Goal: Task Accomplishment & Management: Manage account settings

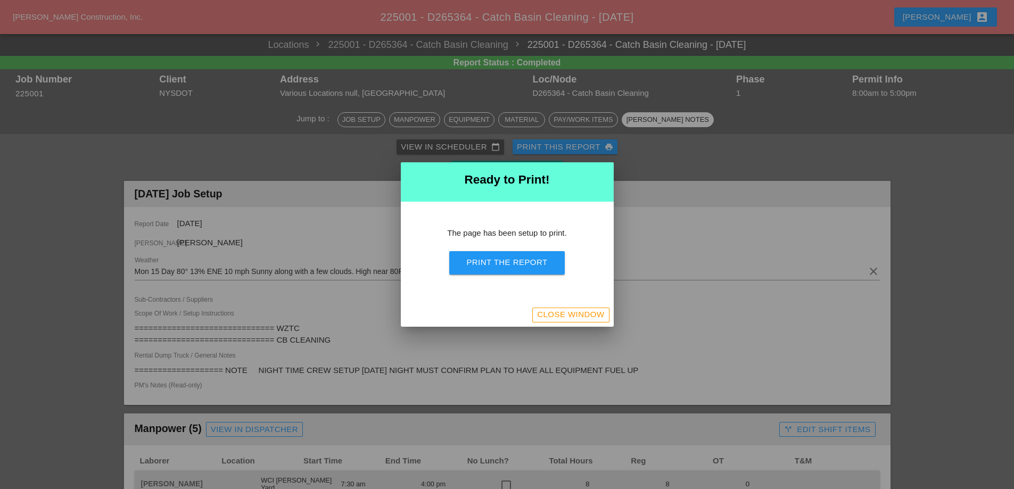
scroll to position [1399, 0]
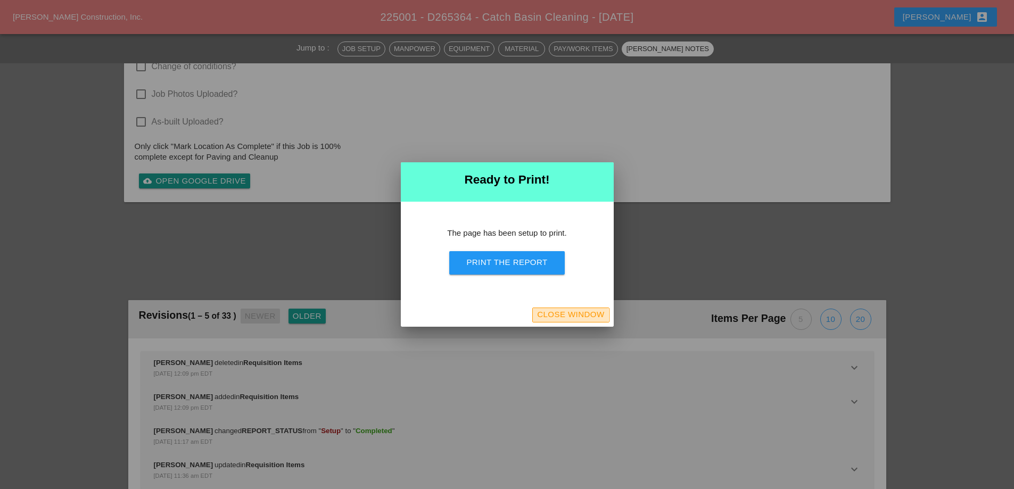
click at [584, 314] on div "Close Window" at bounding box center [570, 315] width 67 height 12
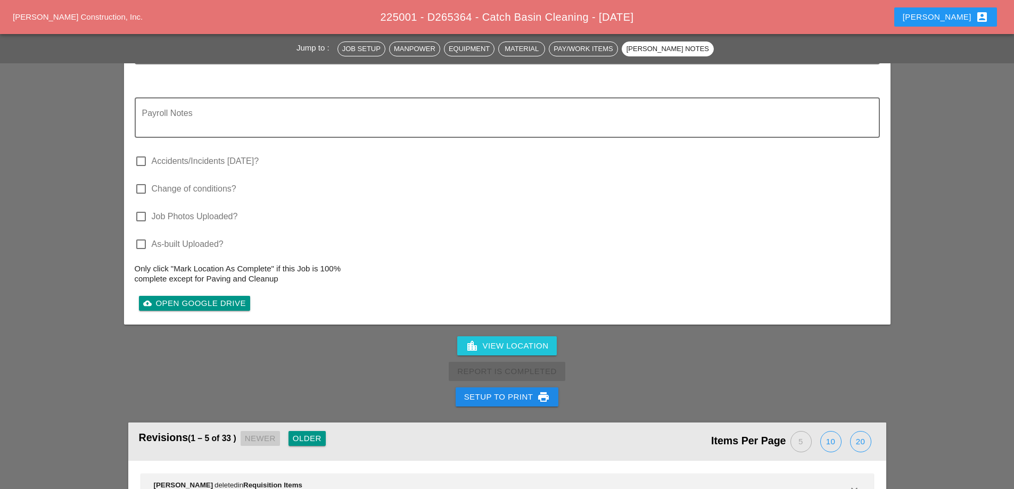
scroll to position [1535, 0]
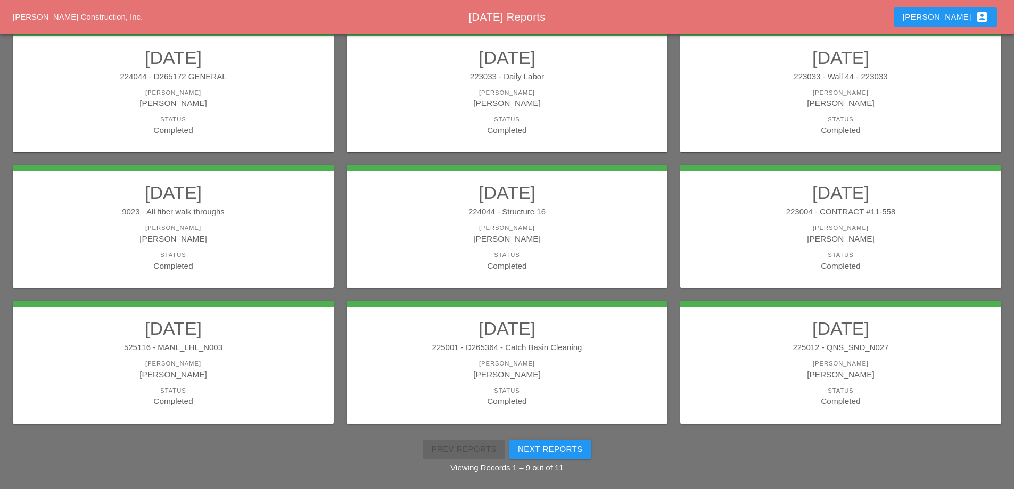
scroll to position [191, 0]
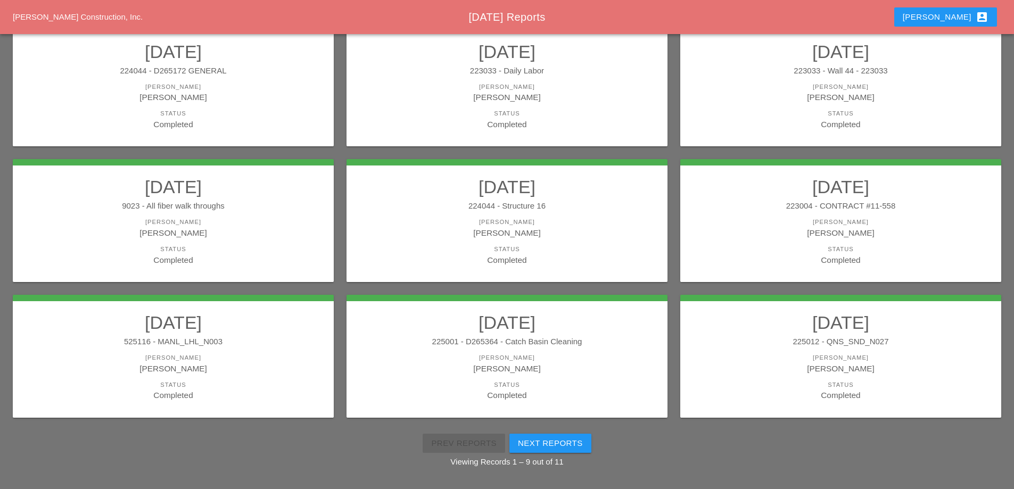
click at [792, 342] on div "225012 - QNS_SND_N027" at bounding box center [841, 342] width 300 height 12
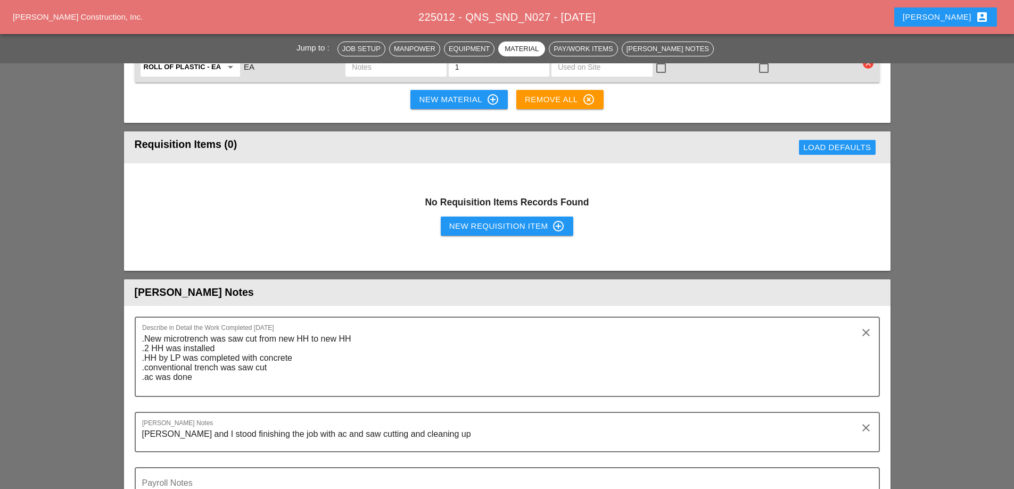
scroll to position [2768, 0]
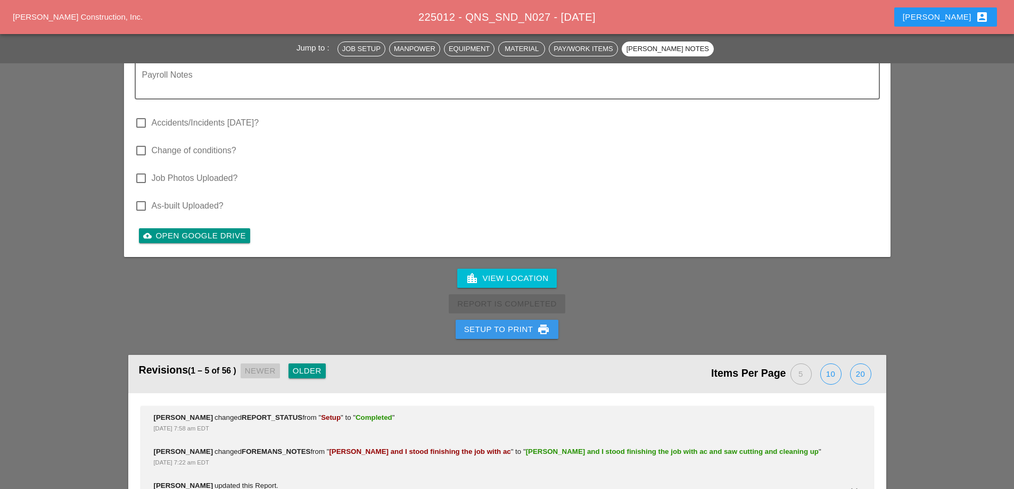
click at [516, 323] on div "Setup to Print print" at bounding box center [507, 329] width 86 height 13
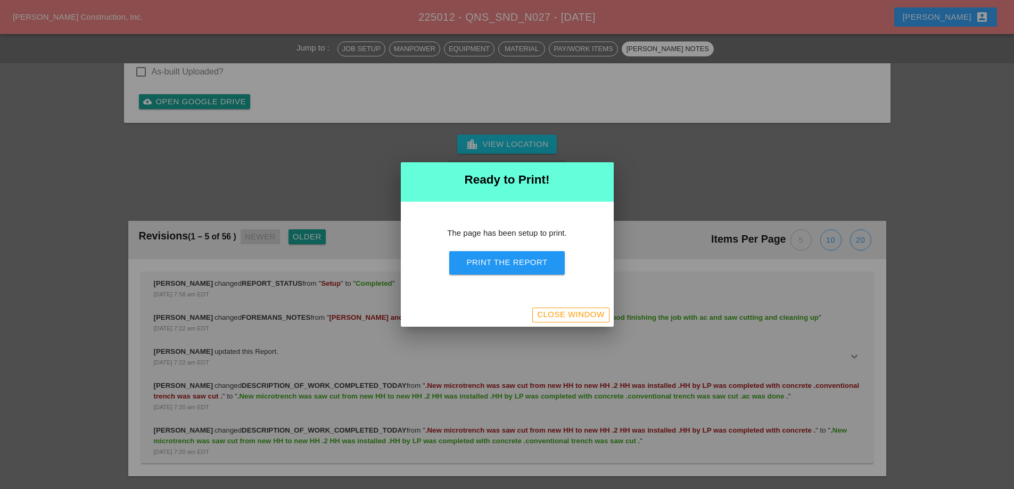
scroll to position [3402, 0]
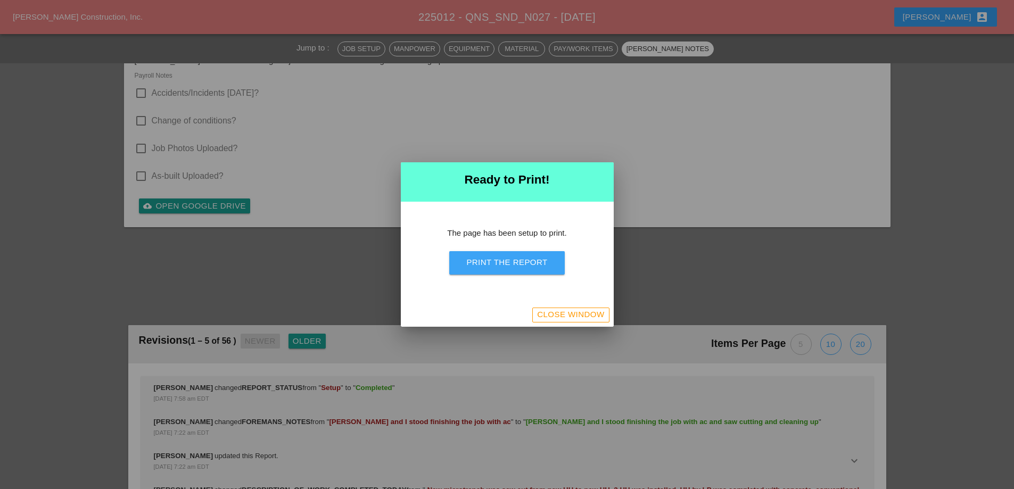
drag, startPoint x: 524, startPoint y: 254, endPoint x: 590, endPoint y: 184, distance: 97.2
click at [524, 256] on button "Print the Report" at bounding box center [506, 262] width 115 height 23
click at [571, 315] on div "Close Window" at bounding box center [570, 315] width 67 height 12
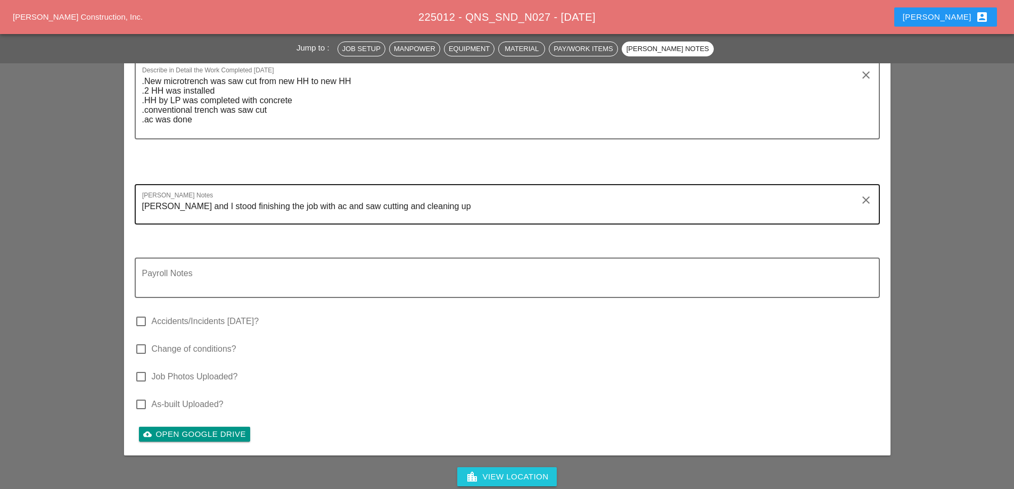
scroll to position [2990, 0]
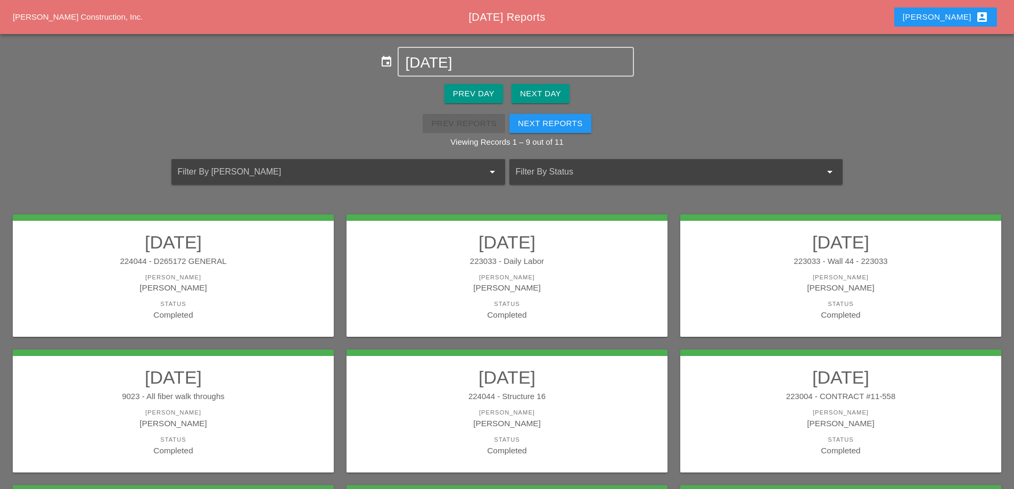
click at [539, 128] on div "Next Reports" at bounding box center [550, 124] width 65 height 12
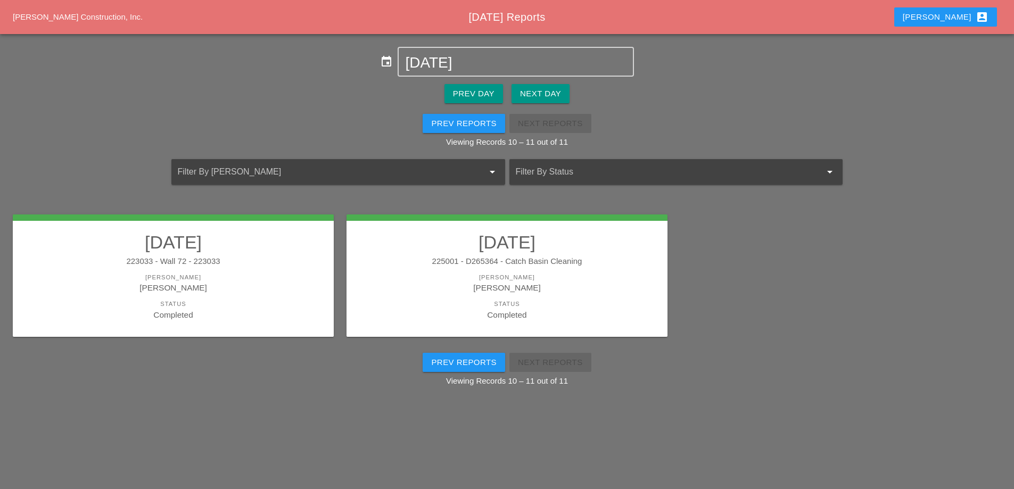
click at [245, 254] on link "09/15/2025 223033 - Wall 72 - 223033 Foreman Luca Gambardella Status Completed" at bounding box center [173, 276] width 300 height 89
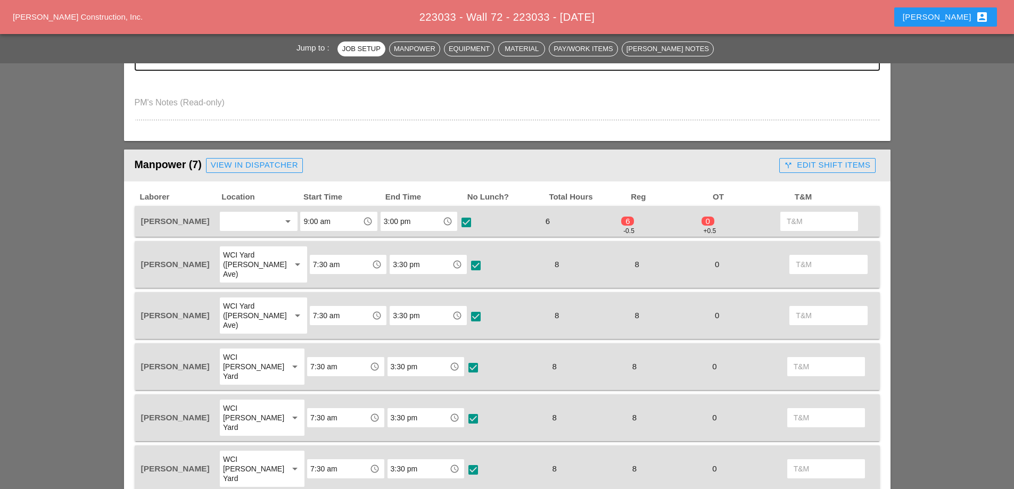
scroll to position [532, 0]
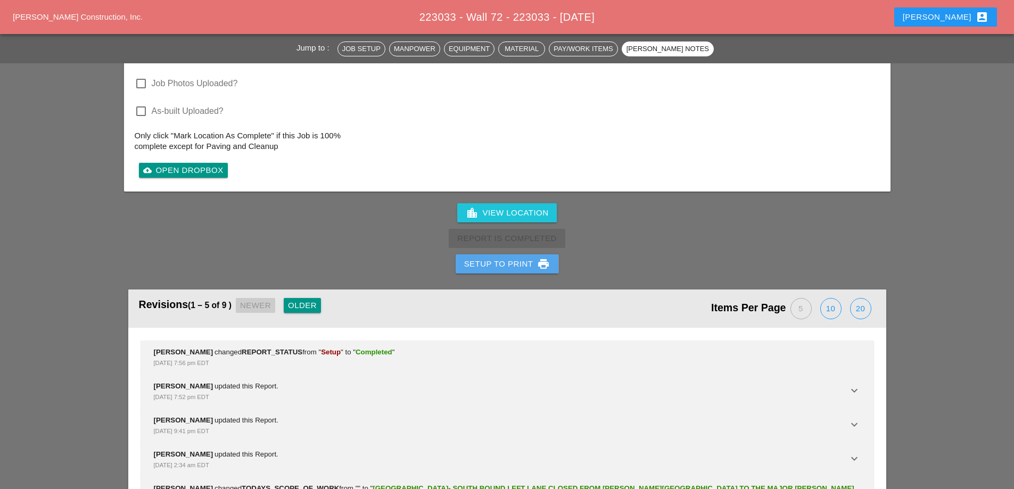
click at [518, 258] on div "Setup to Print print" at bounding box center [507, 264] width 86 height 13
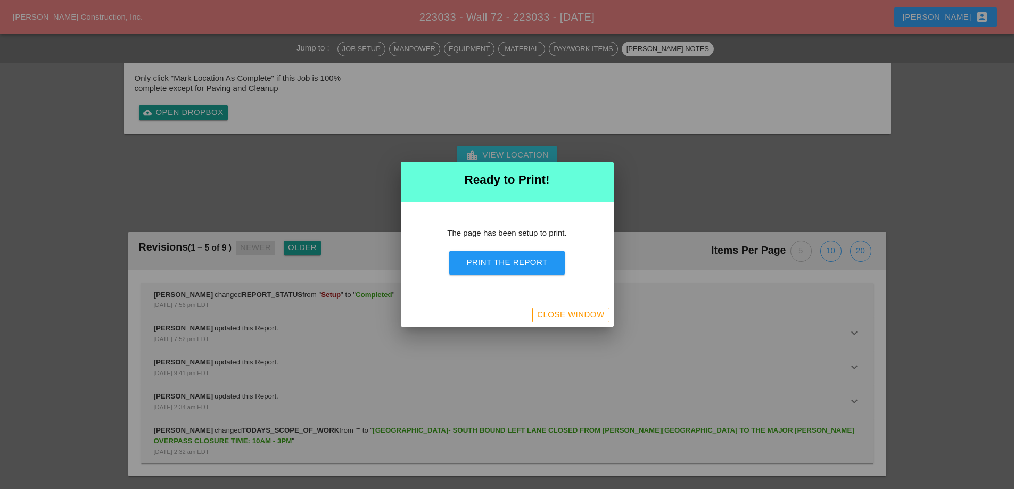
scroll to position [2122, 0]
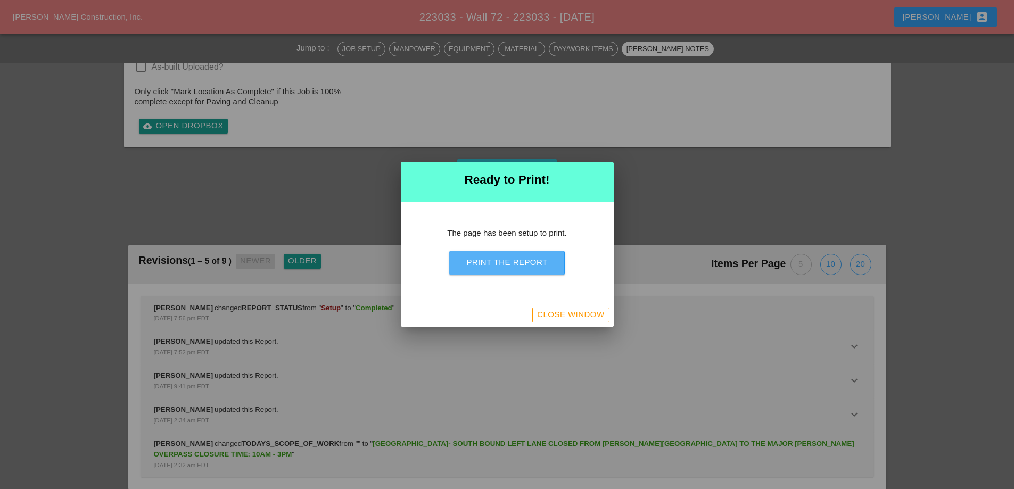
click at [524, 264] on div "Print the Report" at bounding box center [506, 263] width 81 height 12
drag, startPoint x: 584, startPoint y: 314, endPoint x: 664, endPoint y: 277, distance: 87.9
click at [584, 315] on div "Close Window" at bounding box center [570, 315] width 67 height 12
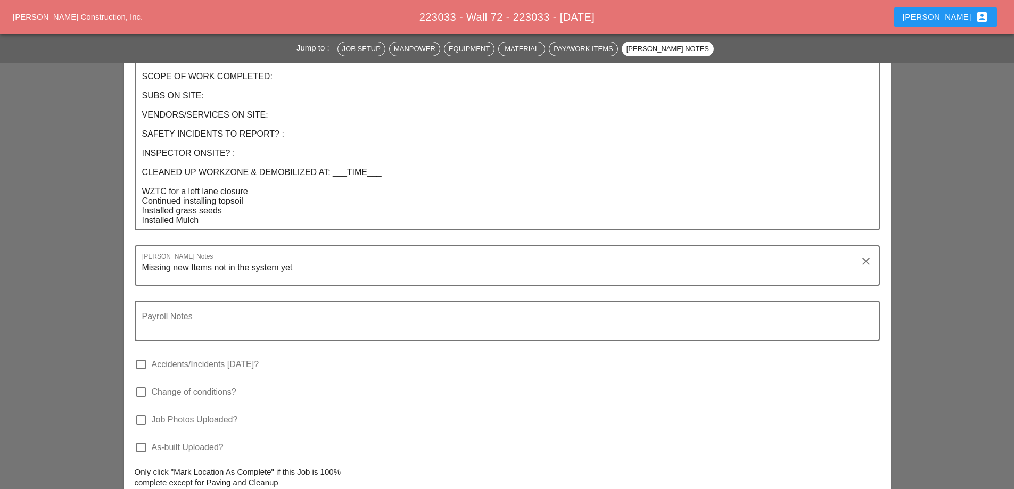
scroll to position [1917, 0]
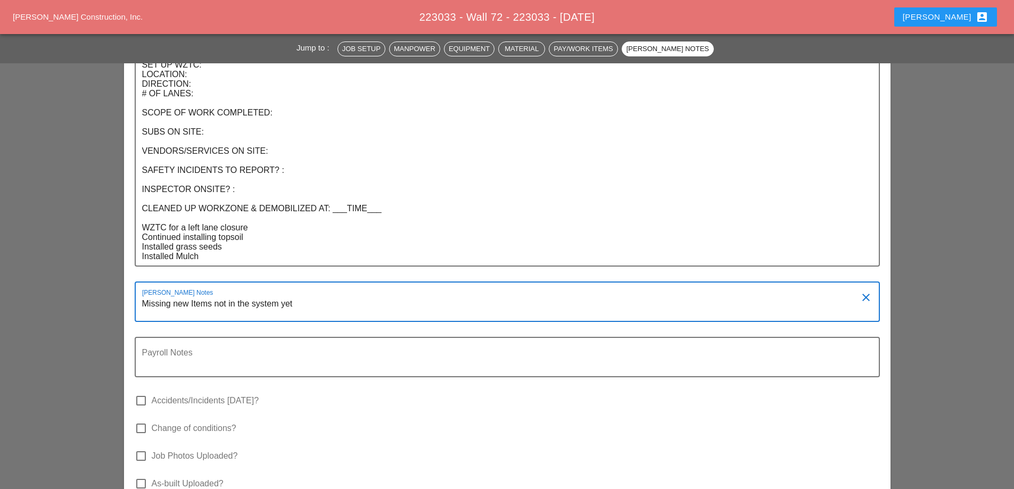
drag, startPoint x: 295, startPoint y: 244, endPoint x: 136, endPoint y: 266, distance: 160.7
click at [136, 282] on div "Foreman's Notes Missing new Items not in the system yet clear" at bounding box center [507, 309] width 745 height 55
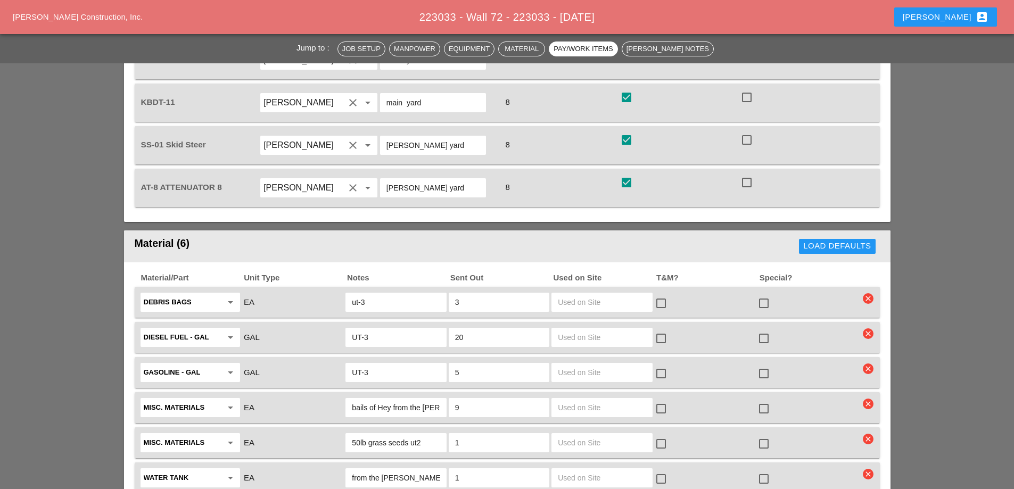
scroll to position [1172, 0]
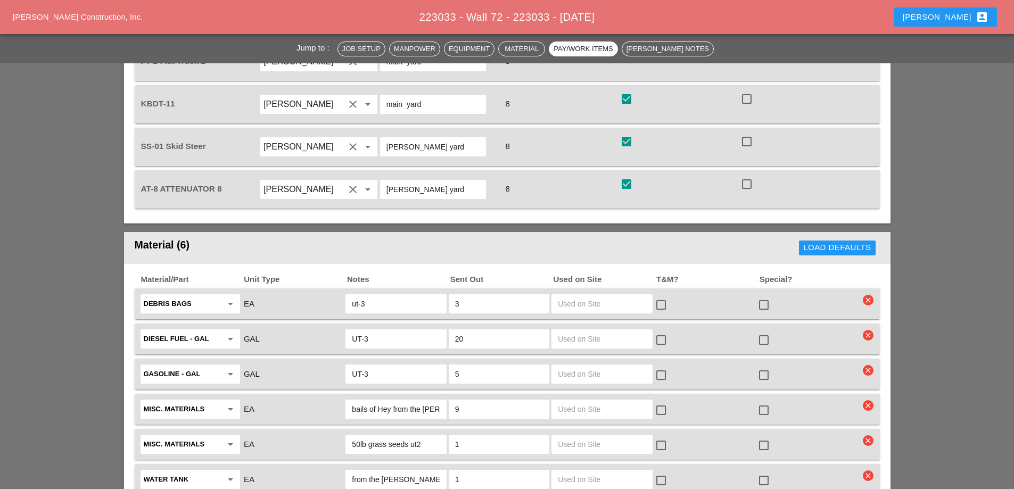
drag, startPoint x: 410, startPoint y: 14, endPoint x: 621, endPoint y: 4, distance: 211.6
click at [622, 3] on div "Westmoreland Construction, Inc. 223033 - Wall 72 - 223033 - 09/15/2025 Theresa …" at bounding box center [507, 17] width 1014 height 34
copy span "223033 - Wall 72 - 223033 - 09/15/2025"
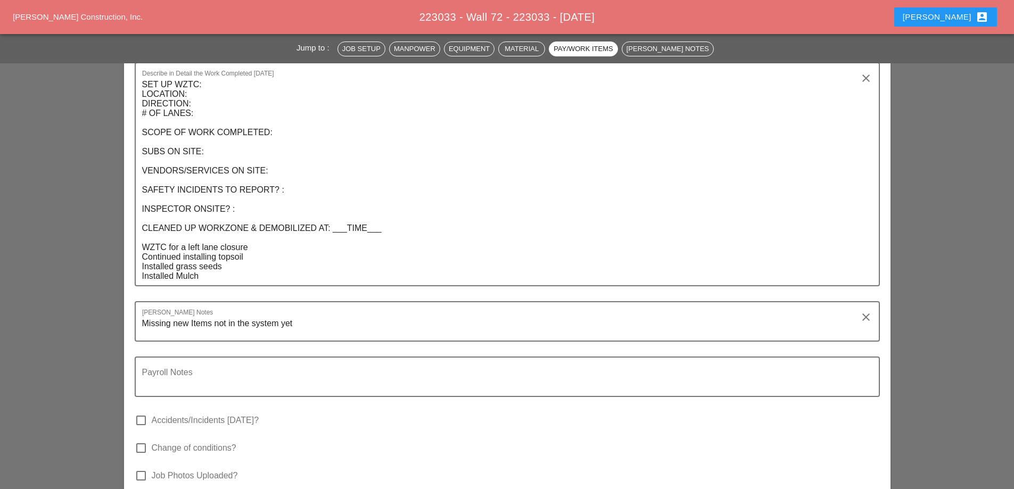
scroll to position [1917, 0]
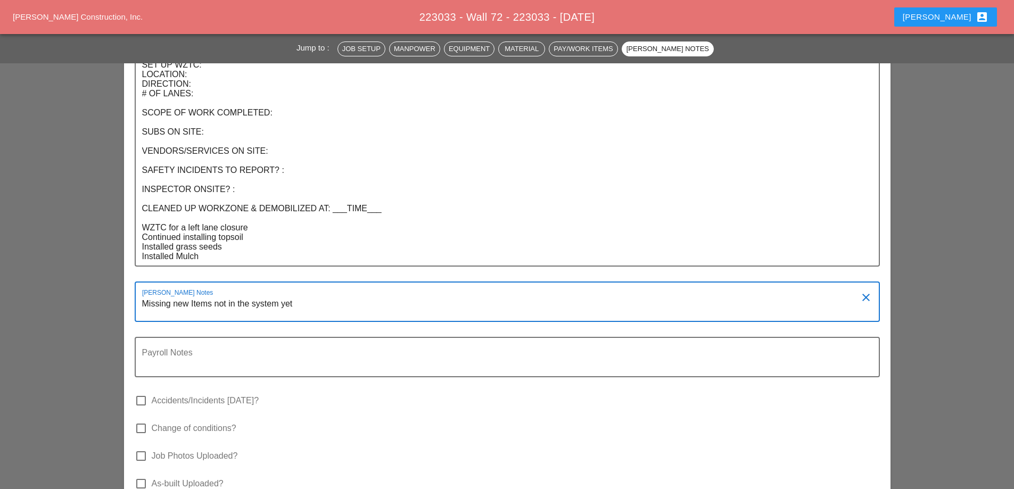
drag, startPoint x: 301, startPoint y: 244, endPoint x: 112, endPoint y: 242, distance: 189.5
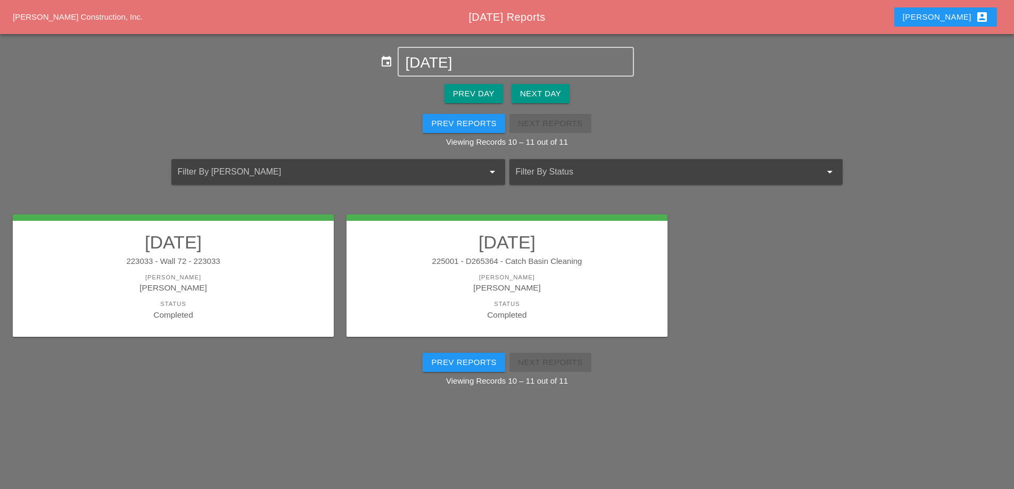
click at [590, 262] on div "225001 - D265364 - Catch Basin Cleaning" at bounding box center [507, 262] width 300 height 12
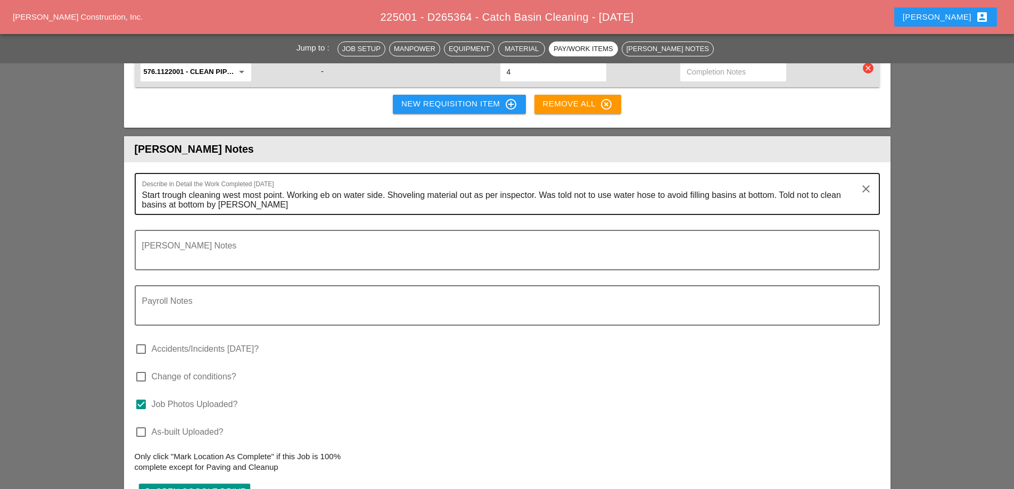
scroll to position [1544, 0]
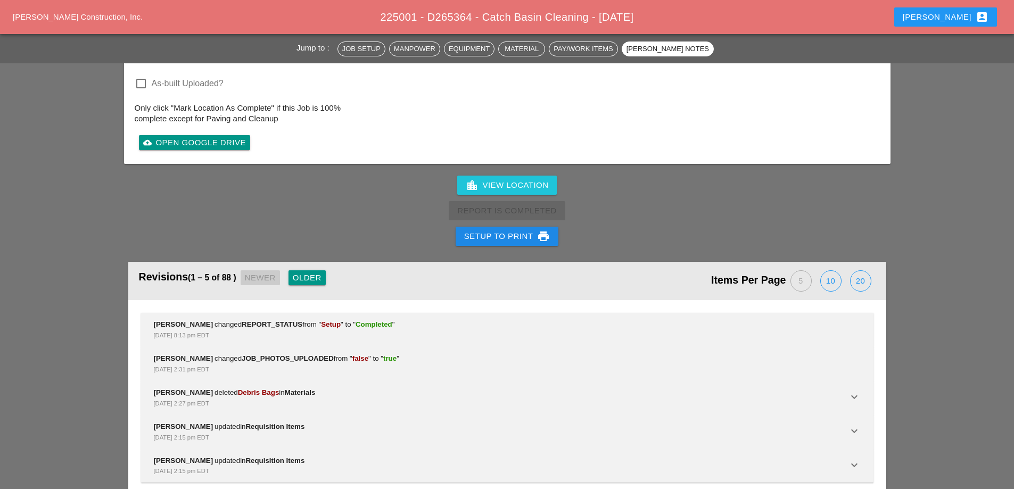
click at [516, 230] on div "Setup to Print print" at bounding box center [507, 236] width 86 height 13
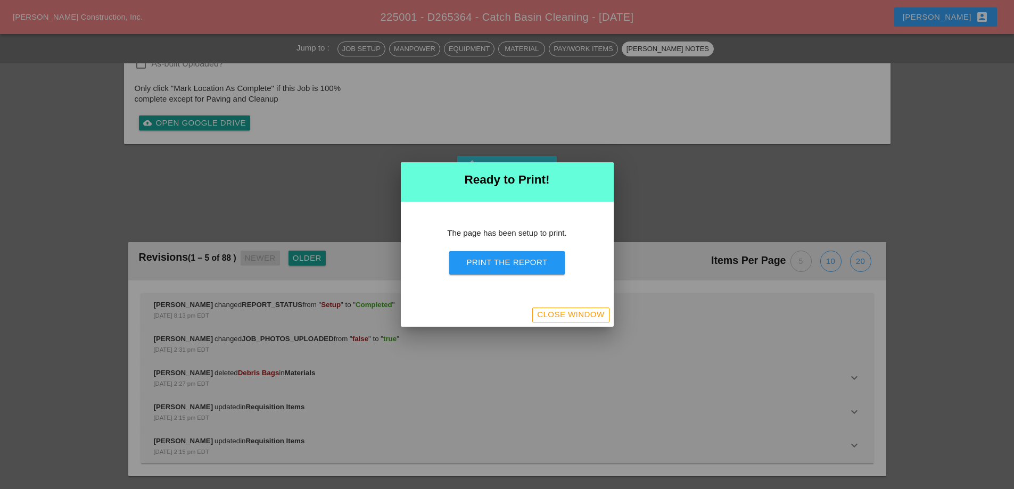
scroll to position [1600, 0]
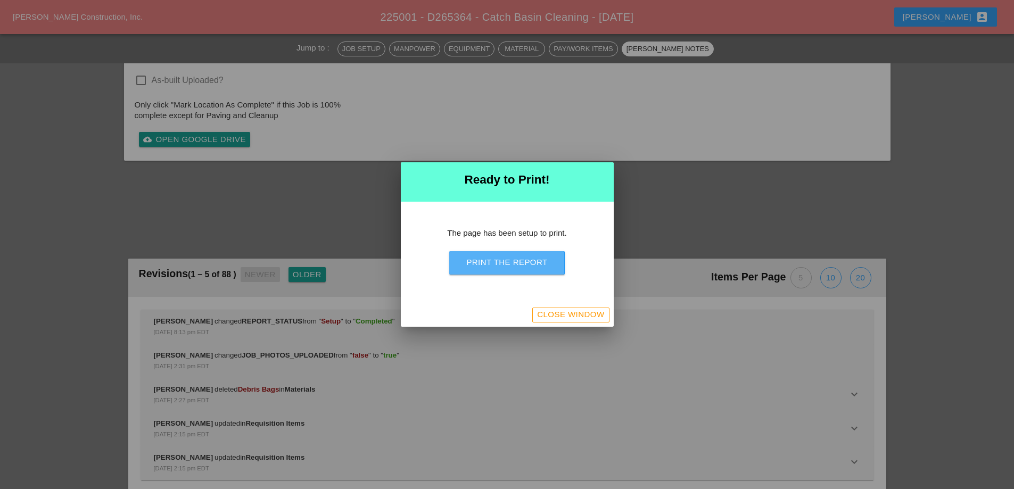
click at [512, 265] on div "Print the Report" at bounding box center [506, 263] width 81 height 12
click at [556, 320] on div "Close Window" at bounding box center [570, 315] width 67 height 12
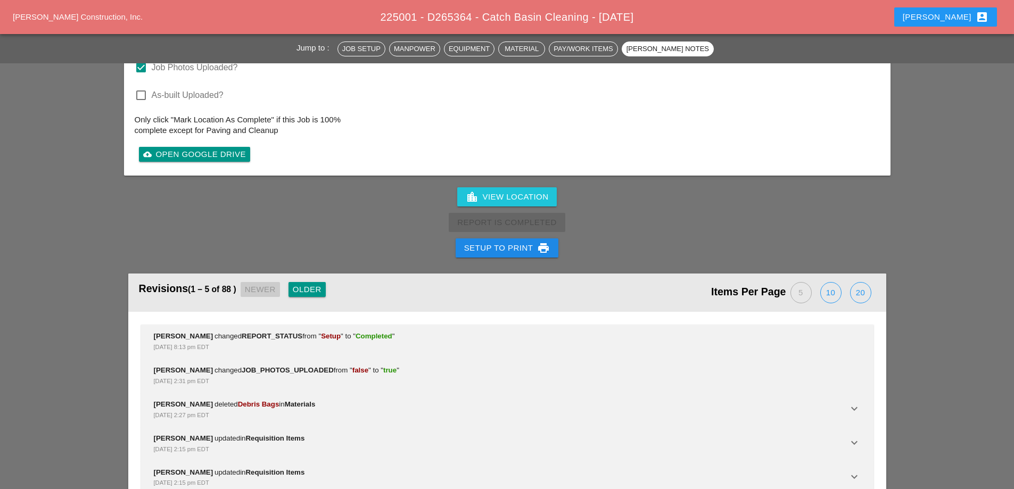
scroll to position [1870, 0]
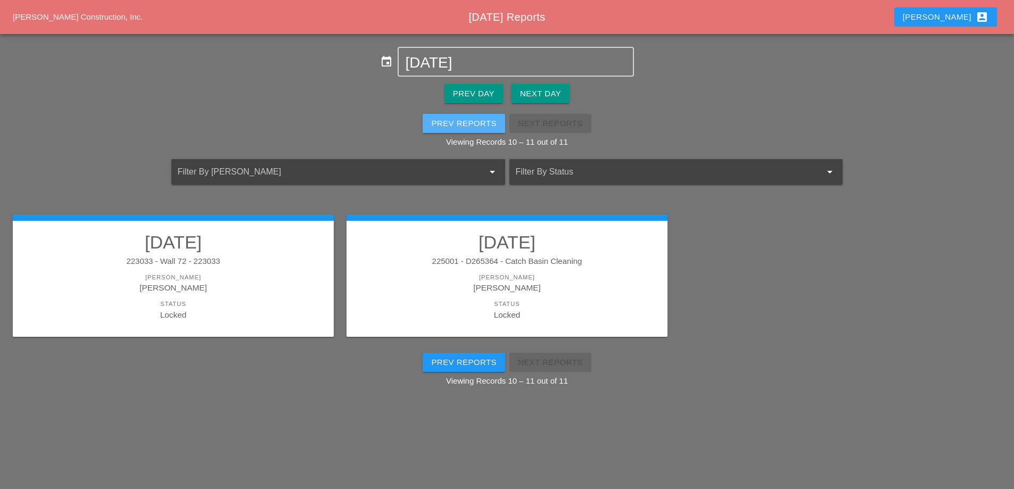
click at [476, 130] on button "Prev Reports" at bounding box center [464, 123] width 83 height 19
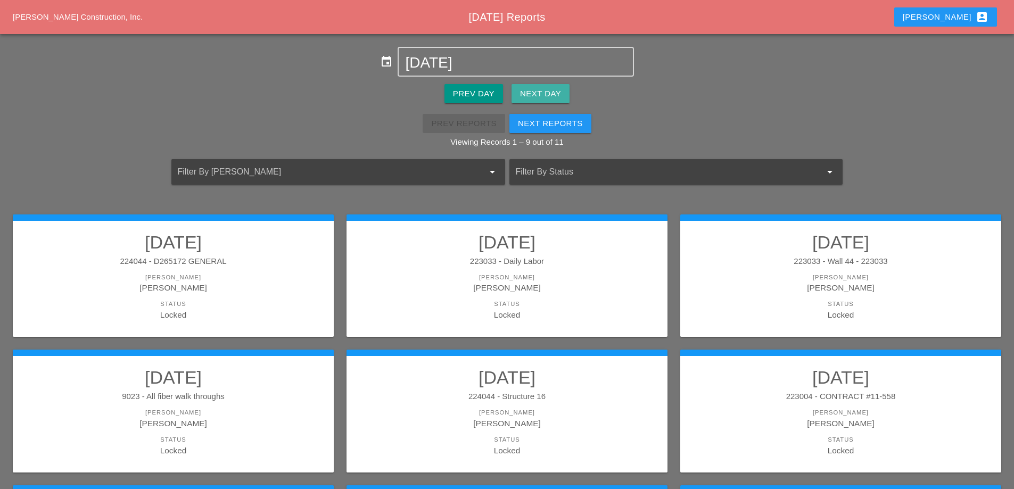
click at [535, 92] on div "Next Day" at bounding box center [540, 94] width 41 height 12
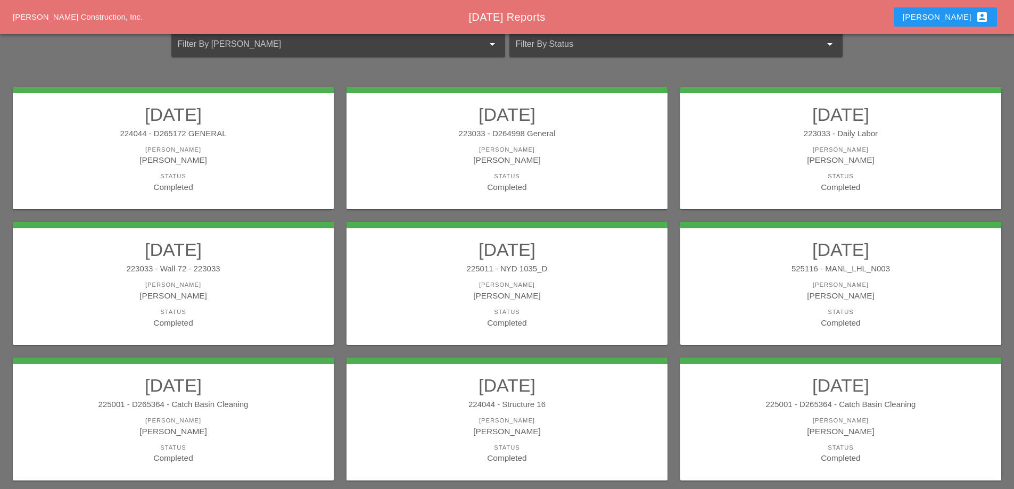
scroll to position [33, 0]
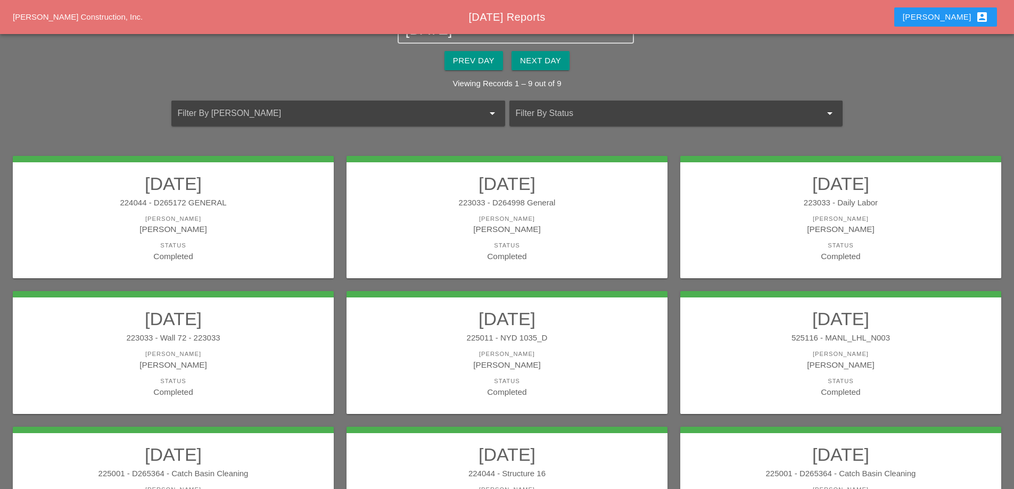
click at [241, 202] on div "224044 - D265172 GENERAL" at bounding box center [173, 203] width 300 height 12
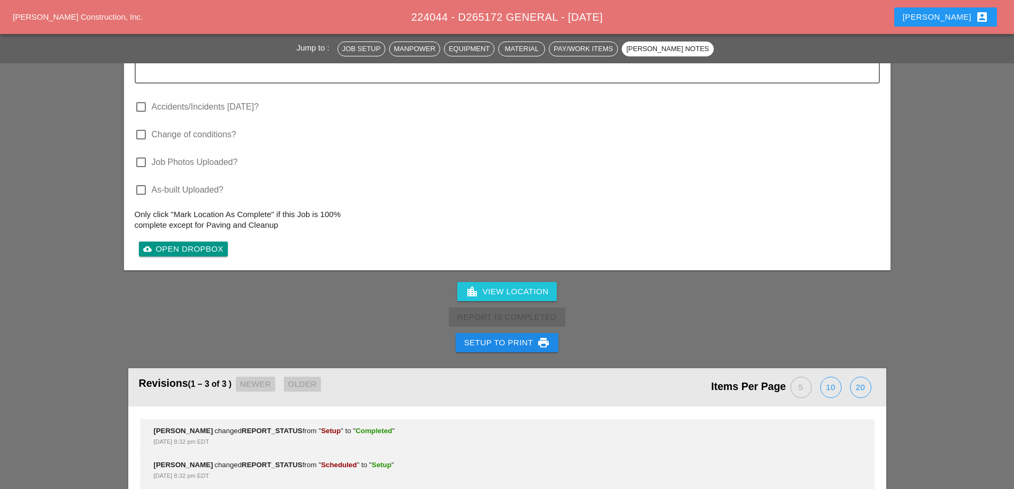
scroll to position [1213, 0]
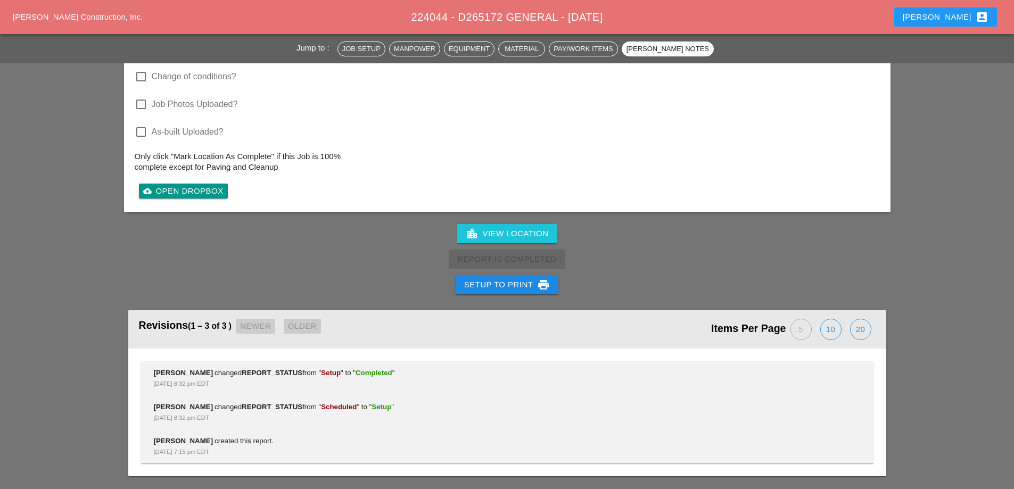
click at [504, 300] on div "Revisions (1 – 3 of 3 ) Newer Older Items Per Page 5 10 20 Luca Gambardella cha…" at bounding box center [507, 394] width 767 height 192
click at [501, 288] on div "Setup to Print print" at bounding box center [507, 284] width 86 height 13
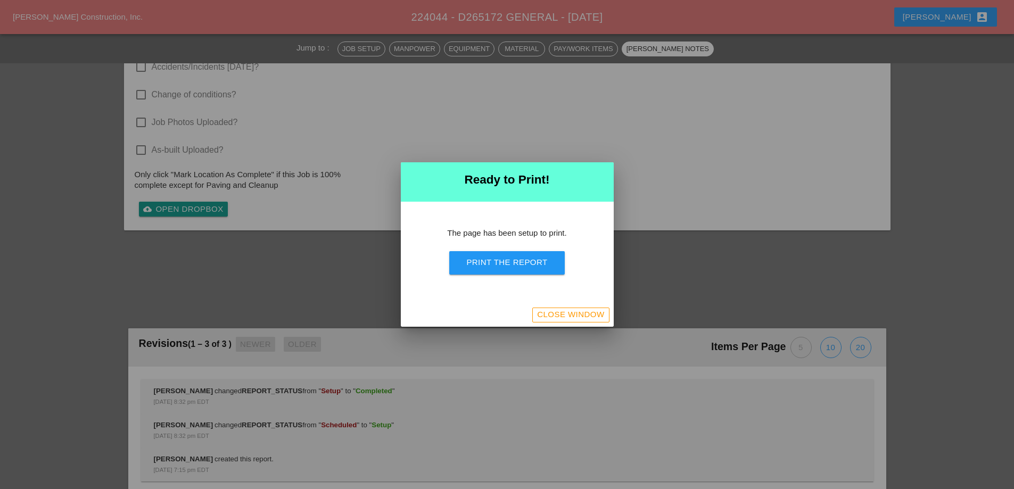
scroll to position [918, 0]
click at [514, 262] on div "Print the Report" at bounding box center [506, 263] width 81 height 12
click at [582, 312] on div "Close Window" at bounding box center [570, 315] width 67 height 12
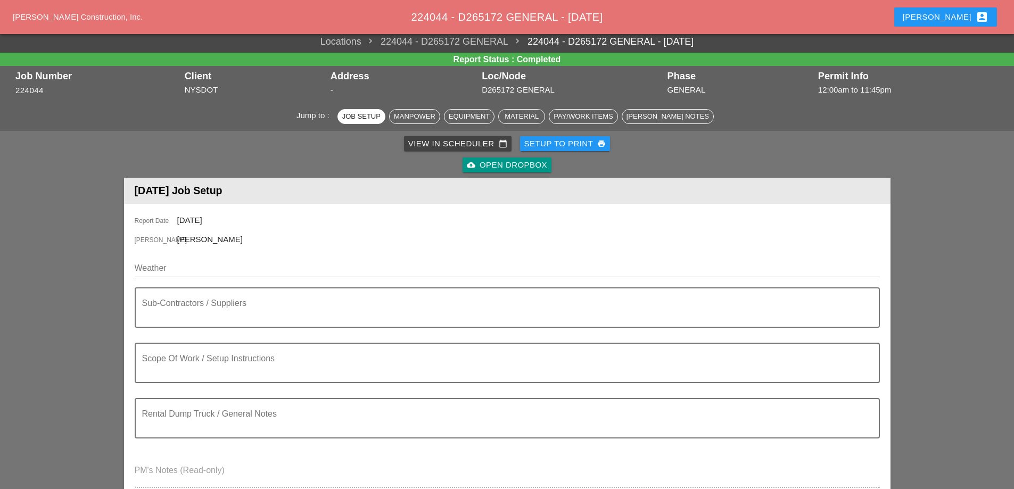
scroll to position [0, 0]
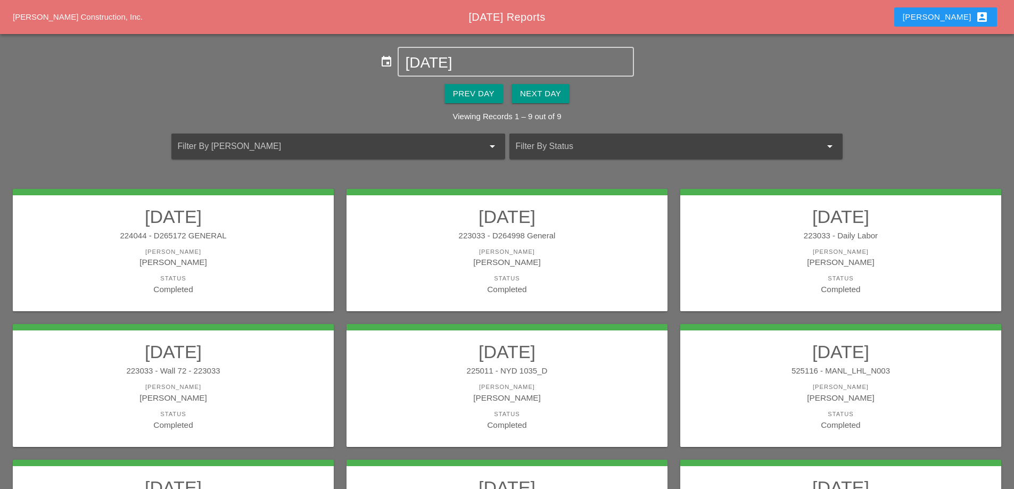
click at [256, 230] on div "224044 - D265172 GENERAL" at bounding box center [173, 236] width 300 height 12
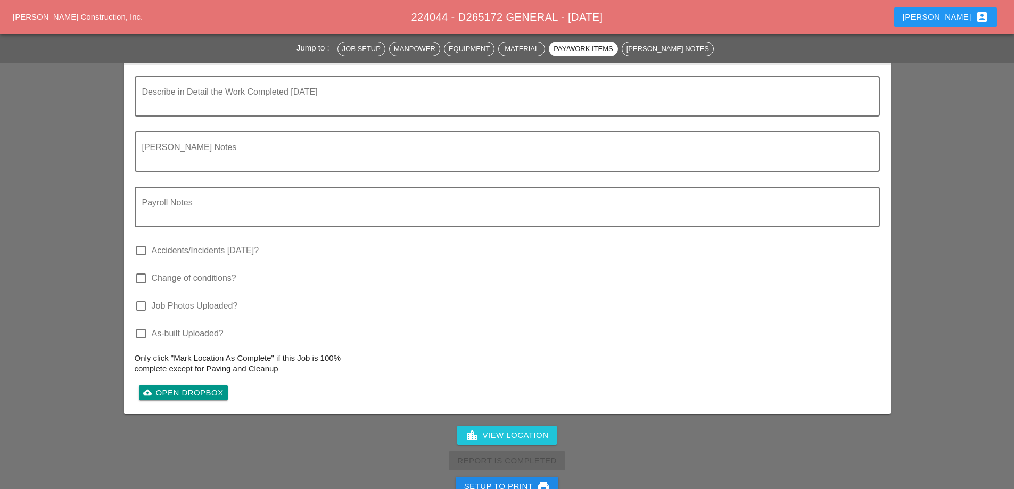
scroll to position [1011, 0]
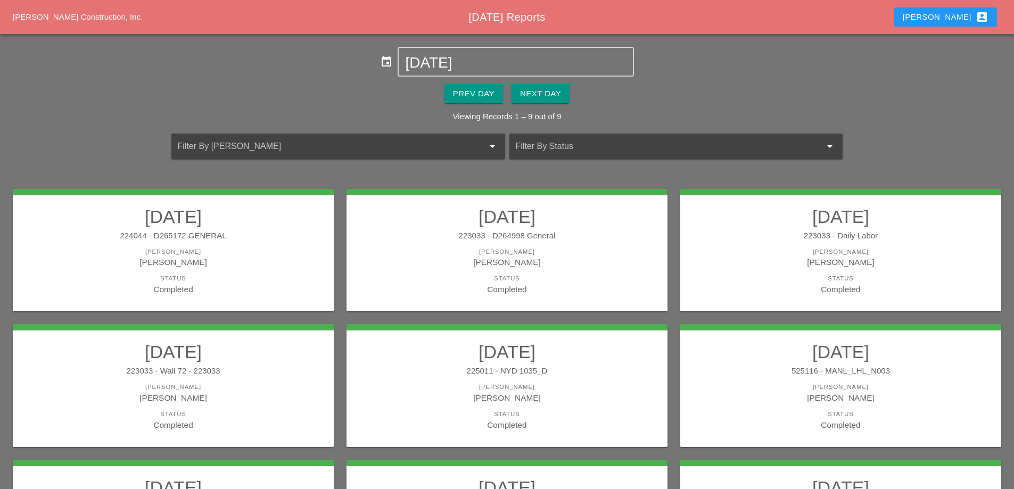
click at [534, 244] on link "09/16/2025 223033 - D264998 General Foreman Luca Gambardella Status Completed" at bounding box center [507, 250] width 300 height 89
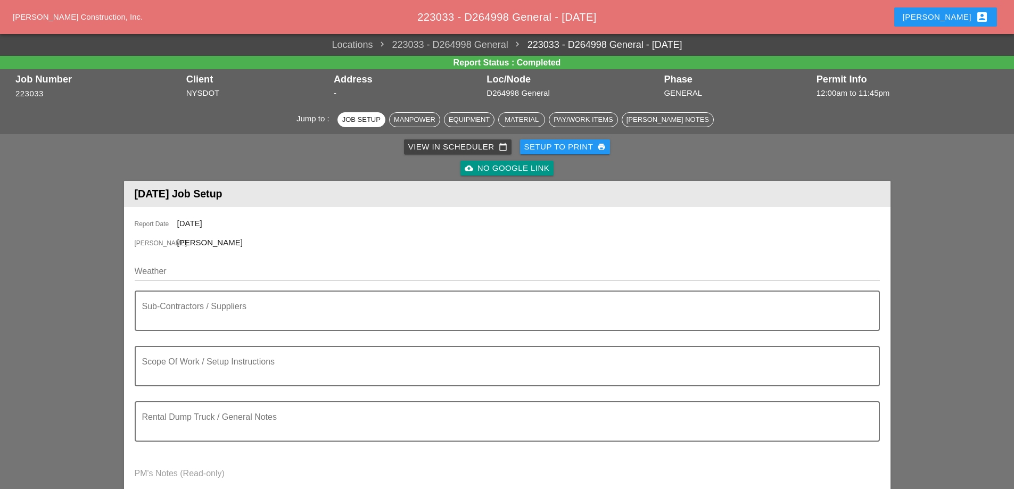
drag, startPoint x: 627, startPoint y: 17, endPoint x: 375, endPoint y: 31, distance: 252.2
click at [375, 31] on div "Westmoreland Construction, Inc. 223033 - D264998 General - 09/16/2025 Theresa a…" at bounding box center [507, 17] width 1014 height 34
copy span "223033 - D264998 General - 09/16/2025"
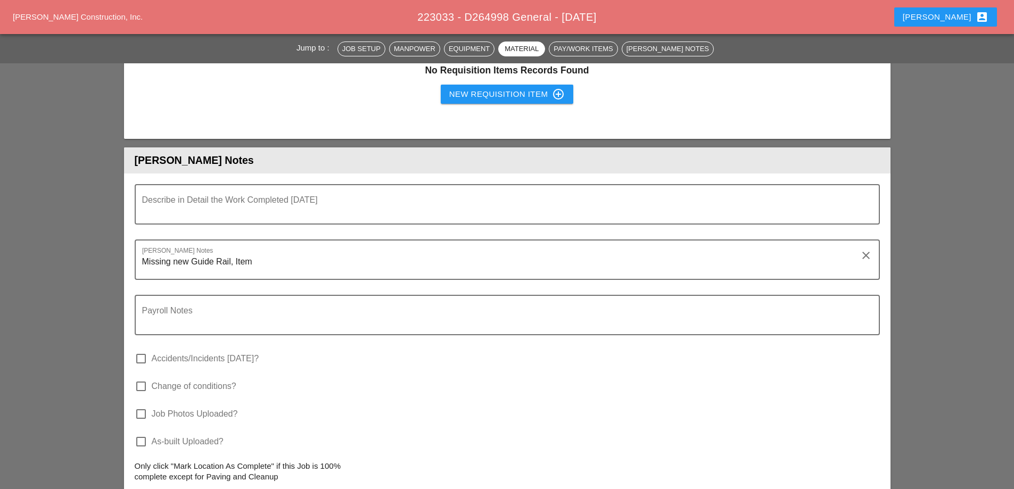
scroll to position [905, 0]
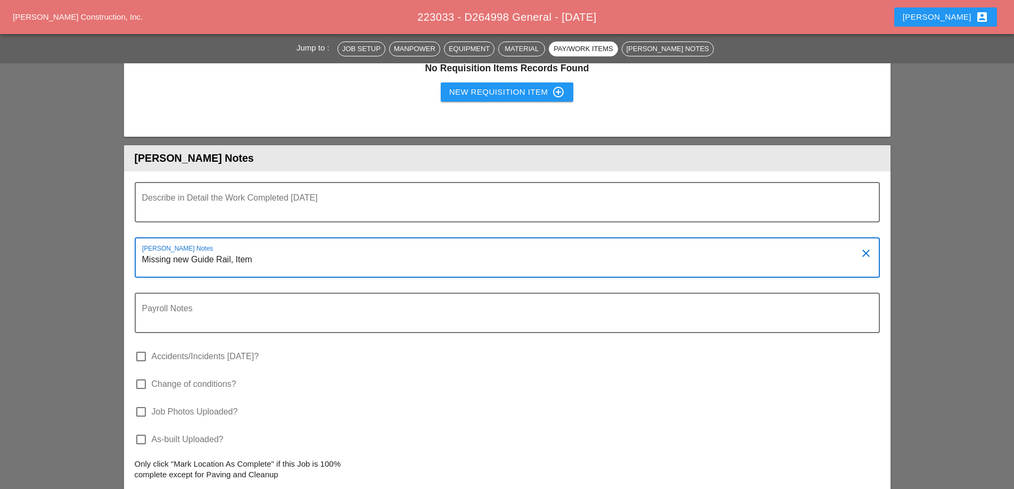
drag, startPoint x: 269, startPoint y: 261, endPoint x: 88, endPoint y: 267, distance: 180.5
click at [89, 266] on div "Jump to : Job Setup Manpower Equipment Material Pay/Work Items Foreman's Notes …" at bounding box center [507, 15] width 1014 height 1631
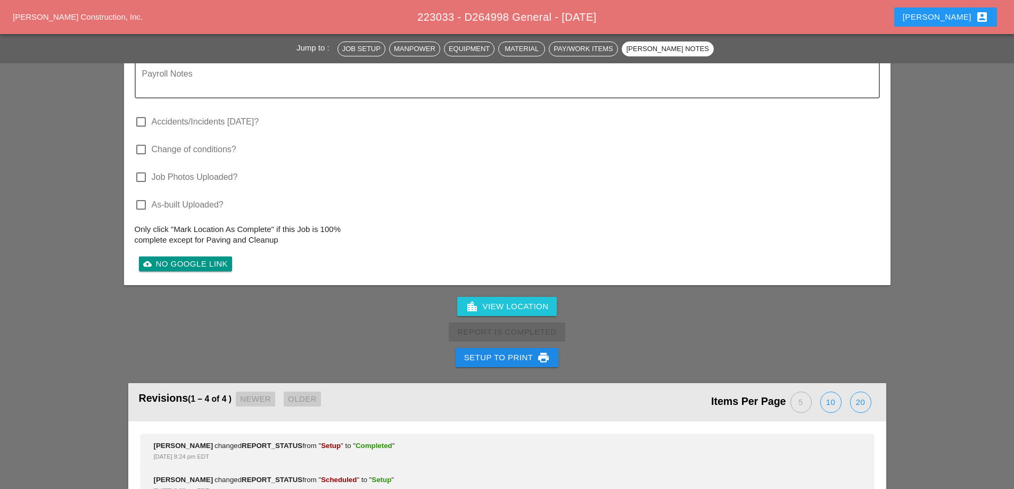
scroll to position [1065, 0]
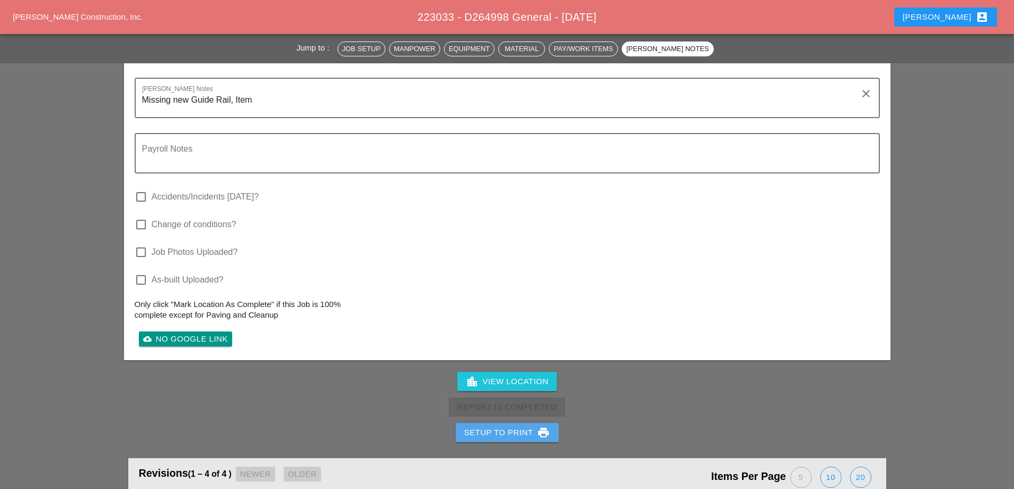
click at [505, 433] on div "Setup to Print print" at bounding box center [507, 432] width 86 height 13
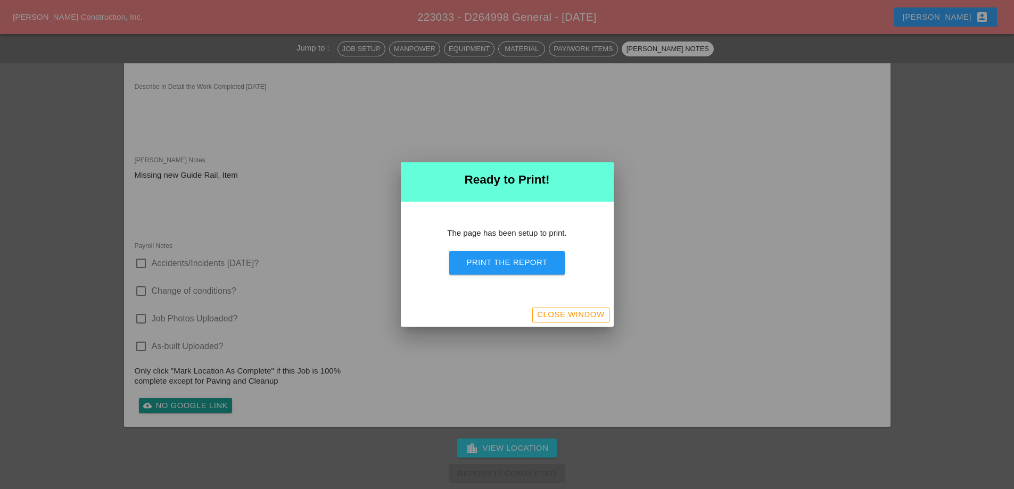
scroll to position [908, 0]
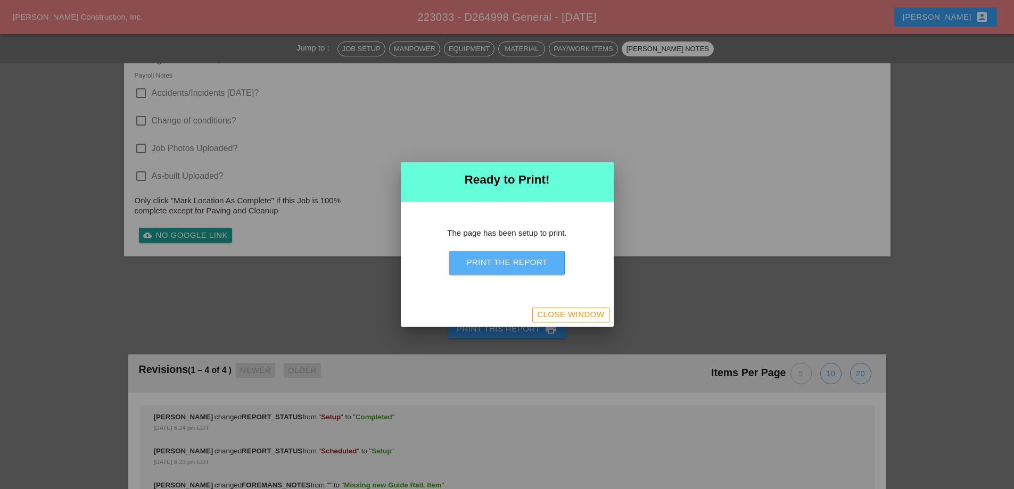
click at [533, 274] on button "Print the Report" at bounding box center [506, 262] width 115 height 23
click at [566, 319] on div "Close Window" at bounding box center [570, 315] width 67 height 12
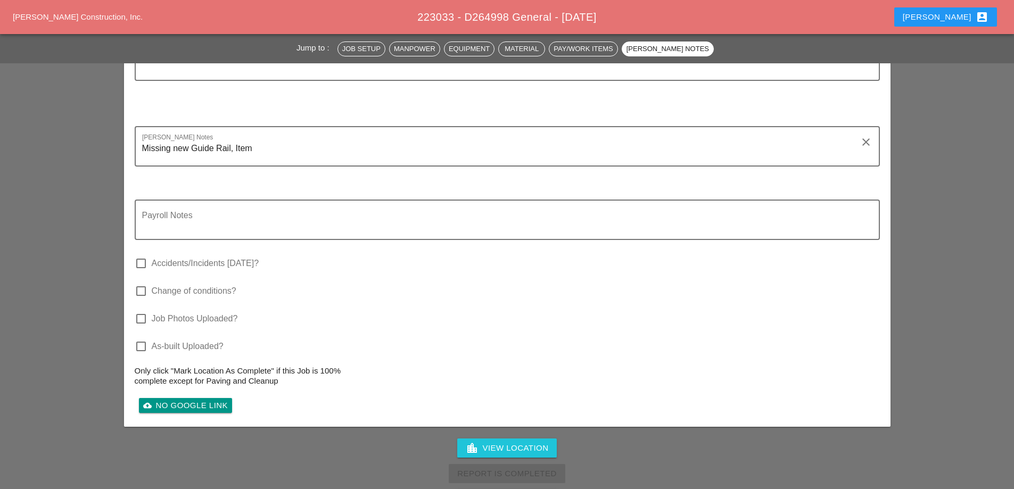
scroll to position [1065, 0]
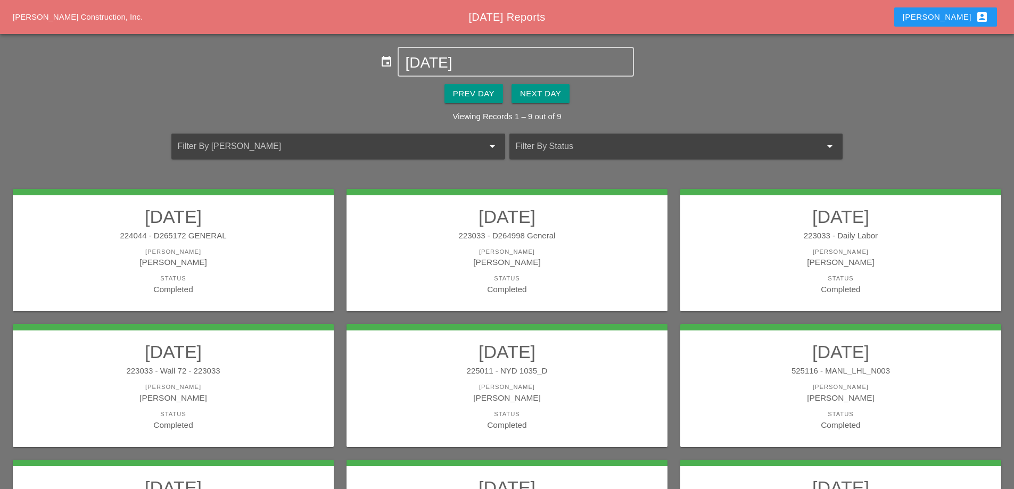
click at [884, 231] on div "223033 - Daily Labor" at bounding box center [841, 236] width 300 height 12
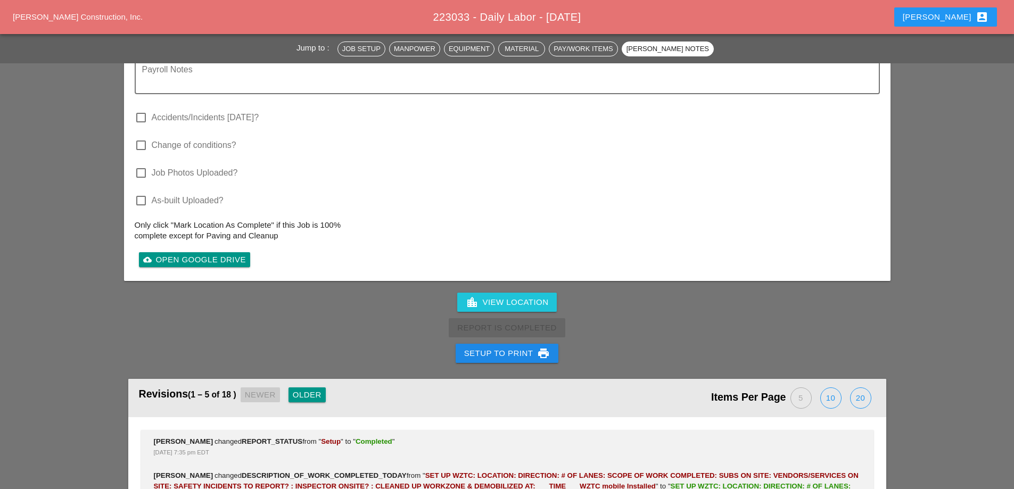
scroll to position [2449, 0]
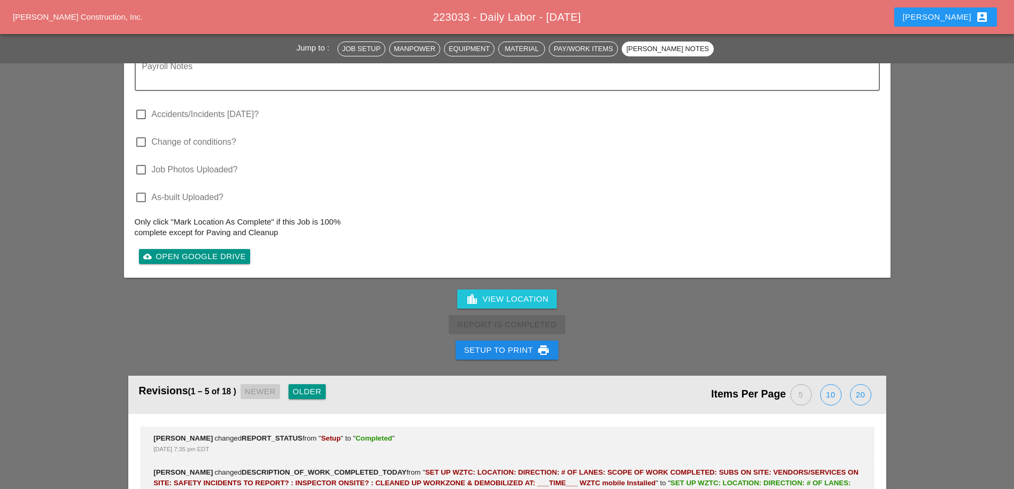
click at [515, 344] on div "Setup to Print print" at bounding box center [507, 350] width 86 height 13
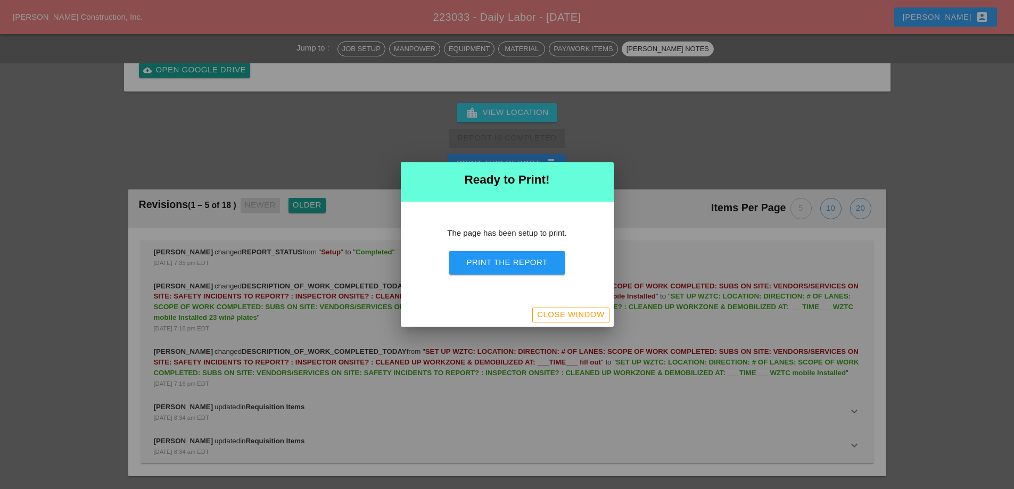
scroll to position [2205, 0]
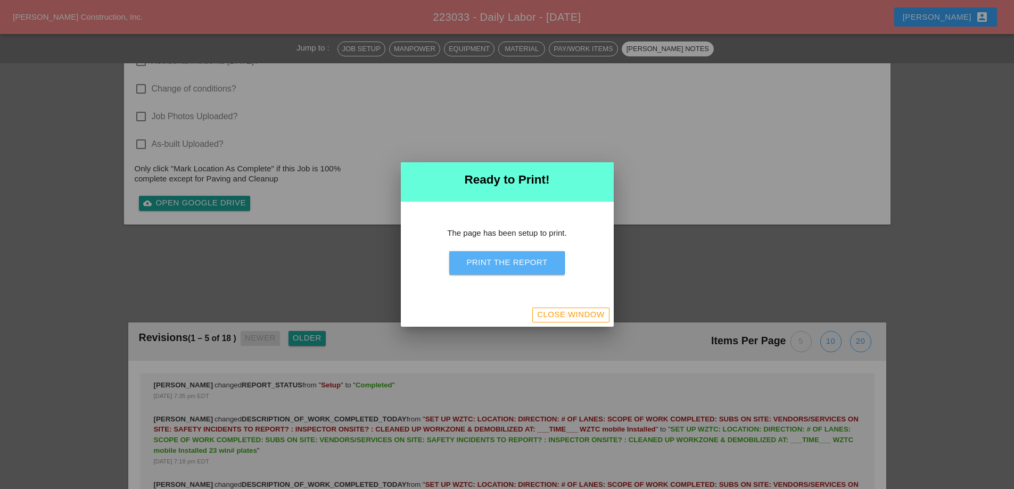
drag, startPoint x: 515, startPoint y: 252, endPoint x: 401, endPoint y: 70, distance: 214.8
click at [515, 252] on button "Print the Report" at bounding box center [506, 262] width 115 height 23
click at [563, 319] on div "Close Window" at bounding box center [570, 315] width 67 height 12
click at [553, 316] on div "Close Window" at bounding box center [570, 315] width 67 height 12
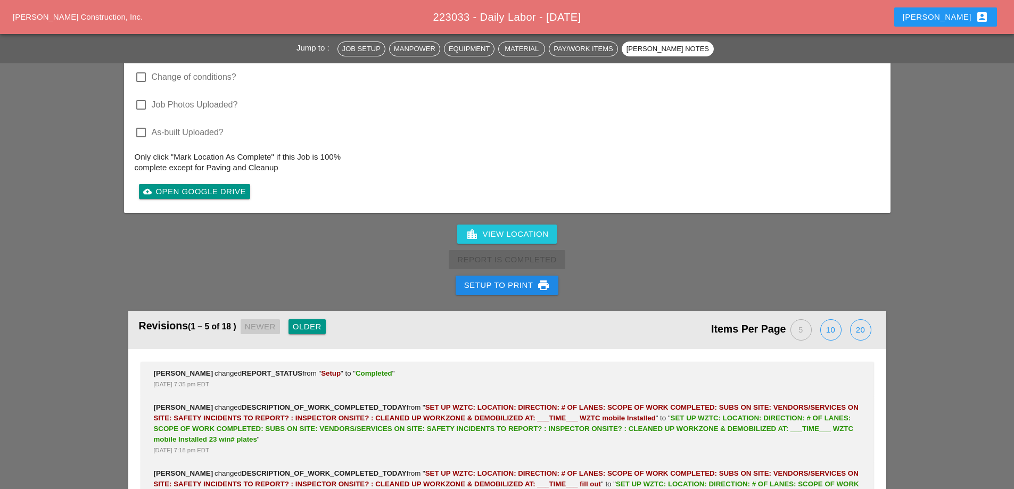
scroll to position [2174, 0]
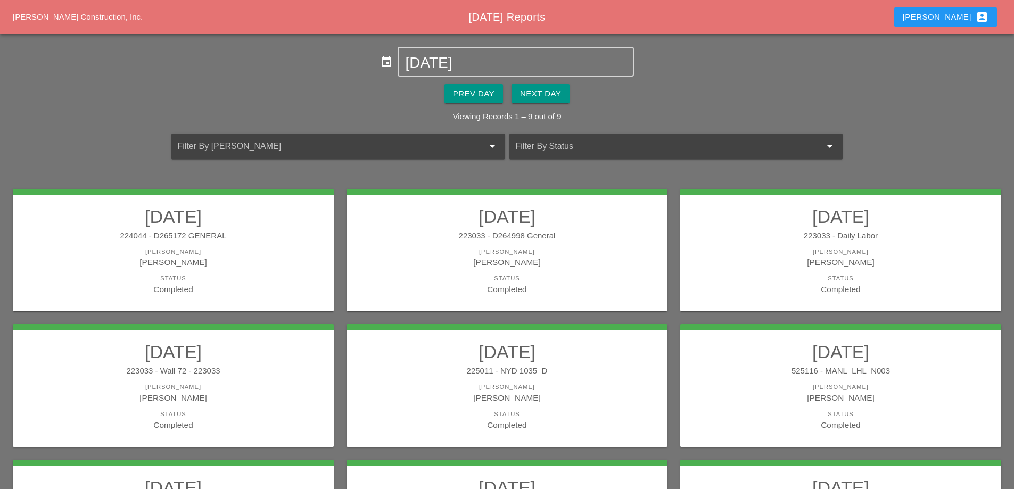
click at [249, 373] on div "223033 - Wall 72 - 223033" at bounding box center [173, 371] width 300 height 12
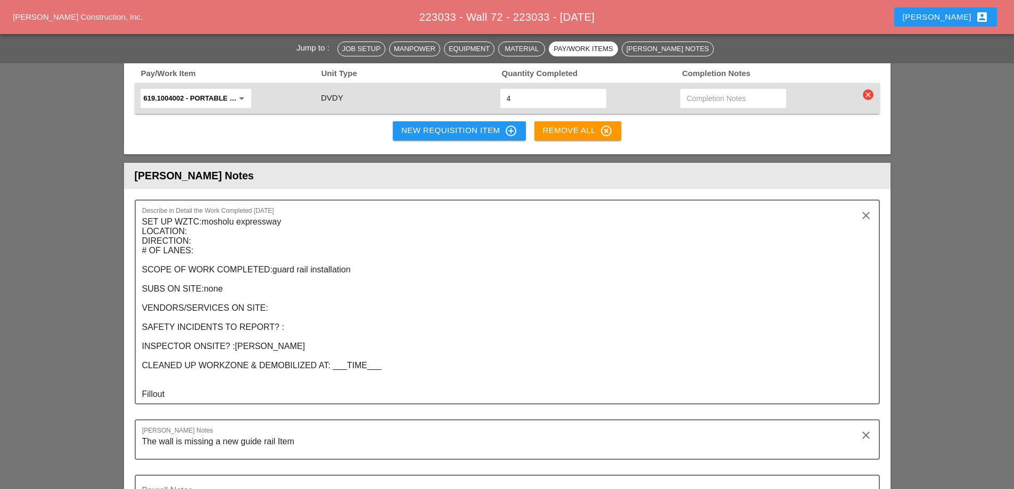
scroll to position [1863, 0]
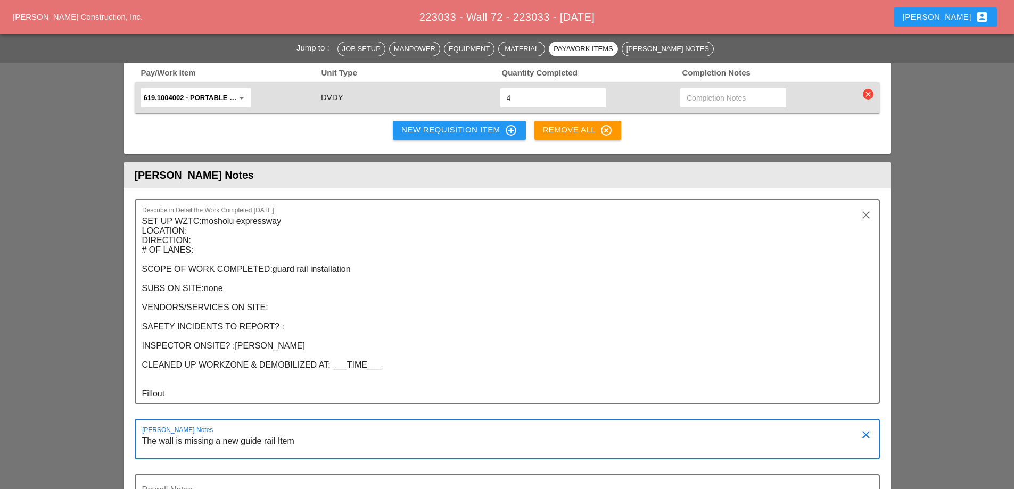
click at [294, 433] on textarea "The wall is missing a new guide rail Item" at bounding box center [503, 446] width 722 height 26
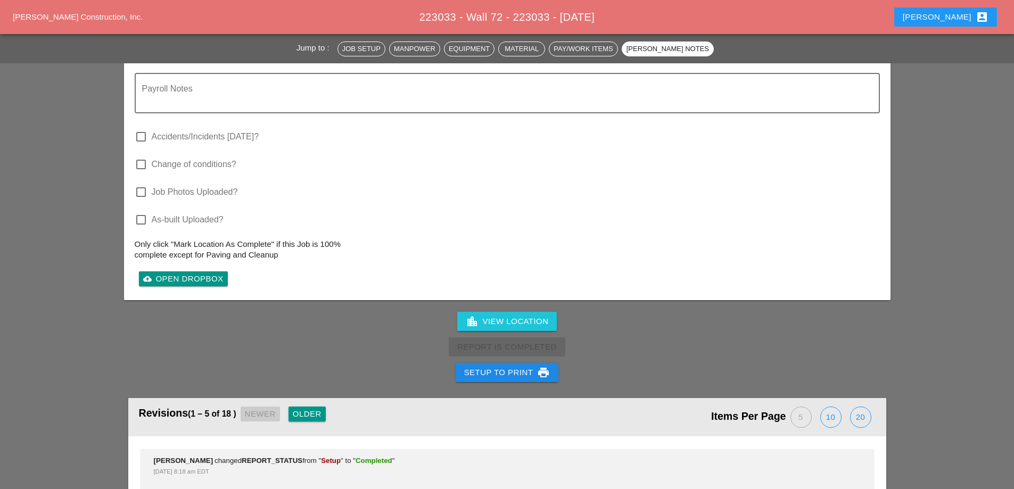
scroll to position [2289, 0]
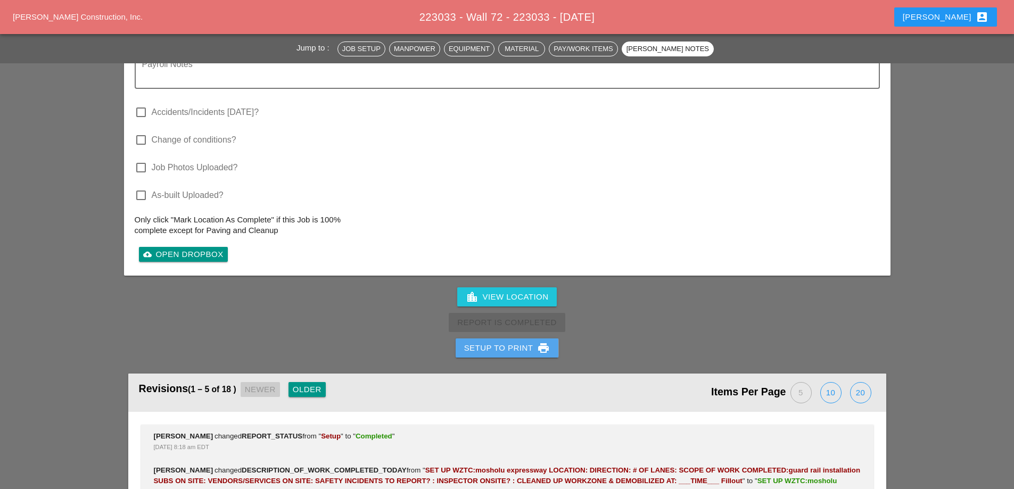
click at [488, 342] on div "Setup to Print print" at bounding box center [507, 348] width 86 height 13
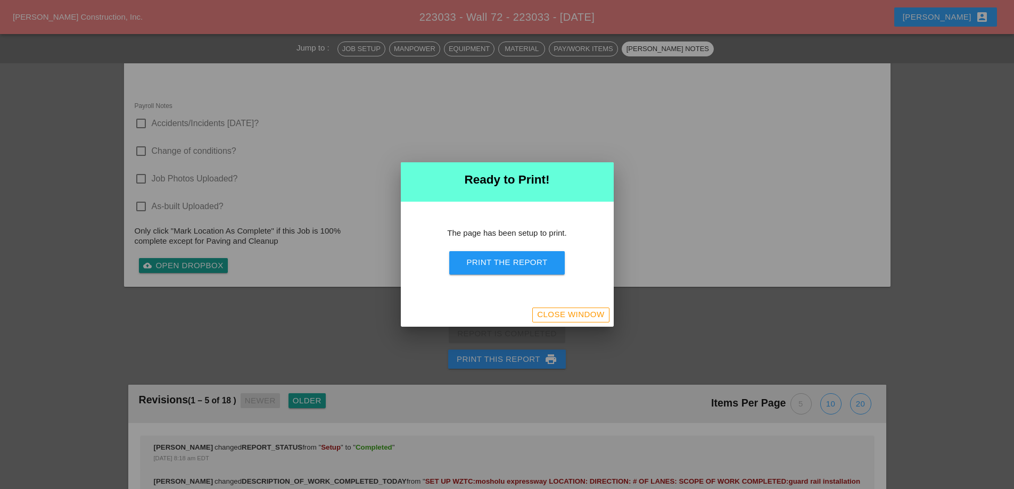
scroll to position [2212, 0]
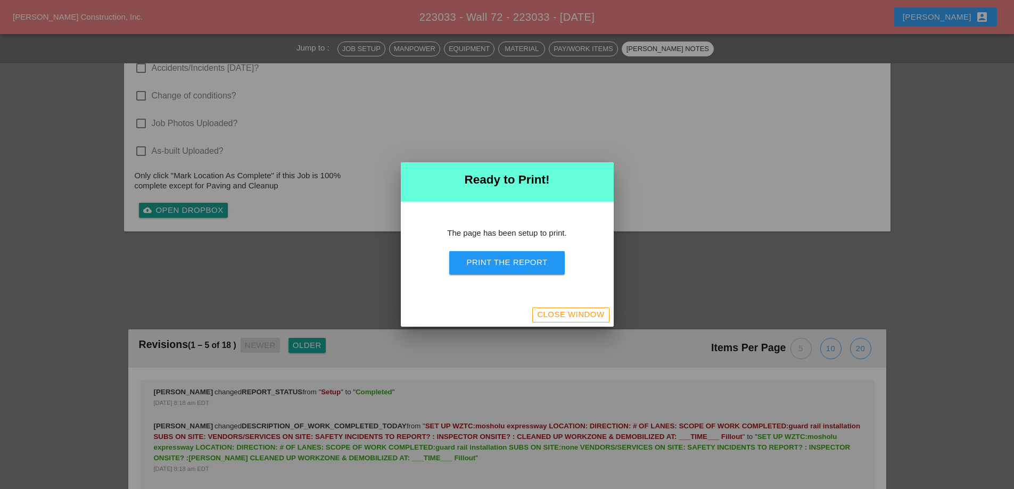
click at [501, 259] on div "Print the Report" at bounding box center [506, 263] width 81 height 12
drag, startPoint x: 551, startPoint y: 312, endPoint x: 471, endPoint y: 240, distance: 107.8
click at [551, 311] on div "Close Window" at bounding box center [570, 315] width 67 height 12
click at [540, 323] on div "Close Window" at bounding box center [507, 314] width 213 height 23
click at [548, 316] on div "Close Window" at bounding box center [570, 315] width 67 height 12
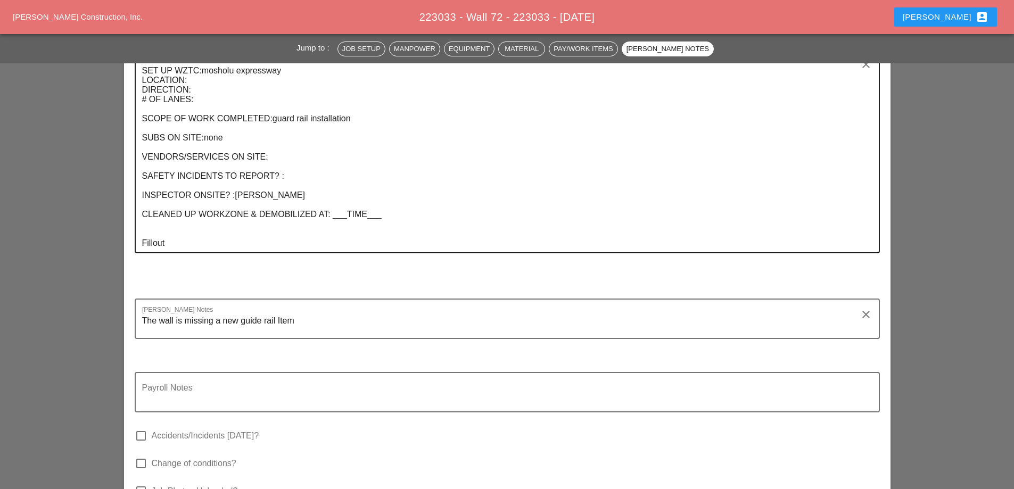
scroll to position [2014, 0]
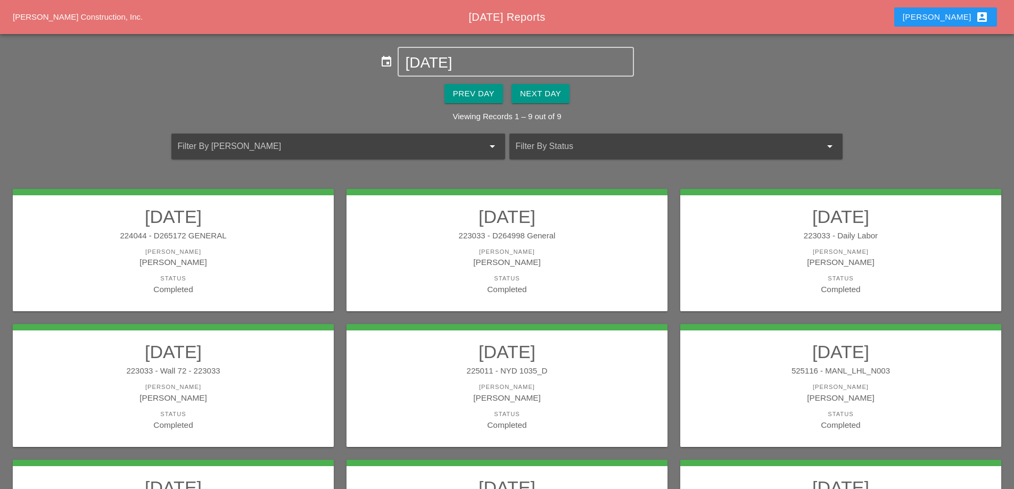
click at [561, 367] on div "225011 - NYD 1035_D" at bounding box center [507, 371] width 300 height 12
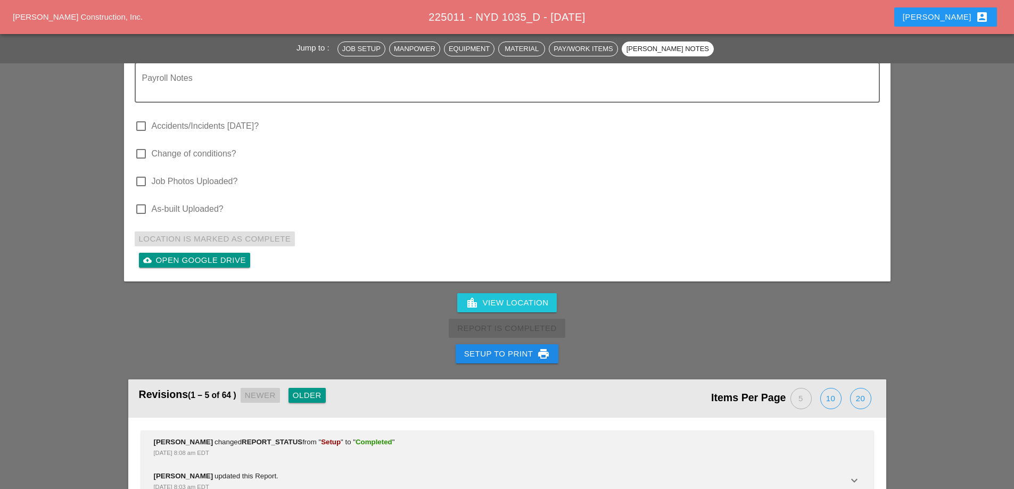
scroll to position [3141, 0]
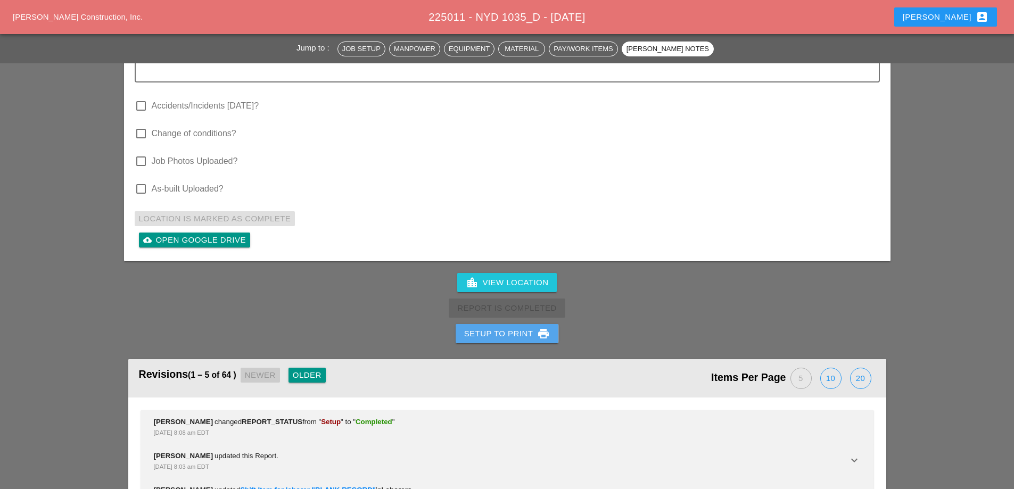
click at [524, 327] on div "Setup to Print print" at bounding box center [507, 333] width 86 height 13
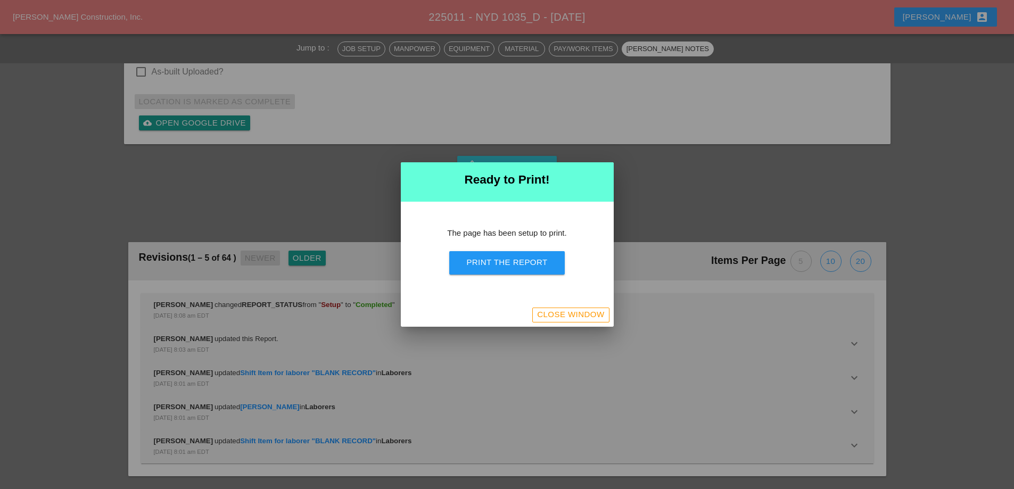
scroll to position [3415, 0]
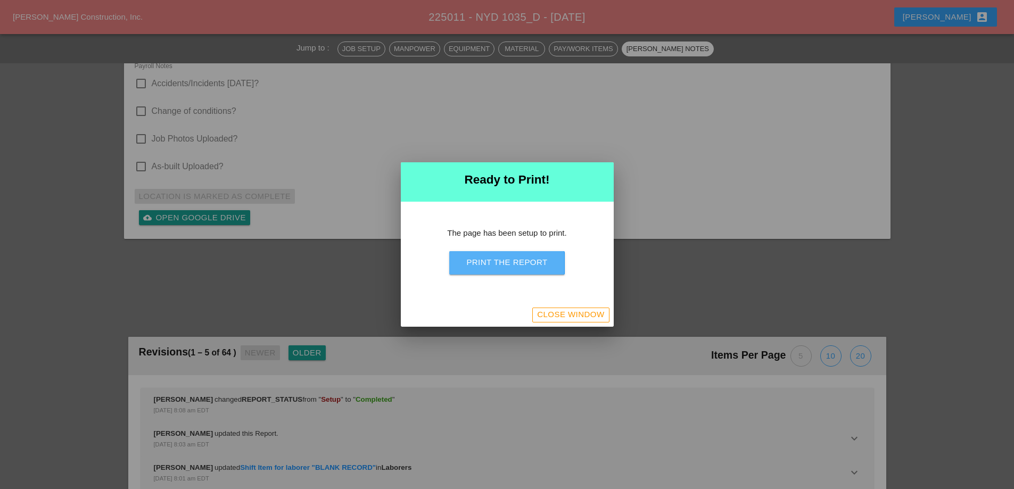
click at [537, 268] on div "Print the Report" at bounding box center [506, 263] width 81 height 12
click at [564, 311] on div "Close Window" at bounding box center [570, 315] width 67 height 12
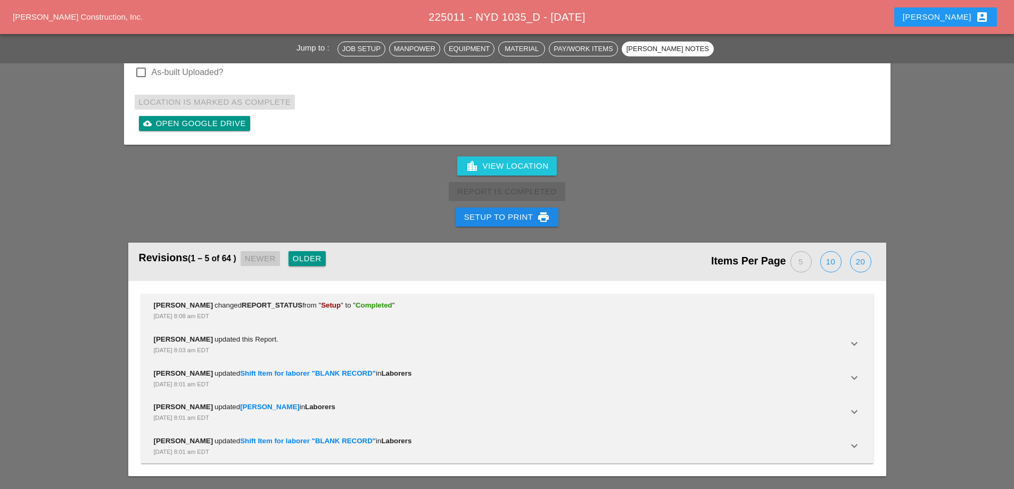
scroll to position [2981, 0]
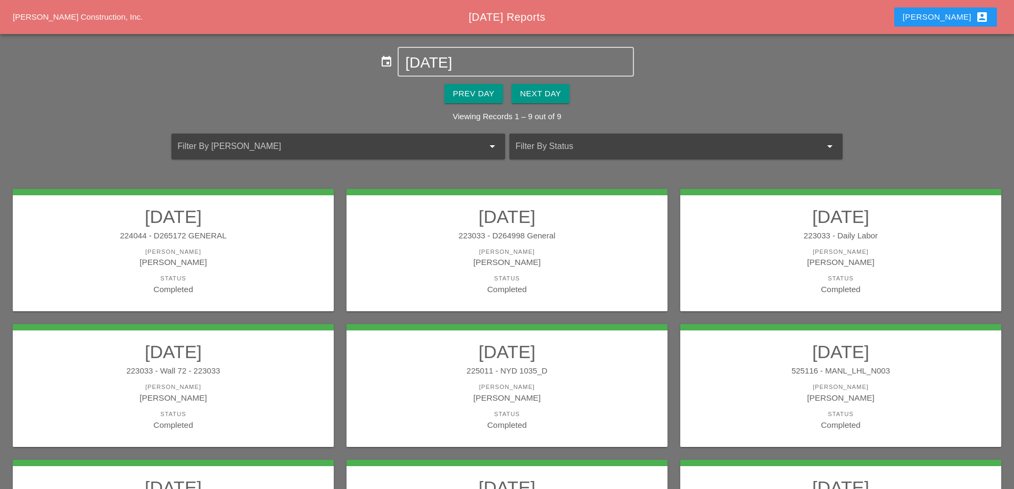
click at [834, 384] on div "[PERSON_NAME]" at bounding box center [841, 387] width 300 height 9
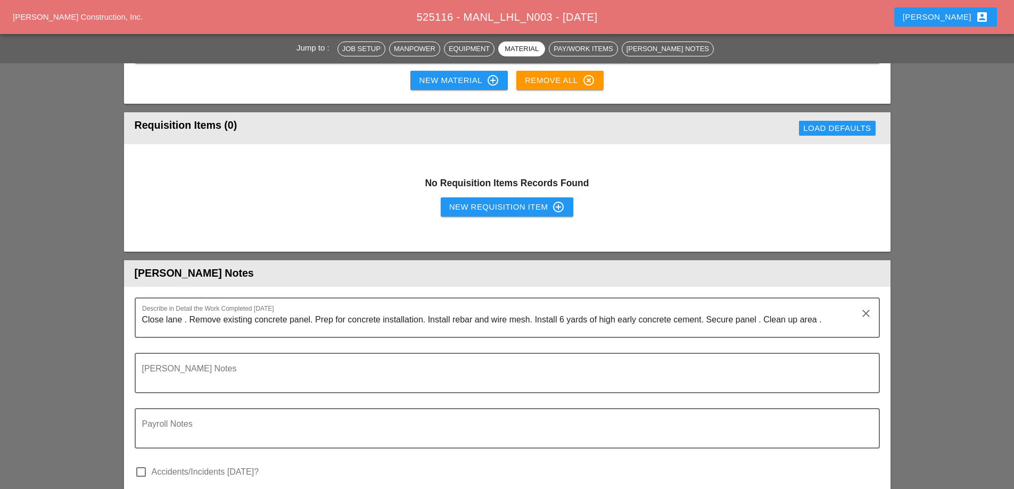
scroll to position [1544, 0]
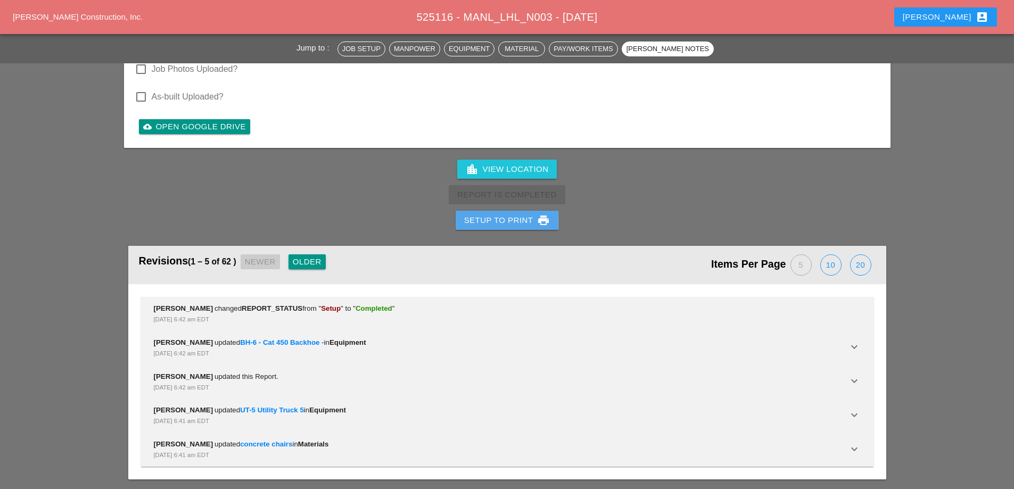
click at [508, 218] on div "Setup to Print print" at bounding box center [507, 220] width 86 height 13
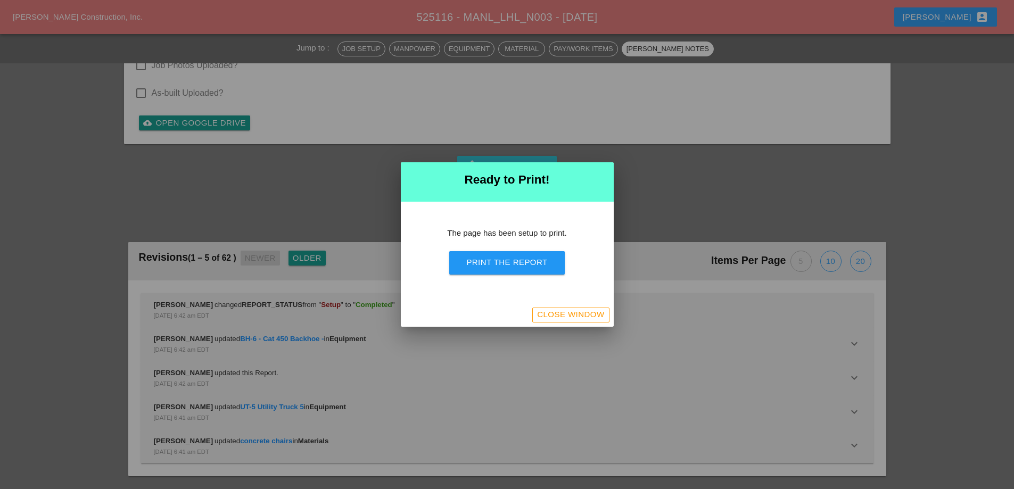
scroll to position [1867, 0]
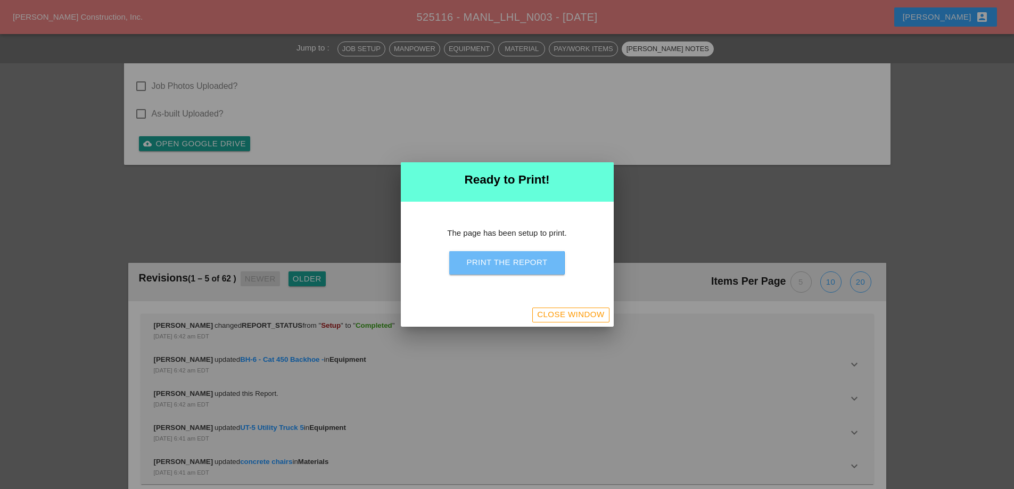
drag, startPoint x: 499, startPoint y: 264, endPoint x: 470, endPoint y: 124, distance: 143.6
click at [499, 265] on div "Print the Report" at bounding box center [506, 263] width 81 height 12
click at [553, 318] on div "Close Window" at bounding box center [570, 315] width 67 height 12
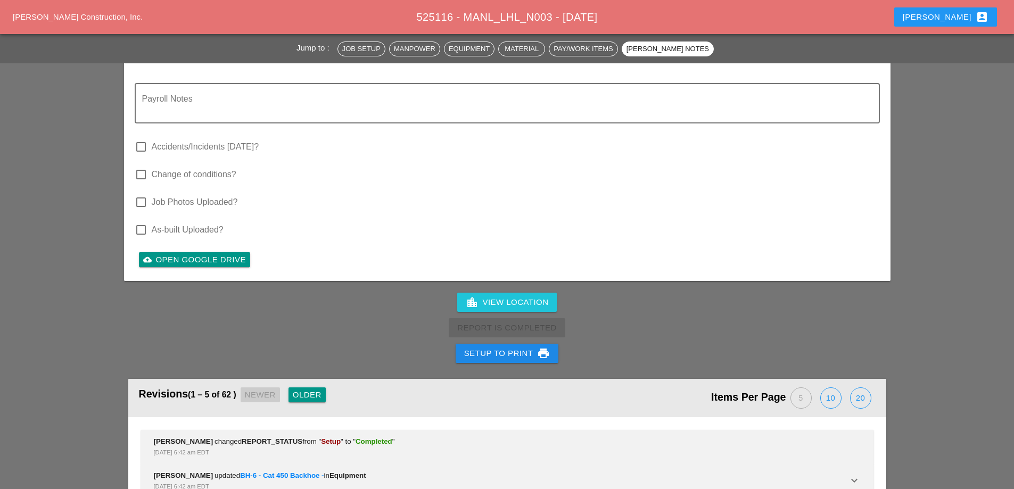
scroll to position [1887, 0]
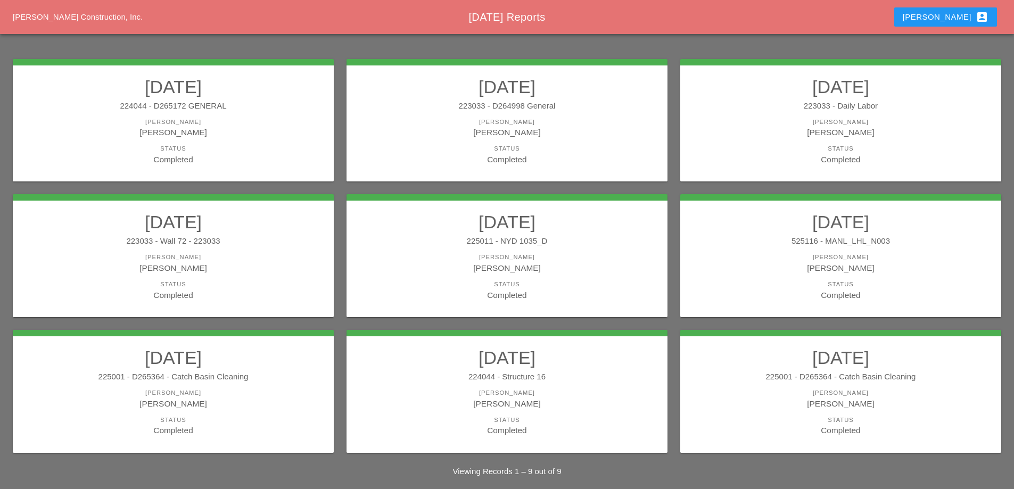
scroll to position [139, 0]
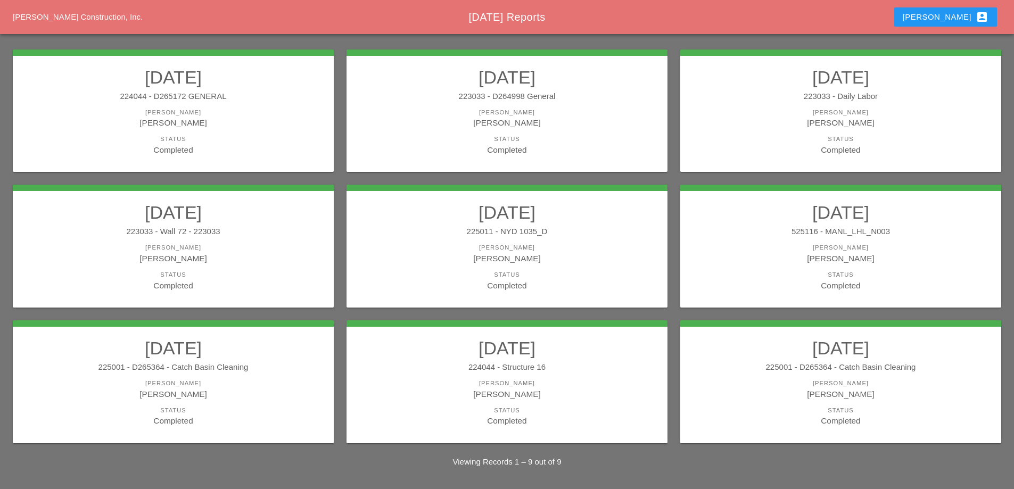
click at [152, 352] on h2 "09/16/2025" at bounding box center [173, 347] width 300 height 21
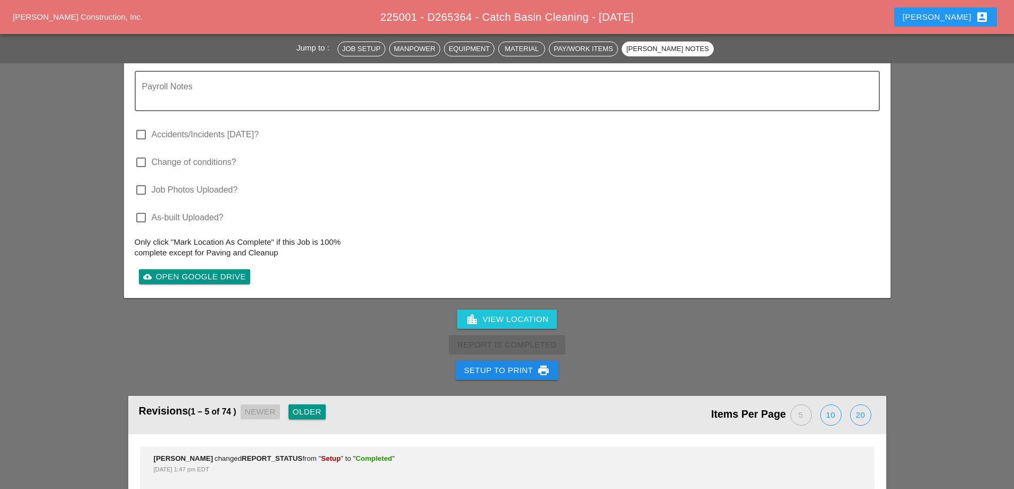
scroll to position [1650, 0]
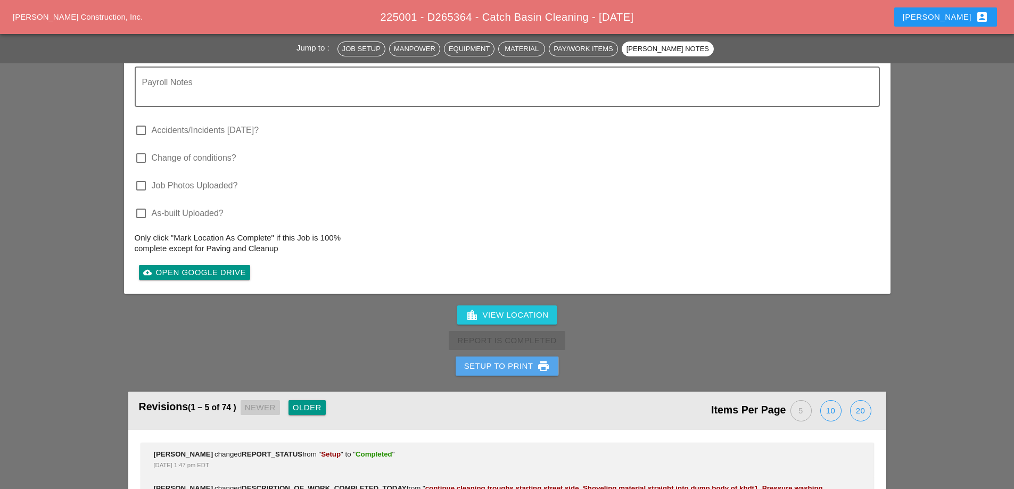
click at [503, 357] on button "Setup to Print print" at bounding box center [507, 366] width 103 height 19
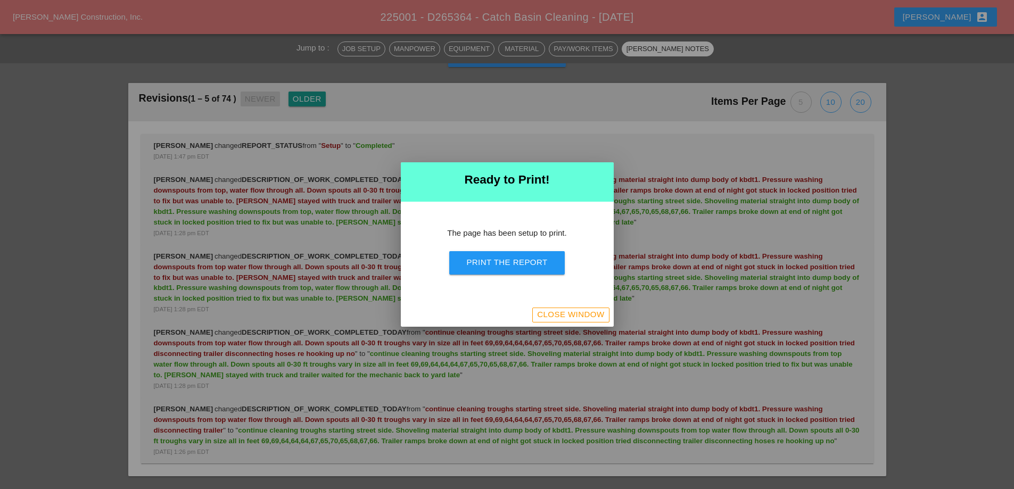
scroll to position [1448, 0]
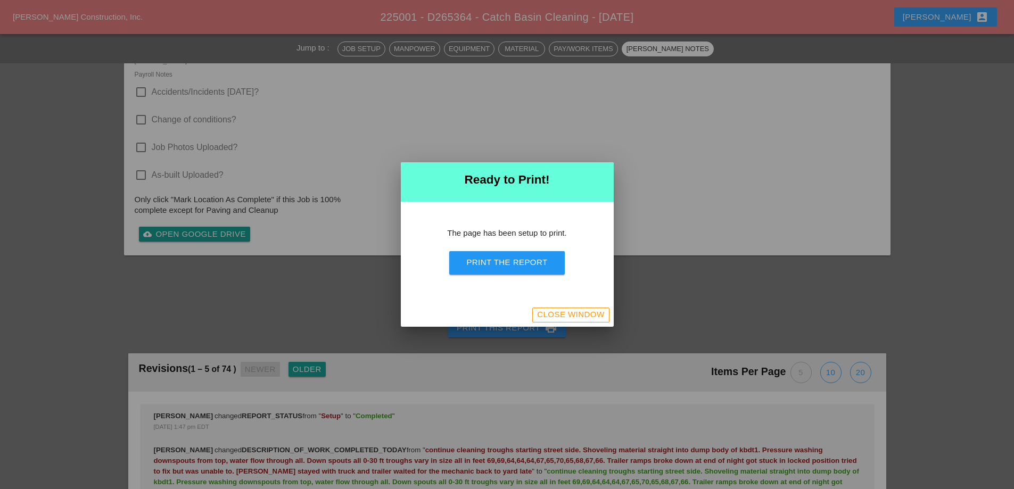
click at [508, 269] on button "Print the Report" at bounding box center [506, 262] width 115 height 23
click at [589, 313] on div "Close Window" at bounding box center [570, 315] width 67 height 12
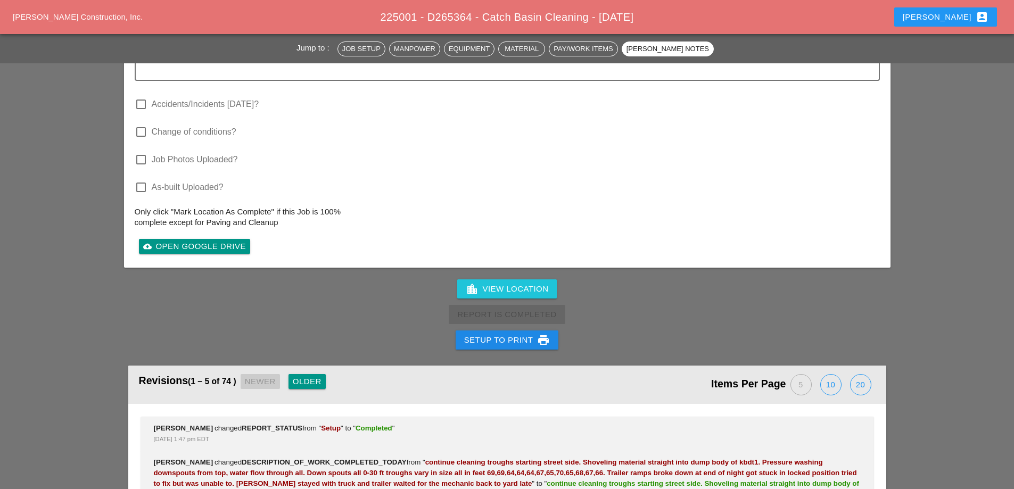
scroll to position [1528, 0]
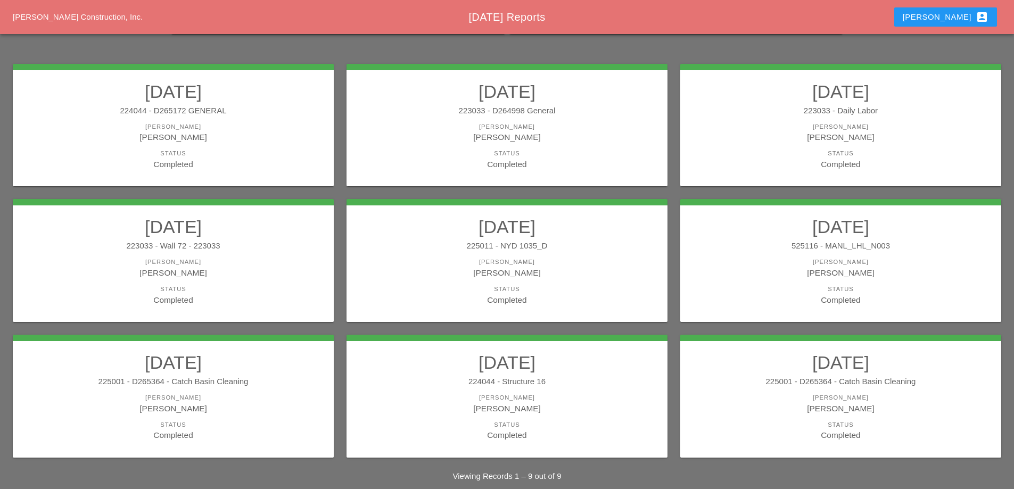
scroll to position [139, 0]
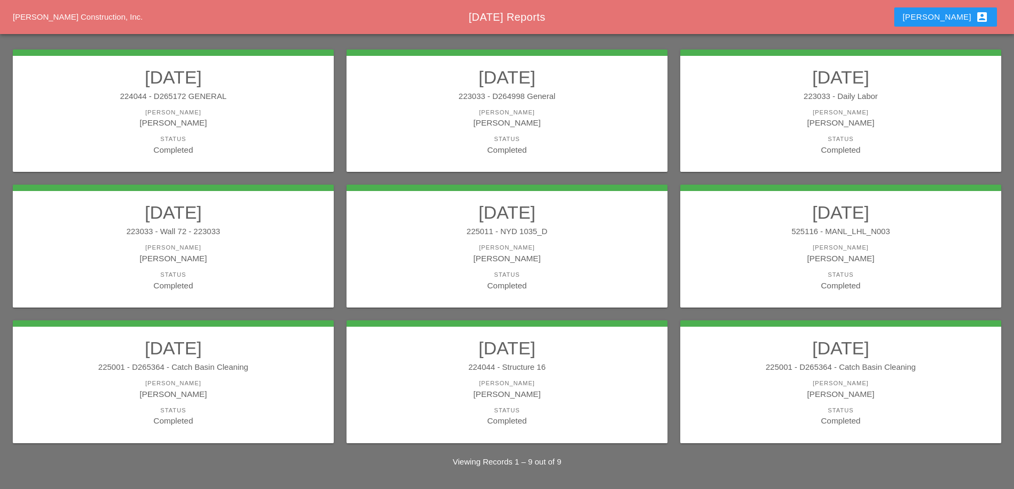
click at [539, 378] on link "09/16/2025 224044 - Structure 16 Foreman Filipe Silva Status Completed" at bounding box center [507, 381] width 300 height 89
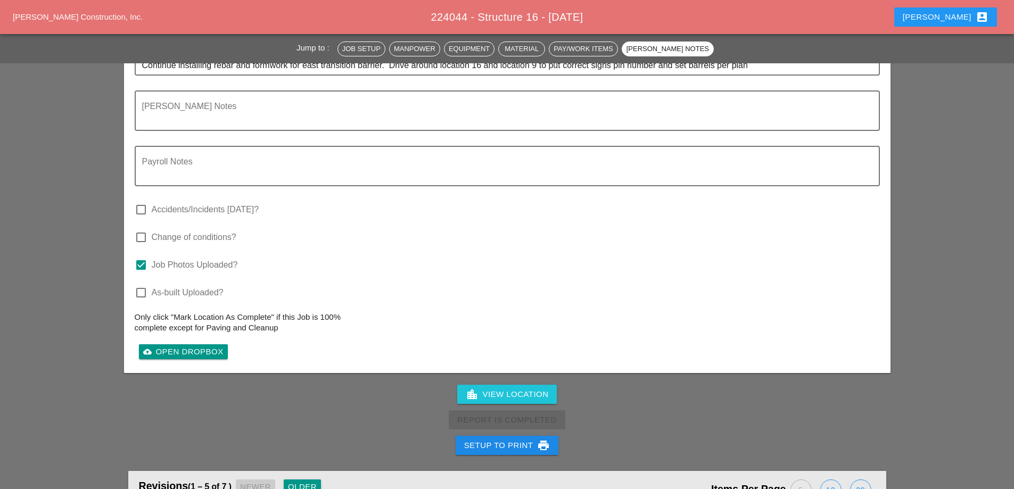
scroll to position [1703, 0]
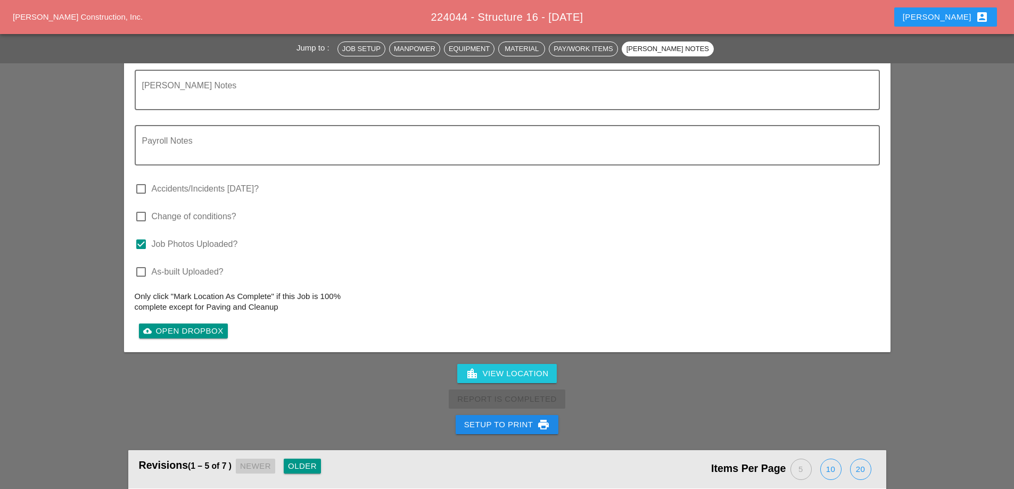
click at [512, 412] on div "Setup to Print print" at bounding box center [507, 425] width 1014 height 26
click at [511, 418] on div "Setup to Print print" at bounding box center [507, 424] width 86 height 13
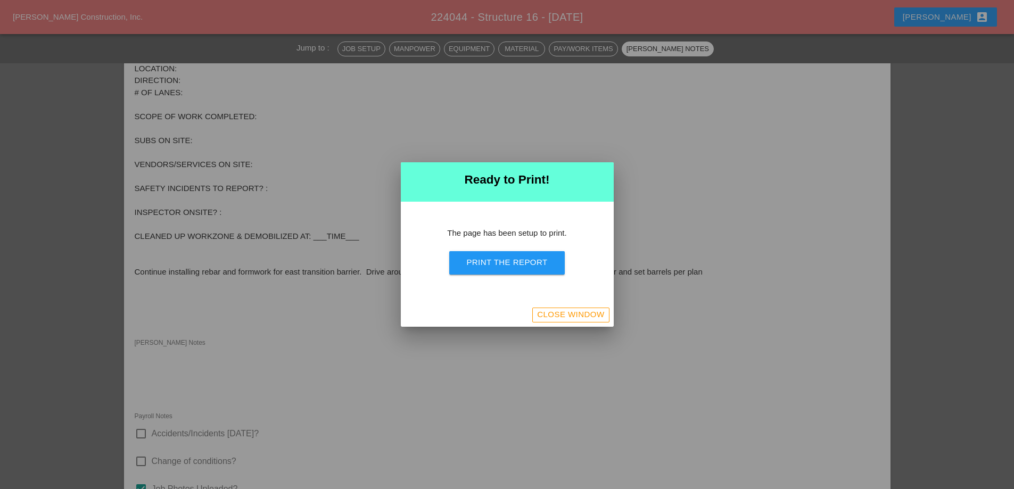
scroll to position [1349, 0]
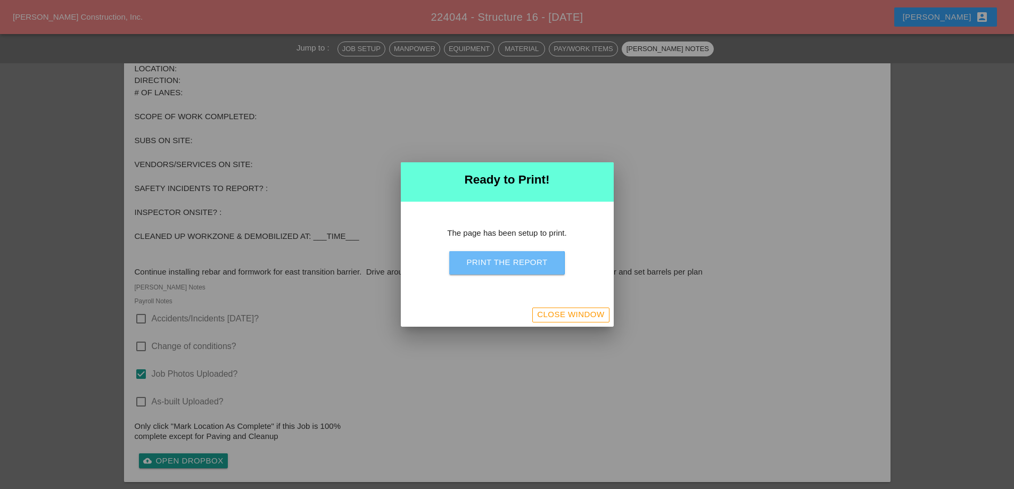
drag, startPoint x: 526, startPoint y: 270, endPoint x: 586, endPoint y: 189, distance: 100.9
click at [526, 271] on button "Print the Report" at bounding box center [506, 262] width 115 height 23
drag, startPoint x: 557, startPoint y: 314, endPoint x: 369, endPoint y: 65, distance: 311.6
click at [558, 313] on div "Close Window" at bounding box center [570, 315] width 67 height 12
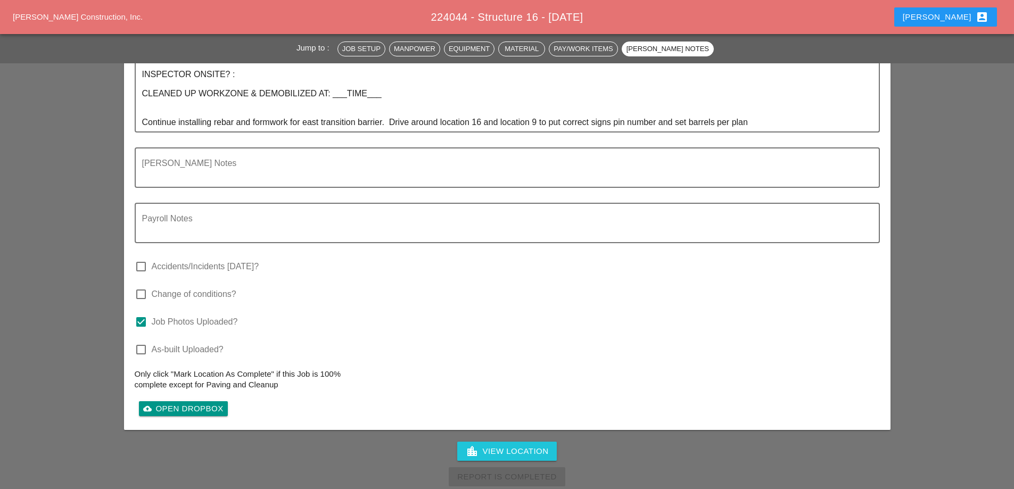
scroll to position [1484, 0]
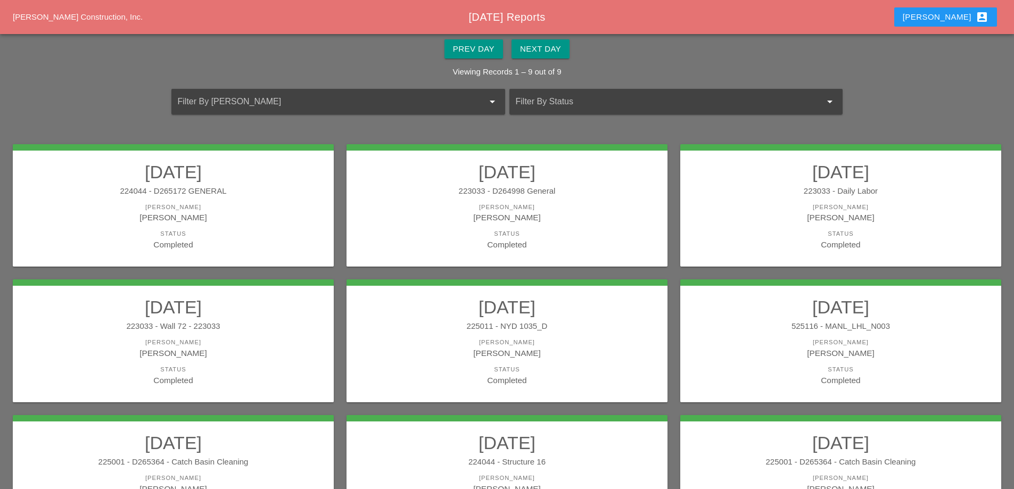
scroll to position [139, 0]
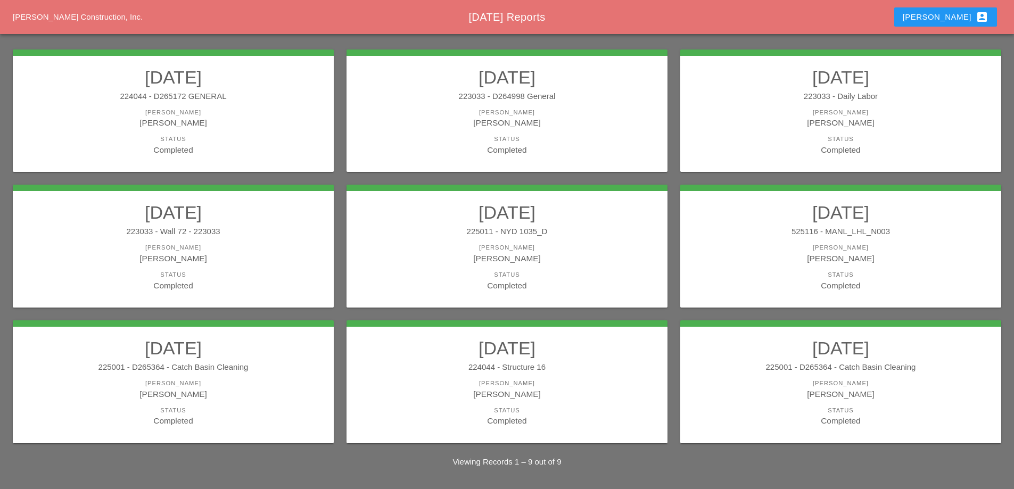
click at [789, 373] on div "225001 - D265364 - Catch Basin Cleaning" at bounding box center [841, 367] width 300 height 12
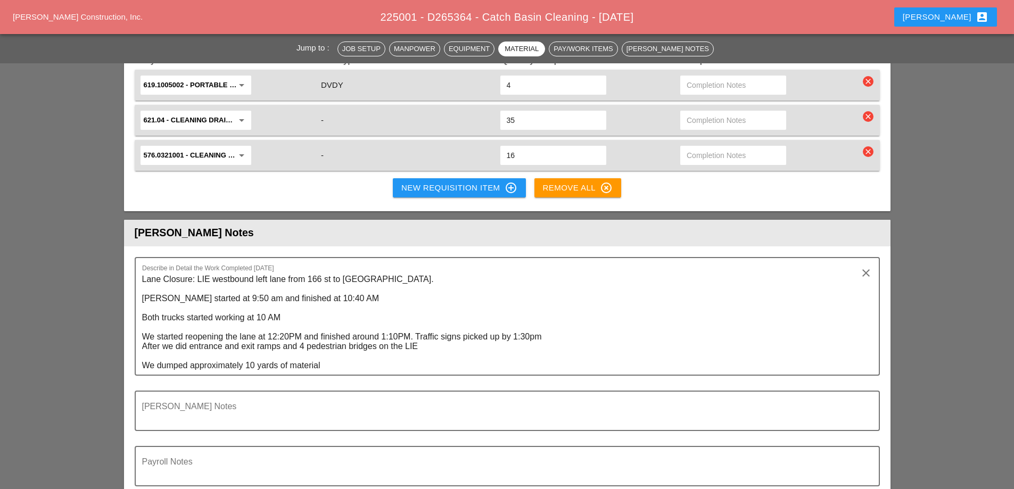
scroll to position [1278, 0]
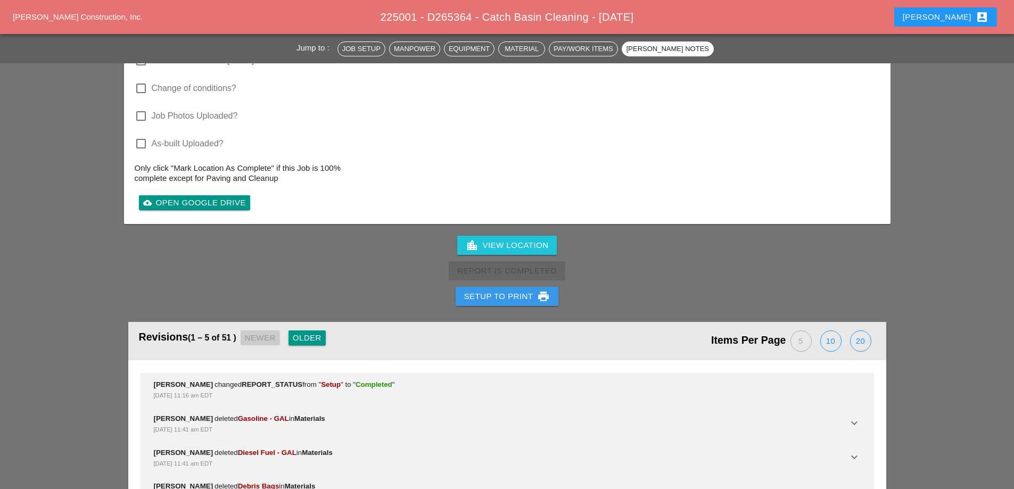
click at [515, 293] on div "Setup to Print print" at bounding box center [507, 296] width 86 height 13
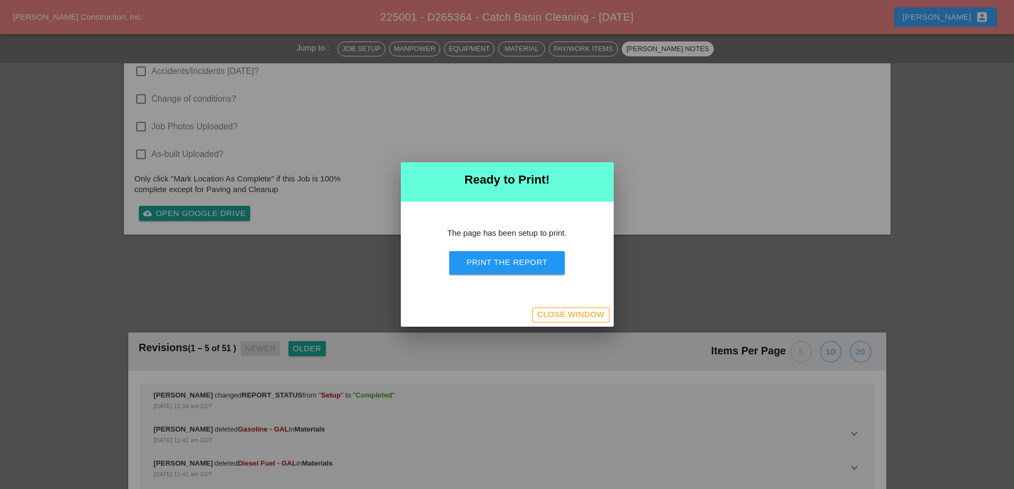
scroll to position [1421, 0]
drag, startPoint x: 518, startPoint y: 268, endPoint x: 993, endPoint y: 366, distance: 485.4
click at [518, 268] on div "Print the Report" at bounding box center [506, 263] width 81 height 12
click at [565, 316] on div "Close Window" at bounding box center [570, 315] width 67 height 12
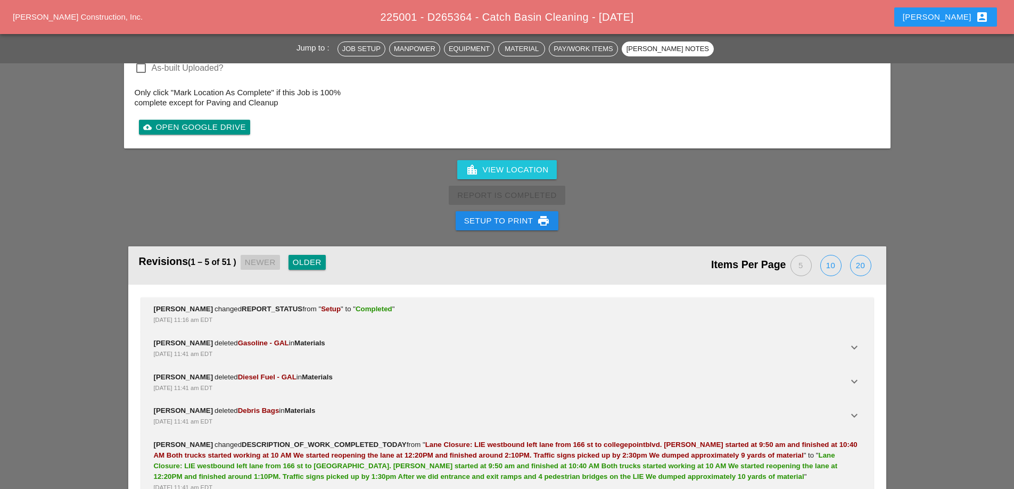
scroll to position [1792, 0]
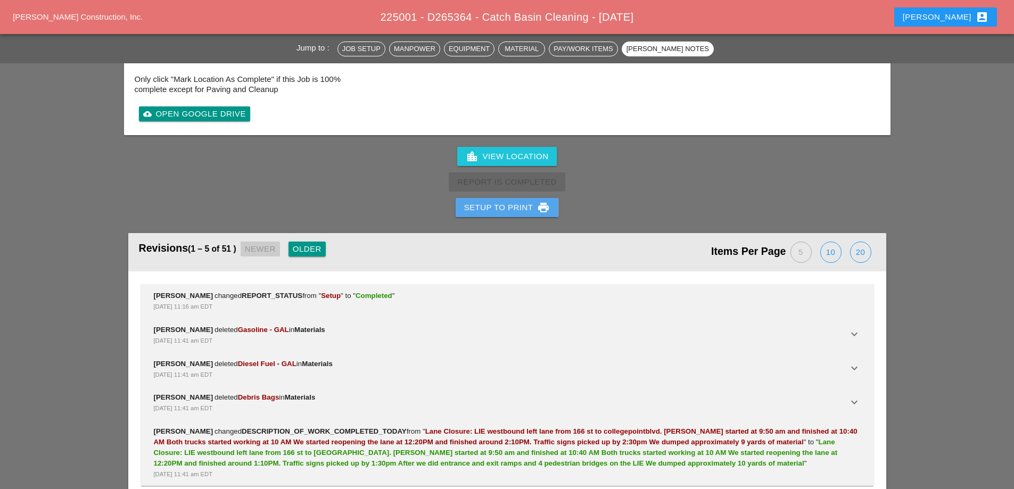
click at [503, 204] on div "Setup to Print print" at bounding box center [507, 207] width 86 height 13
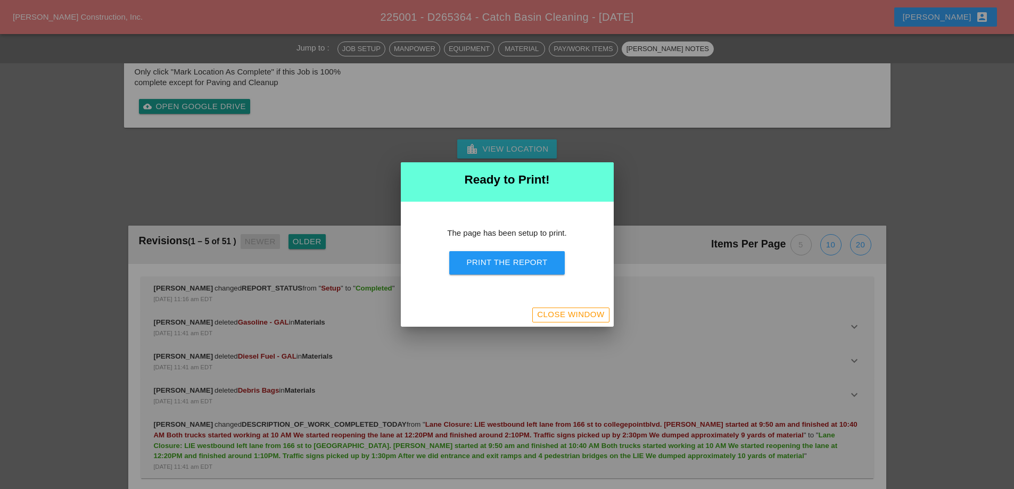
scroll to position [1528, 0]
drag, startPoint x: 513, startPoint y: 257, endPoint x: 604, endPoint y: 126, distance: 159.5
click at [514, 257] on div "Print the Report" at bounding box center [506, 263] width 81 height 12
click at [580, 319] on div "Close Window" at bounding box center [570, 315] width 67 height 12
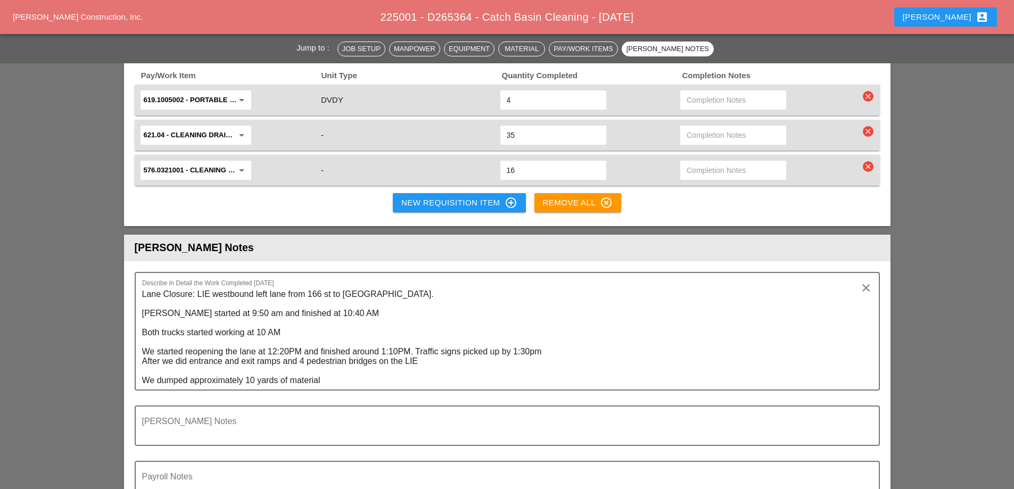
scroll to position [1207, 0]
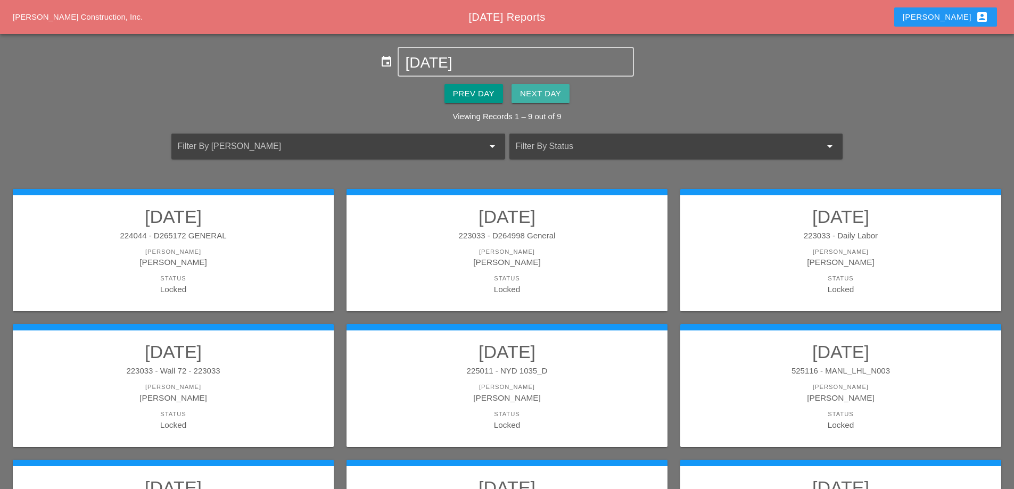
click at [541, 92] on div "Next Day" at bounding box center [540, 94] width 41 height 12
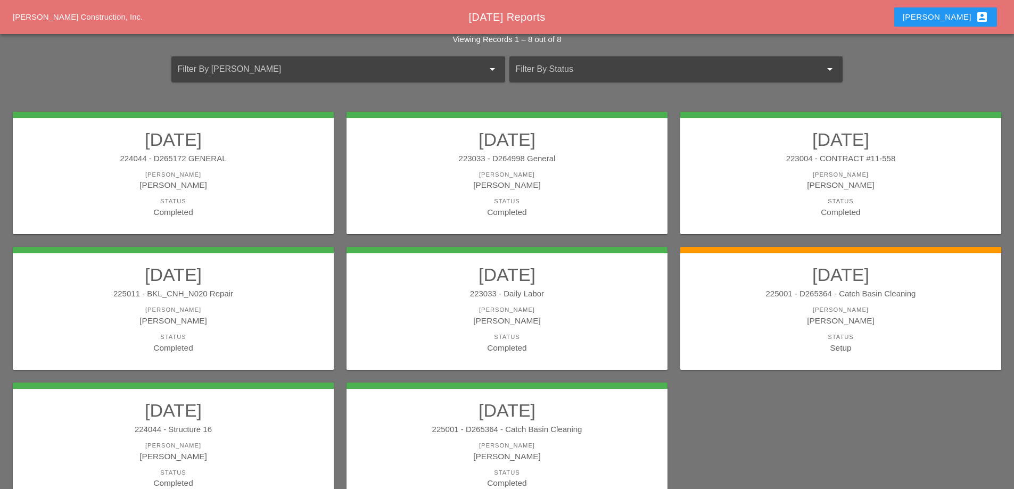
scroll to position [106, 0]
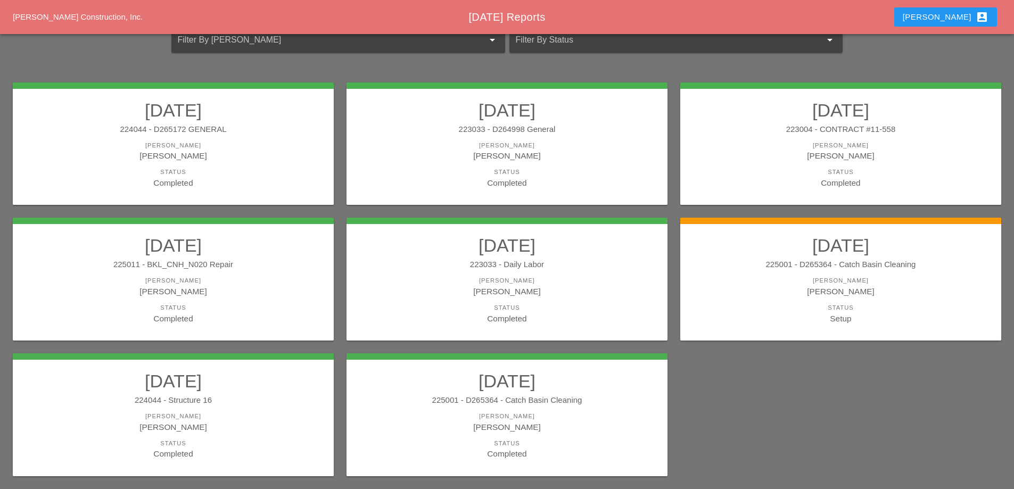
click at [835, 249] on h2 "09/17/2025" at bounding box center [841, 245] width 300 height 21
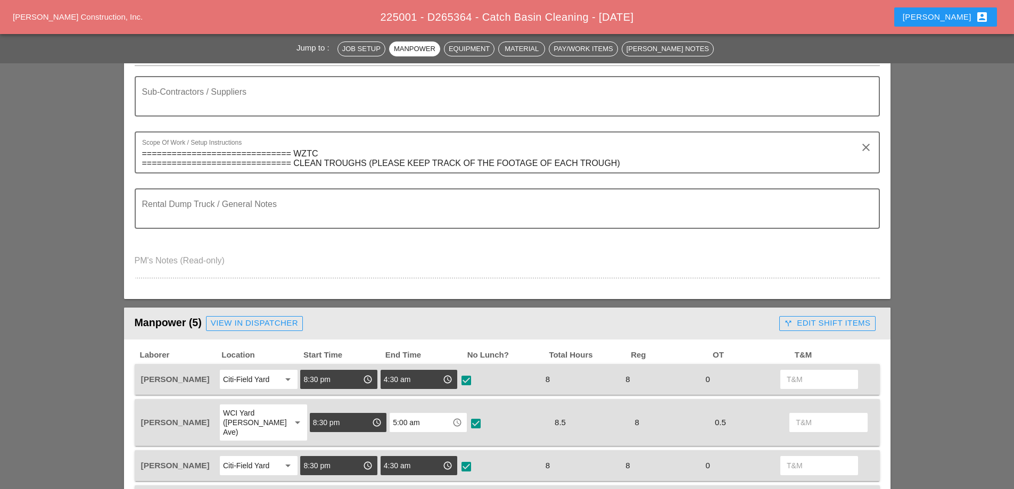
scroll to position [213, 0]
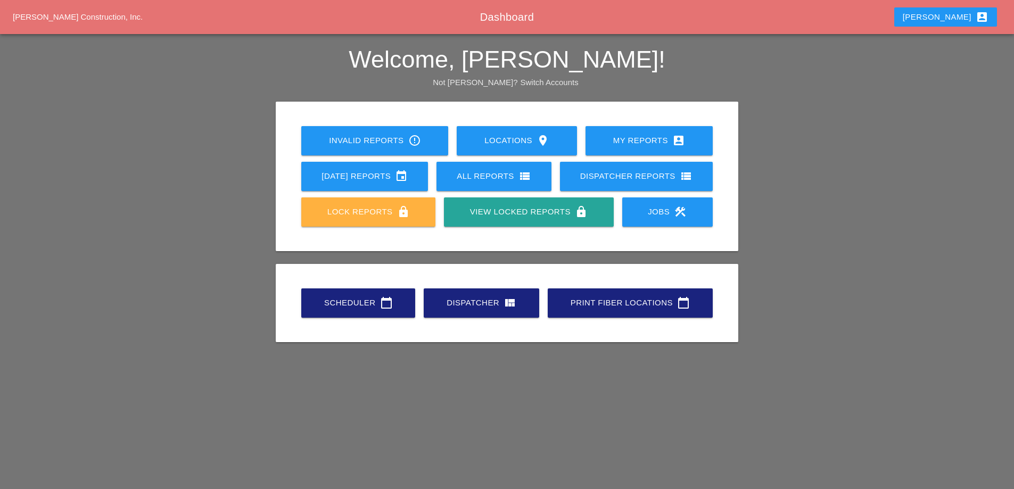
click at [363, 224] on link "Lock Reports lock" at bounding box center [368, 211] width 134 height 29
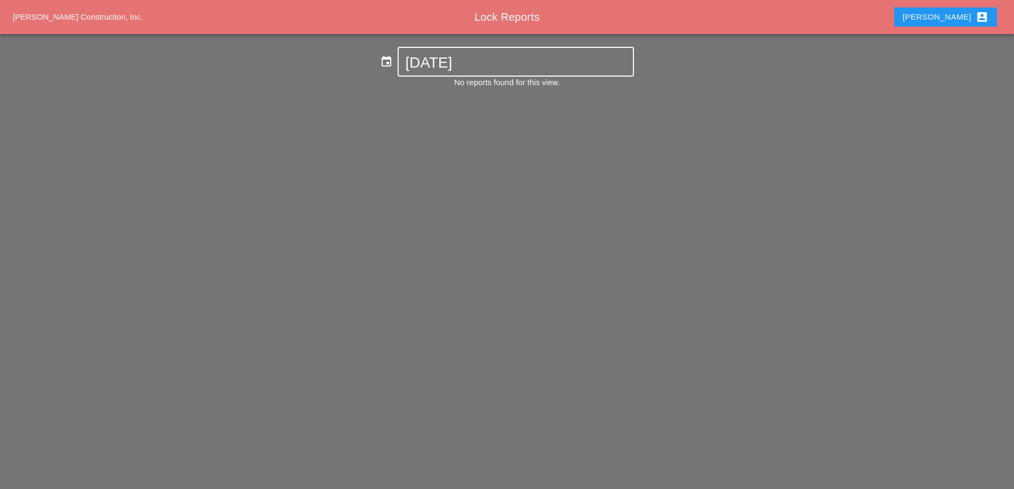
click at [464, 64] on input "09-22-2025" at bounding box center [515, 62] width 221 height 17
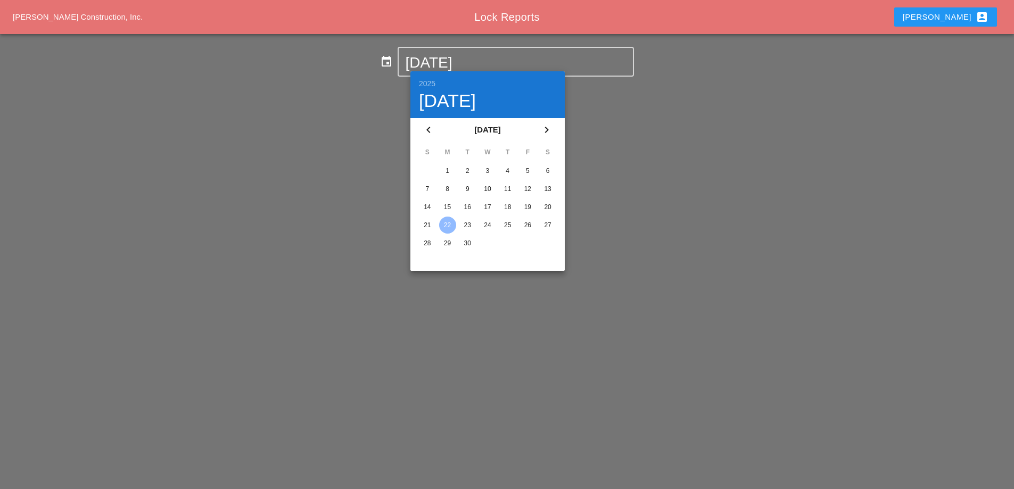
click at [448, 204] on div "15" at bounding box center [447, 207] width 17 height 17
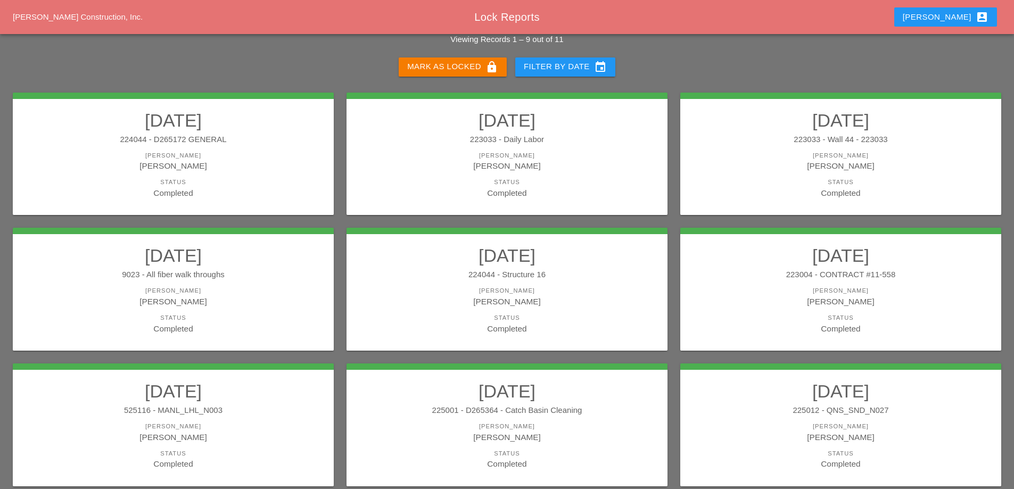
scroll to position [31, 0]
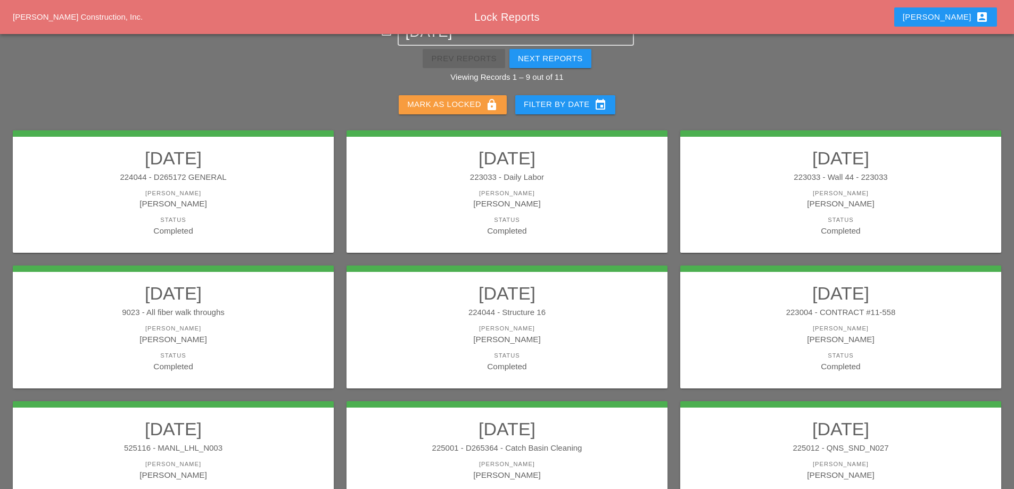
click at [473, 104] on div "Mark as Locked lock" at bounding box center [452, 104] width 91 height 13
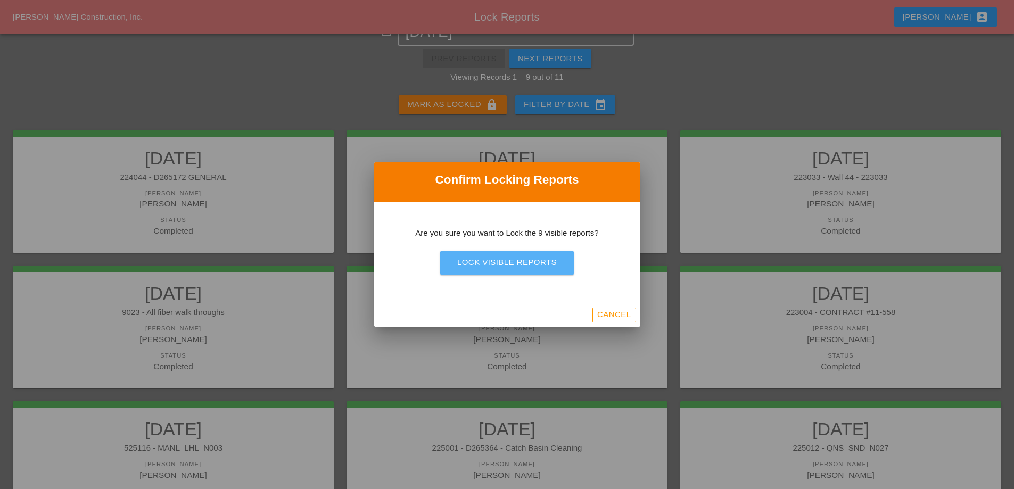
click at [502, 260] on div "Lock Visible Reports" at bounding box center [507, 263] width 100 height 12
click at [502, 260] on div "Are you sure?" at bounding box center [507, 263] width 68 height 12
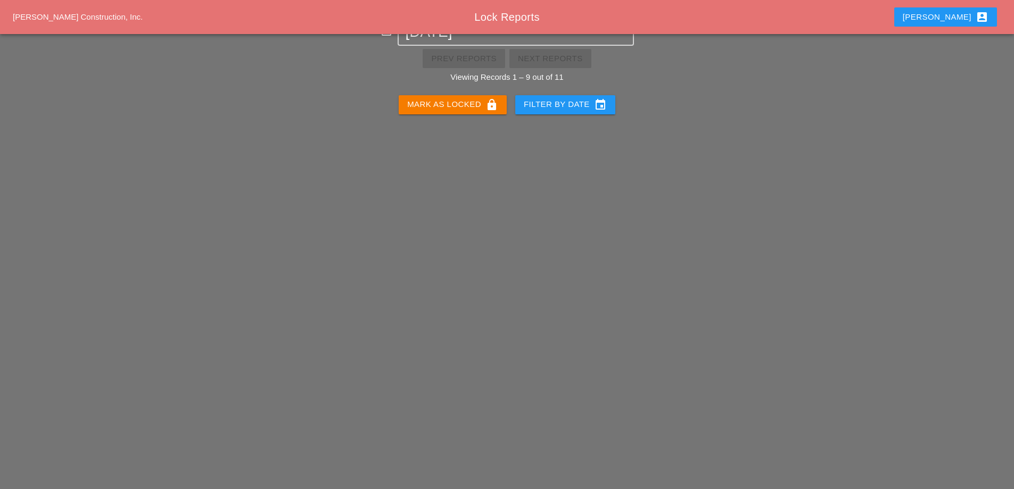
scroll to position [0, 0]
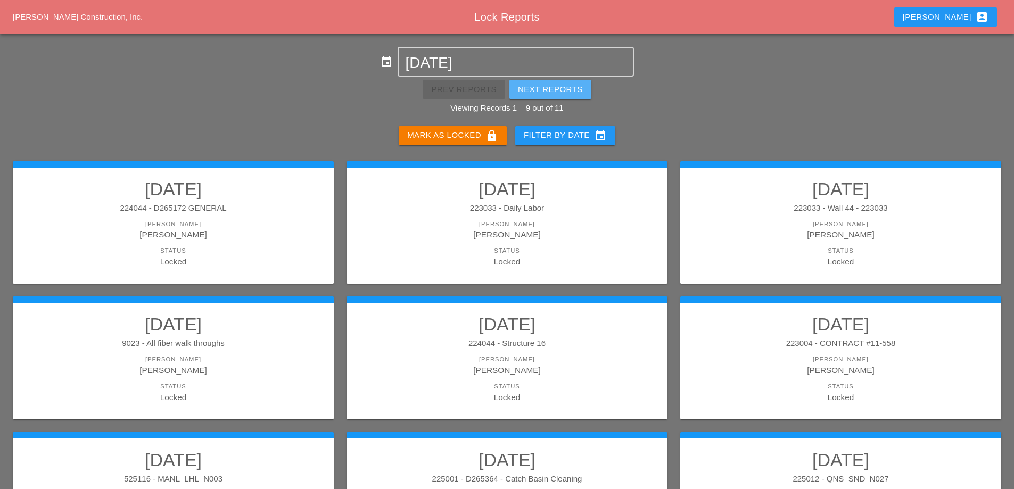
click at [554, 86] on div "Next Reports" at bounding box center [550, 90] width 65 height 12
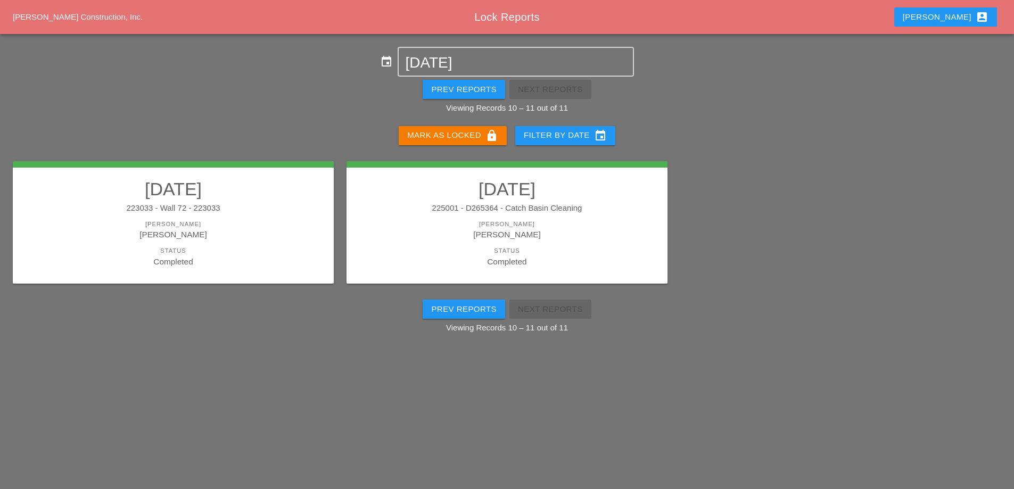
click at [471, 131] on div "Mark as Locked lock" at bounding box center [452, 135] width 91 height 13
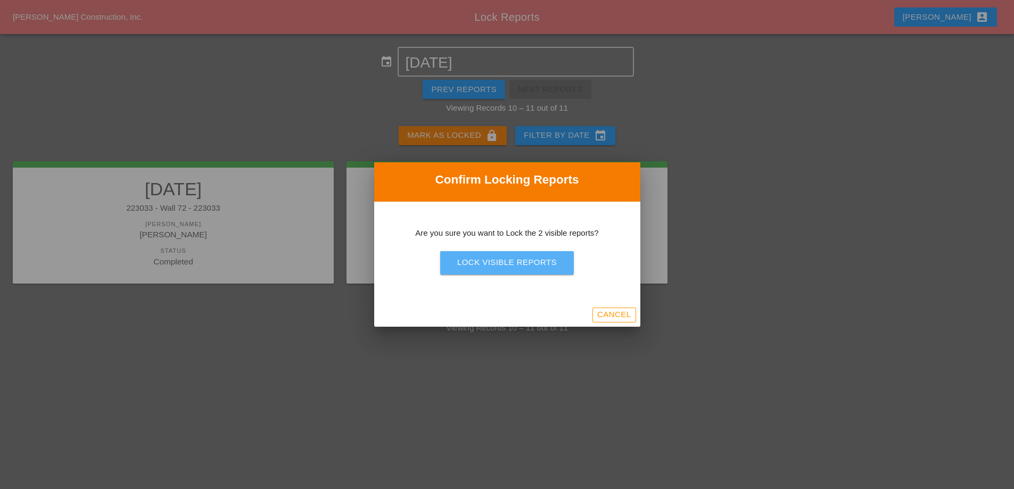
click at [509, 266] on div "Lock Visible Reports" at bounding box center [507, 263] width 100 height 12
click at [509, 266] on div "Are you sure?" at bounding box center [507, 263] width 68 height 12
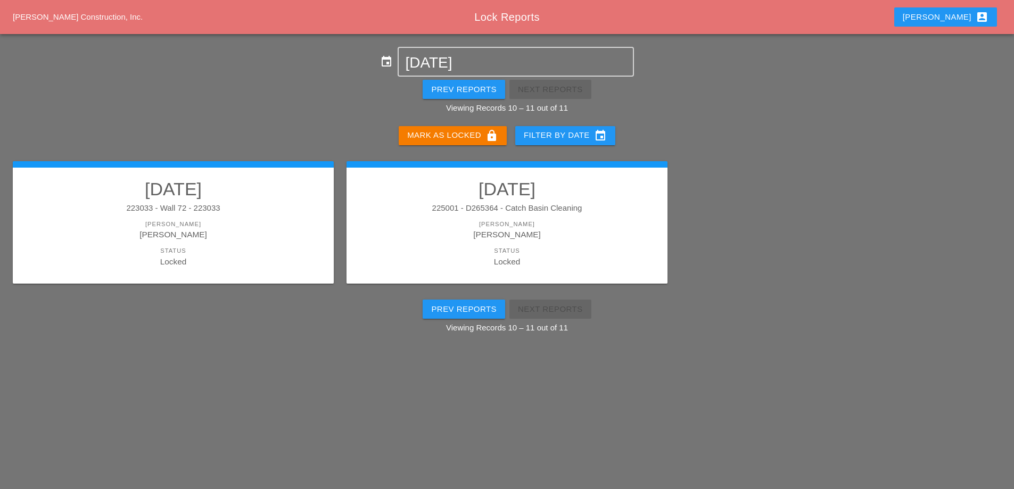
click at [476, 92] on div "Prev Reports" at bounding box center [463, 90] width 65 height 12
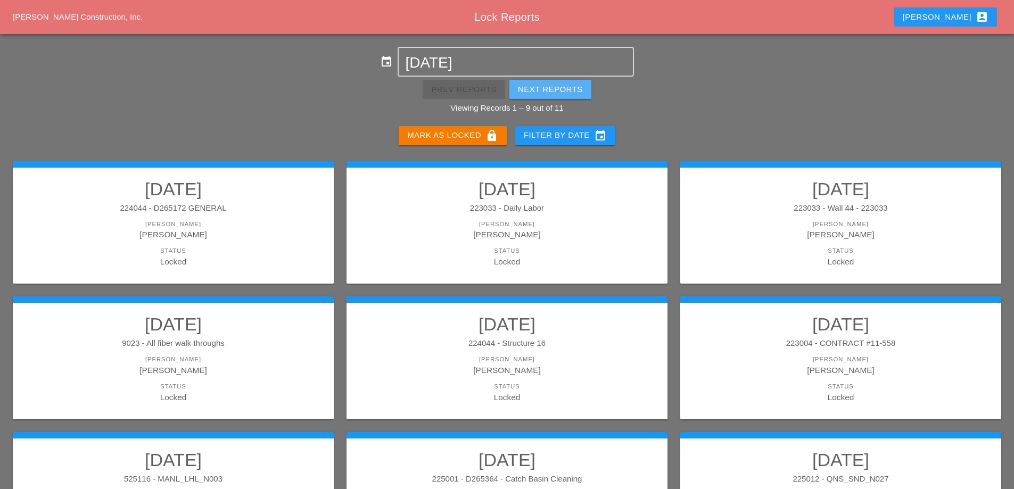
click at [575, 92] on div "Next Reports" at bounding box center [550, 90] width 65 height 12
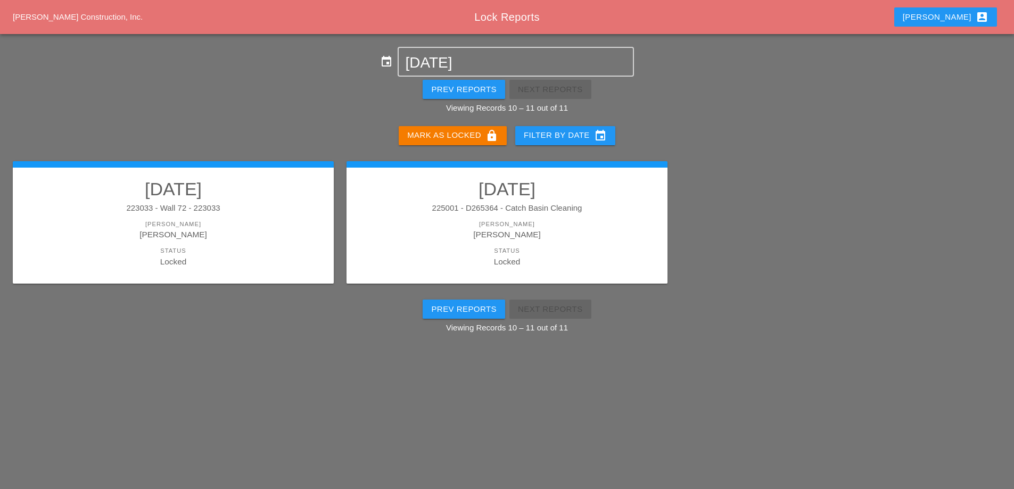
click at [480, 95] on div "Prev Reports" at bounding box center [463, 90] width 65 height 12
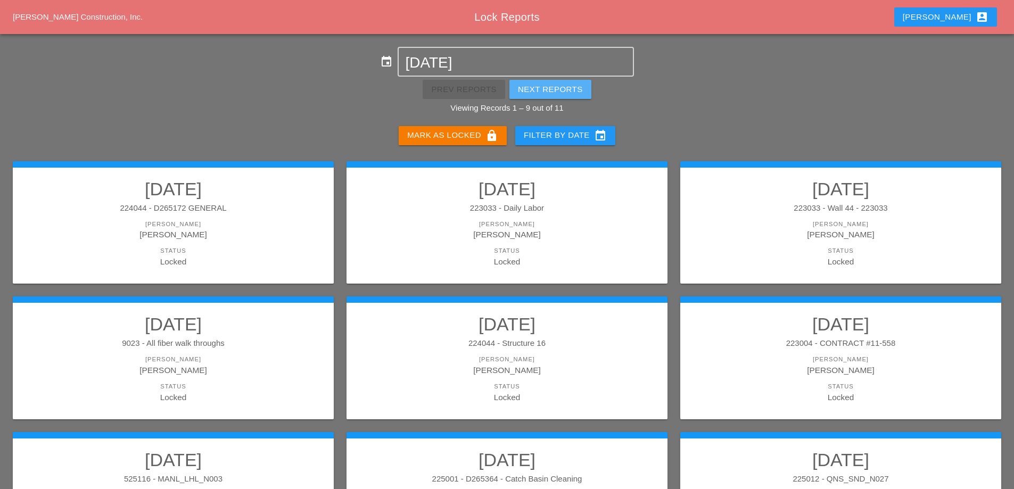
click at [544, 88] on div "Next Reports" at bounding box center [550, 90] width 65 height 12
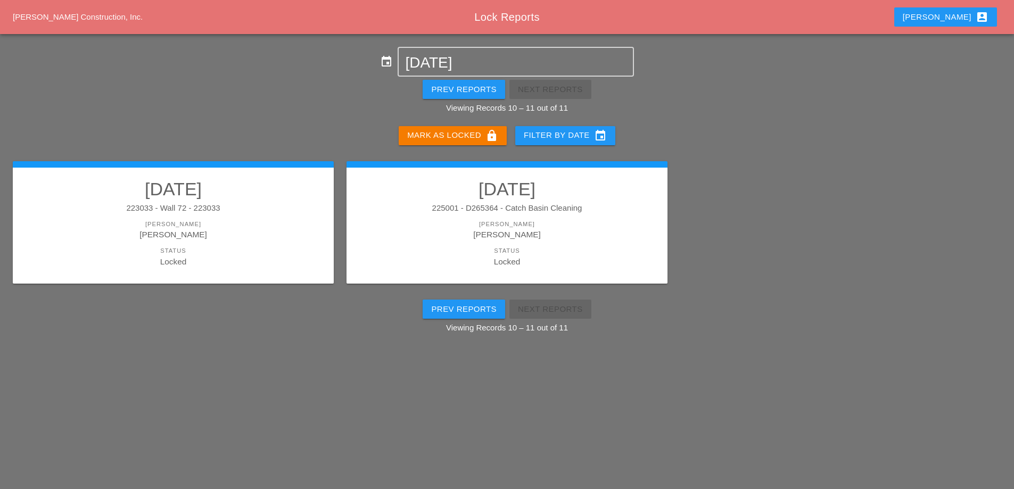
click at [482, 90] on div "Prev Reports" at bounding box center [463, 90] width 65 height 12
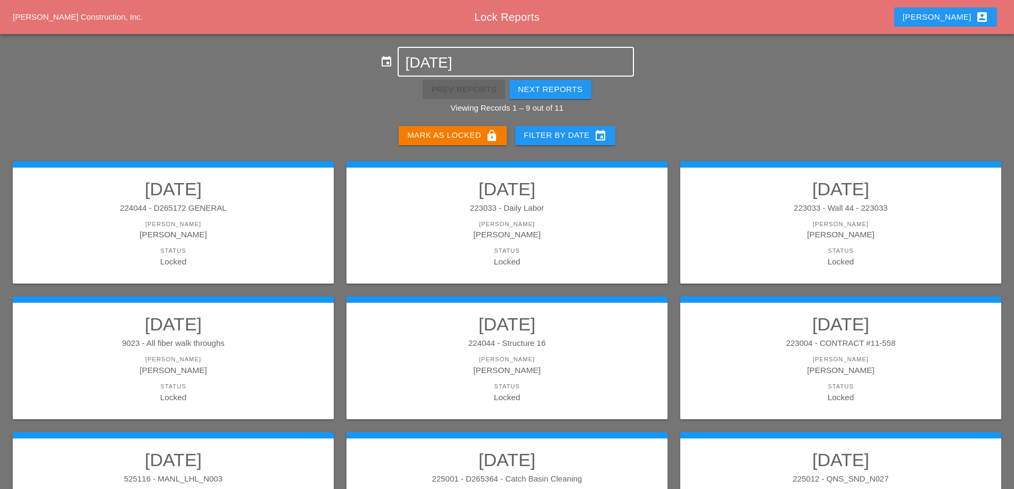
click at [475, 63] on input "[DATE]" at bounding box center [515, 62] width 221 height 17
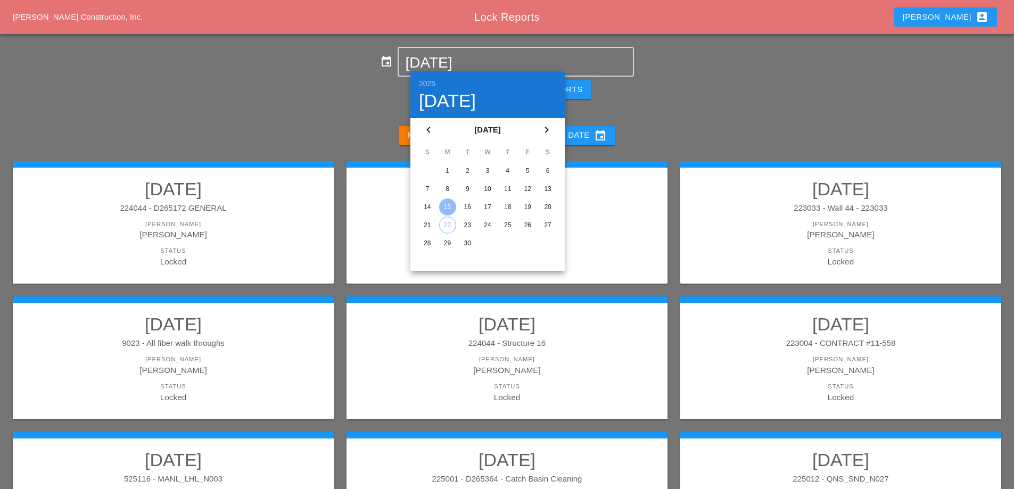
click at [466, 207] on div "16" at bounding box center [467, 207] width 17 height 17
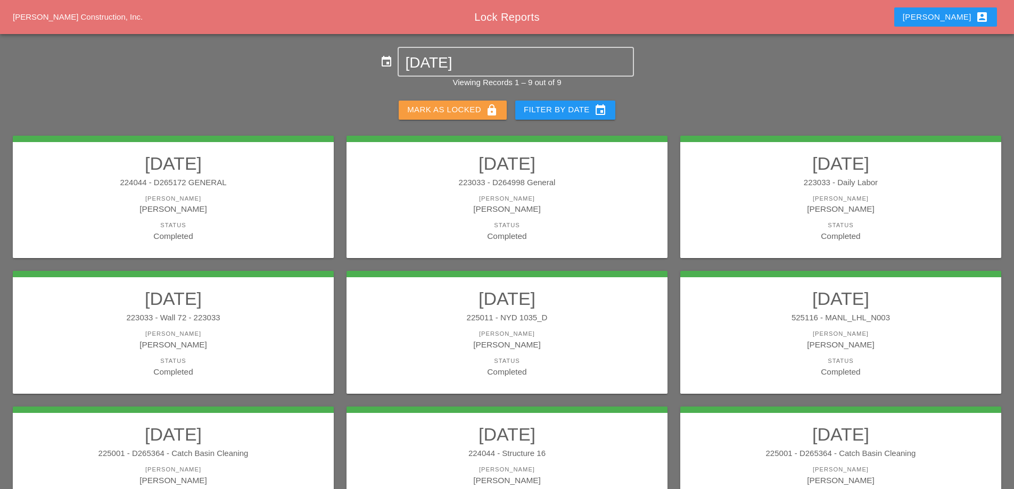
click at [471, 113] on div "Mark as Locked lock" at bounding box center [452, 110] width 91 height 13
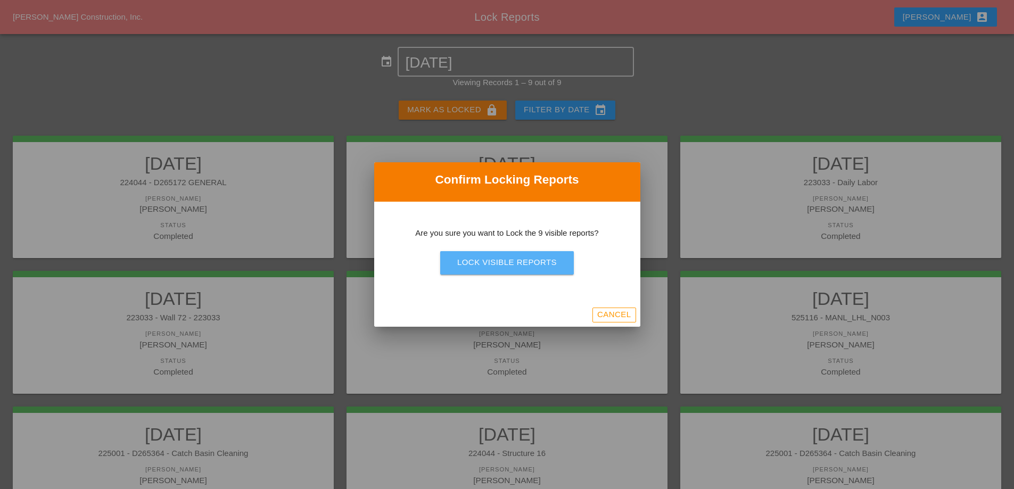
click at [498, 258] on div "Lock Visible Reports" at bounding box center [507, 263] width 100 height 12
click at [501, 266] on div "Are you sure?" at bounding box center [507, 263] width 68 height 12
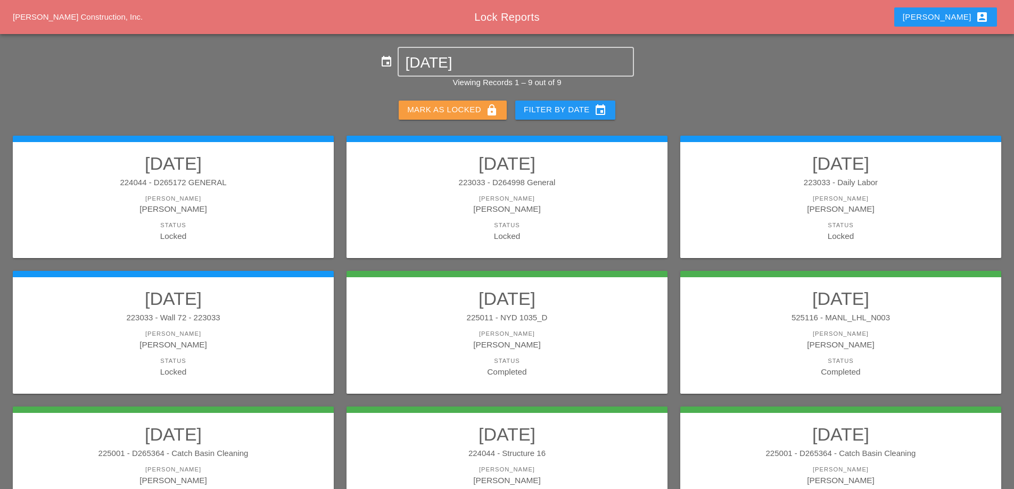
click at [480, 108] on div "Mark as Locked lock" at bounding box center [452, 110] width 91 height 13
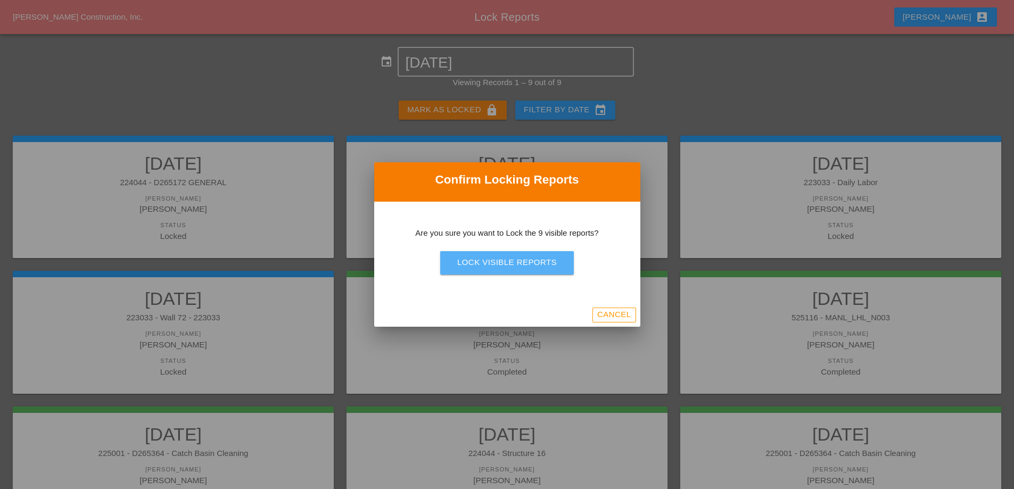
click at [514, 266] on div "Lock Visible Reports" at bounding box center [507, 263] width 100 height 12
click at [514, 266] on div "Are you sure?" at bounding box center [507, 263] width 68 height 12
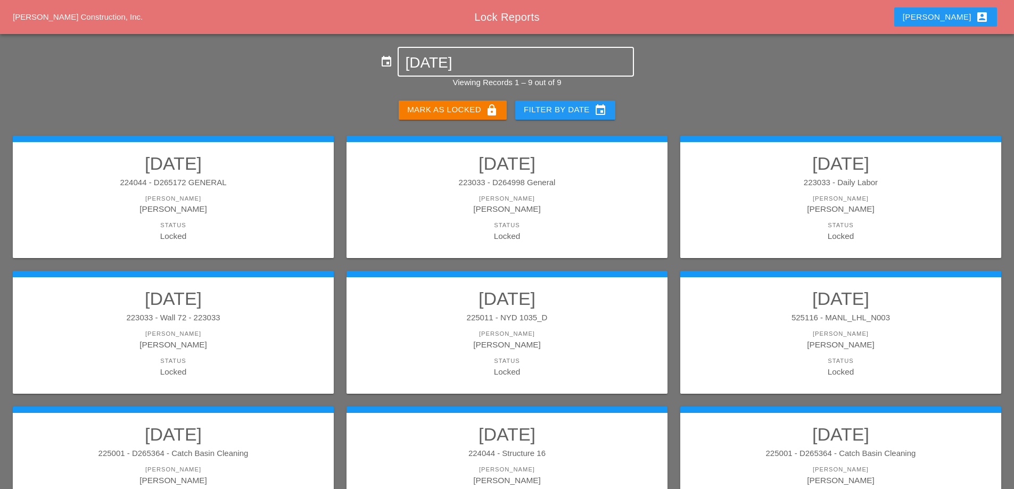
click at [470, 53] on div "[DATE]" at bounding box center [515, 62] width 221 height 28
click at [462, 62] on input "[DATE]" at bounding box center [515, 62] width 221 height 17
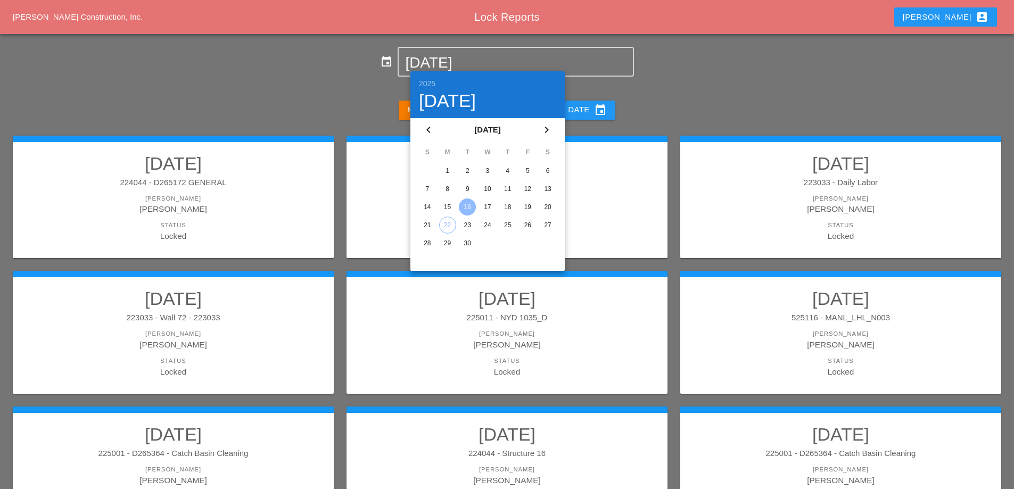
click at [487, 205] on div "17" at bounding box center [487, 207] width 17 height 17
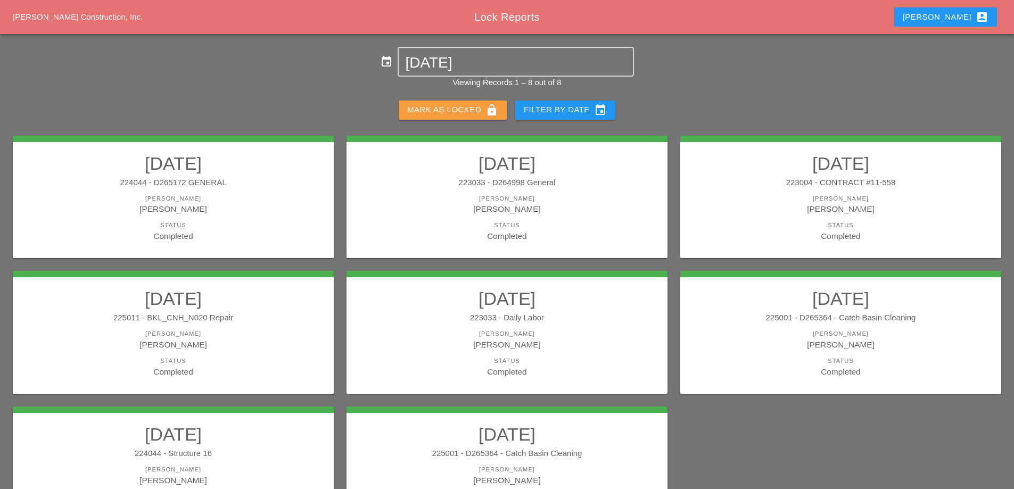
click at [464, 109] on div "Mark as Locked lock" at bounding box center [452, 110] width 91 height 13
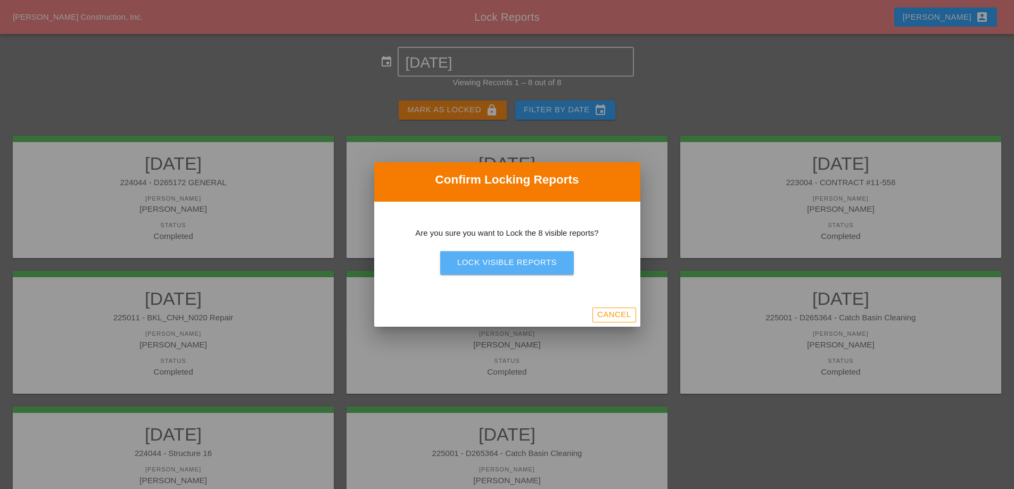
click at [520, 260] on div "Lock Visible Reports" at bounding box center [507, 263] width 100 height 12
click at [520, 260] on div "Are you sure?" at bounding box center [507, 263] width 68 height 12
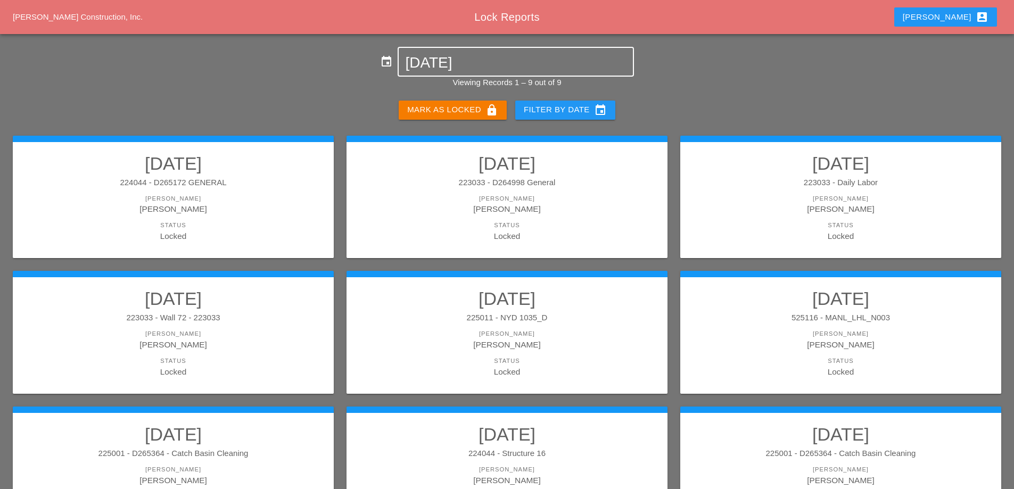
click at [481, 53] on div "[DATE]" at bounding box center [515, 62] width 221 height 28
click at [472, 55] on input "[DATE]" at bounding box center [515, 62] width 221 height 17
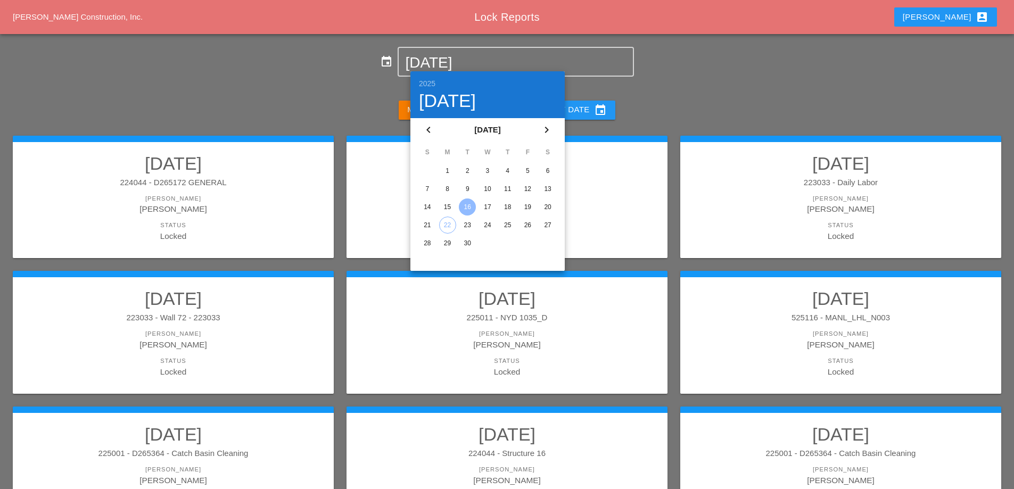
click at [513, 205] on div "18" at bounding box center [507, 207] width 17 height 17
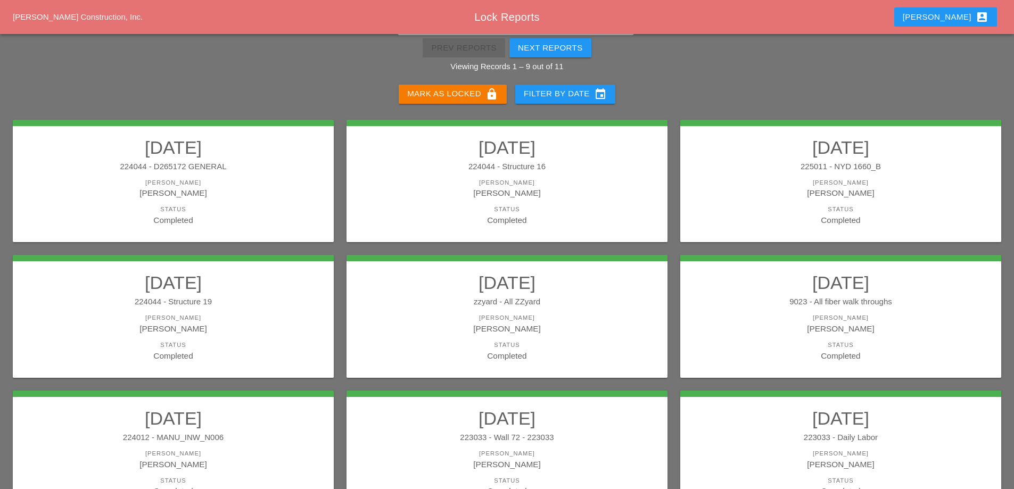
scroll to position [31, 0]
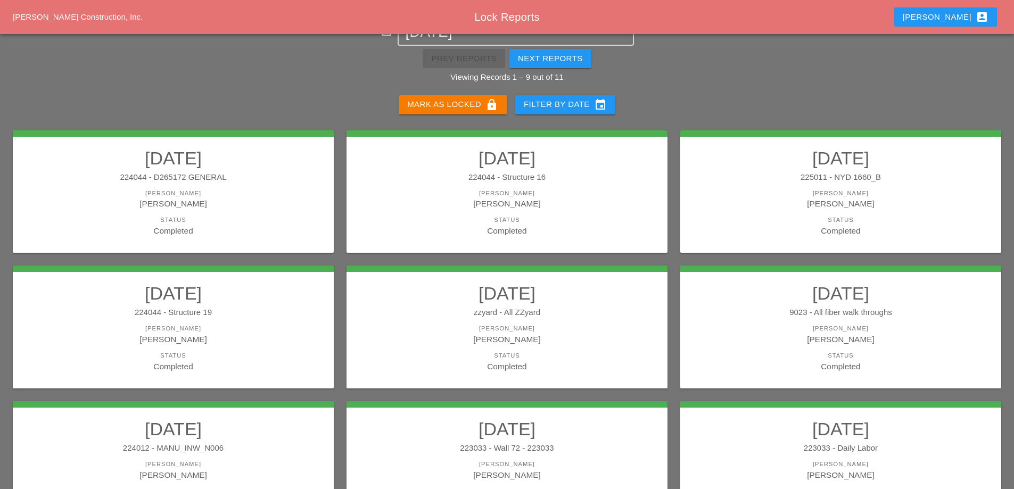
click at [281, 177] on div "224044 - D265172 GENERAL" at bounding box center [173, 177] width 300 height 12
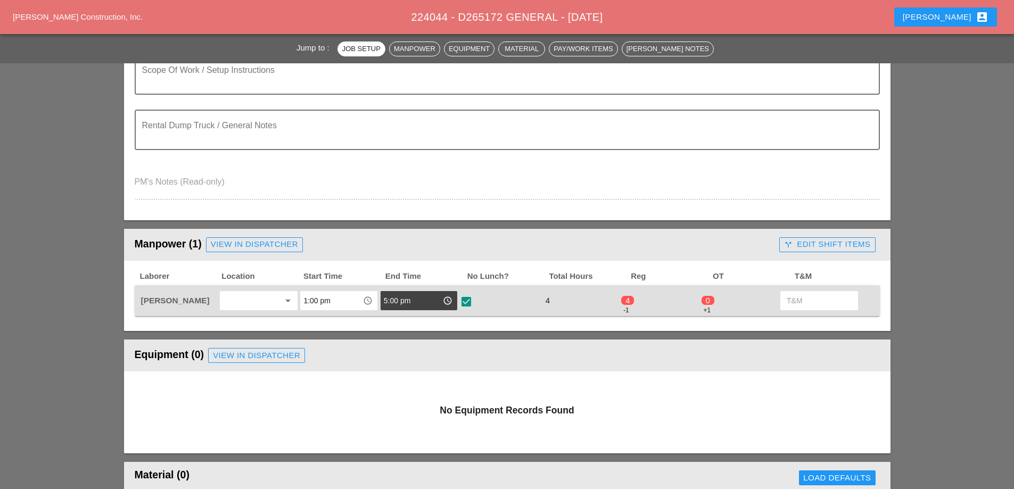
scroll to position [319, 0]
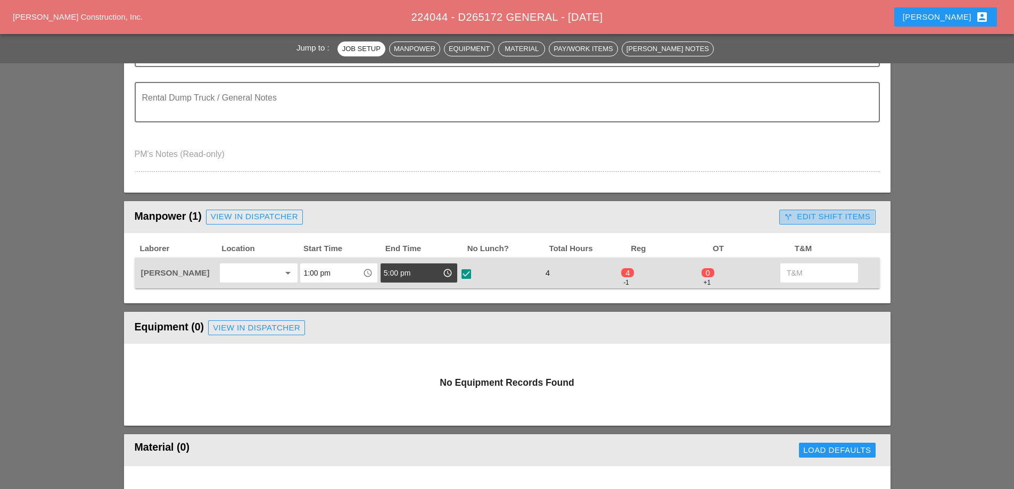
click at [813, 220] on div "call_split Edit Shift Items" at bounding box center [827, 217] width 86 height 12
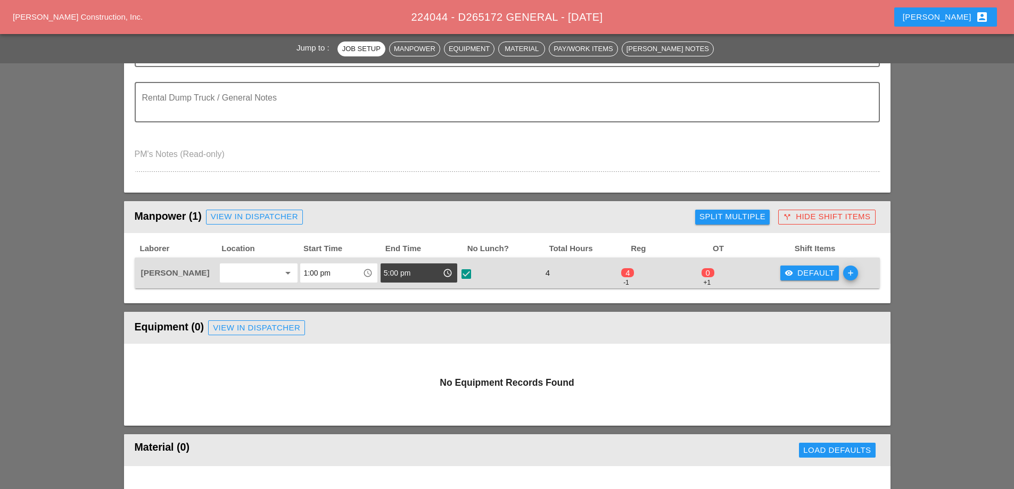
click at [817, 277] on div "visibility Default" at bounding box center [810, 273] width 50 height 12
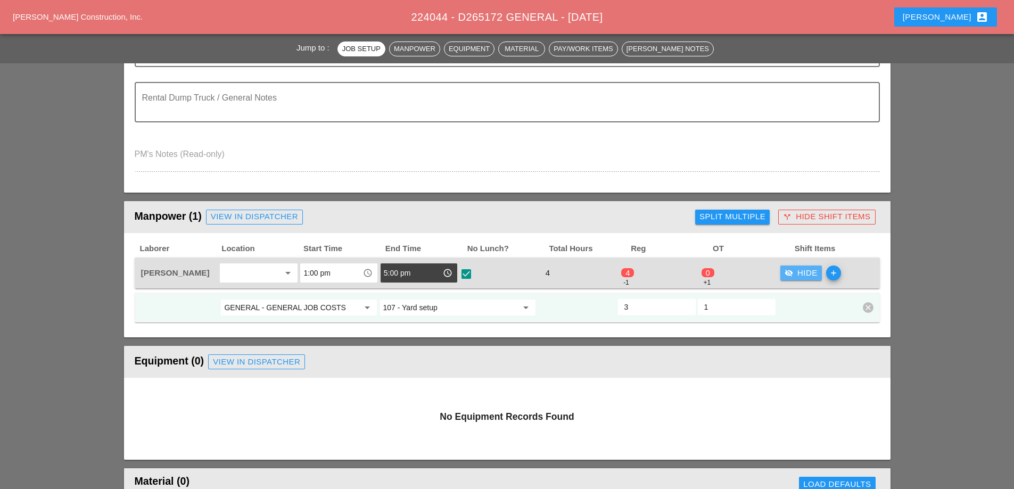
click at [817, 277] on div "visibility_off Hide" at bounding box center [801, 273] width 33 height 12
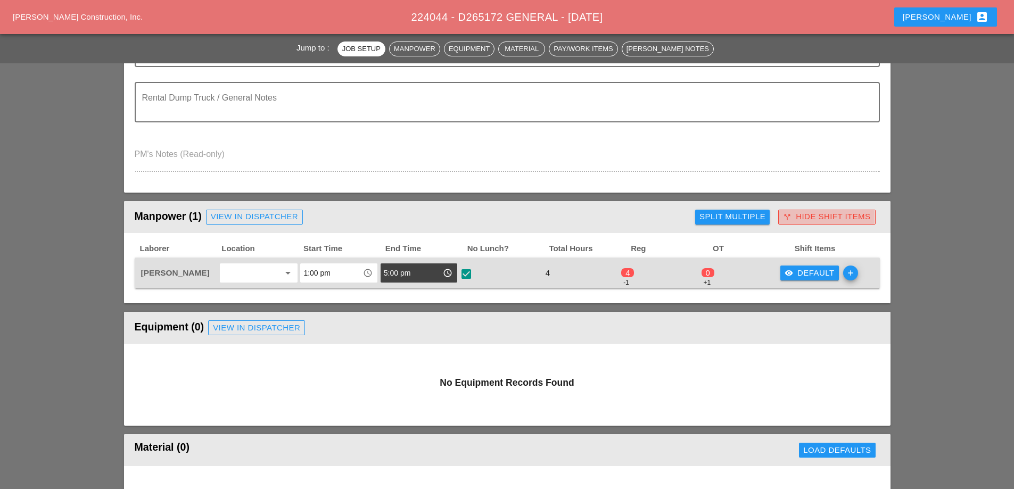
click at [812, 218] on div "call_split Hide Shift Items" at bounding box center [826, 217] width 87 height 12
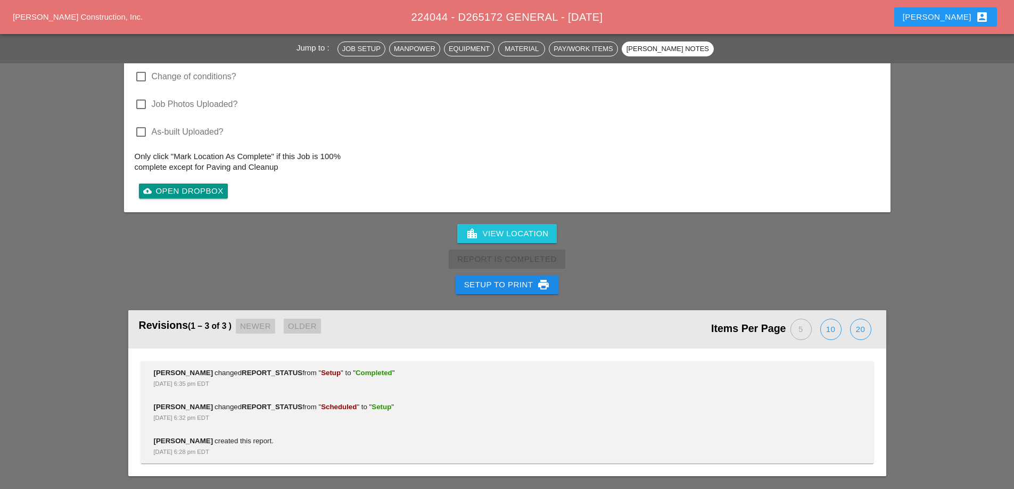
click at [528, 285] on div "Setup to Print print" at bounding box center [507, 284] width 86 height 13
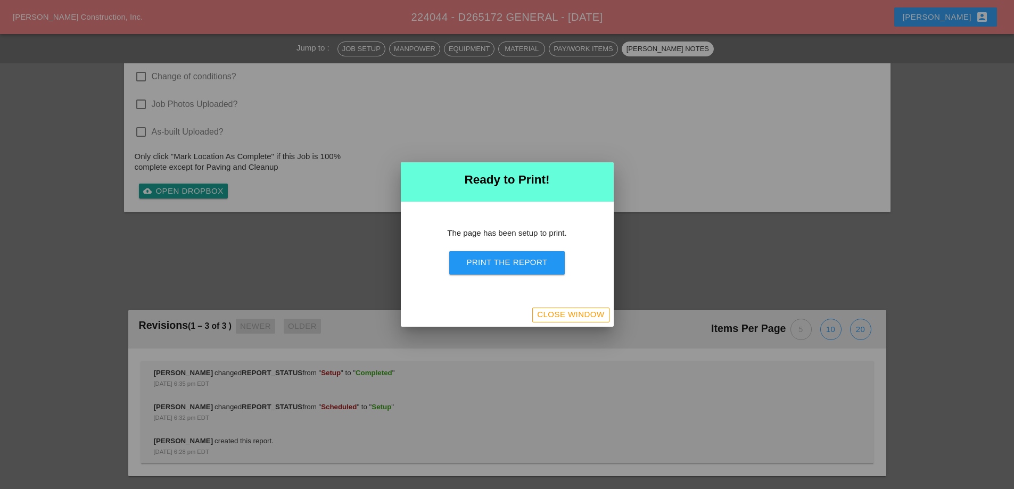
scroll to position [918, 0]
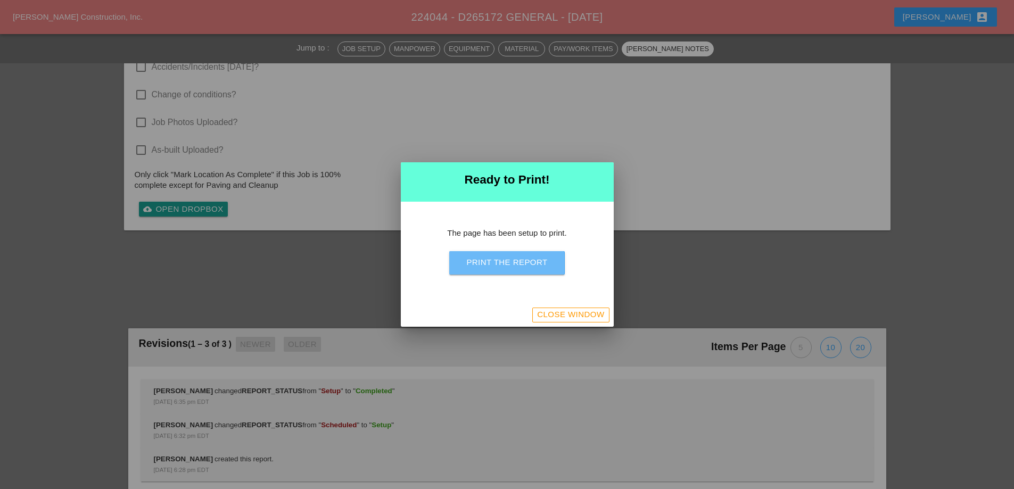
drag, startPoint x: 532, startPoint y: 265, endPoint x: 605, endPoint y: 182, distance: 110.9
click at [532, 266] on div "Print the Report" at bounding box center [506, 263] width 81 height 12
click at [575, 312] on div "Close Window" at bounding box center [570, 315] width 67 height 12
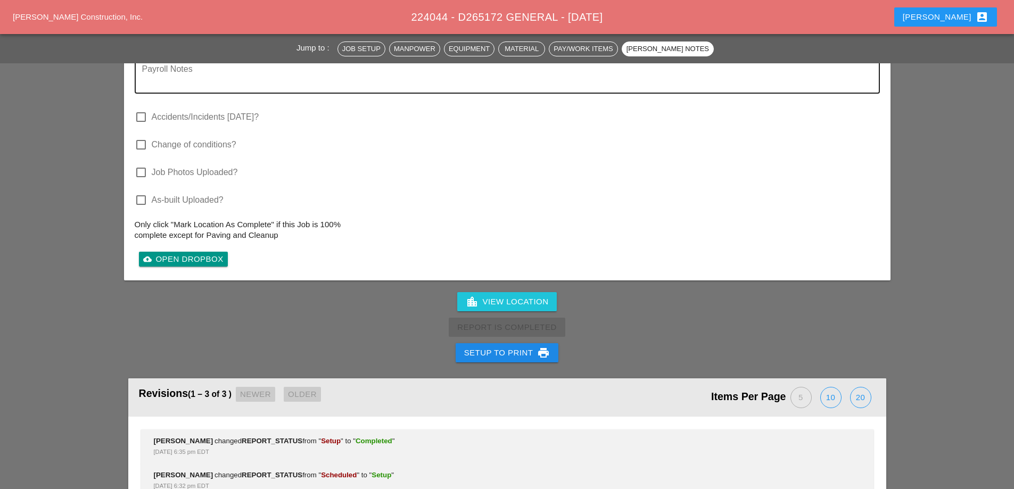
scroll to position [1074, 0]
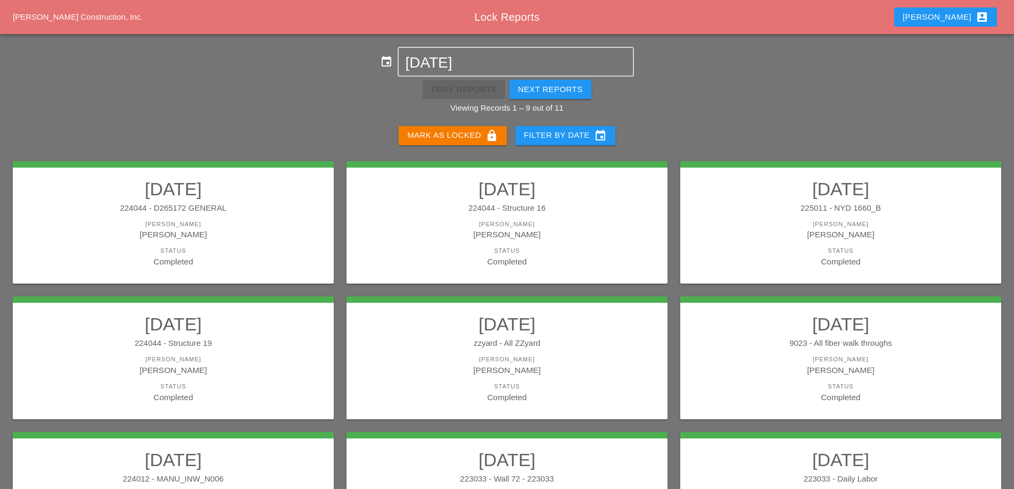
click at [579, 204] on div "224044 - Structure 16" at bounding box center [507, 208] width 300 height 12
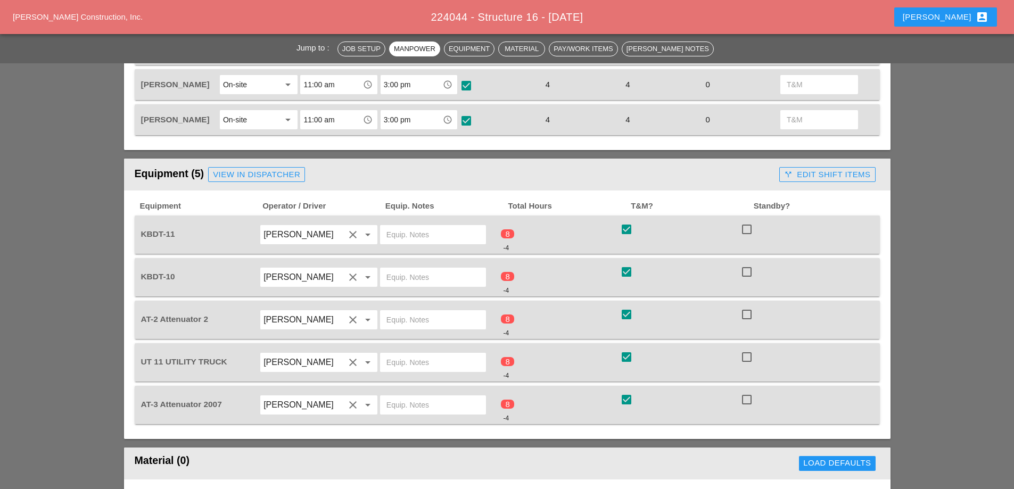
scroll to position [692, 0]
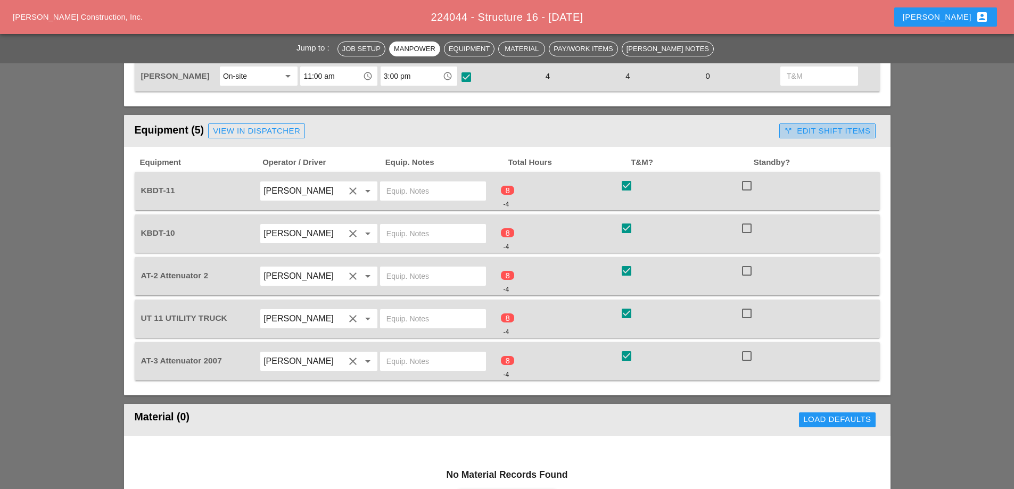
click at [825, 134] on div "call_split Edit Shift Items" at bounding box center [827, 131] width 86 height 12
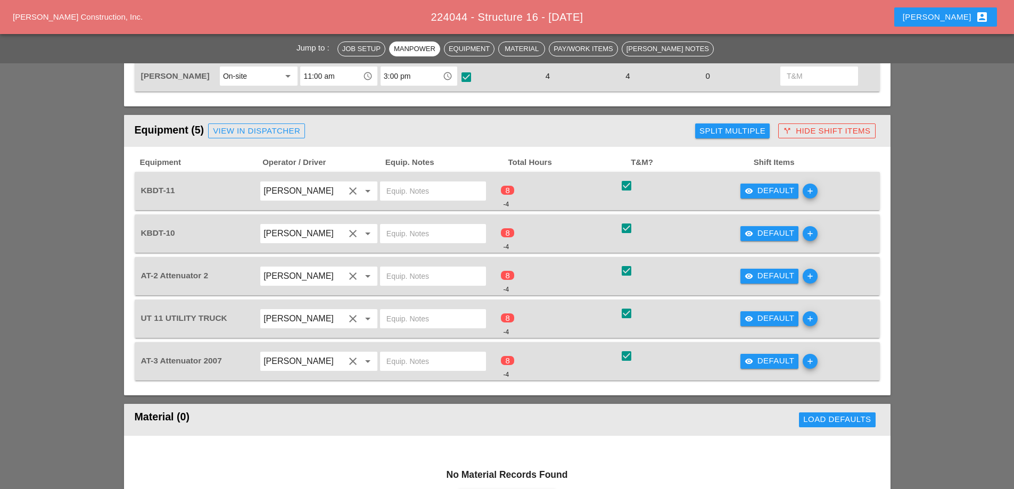
click at [774, 193] on div "visibility Default" at bounding box center [770, 191] width 50 height 12
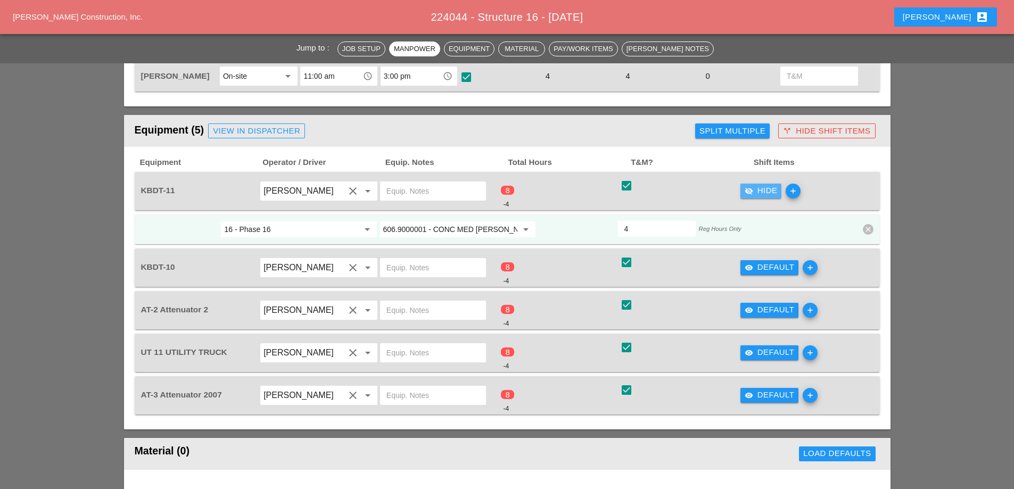
click at [772, 193] on div "visibility_off Hide" at bounding box center [761, 191] width 33 height 12
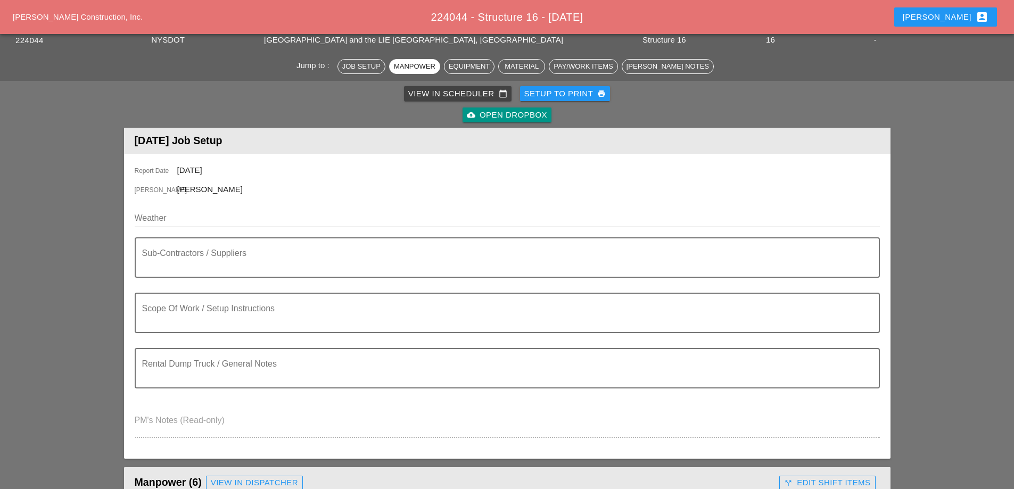
scroll to position [0, 0]
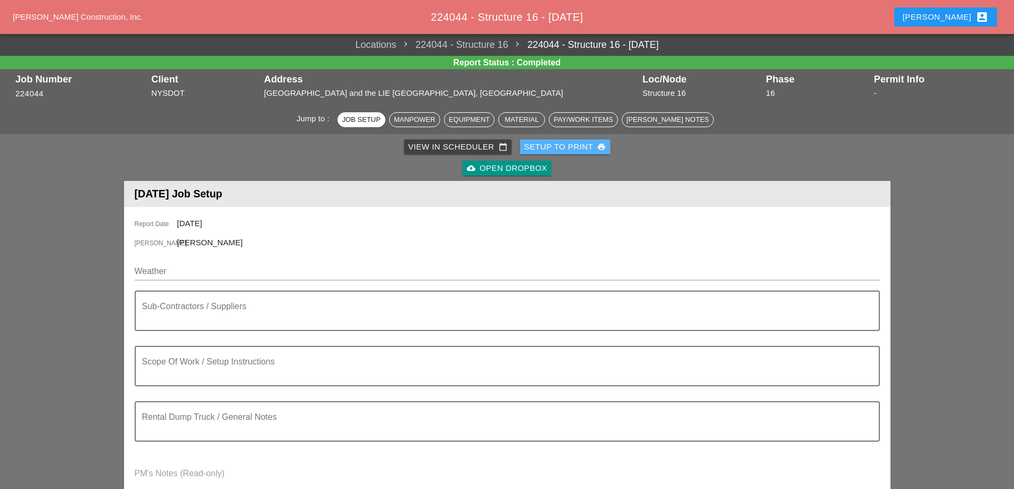
click at [561, 145] on div "Setup to Print print" at bounding box center [565, 147] width 82 height 12
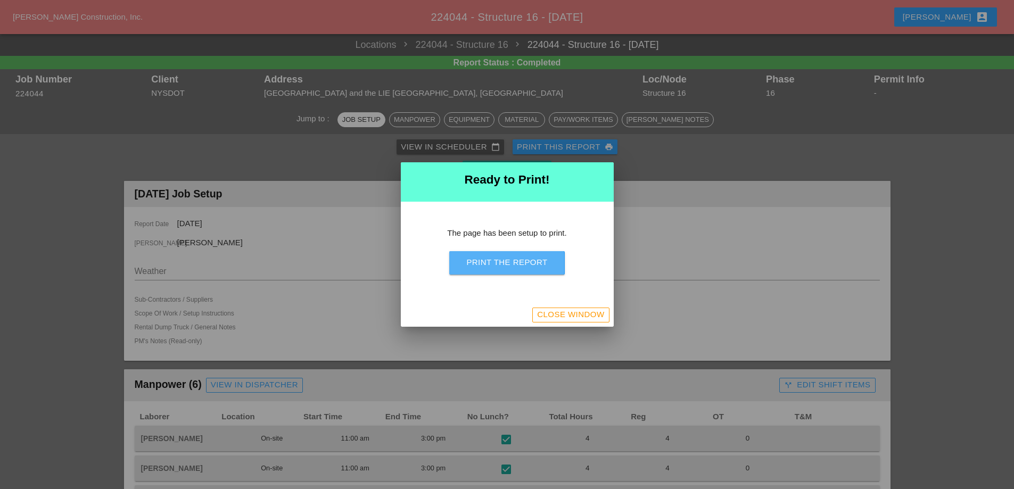
click at [517, 261] on div "Print the Report" at bounding box center [506, 263] width 81 height 12
click at [573, 317] on div "Close Window" at bounding box center [570, 315] width 67 height 12
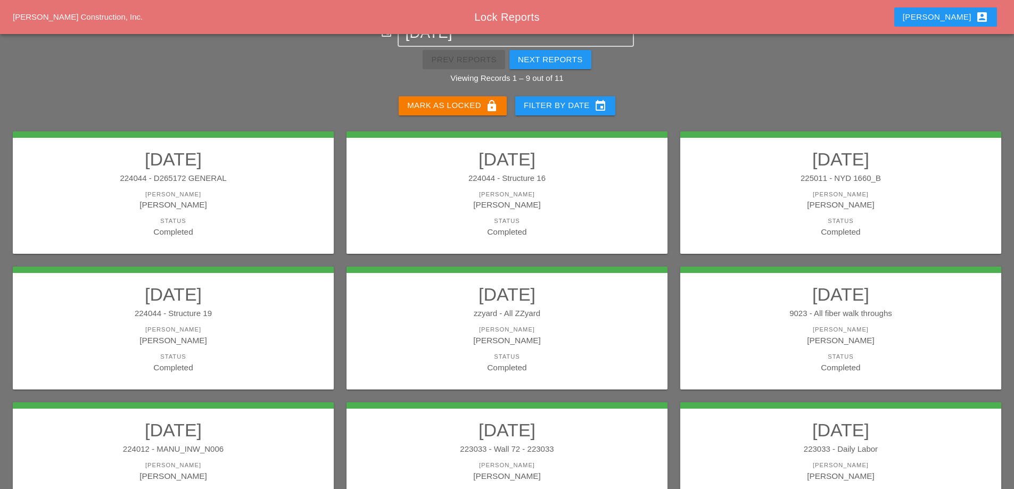
scroll to position [53, 0]
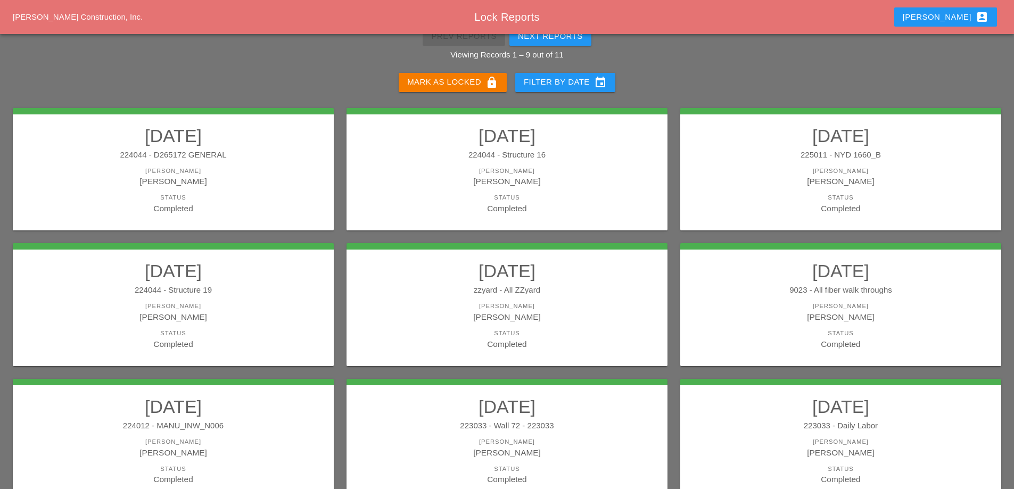
click at [790, 161] on link "09/18/2025 225011 - NYD 1660_B Foreman Iwan Belfor Status Completed" at bounding box center [841, 169] width 300 height 89
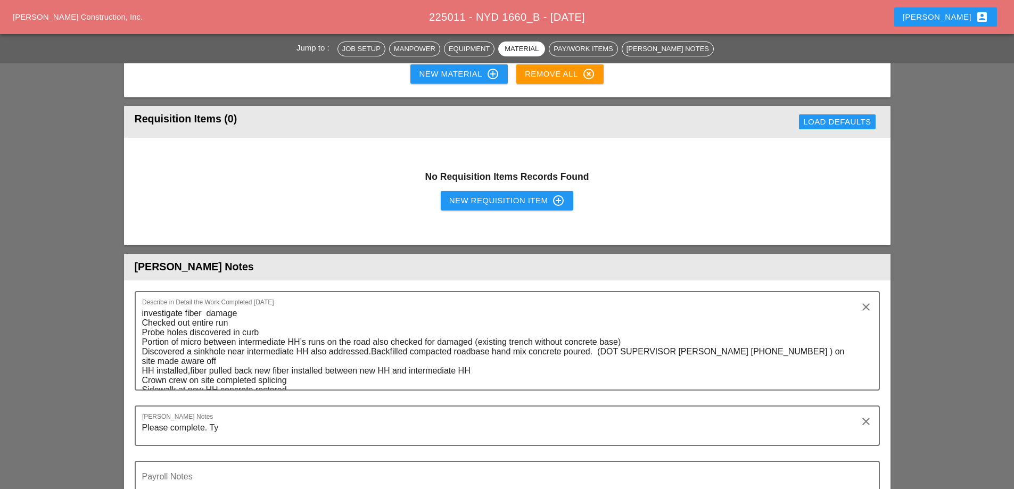
scroll to position [2608, 0]
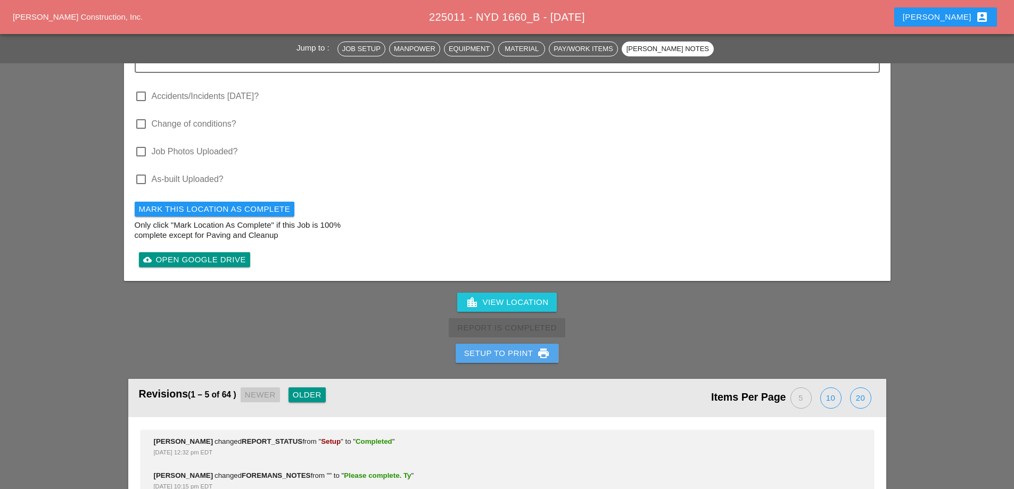
click at [499, 344] on button "Setup to Print print" at bounding box center [507, 353] width 103 height 19
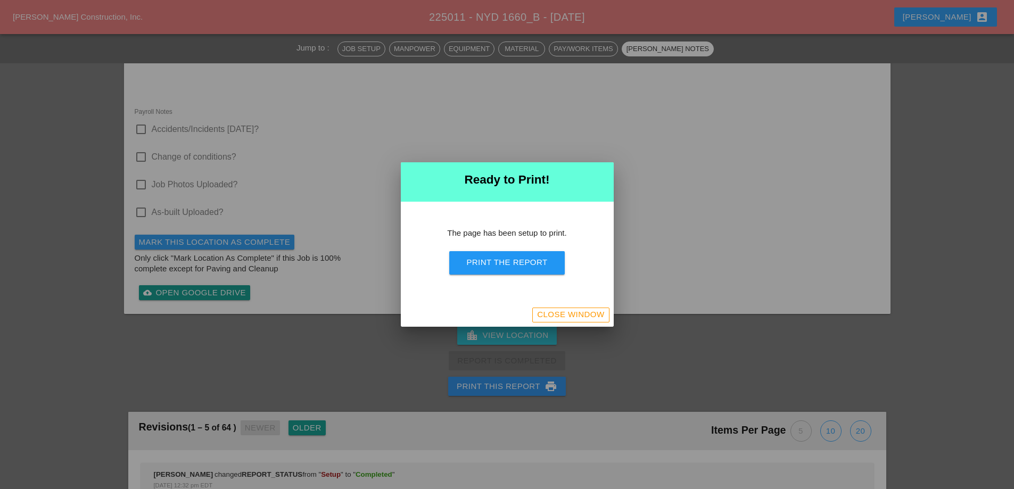
scroll to position [3303, 0]
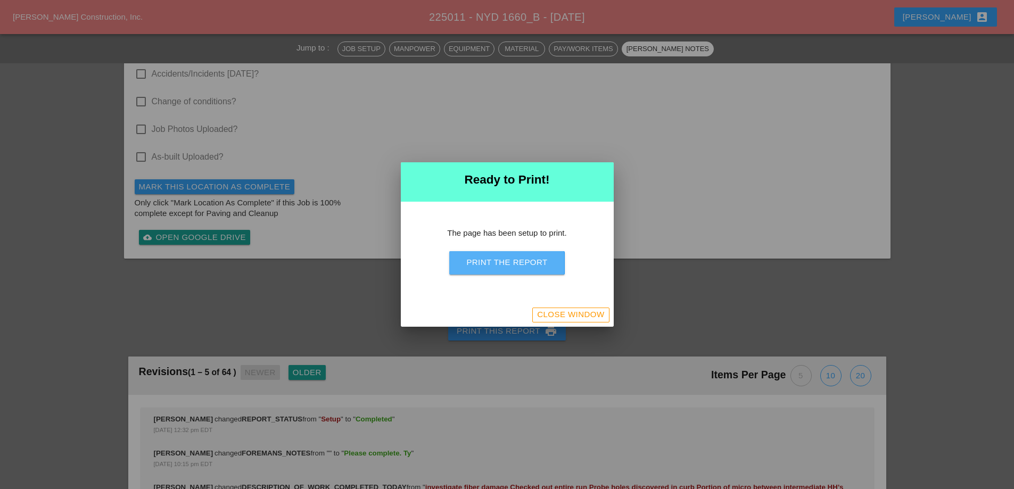
click at [511, 264] on div "Print the Report" at bounding box center [506, 263] width 81 height 12
click at [567, 315] on div "Close Window" at bounding box center [570, 315] width 67 height 12
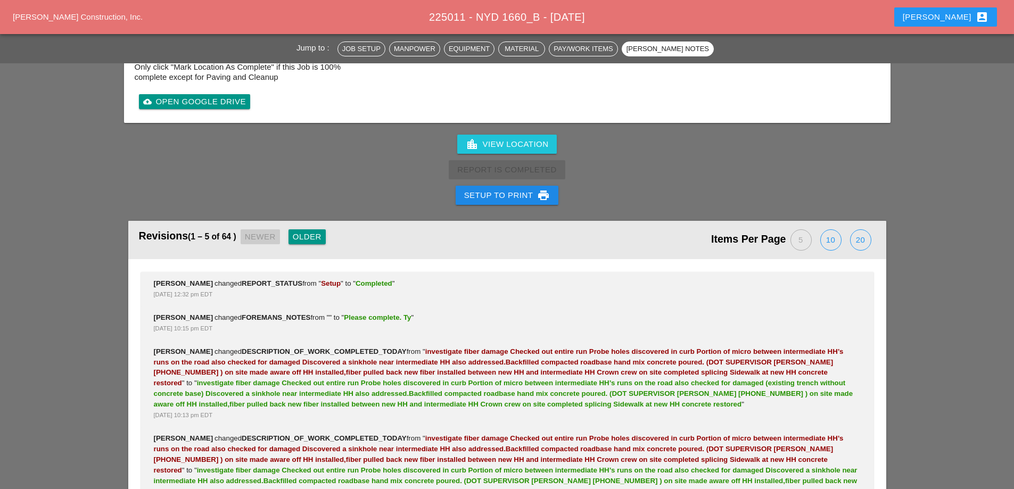
scroll to position [2864, 0]
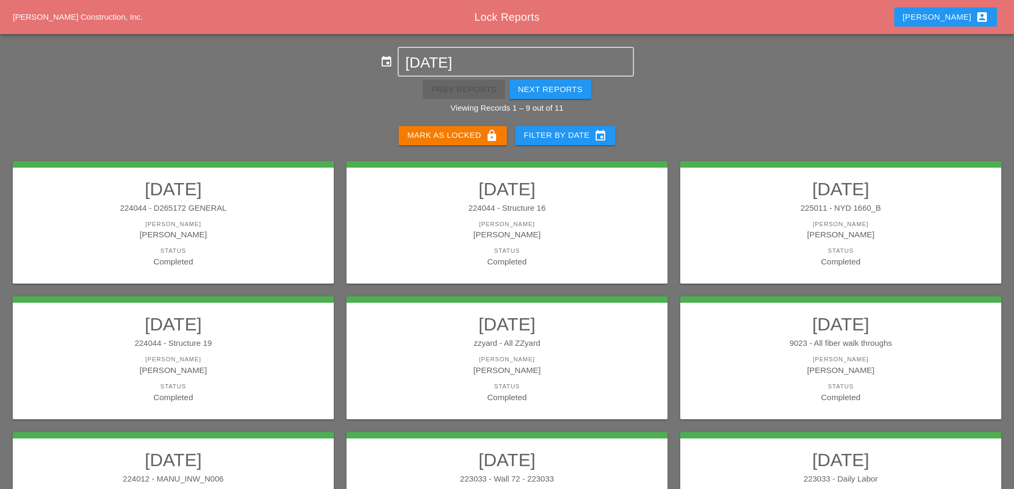
click at [235, 347] on div "224044 - Structure 19" at bounding box center [173, 343] width 300 height 12
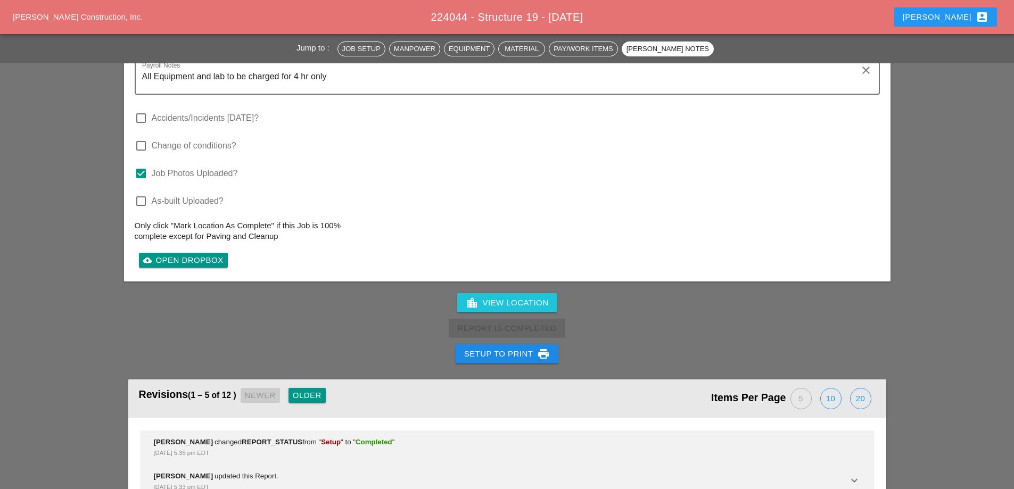
scroll to position [2023, 0]
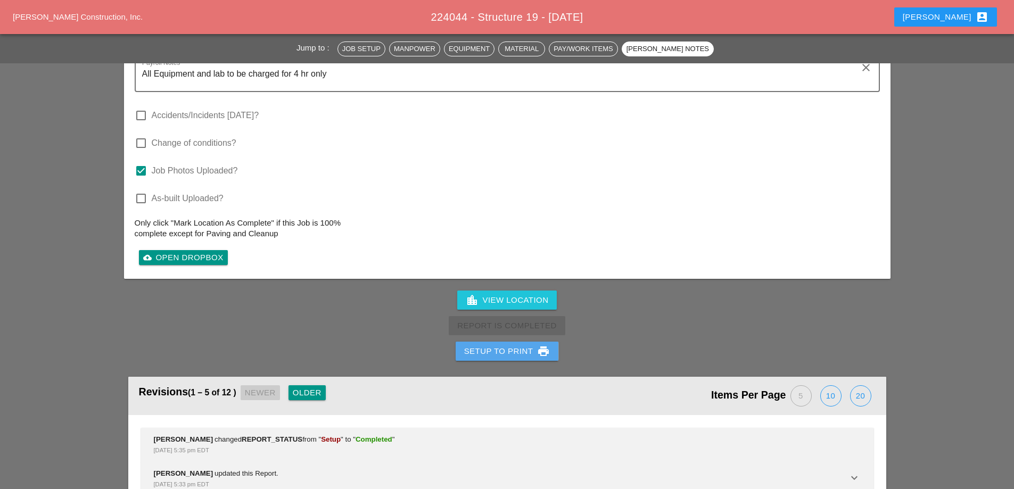
click at [518, 345] on div "Setup to Print print" at bounding box center [507, 351] width 86 height 13
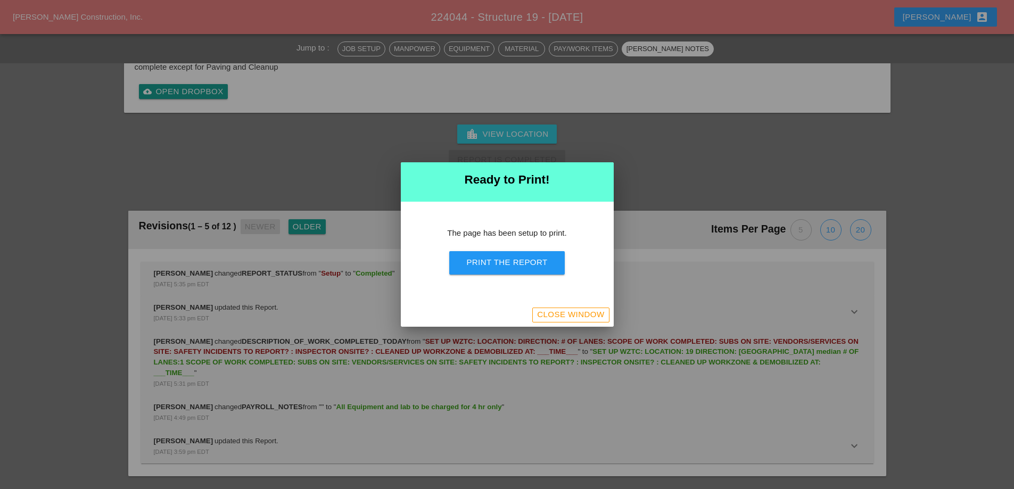
scroll to position [1815, 0]
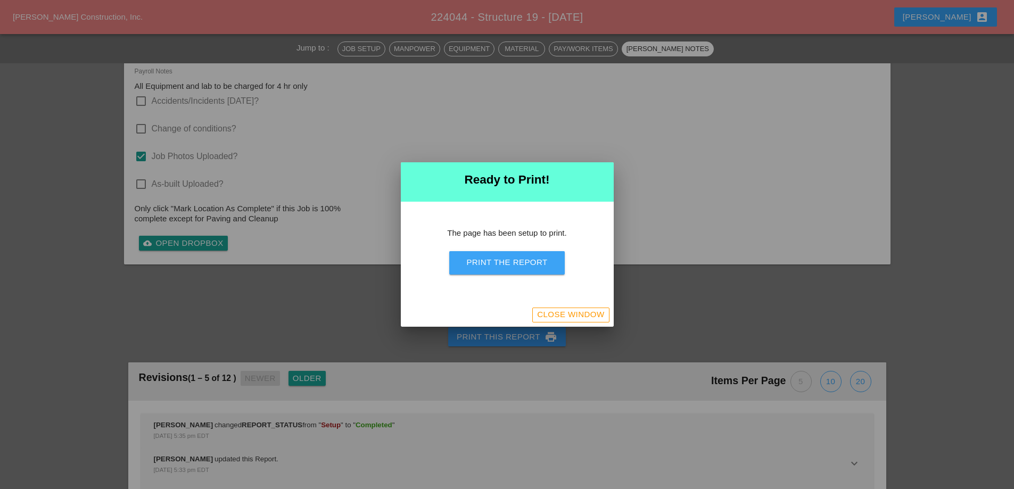
drag, startPoint x: 520, startPoint y: 268, endPoint x: 590, endPoint y: 185, distance: 108.8
click at [520, 267] on div "Print the Report" at bounding box center [506, 263] width 81 height 12
click at [588, 312] on div "Close Window" at bounding box center [570, 315] width 67 height 12
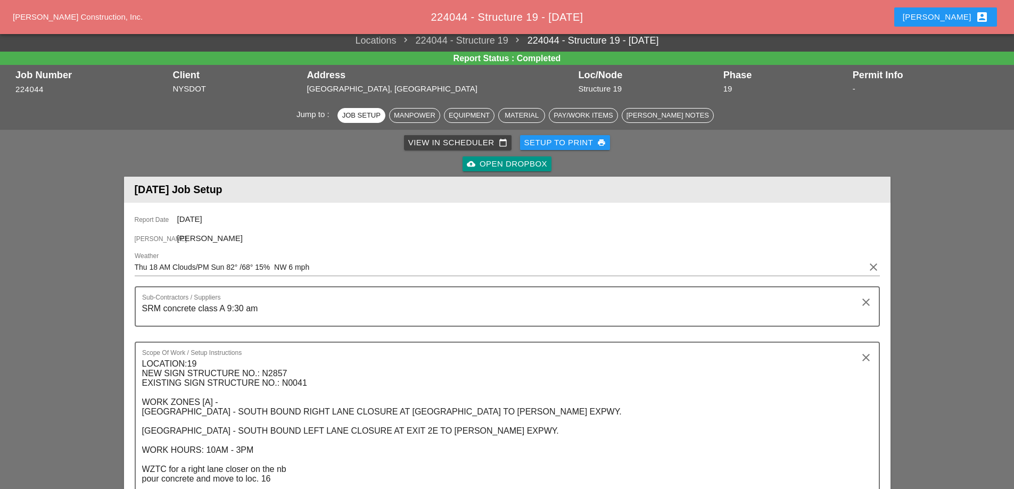
scroll to position [0, 0]
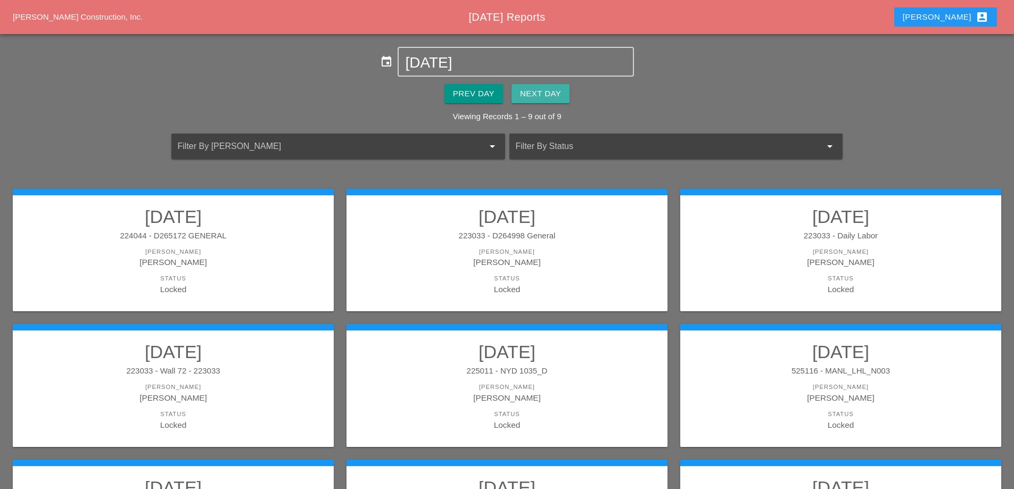
click at [556, 96] on div "Next Day" at bounding box center [540, 94] width 41 height 12
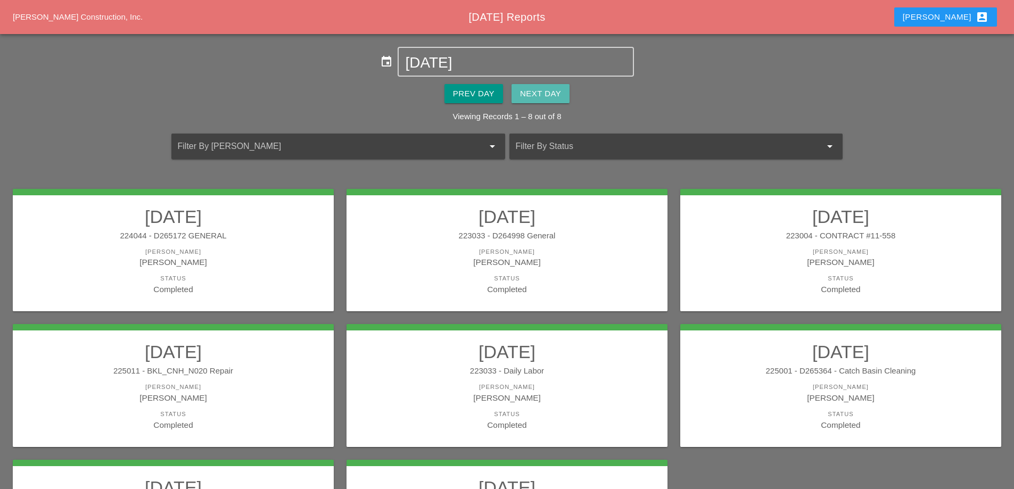
click at [556, 96] on div "Next Day" at bounding box center [540, 94] width 41 height 12
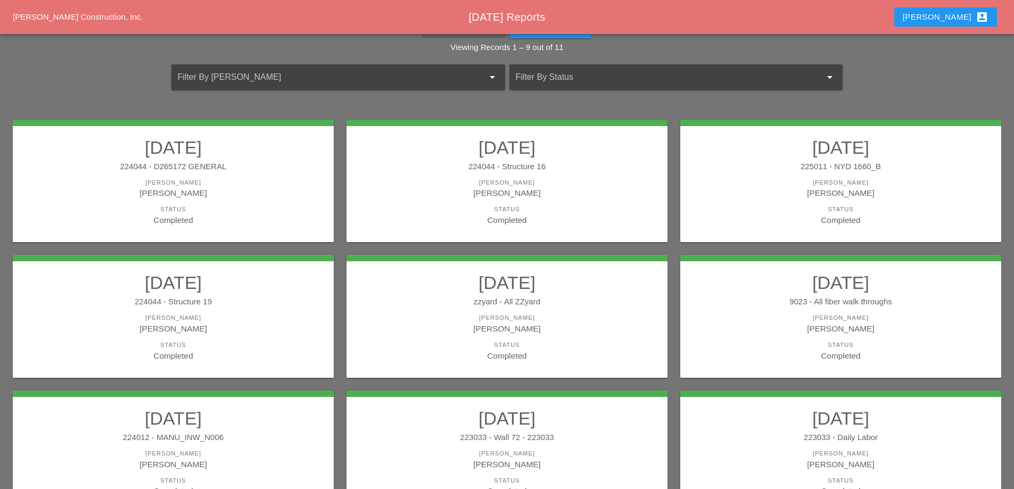
scroll to position [31, 0]
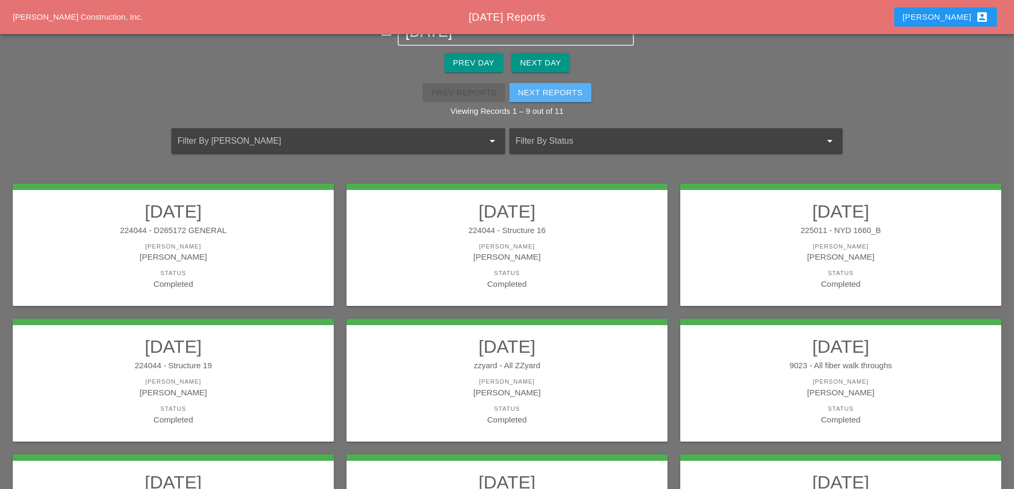
click at [556, 92] on div "Next Reports" at bounding box center [550, 93] width 65 height 12
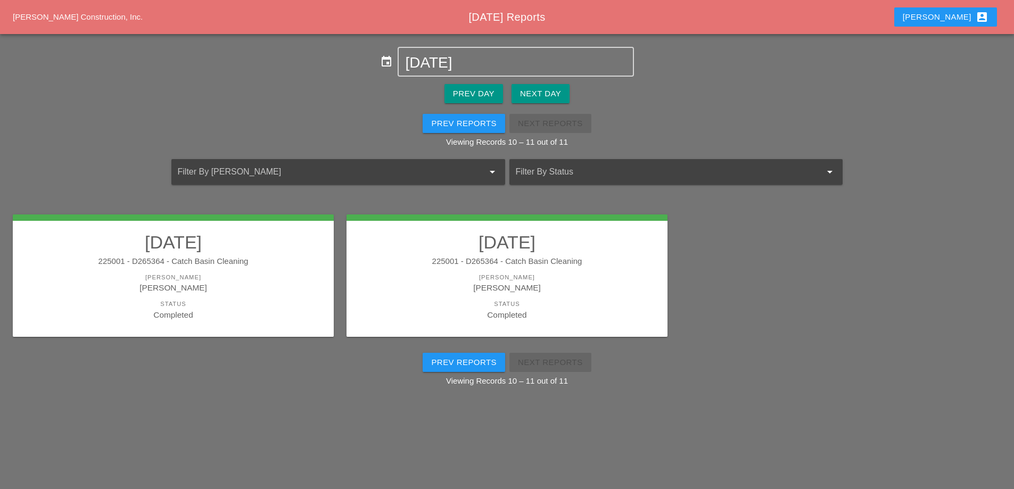
click at [476, 96] on div "Prev Day" at bounding box center [474, 94] width 42 height 12
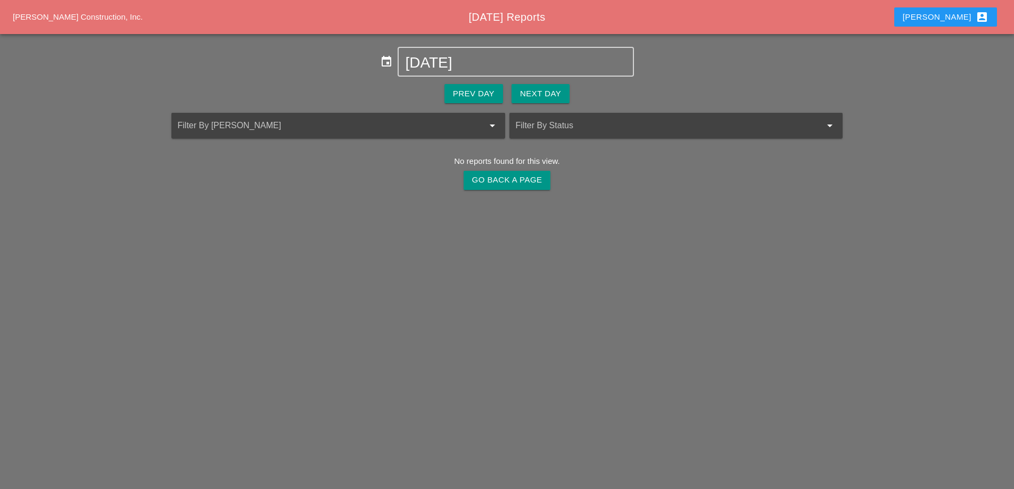
click at [492, 89] on div "Prev Day" at bounding box center [474, 94] width 42 height 12
click at [504, 178] on div "Go Back A Page" at bounding box center [507, 180] width 70 height 12
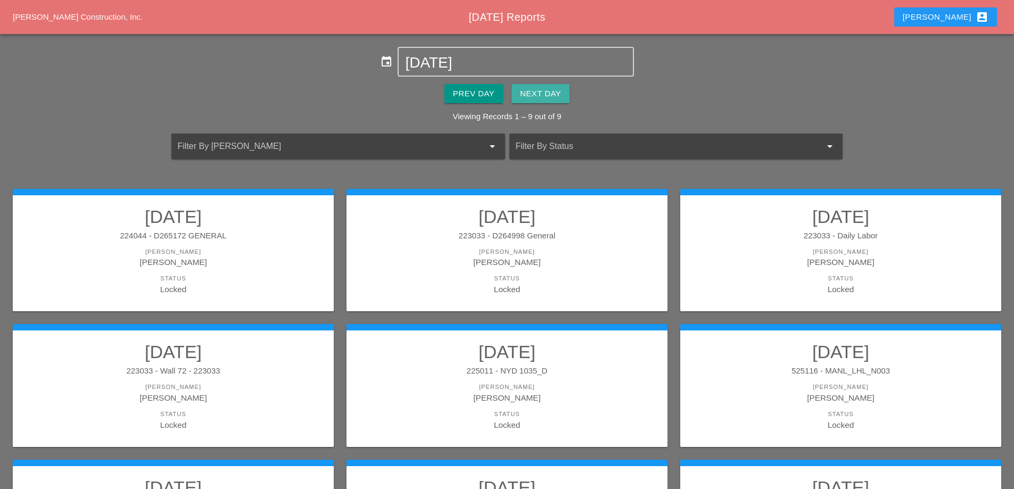
click at [539, 95] on div "Next Day" at bounding box center [540, 94] width 41 height 12
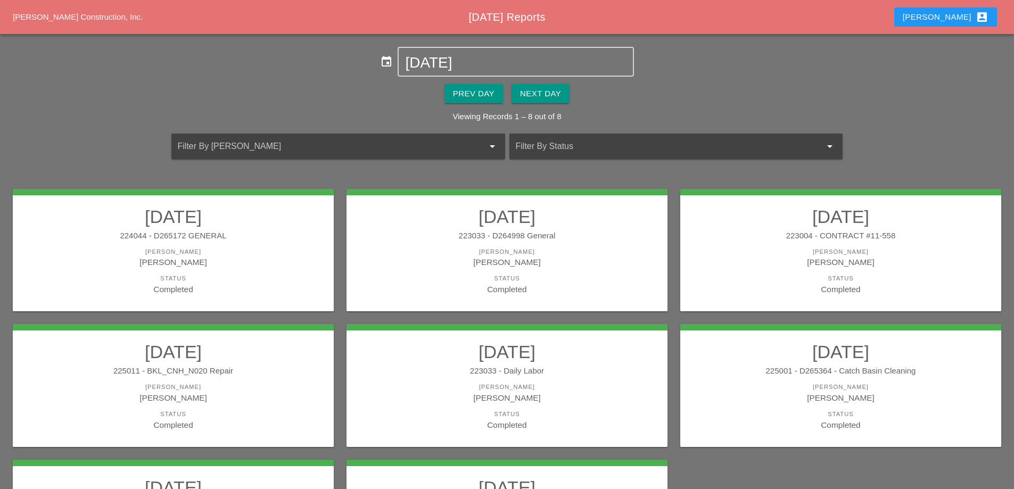
click at [154, 236] on div "224044 - D265172 GENERAL" at bounding box center [173, 236] width 300 height 12
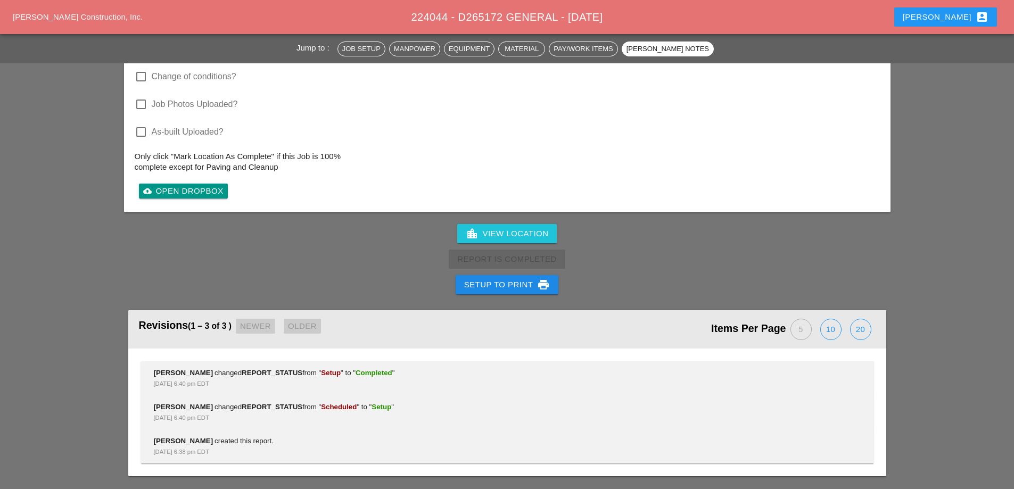
click at [524, 280] on div "Setup to Print print" at bounding box center [507, 284] width 86 height 13
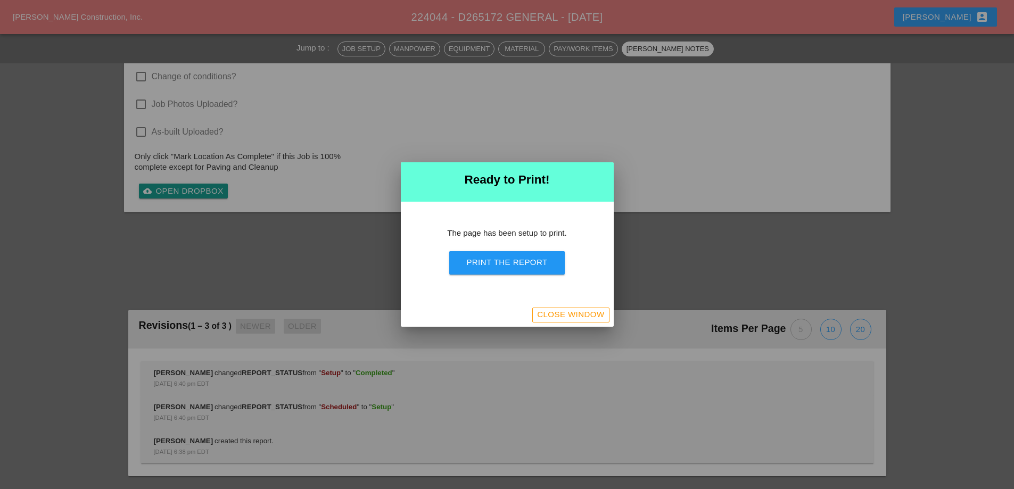
scroll to position [918, 0]
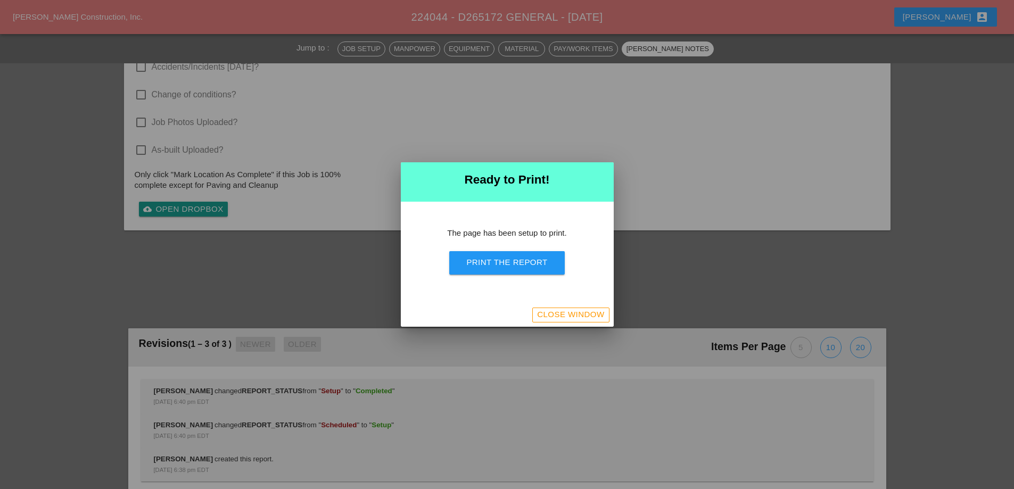
click at [533, 262] on div "Print the Report" at bounding box center [506, 263] width 81 height 12
drag, startPoint x: 550, startPoint y: 318, endPoint x: 529, endPoint y: 299, distance: 28.3
click at [549, 318] on div "Close Window" at bounding box center [570, 315] width 67 height 12
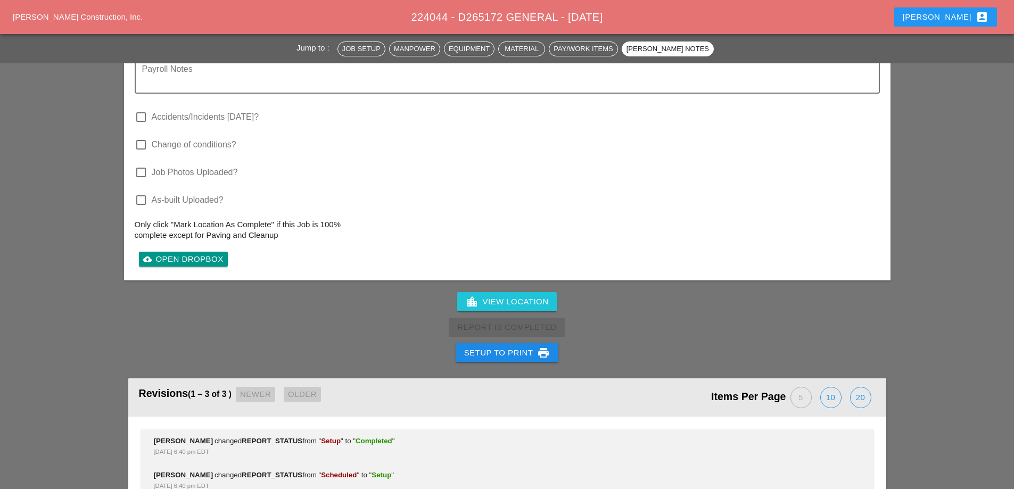
scroll to position [1074, 0]
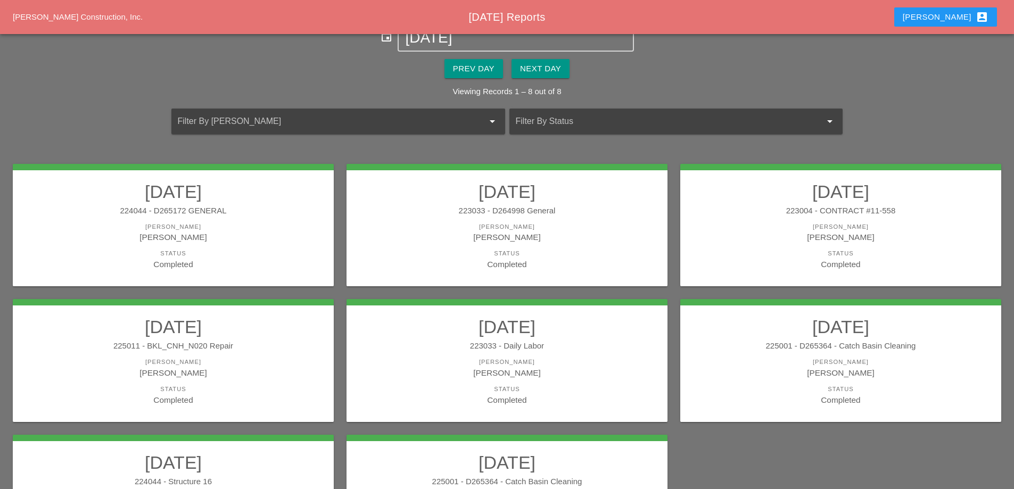
scroll to position [53, 0]
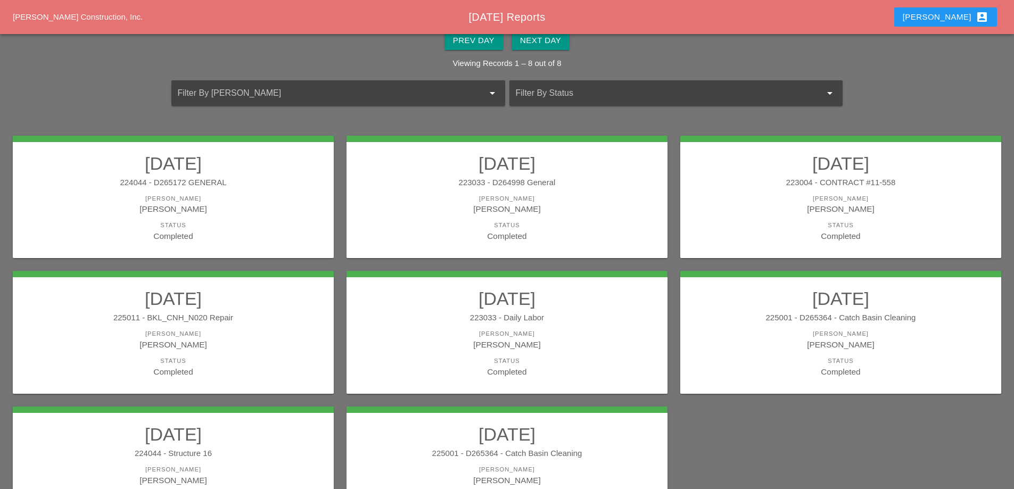
click at [546, 192] on link "09/17/2025 223033 - D264998 General Foreman Luca Gambardella Status Completed" at bounding box center [507, 197] width 300 height 89
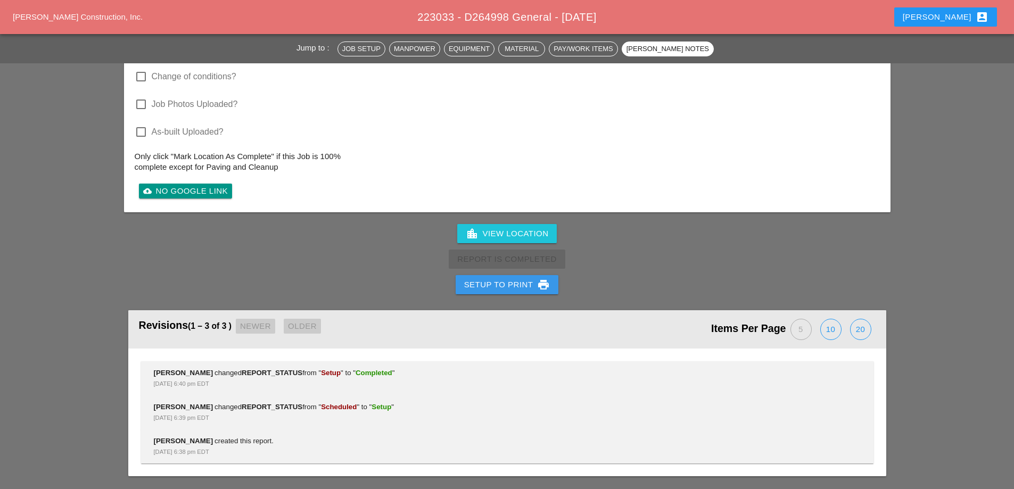
click at [491, 287] on div "Setup to Print print" at bounding box center [507, 284] width 86 height 13
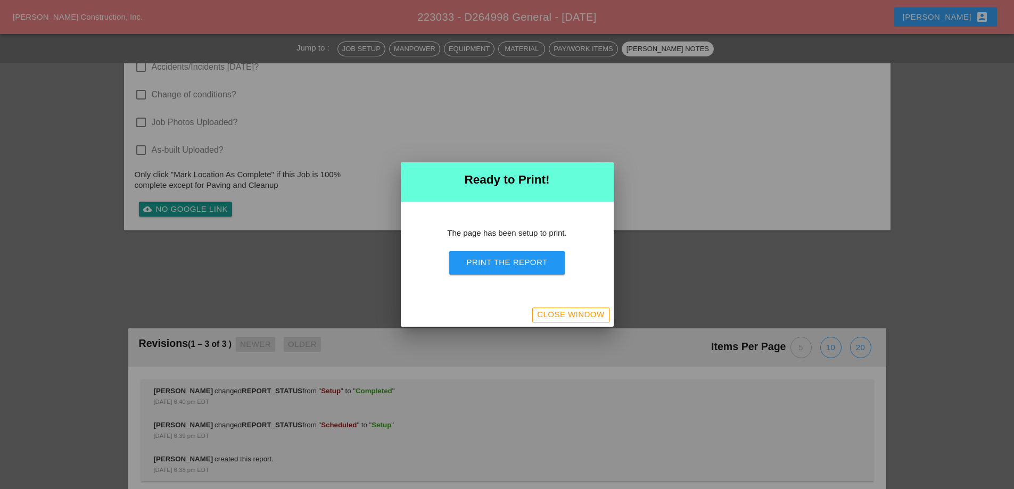
scroll to position [918, 0]
click at [499, 269] on button "Print the Report" at bounding box center [506, 262] width 115 height 23
click at [545, 320] on div "Close Window" at bounding box center [570, 315] width 67 height 12
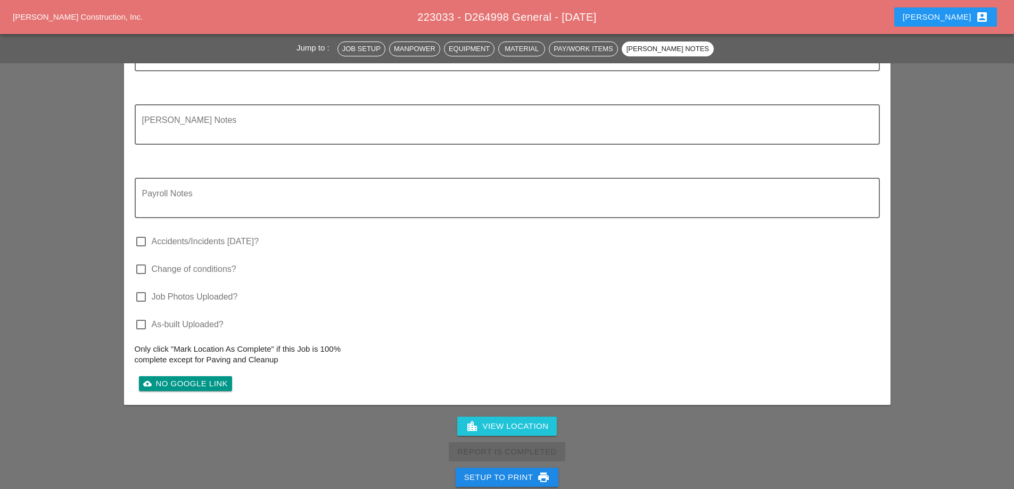
scroll to position [1074, 0]
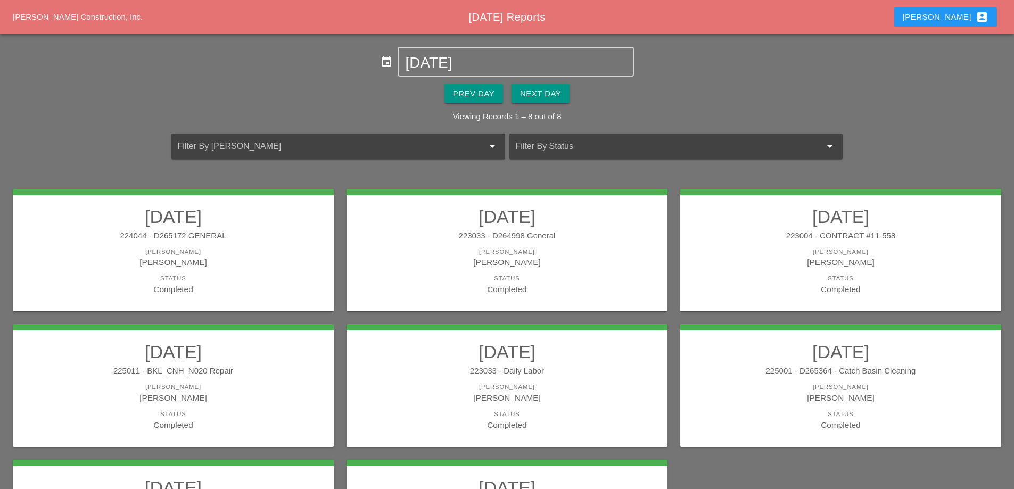
click at [749, 238] on div "223004 - CONTRACT #11-558" at bounding box center [841, 236] width 300 height 12
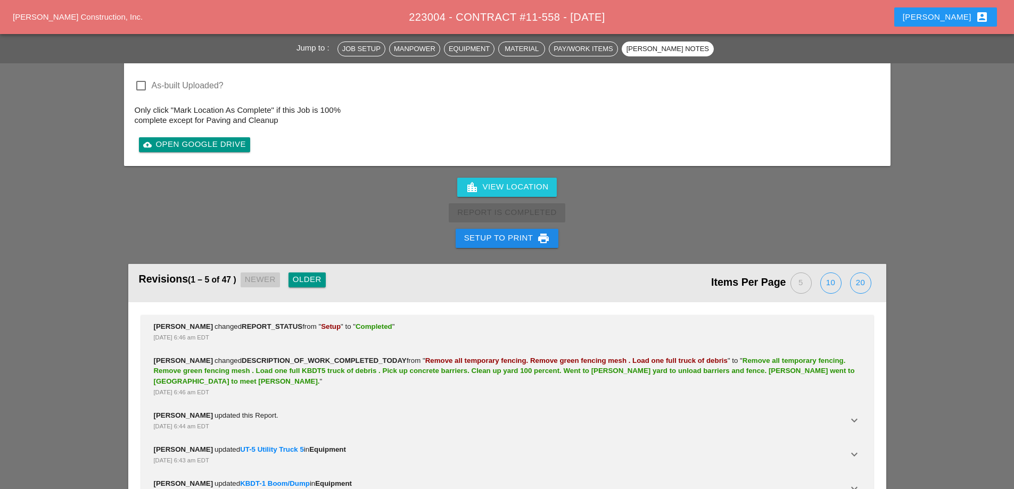
scroll to position [1727, 0]
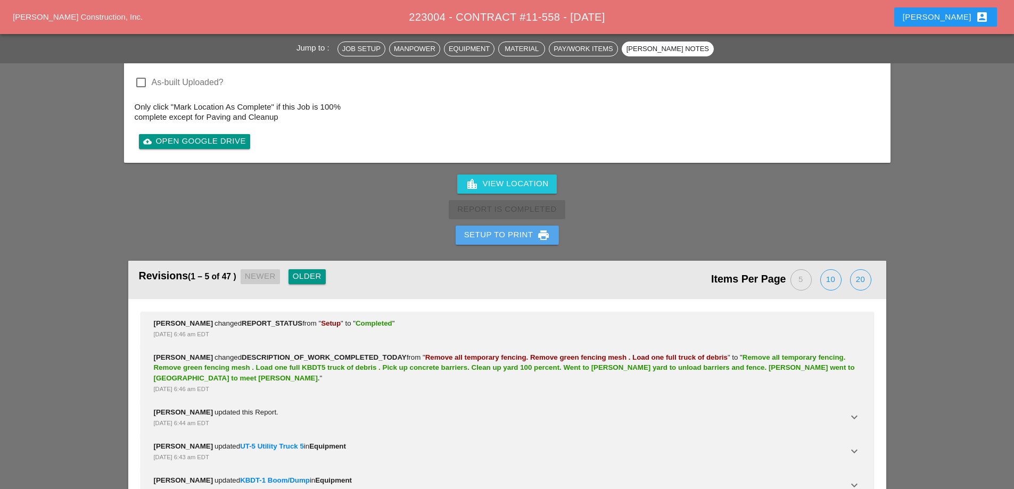
click at [516, 229] on div "Setup to Print print" at bounding box center [507, 235] width 86 height 13
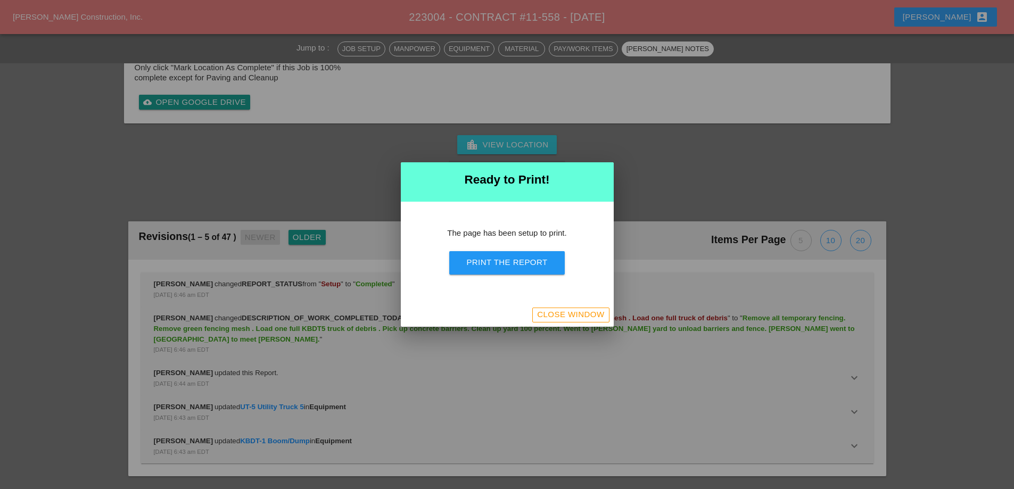
scroll to position [1507, 0]
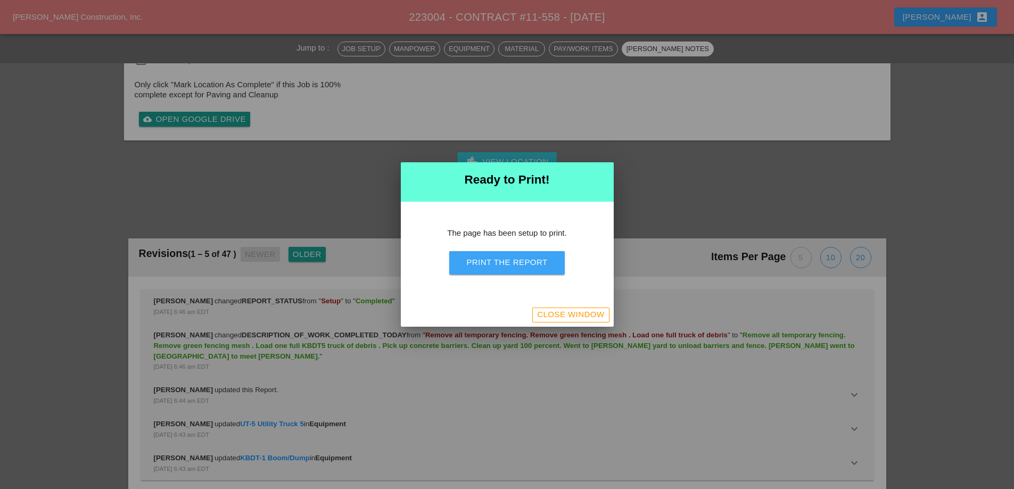
drag, startPoint x: 542, startPoint y: 264, endPoint x: 606, endPoint y: 191, distance: 96.6
click at [542, 265] on div "Print the Report" at bounding box center [506, 263] width 81 height 12
click at [558, 315] on div "Close Window" at bounding box center [570, 315] width 67 height 12
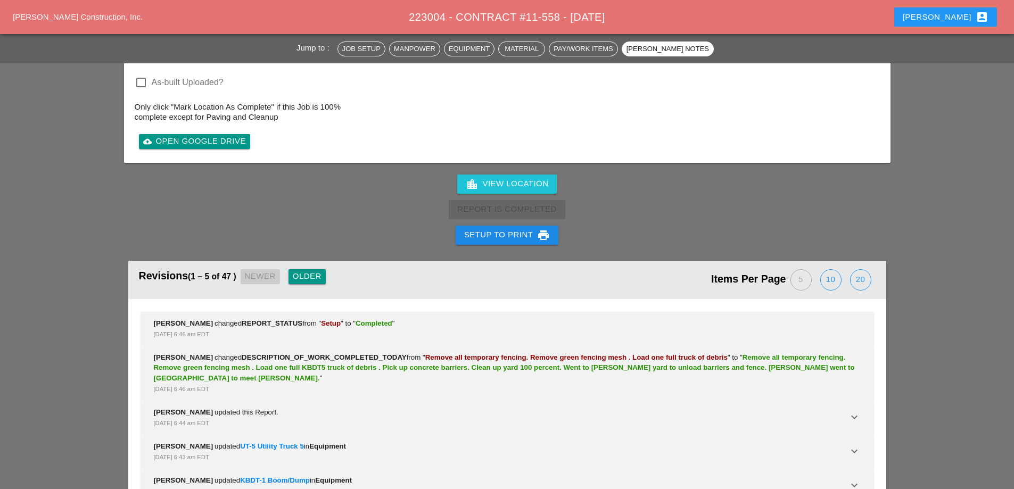
scroll to position [1727, 0]
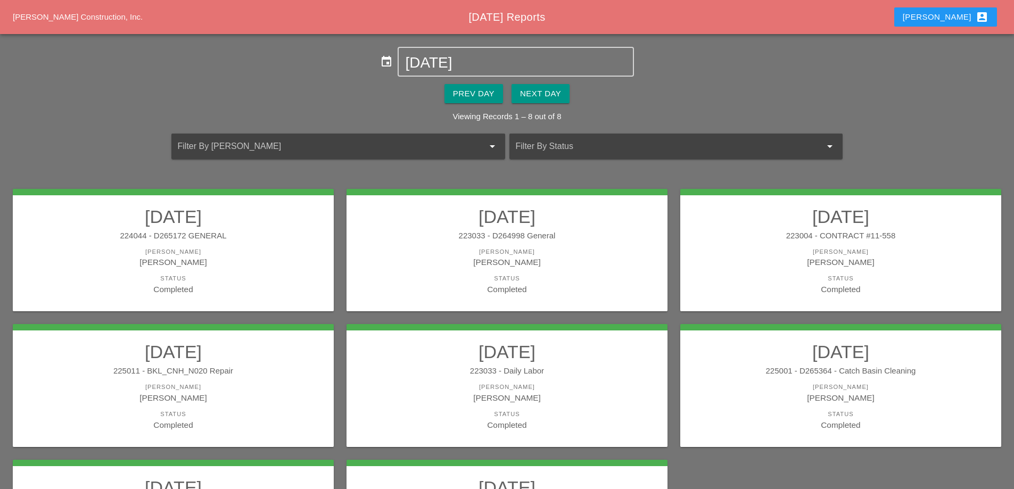
click at [266, 373] on div "225011 - BKL_CNH_N020 Repair" at bounding box center [173, 371] width 300 height 12
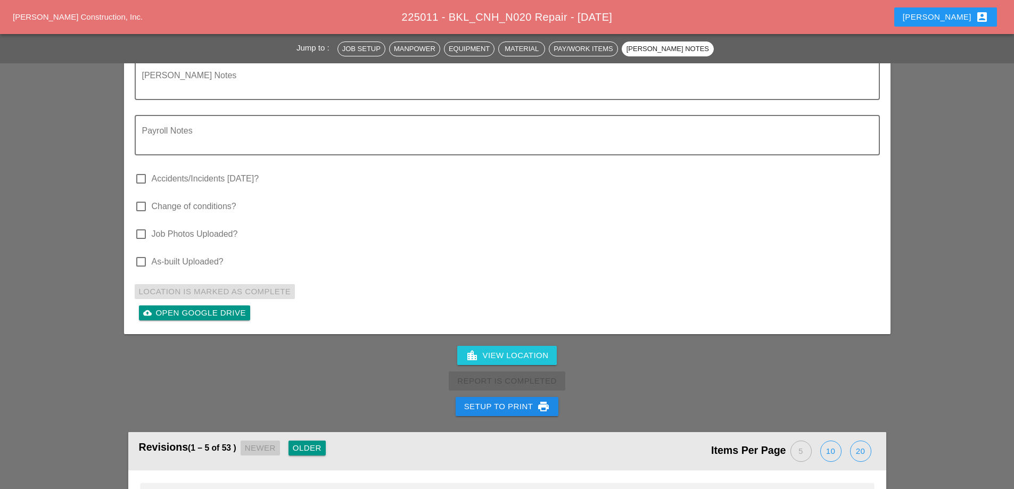
scroll to position [2821, 0]
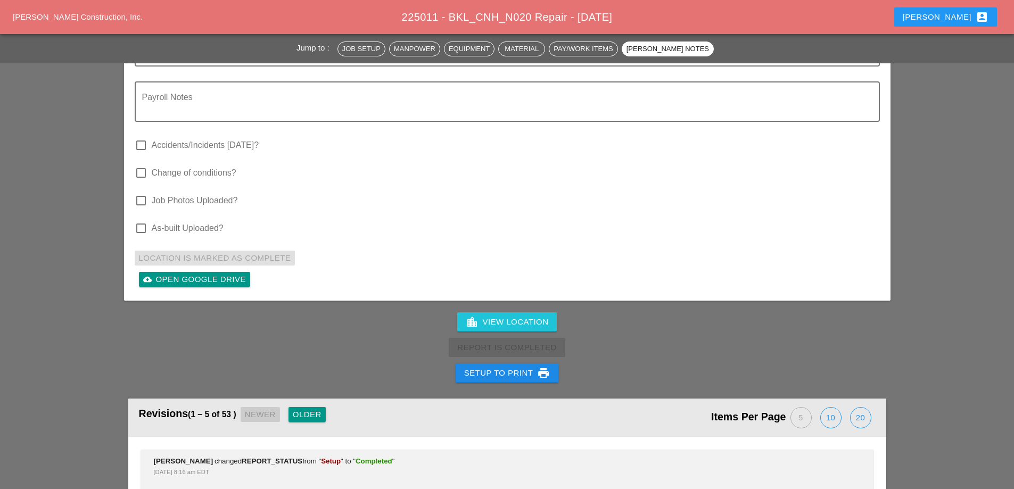
click at [490, 364] on button "Setup to Print print" at bounding box center [507, 373] width 103 height 19
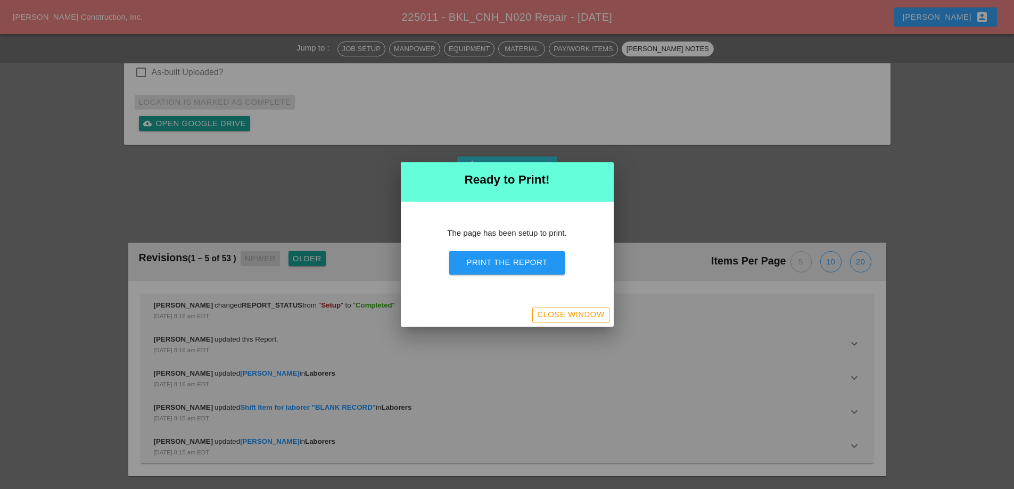
scroll to position [3051, 0]
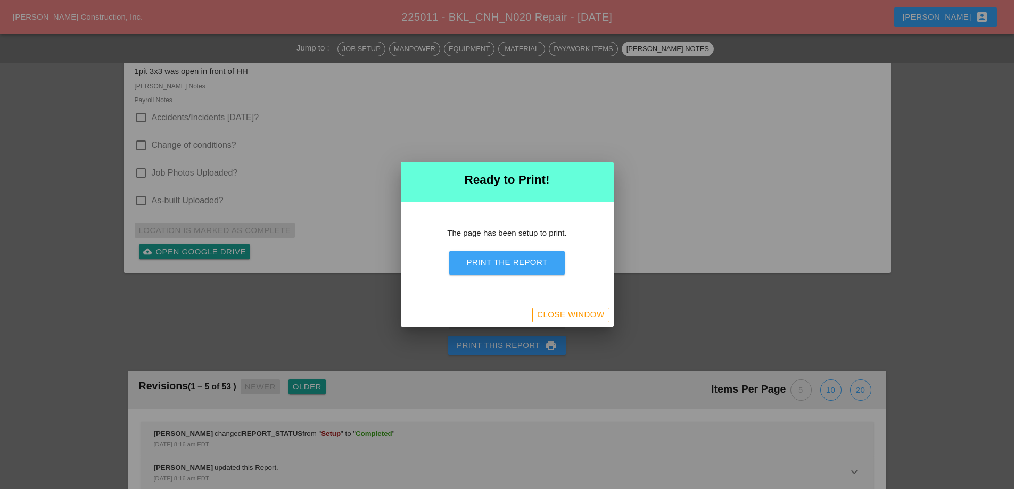
drag, startPoint x: 513, startPoint y: 263, endPoint x: 604, endPoint y: 194, distance: 113.9
click at [513, 264] on div "Print the Report" at bounding box center [506, 263] width 81 height 12
click at [576, 312] on div "Close Window" at bounding box center [570, 315] width 67 height 12
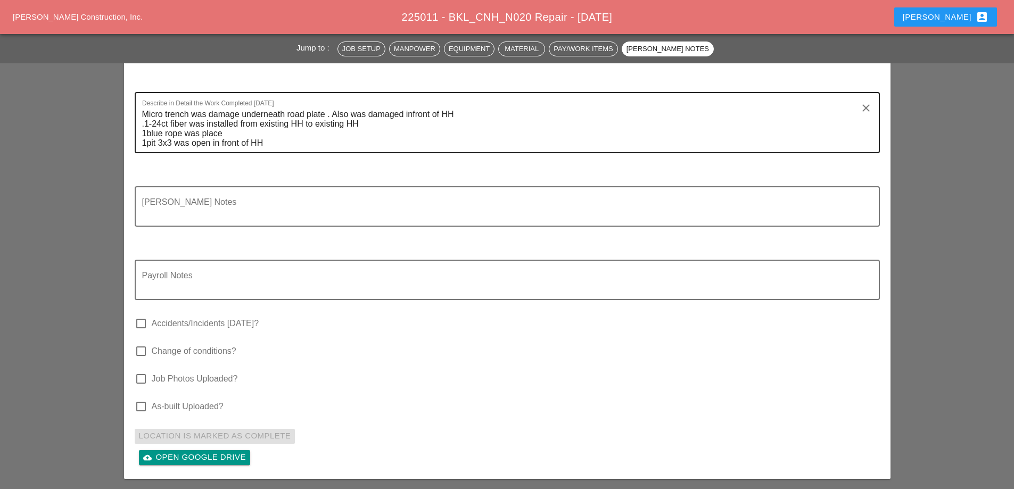
scroll to position [2679, 0]
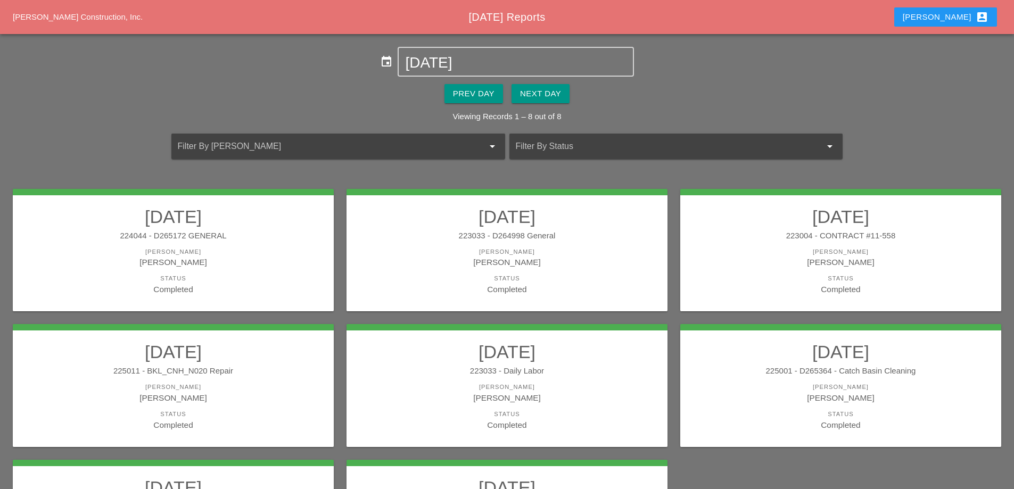
click at [538, 372] on div "223033 - Daily Labor" at bounding box center [507, 371] width 300 height 12
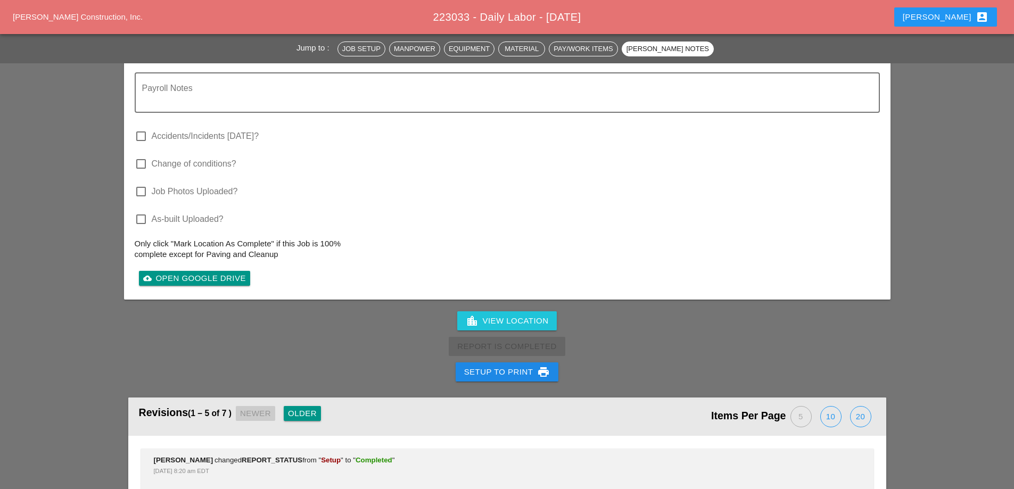
scroll to position [1649, 0]
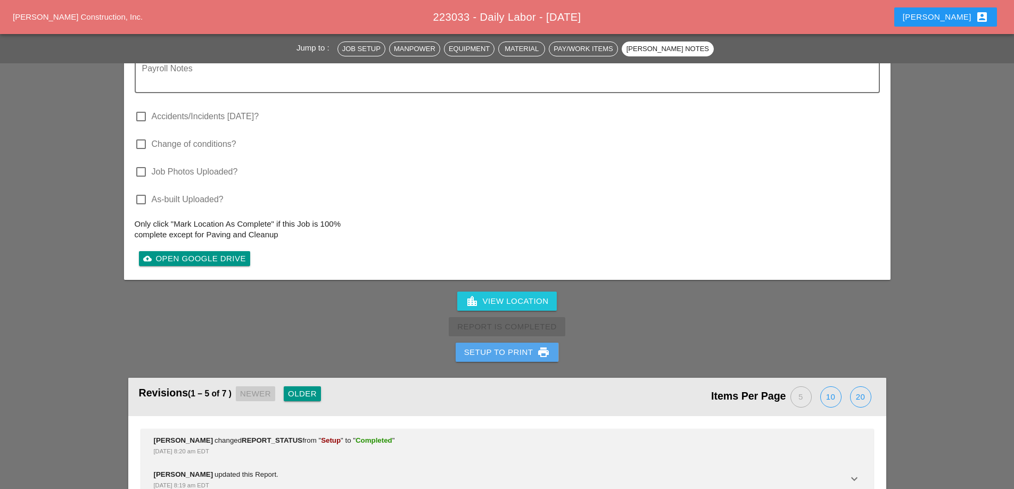
click at [515, 346] on div "Setup to Print print" at bounding box center [507, 352] width 86 height 13
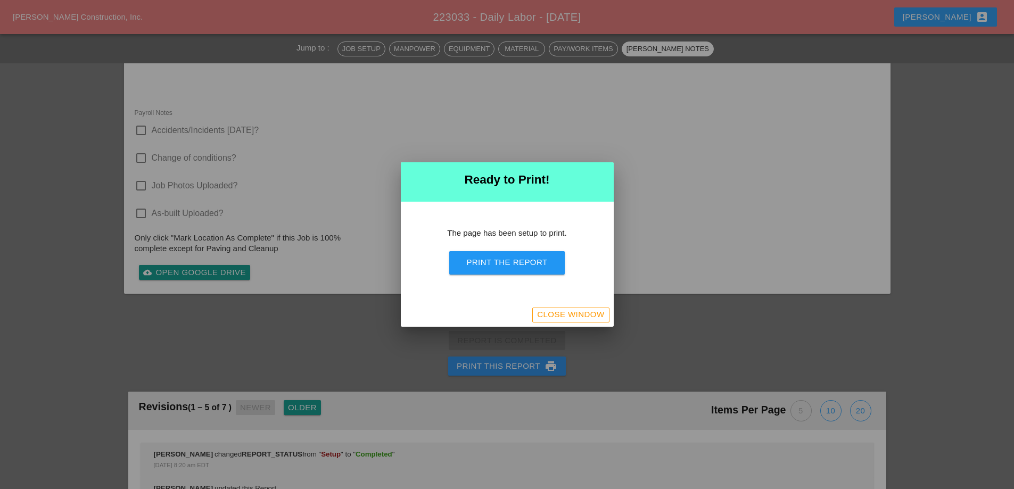
scroll to position [1492, 0]
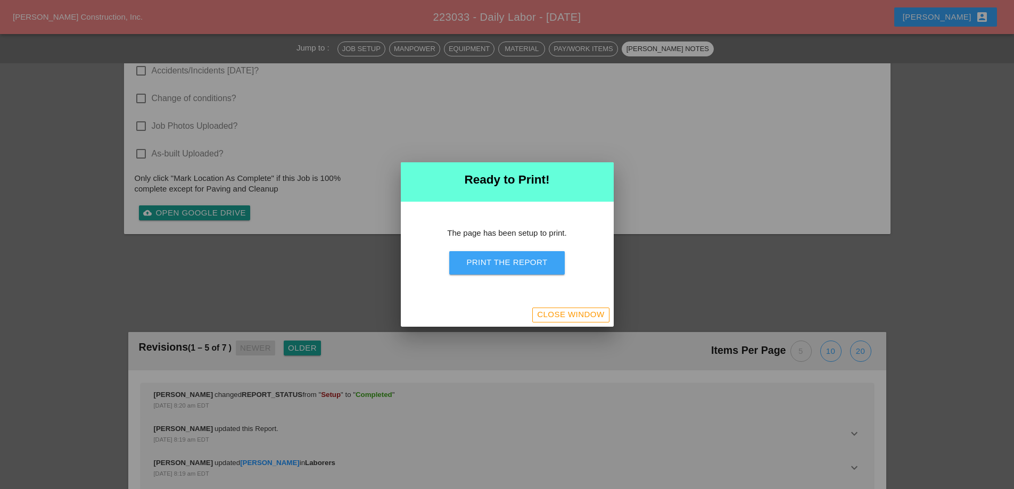
drag, startPoint x: 526, startPoint y: 268, endPoint x: 593, endPoint y: 187, distance: 105.1
click at [526, 268] on div "Print the Report" at bounding box center [506, 263] width 81 height 12
click at [570, 314] on div "Close Window" at bounding box center [570, 315] width 67 height 12
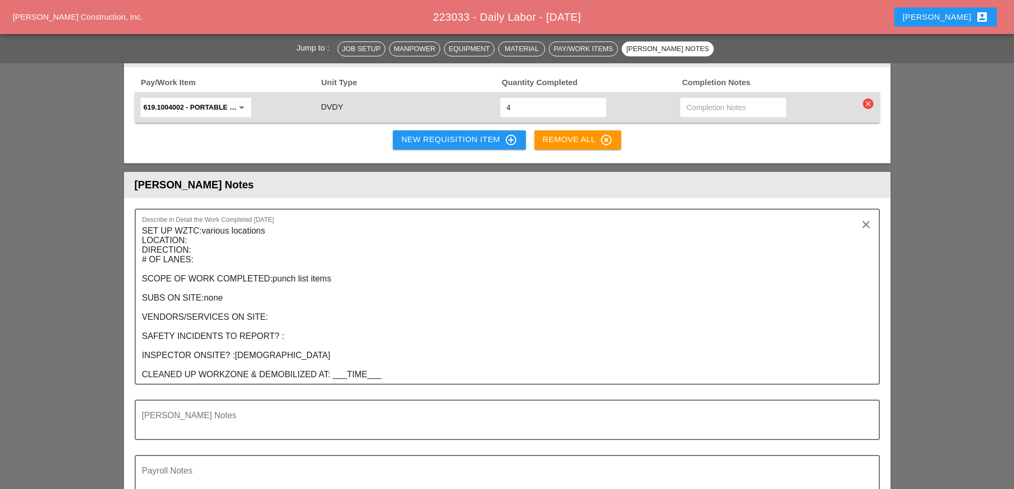
scroll to position [1223, 0]
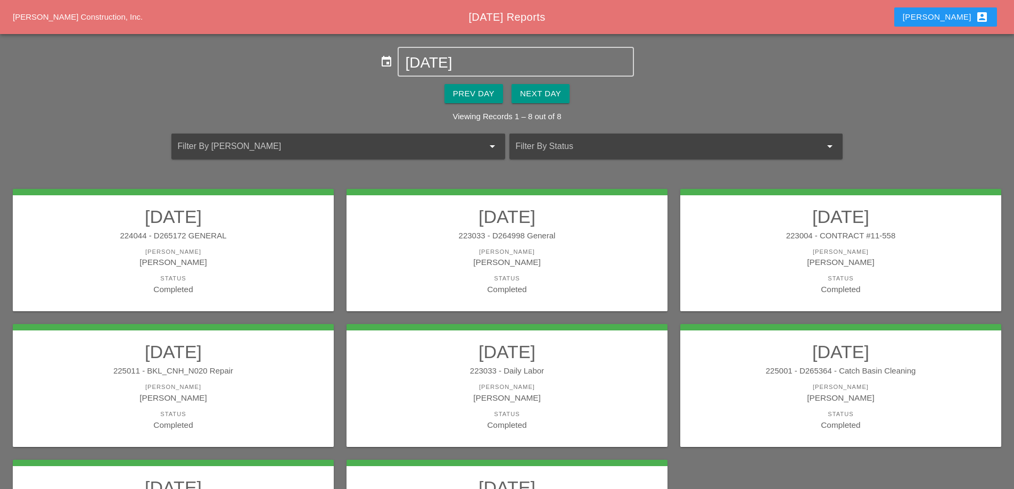
scroll to position [53, 0]
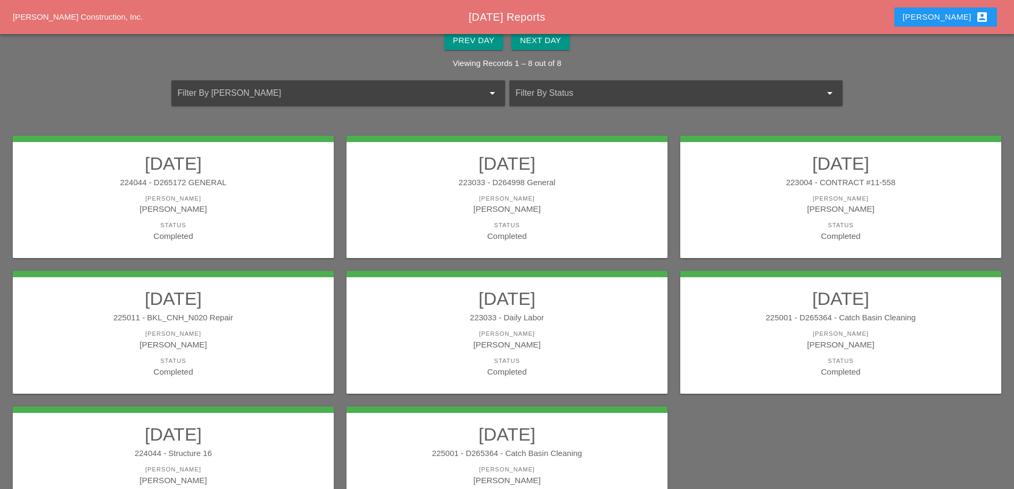
click at [810, 331] on div "[PERSON_NAME]" at bounding box center [841, 334] width 300 height 9
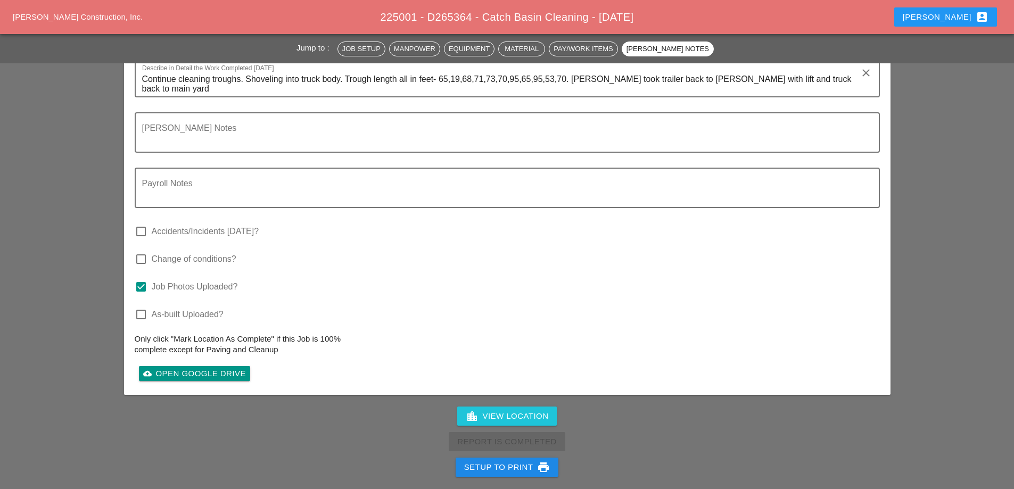
scroll to position [1331, 0]
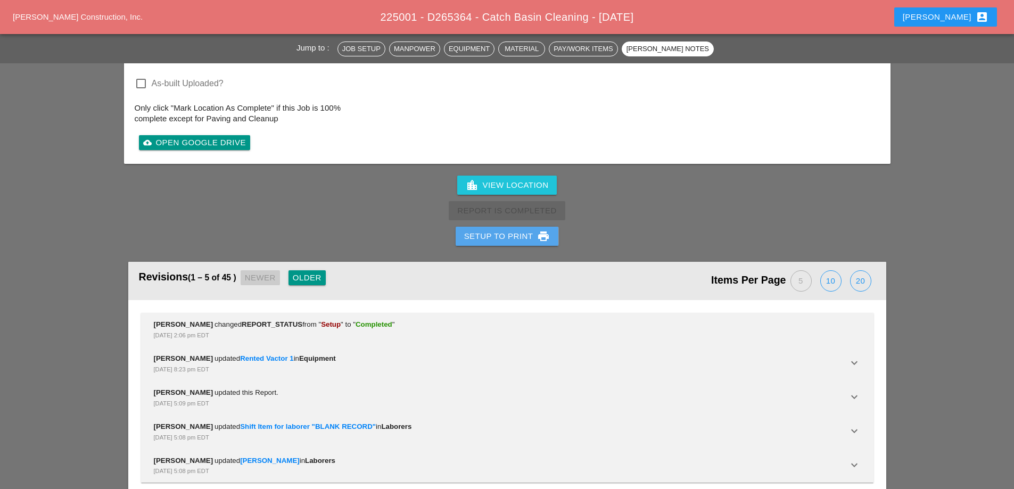
click at [519, 230] on div "Setup to Print print" at bounding box center [507, 236] width 86 height 13
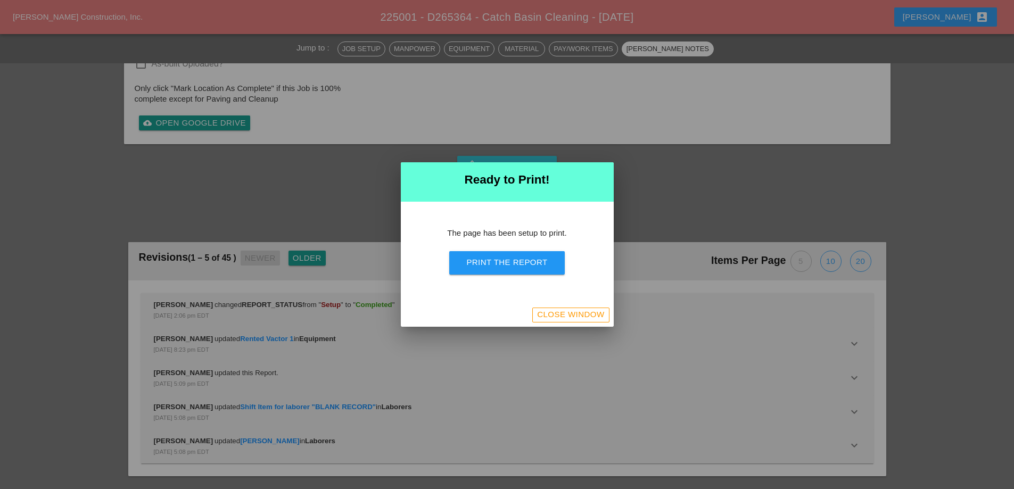
scroll to position [1473, 0]
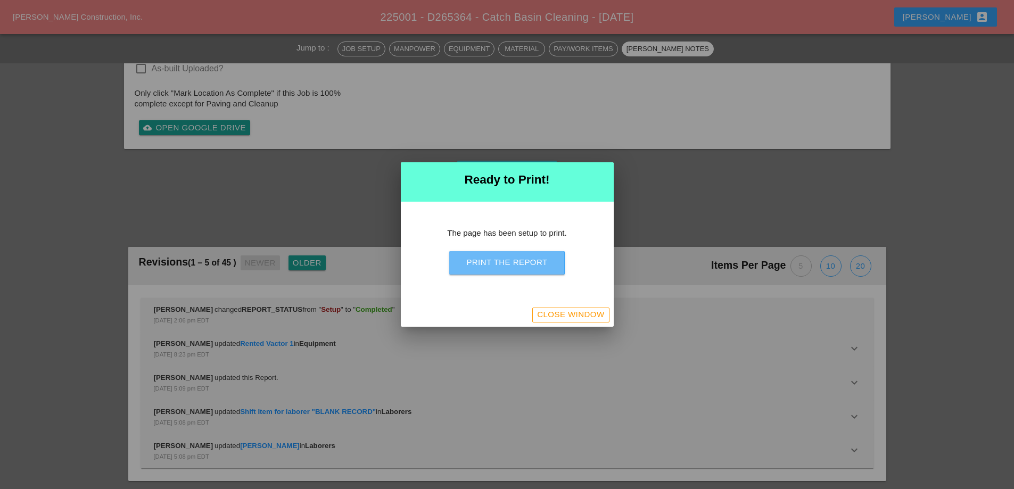
drag, startPoint x: 513, startPoint y: 261, endPoint x: 589, endPoint y: 191, distance: 104.3
click at [513, 262] on div "Print the Report" at bounding box center [506, 263] width 81 height 12
click at [563, 316] on div "Close Window" at bounding box center [570, 315] width 67 height 12
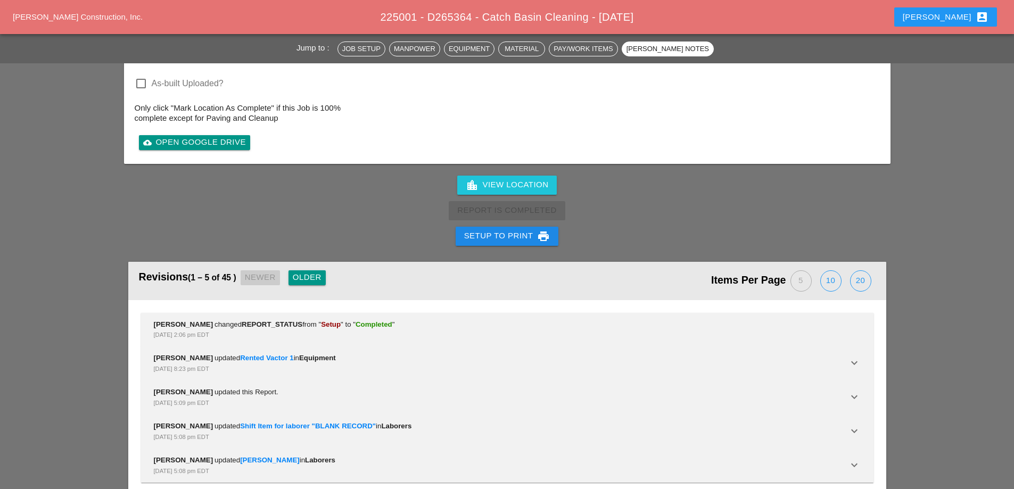
scroll to position [1719, 0]
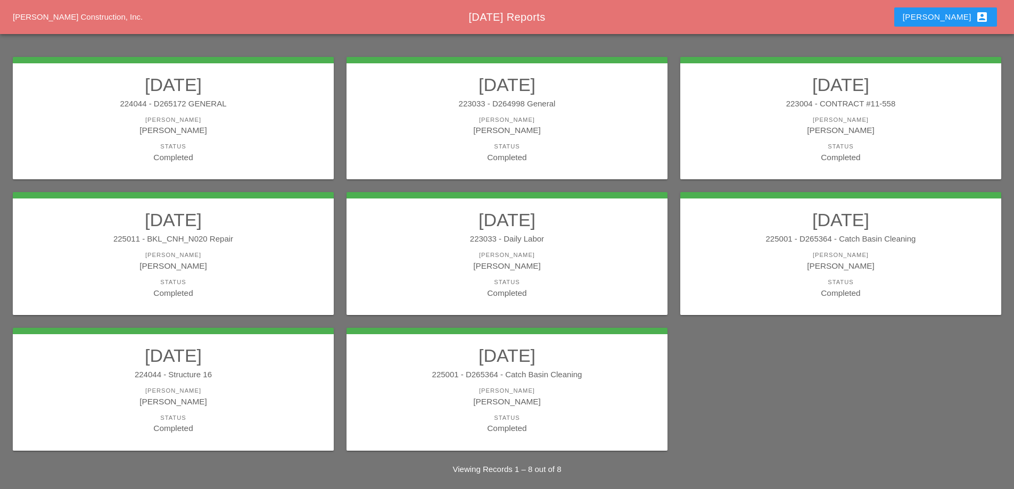
scroll to position [139, 0]
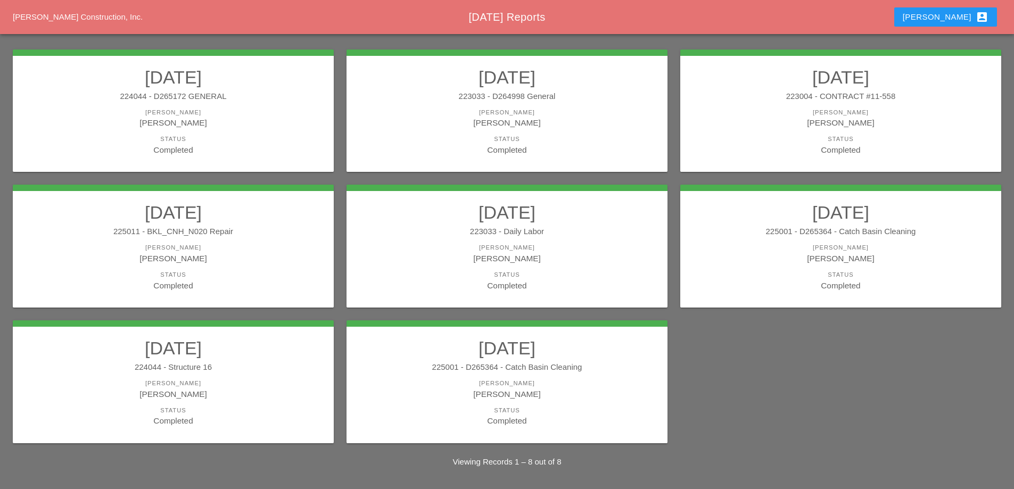
click at [281, 362] on div "224044 - Structure 16" at bounding box center [173, 367] width 300 height 12
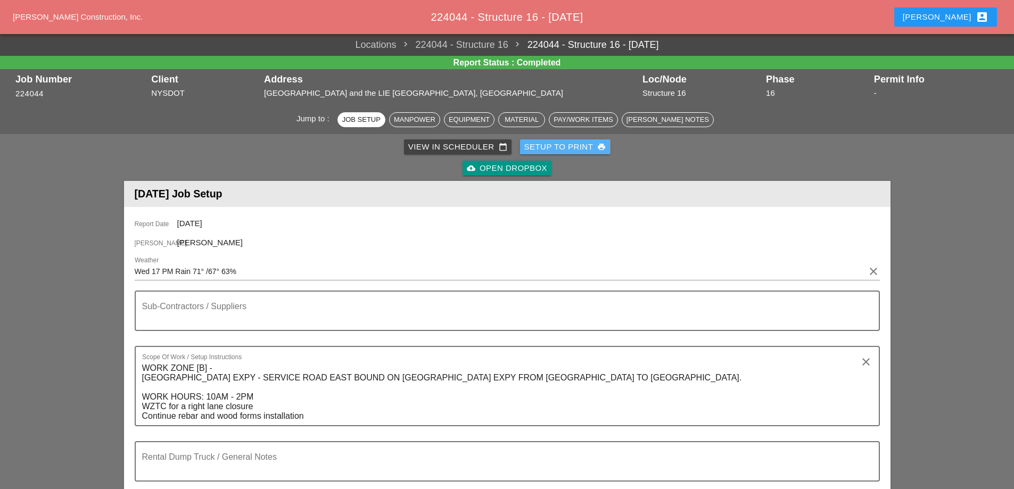
click at [561, 152] on div "Setup to Print print" at bounding box center [565, 147] width 82 height 12
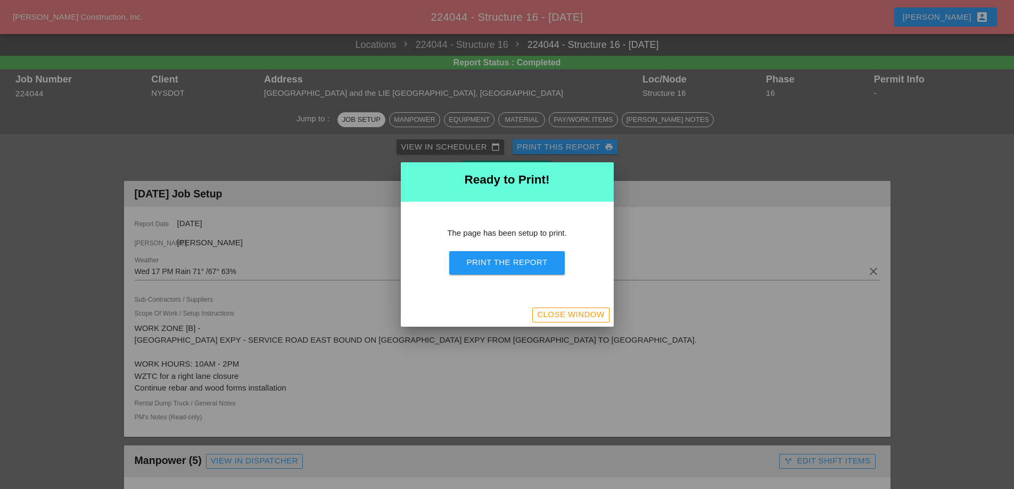
click at [525, 257] on div "Print the Report" at bounding box center [506, 263] width 81 height 12
click at [557, 312] on div "Close Window" at bounding box center [570, 315] width 67 height 12
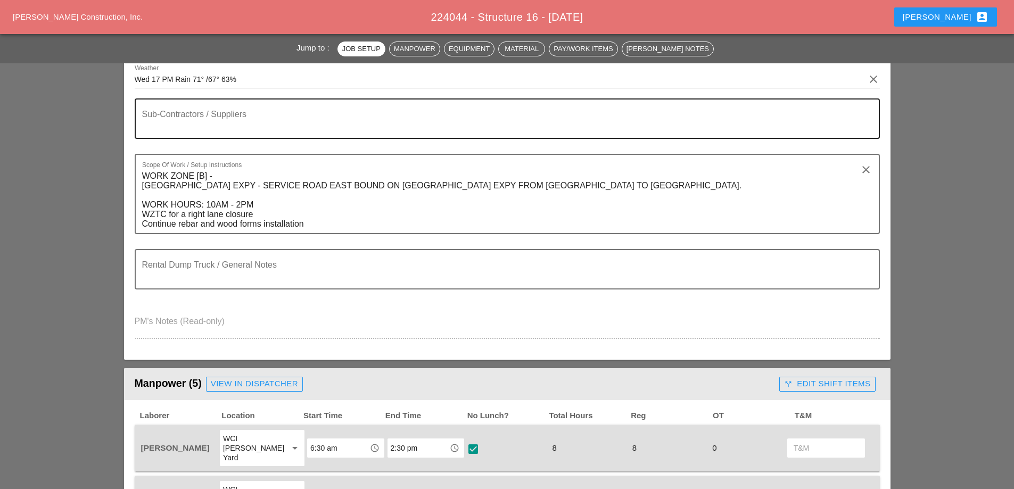
scroll to position [213, 0]
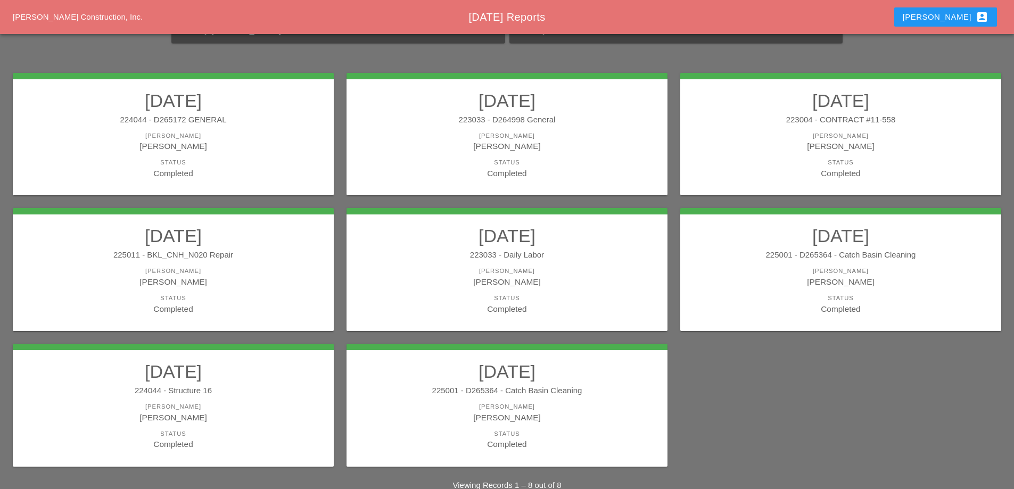
scroll to position [139, 0]
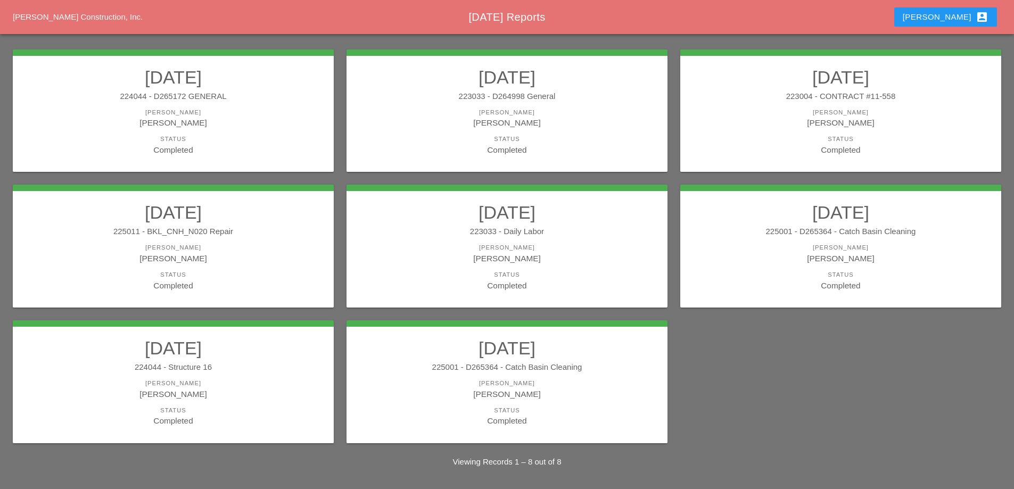
click at [553, 372] on div "225001 - D265364 - Catch Basin Cleaning" at bounding box center [507, 367] width 300 height 12
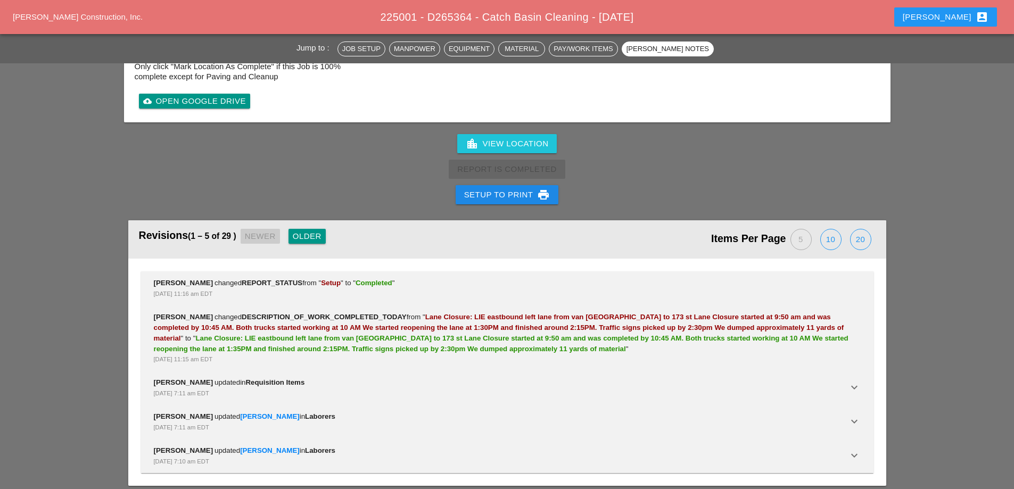
click at [528, 188] on div "Setup to Print print" at bounding box center [507, 194] width 86 height 13
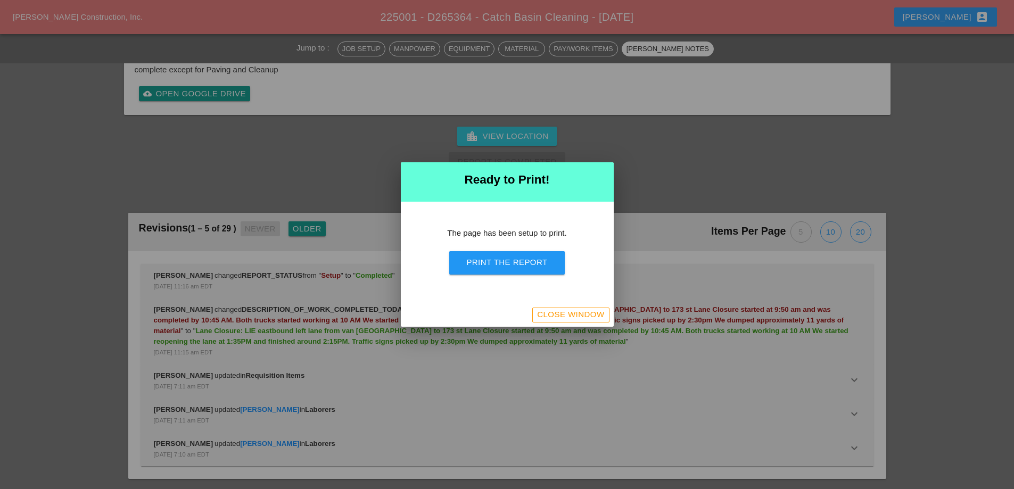
scroll to position [1505, 0]
click at [528, 265] on div "Print the Report" at bounding box center [506, 263] width 81 height 12
drag, startPoint x: 582, startPoint y: 318, endPoint x: 508, endPoint y: 116, distance: 215.4
click at [582, 318] on div "Close Window" at bounding box center [570, 315] width 67 height 12
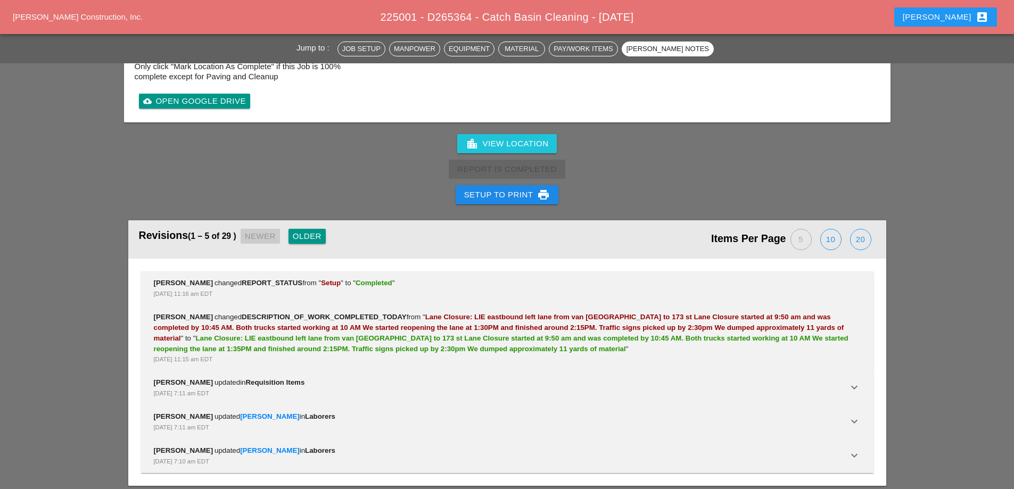
scroll to position [1751, 0]
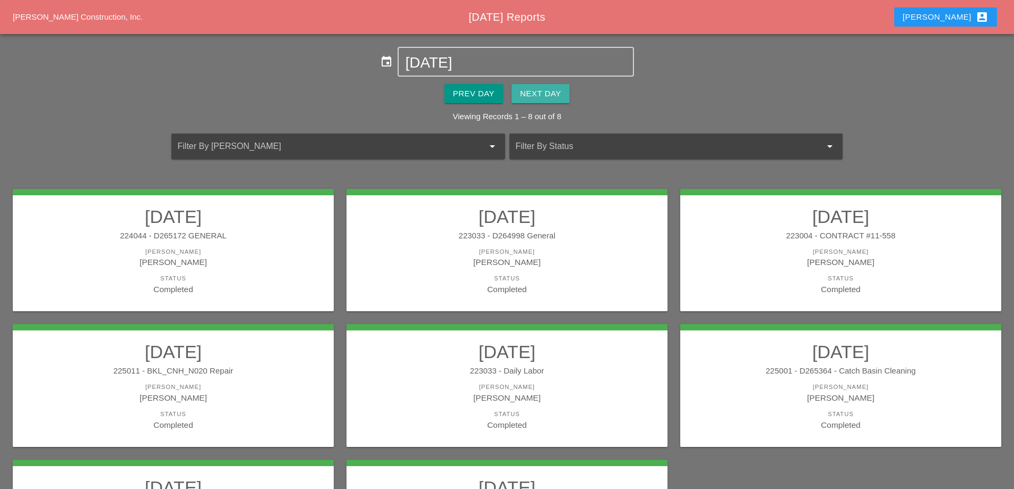
click at [537, 95] on div "Next Day" at bounding box center [540, 94] width 41 height 12
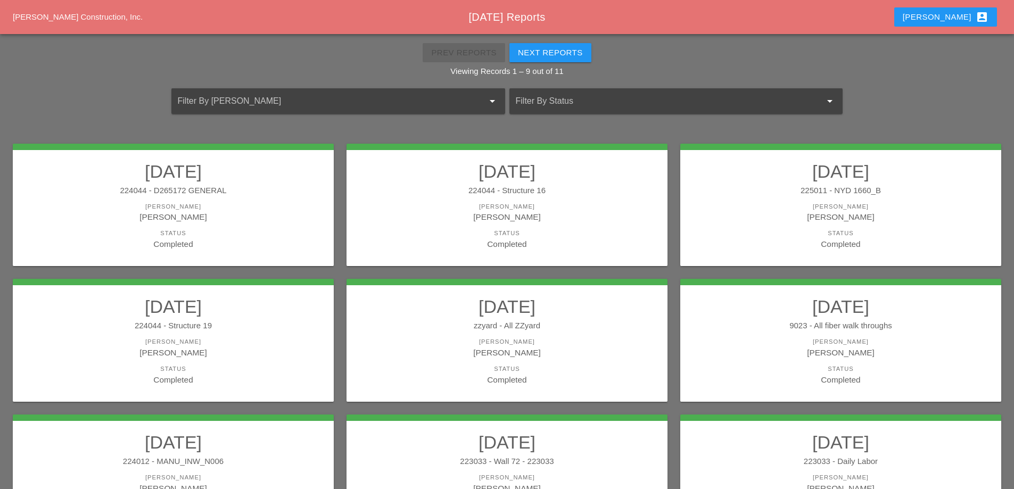
scroll to position [106, 0]
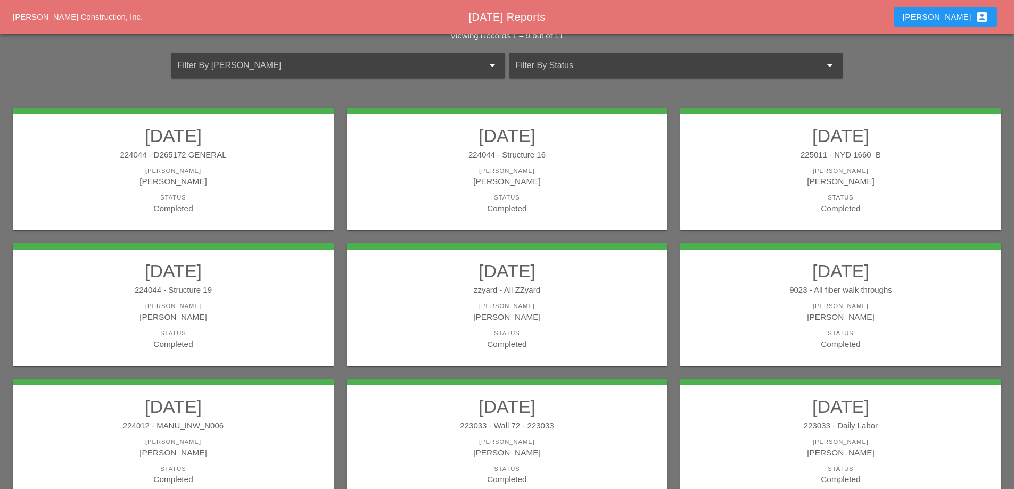
click at [566, 286] on div "zzyard - All ZZyard" at bounding box center [507, 290] width 300 height 12
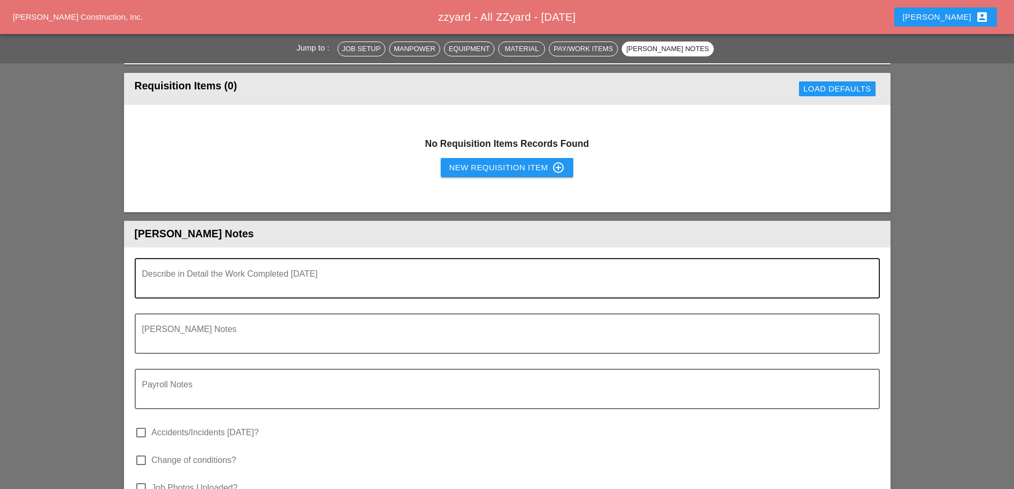
scroll to position [1224, 0]
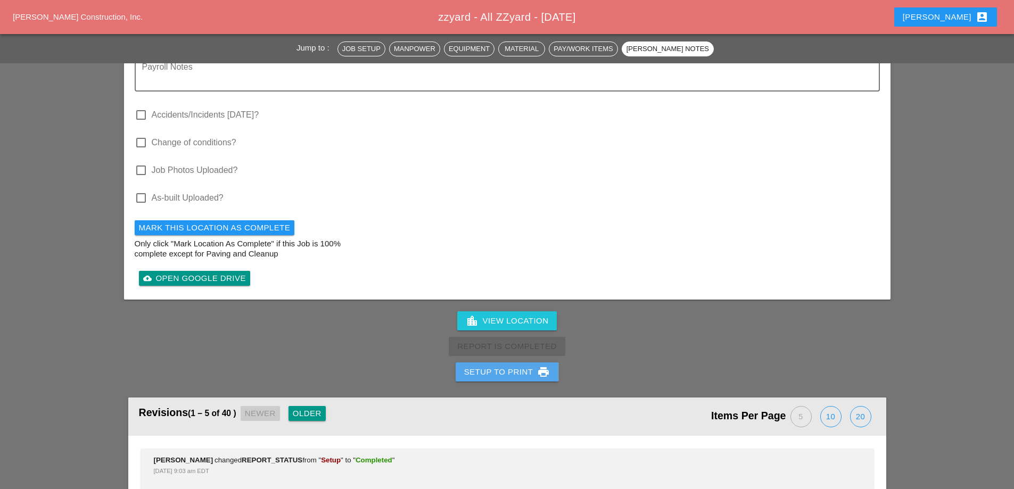
click at [513, 366] on div "Setup to Print print" at bounding box center [507, 372] width 86 height 13
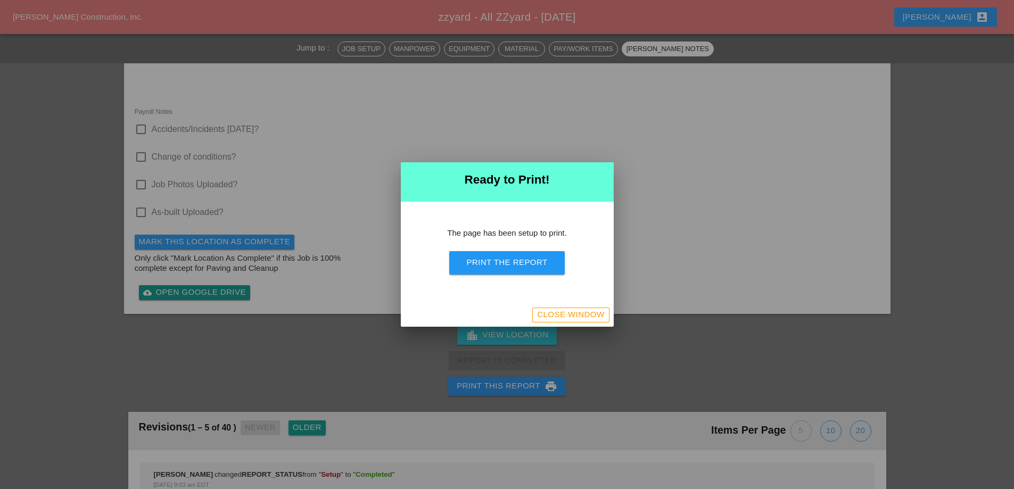
scroll to position [1366, 0]
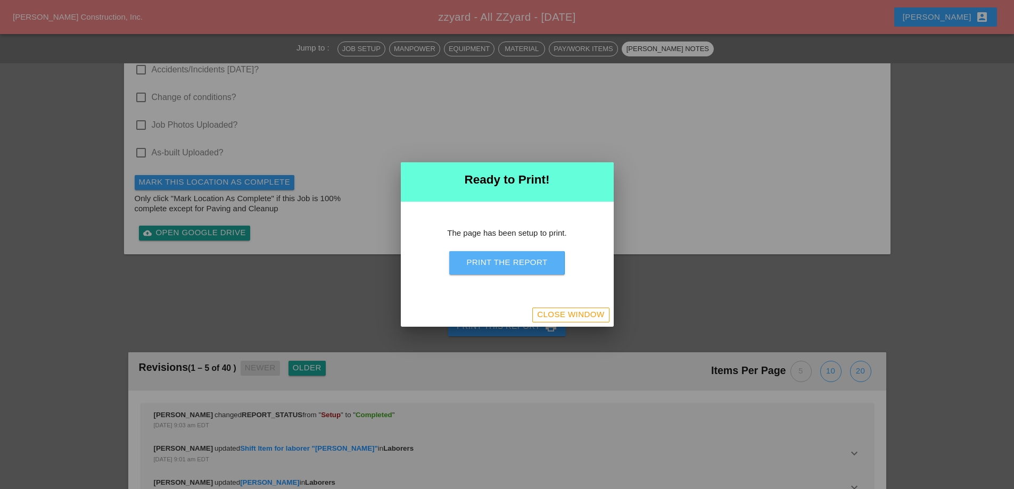
click at [529, 251] on button "Print the Report" at bounding box center [506, 262] width 115 height 23
click at [544, 311] on div "Close Window" at bounding box center [570, 315] width 67 height 12
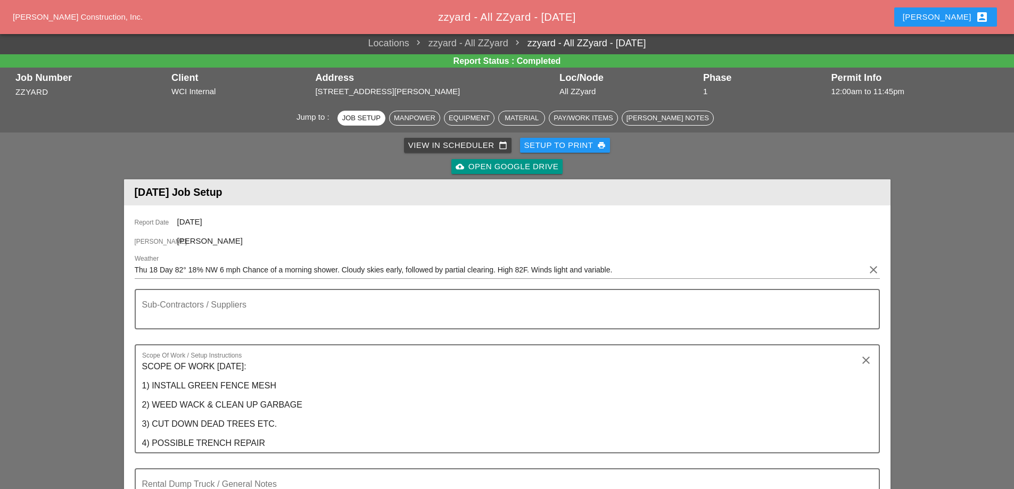
scroll to position [0, 0]
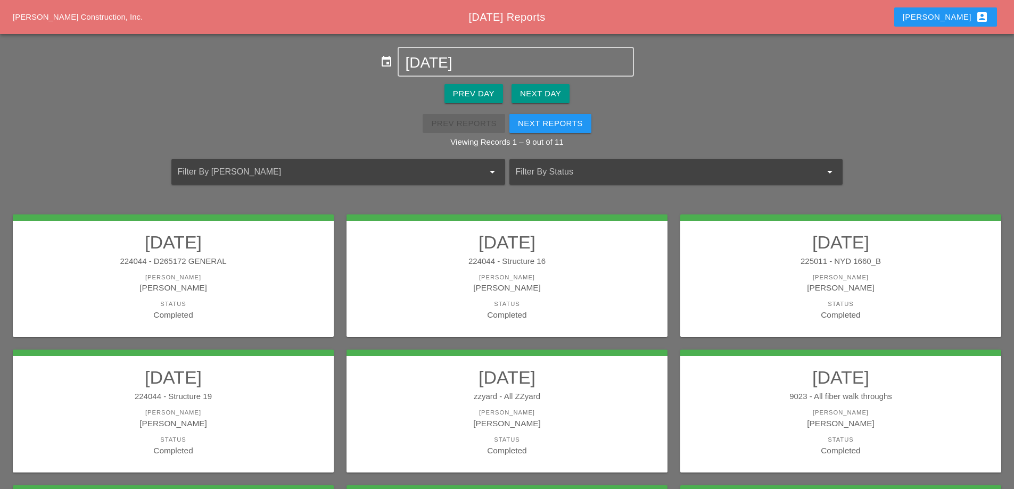
click at [800, 409] on div "[PERSON_NAME]" at bounding box center [841, 412] width 300 height 9
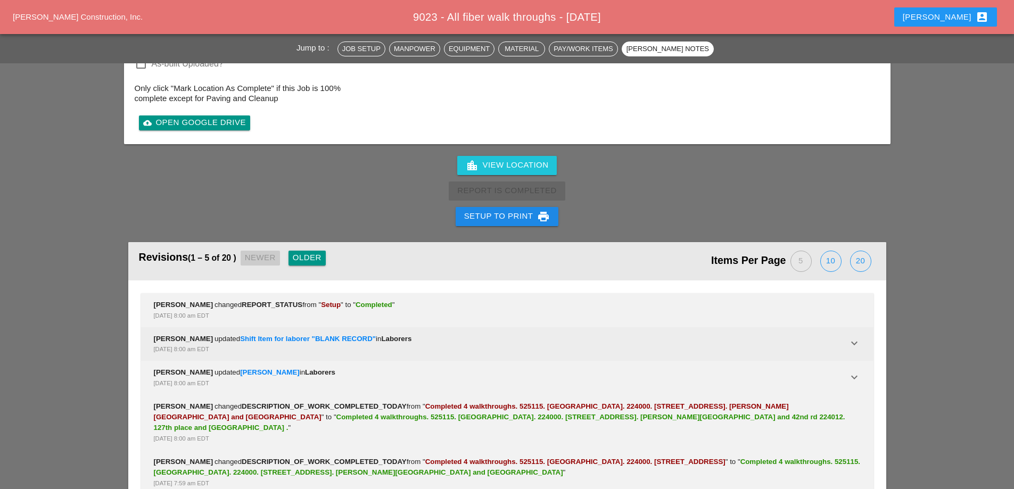
scroll to position [1328, 0]
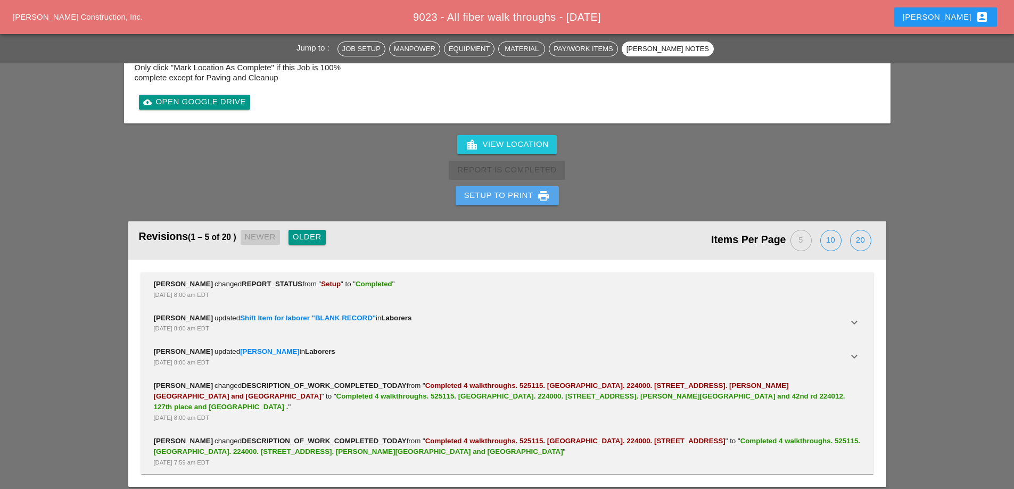
click at [531, 194] on div "Setup to Print print" at bounding box center [507, 196] width 86 height 13
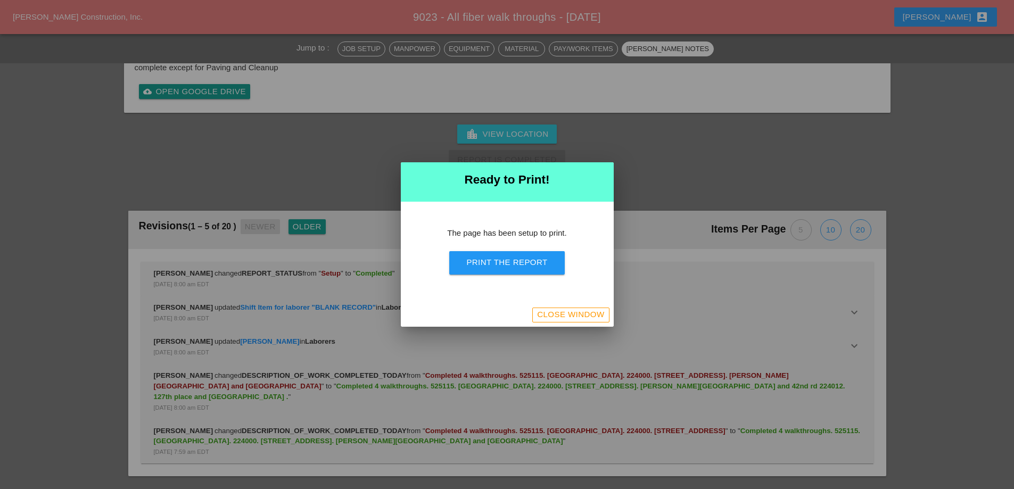
scroll to position [1101, 0]
click at [522, 257] on div "Print the Report" at bounding box center [506, 263] width 81 height 12
click at [587, 311] on div "Close Window" at bounding box center [570, 315] width 67 height 12
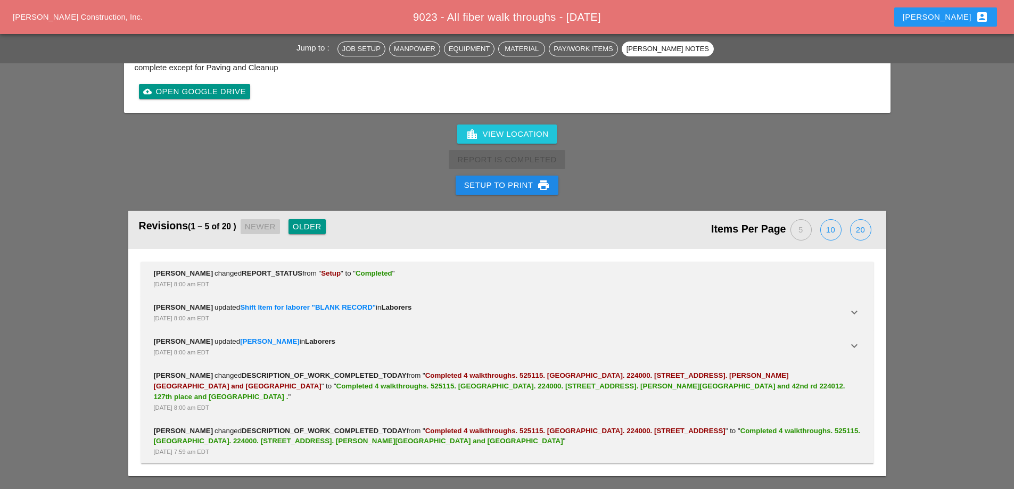
scroll to position [1328, 0]
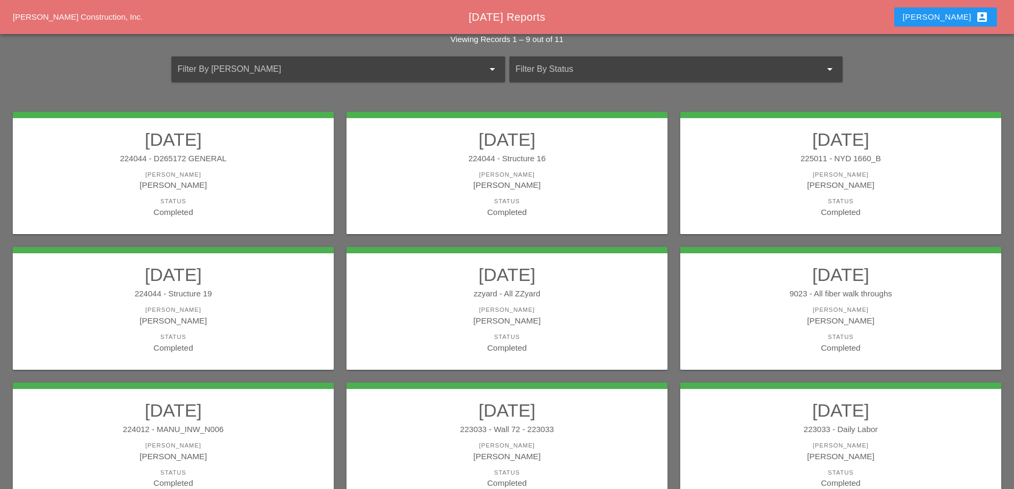
scroll to position [191, 0]
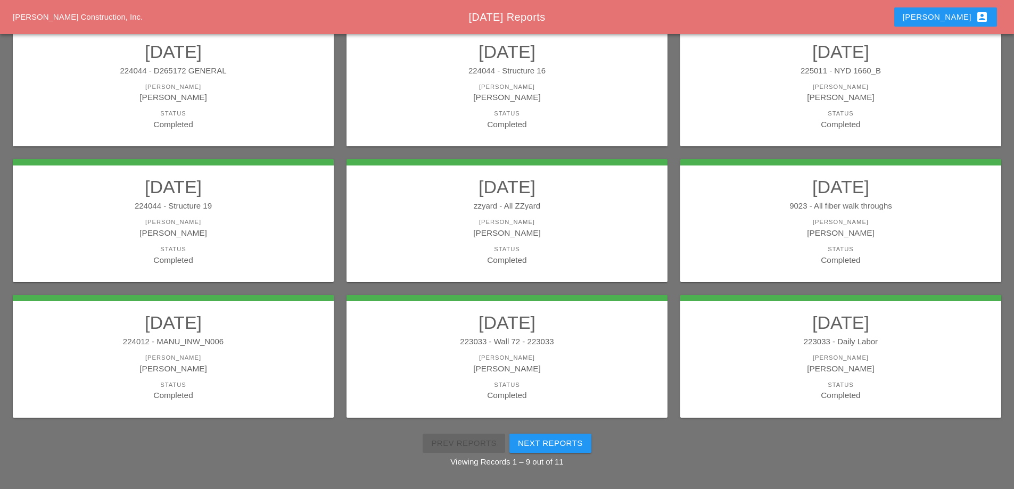
click at [258, 334] on link "09/18/2025 224012 - MANU_INW_N006 Foreman Jorge Barajas Status Completed" at bounding box center [173, 356] width 300 height 89
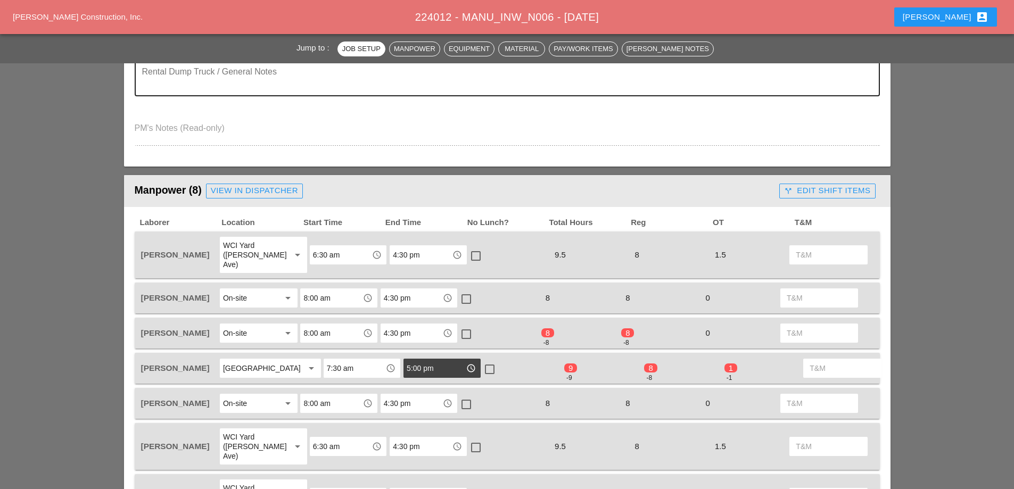
scroll to position [532, 0]
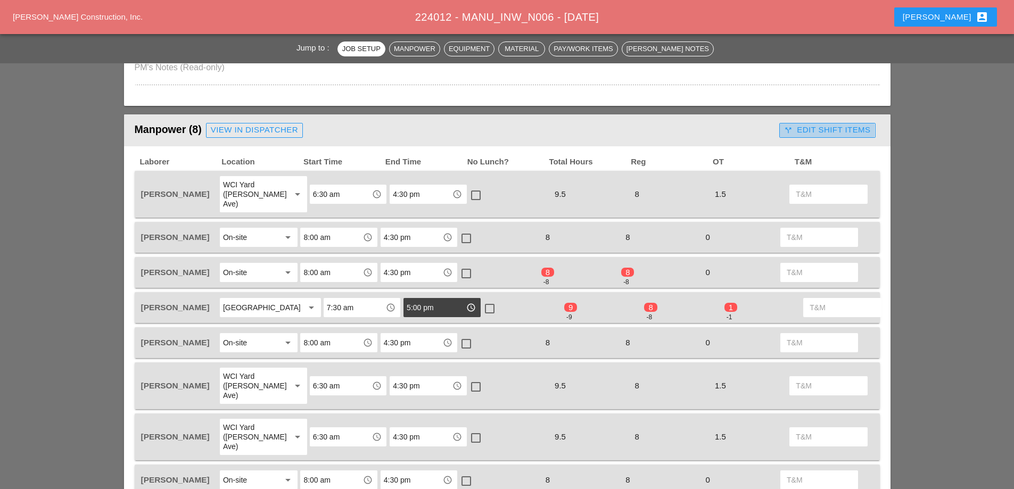
click at [820, 133] on div "call_split Edit Shift Items" at bounding box center [827, 130] width 86 height 12
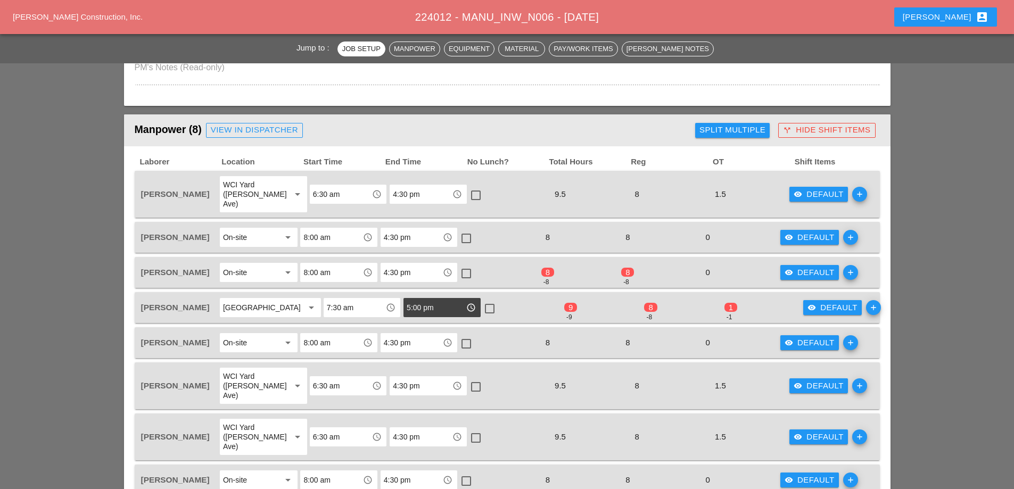
click at [808, 267] on div "visibility Default" at bounding box center [810, 273] width 50 height 12
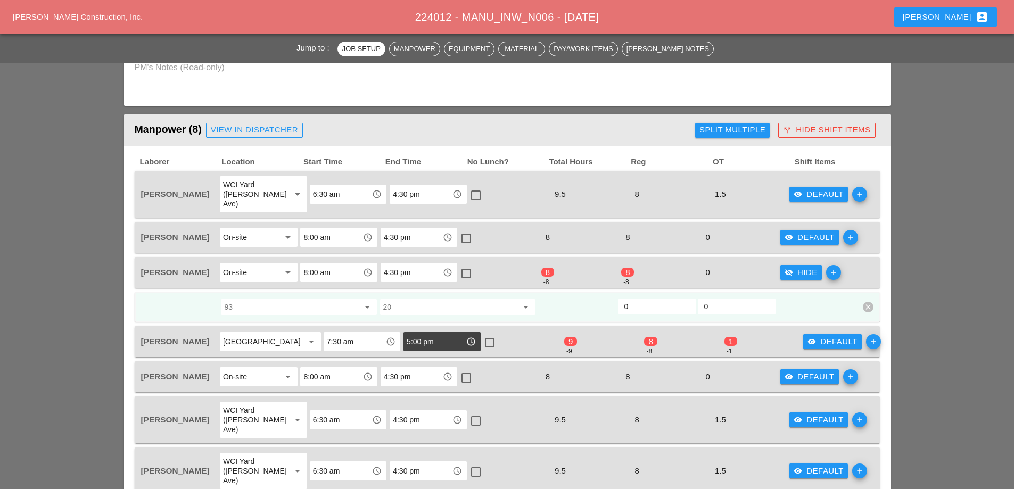
drag, startPoint x: 636, startPoint y: 298, endPoint x: 619, endPoint y: 299, distance: 17.6
click at [618, 299] on div "0" at bounding box center [657, 307] width 78 height 16
type input "8"
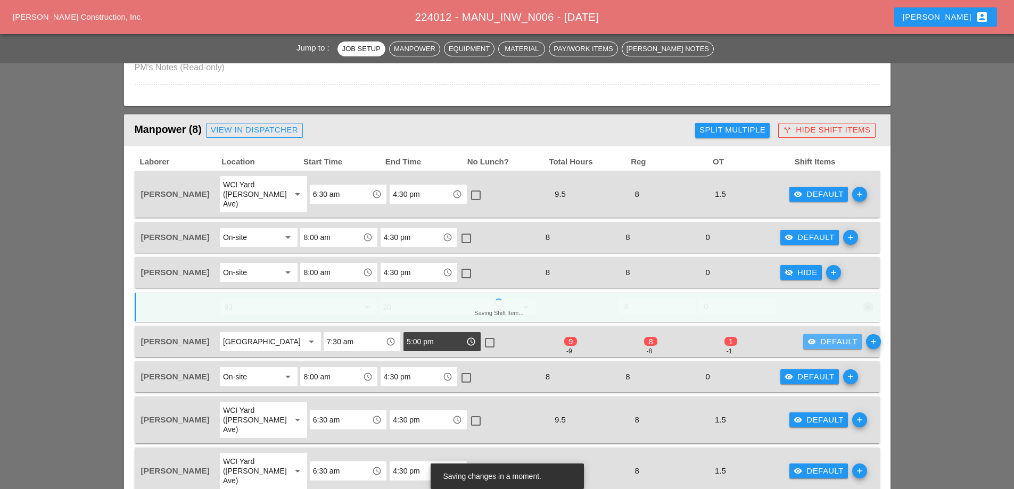
click at [808, 341] on div "visibility Default" at bounding box center [833, 342] width 50 height 12
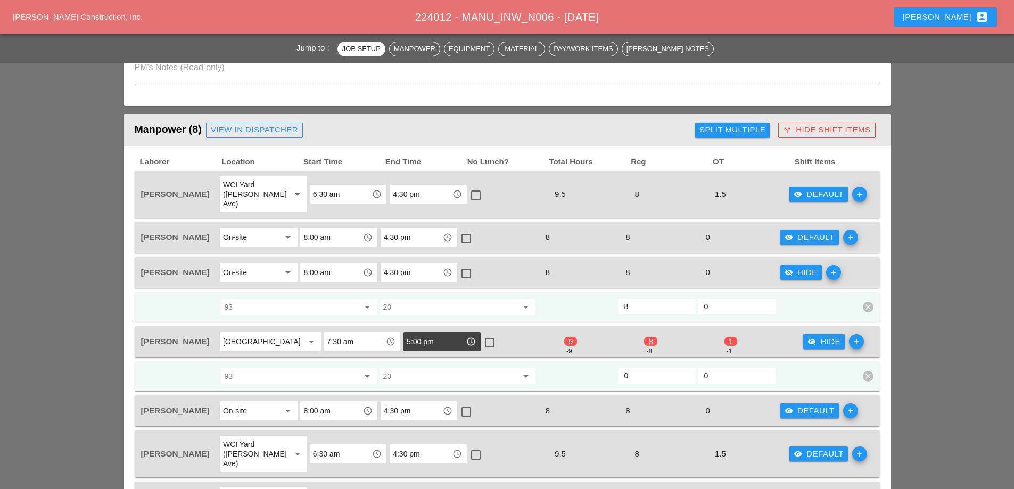
drag, startPoint x: 635, startPoint y: 382, endPoint x: 608, endPoint y: 384, distance: 26.7
click at [608, 384] on div "93 arrow_drop_down 20 arrow_drop_down 0 0 clear" at bounding box center [499, 376] width 719 height 19
type input "8"
drag, startPoint x: 712, startPoint y: 384, endPoint x: 701, endPoint y: 385, distance: 11.8
click at [701, 384] on div "0" at bounding box center [737, 376] width 78 height 16
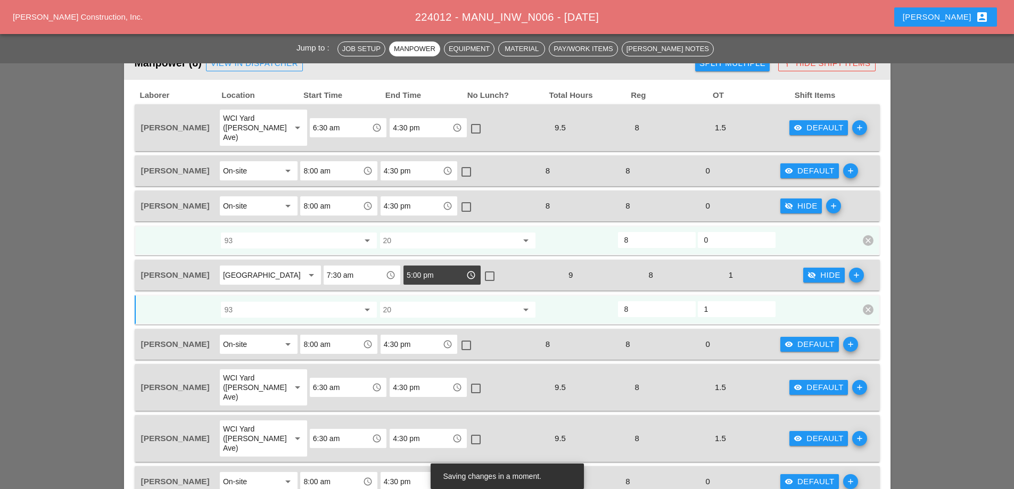
scroll to position [586, 0]
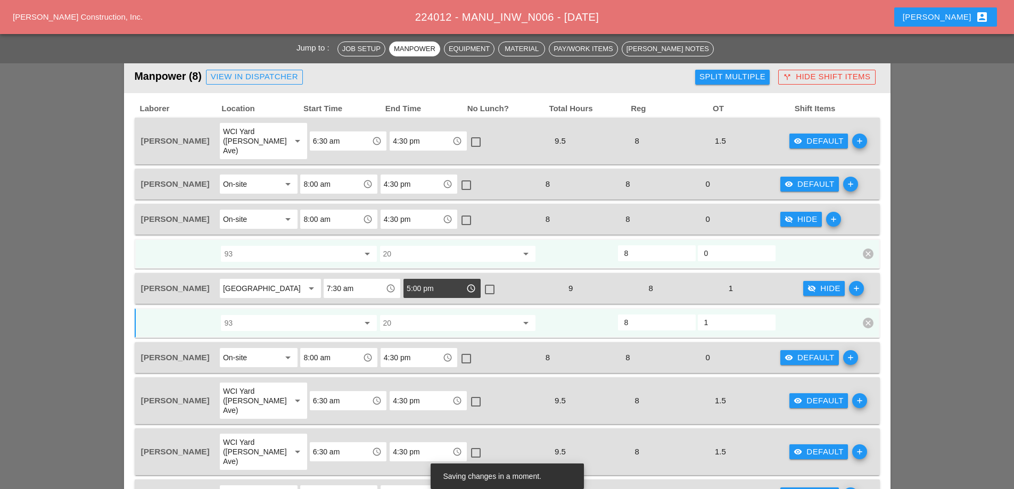
type input "1"
click at [808, 284] on div "visibility_off Hide" at bounding box center [824, 289] width 33 height 12
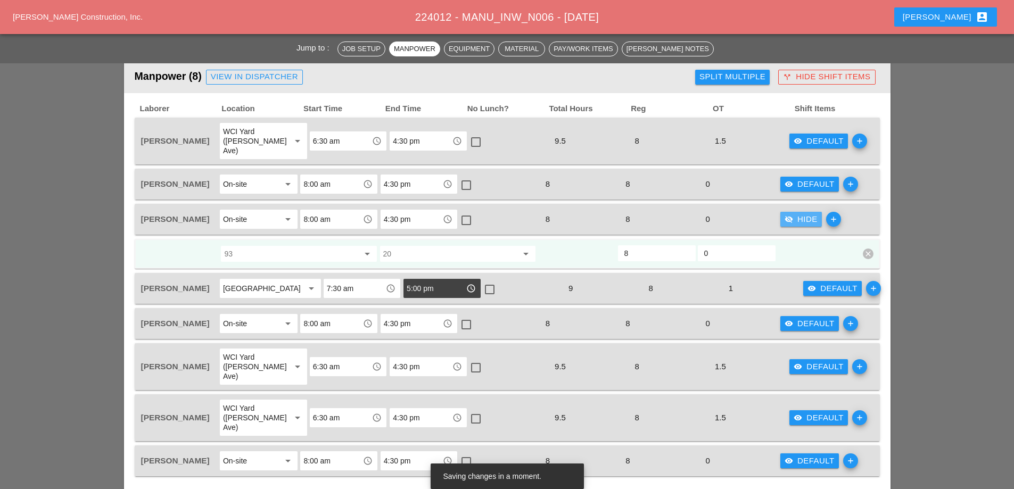
click at [803, 213] on div "visibility_off Hide" at bounding box center [801, 219] width 33 height 12
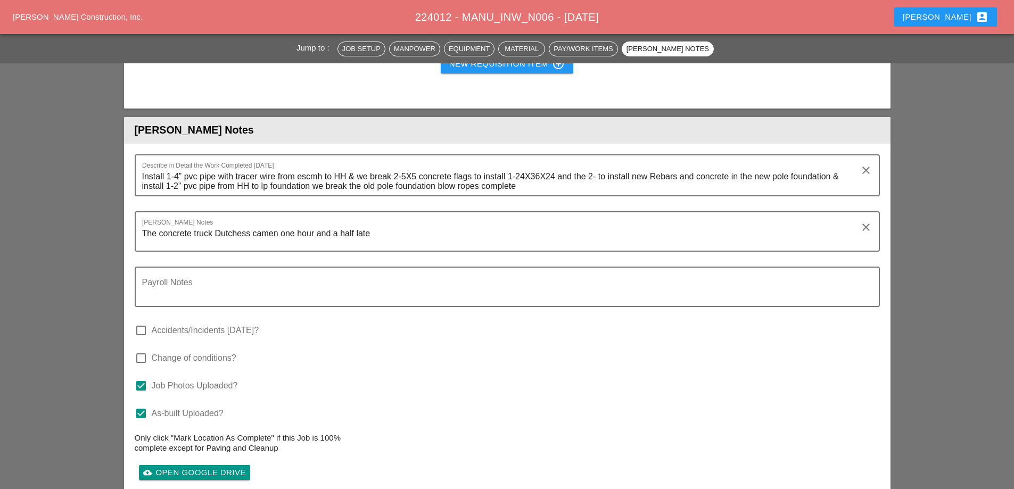
scroll to position [3088, 0]
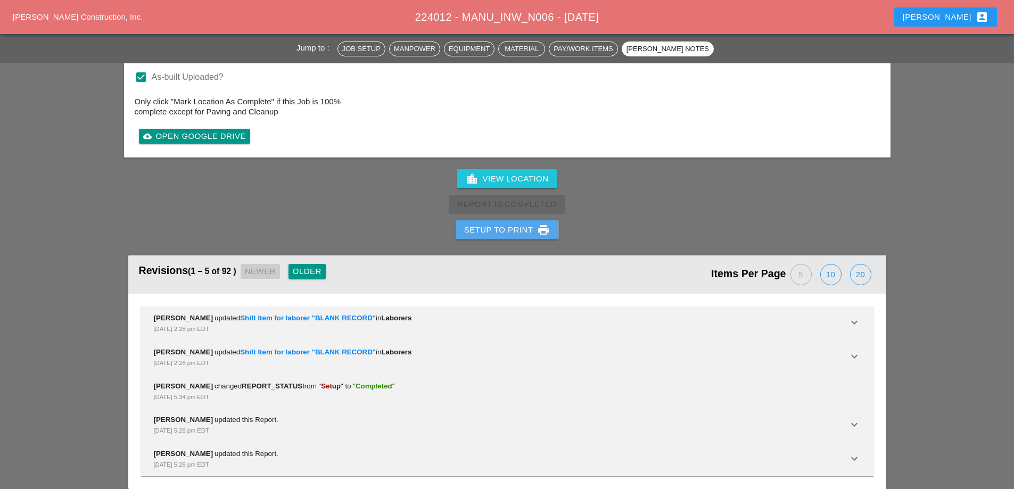
click at [511, 224] on div "Setup to Print print" at bounding box center [507, 230] width 86 height 13
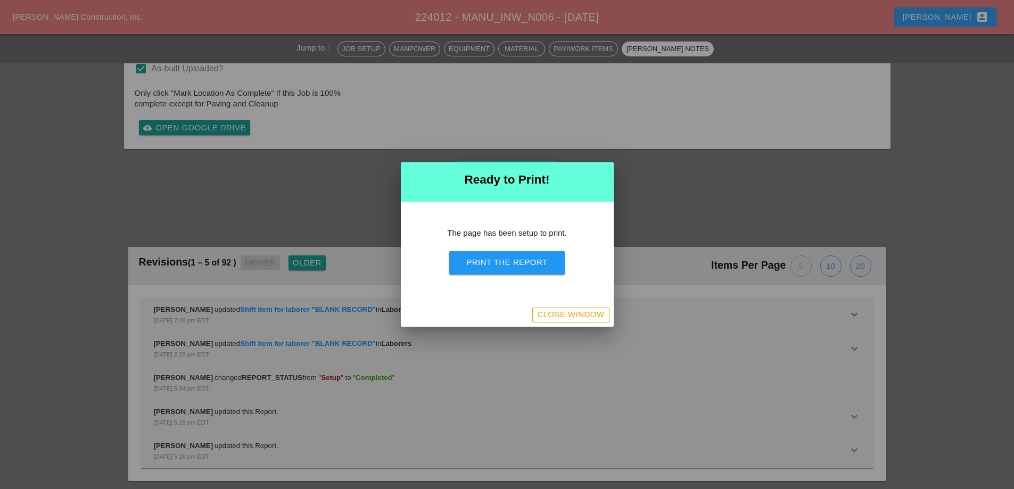
scroll to position [3665, 0]
drag, startPoint x: 498, startPoint y: 267, endPoint x: 606, endPoint y: 188, distance: 133.7
click at [498, 267] on div "Print the Report" at bounding box center [506, 263] width 81 height 12
click at [580, 316] on div "Close Window" at bounding box center [570, 315] width 67 height 12
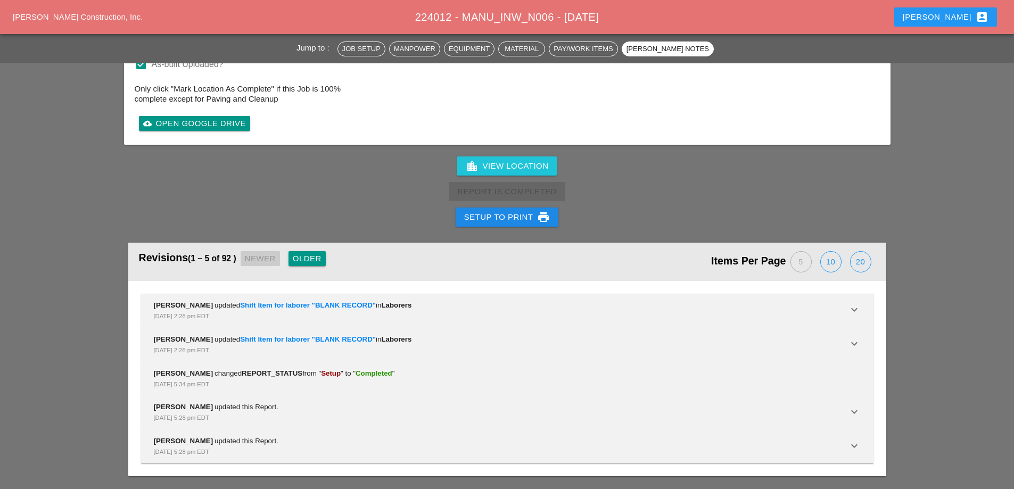
scroll to position [3427, 0]
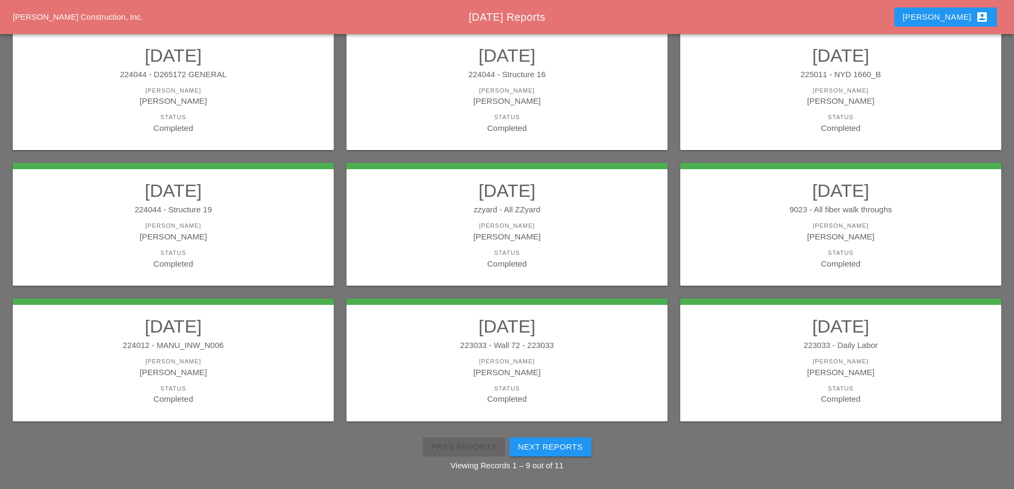
scroll to position [191, 0]
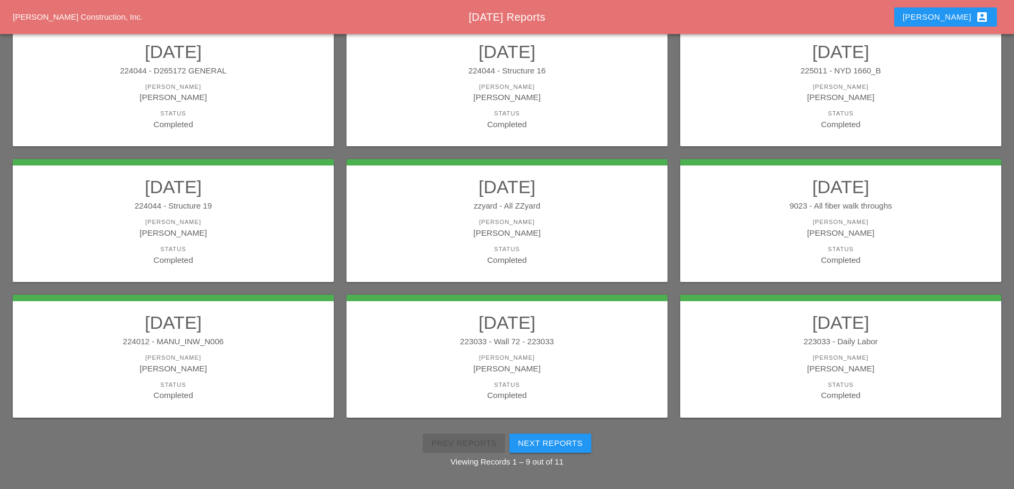
click at [540, 354] on div "[PERSON_NAME]" at bounding box center [507, 357] width 300 height 9
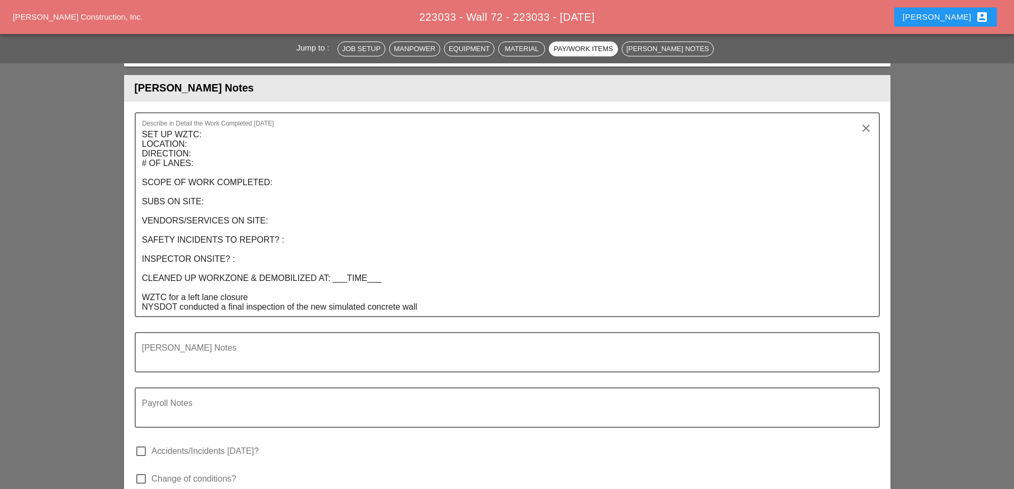
scroll to position [1011, 0]
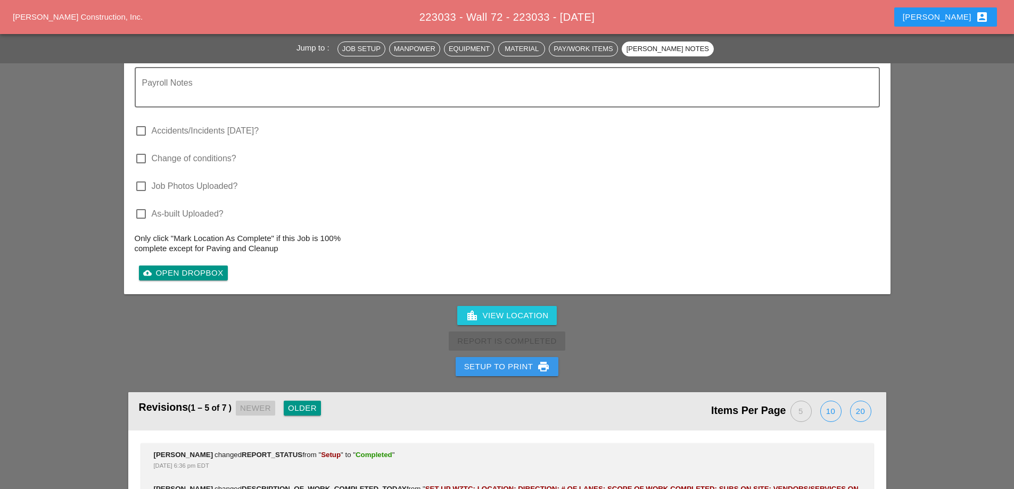
click at [483, 366] on button "Setup to Print print" at bounding box center [507, 366] width 103 height 19
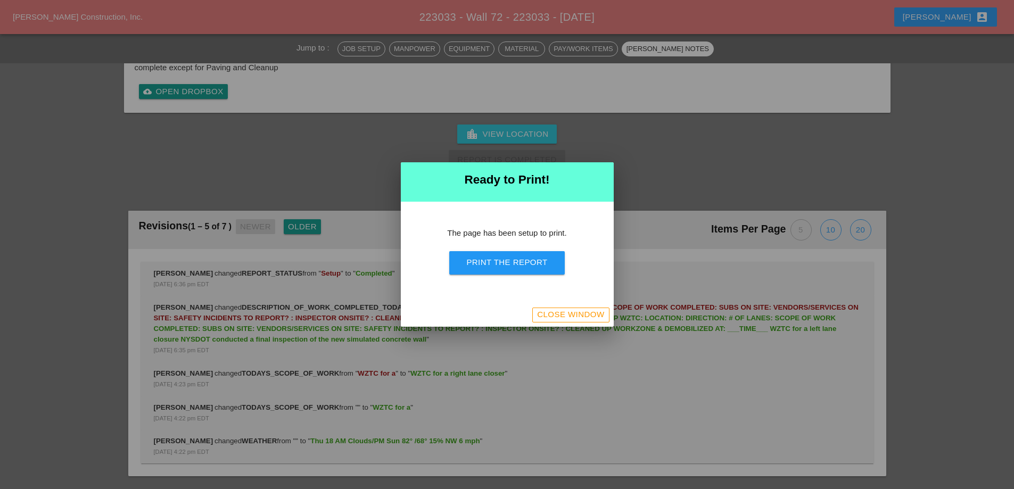
scroll to position [952, 0]
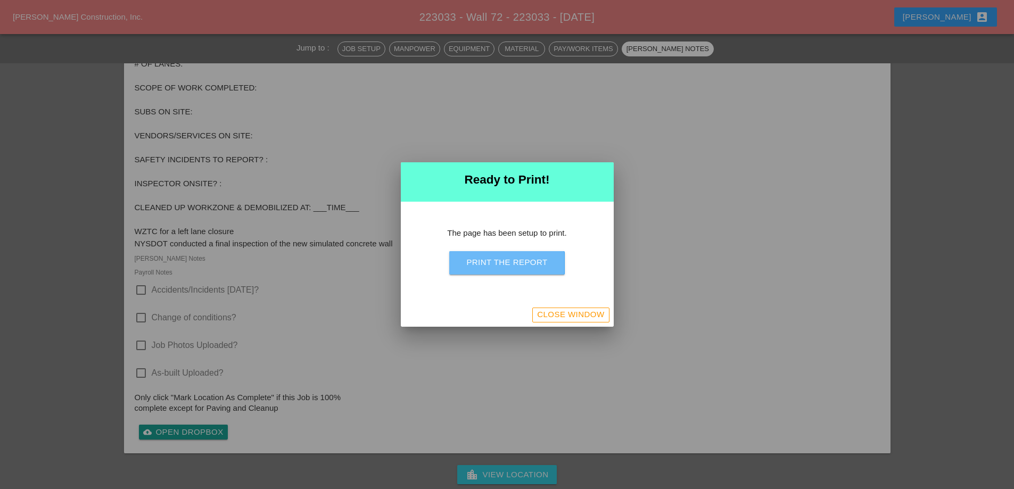
drag, startPoint x: 518, startPoint y: 261, endPoint x: 605, endPoint y: 186, distance: 114.4
click at [518, 262] on div "Print the Report" at bounding box center [506, 263] width 81 height 12
click at [562, 314] on div "Close Window" at bounding box center [570, 315] width 67 height 12
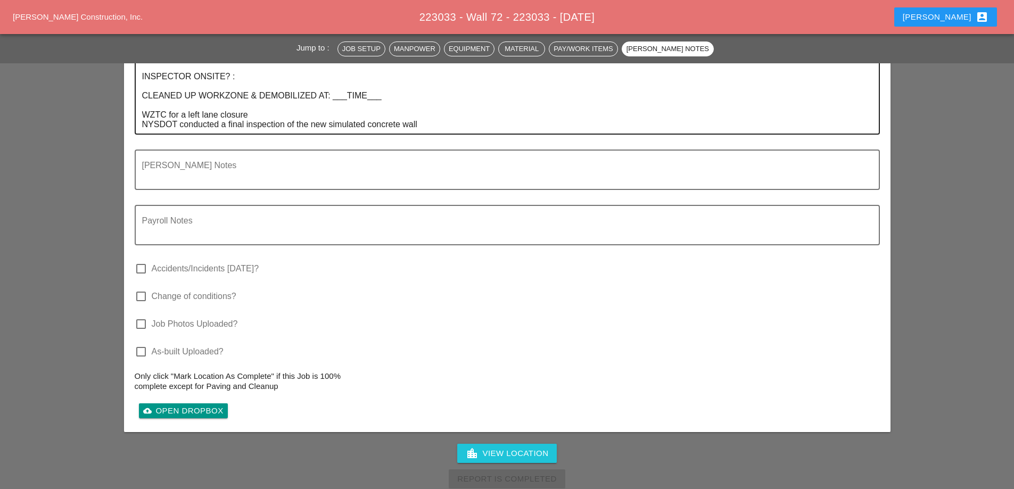
scroll to position [865, 0]
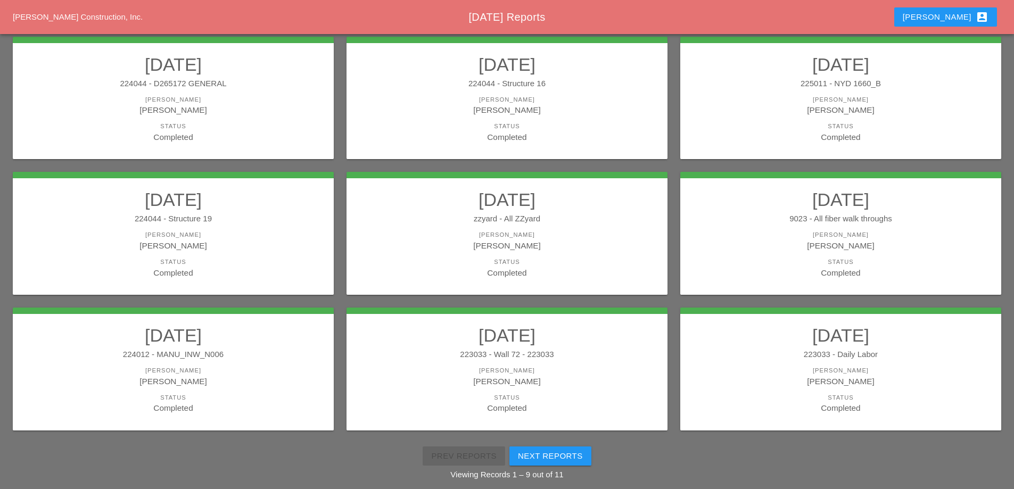
scroll to position [191, 0]
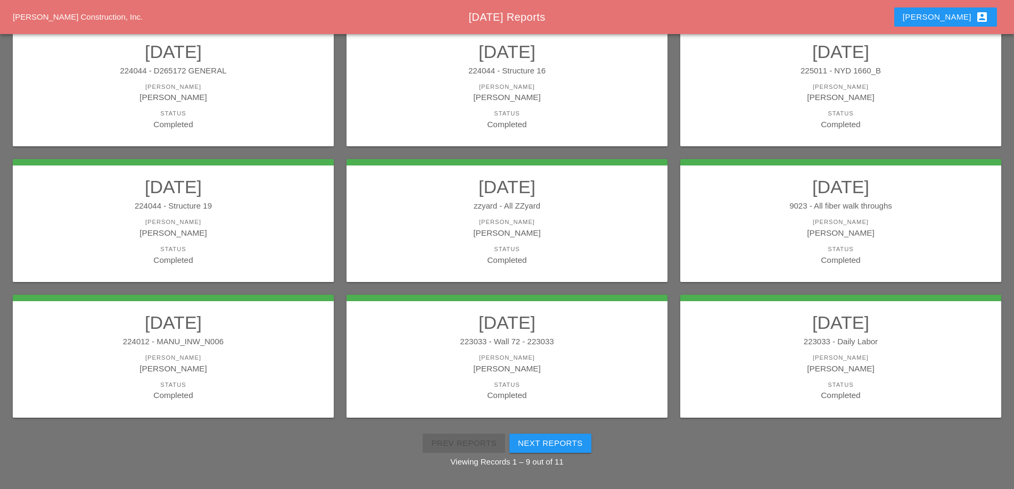
click at [859, 357] on div "[PERSON_NAME]" at bounding box center [841, 357] width 300 height 9
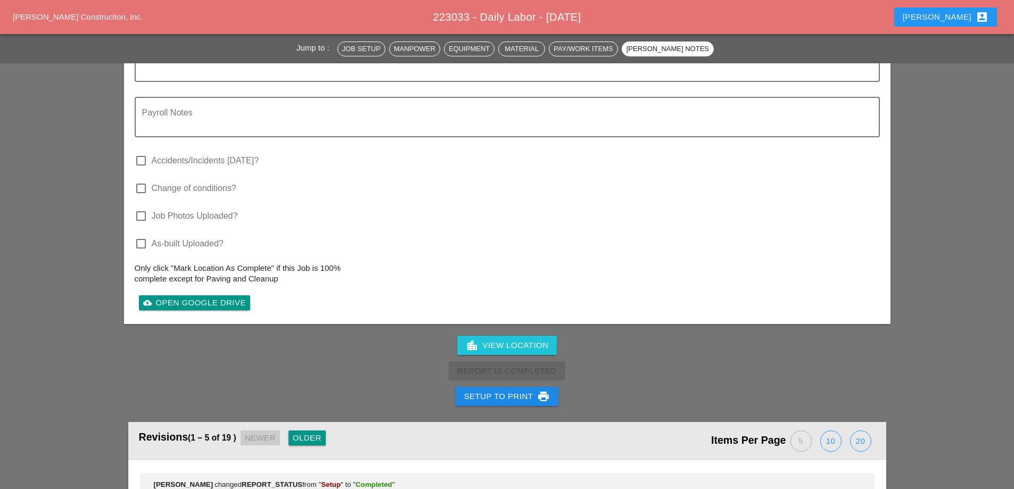
scroll to position [1650, 0]
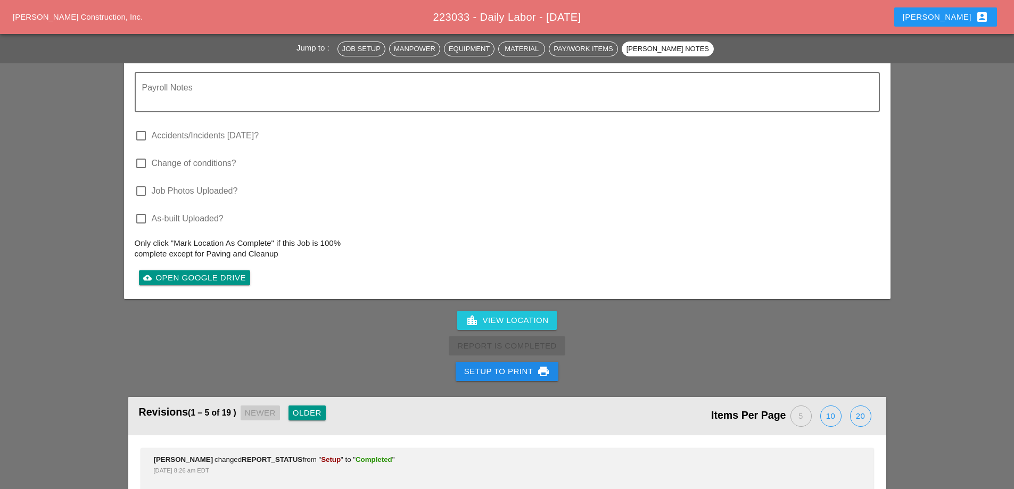
click at [517, 365] on div "Setup to Print print" at bounding box center [507, 371] width 86 height 13
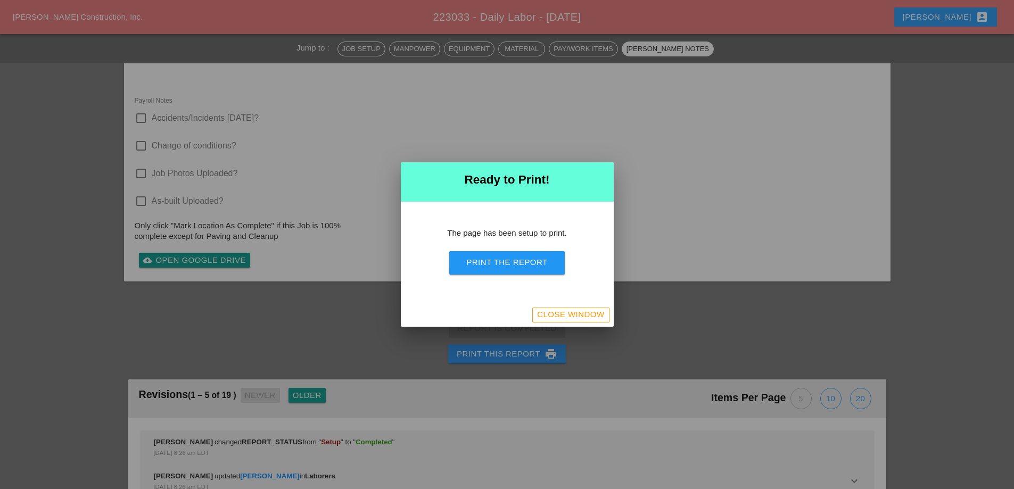
scroll to position [1460, 0]
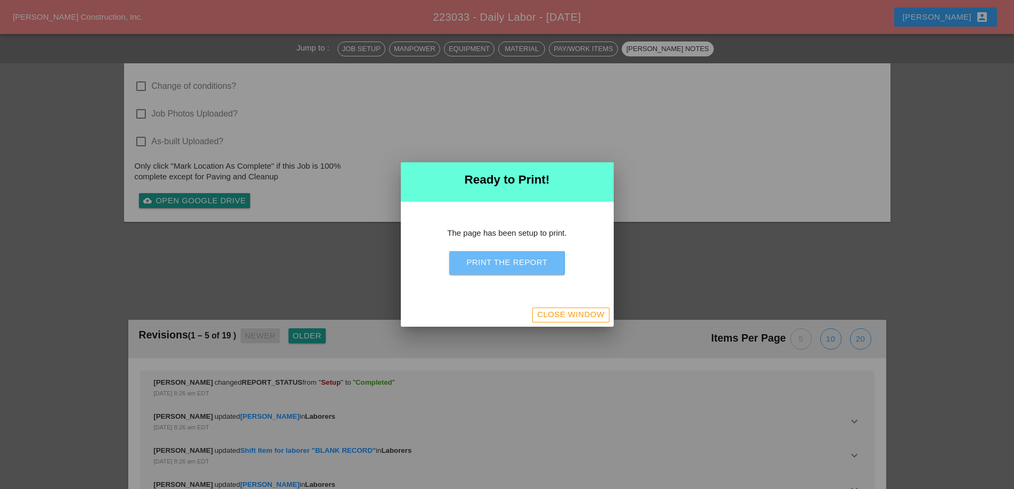
drag, startPoint x: 539, startPoint y: 262, endPoint x: 591, endPoint y: 185, distance: 93.2
click at [539, 265] on div "Print the Report" at bounding box center [506, 263] width 81 height 12
click at [594, 309] on div "Close Window" at bounding box center [570, 315] width 67 height 12
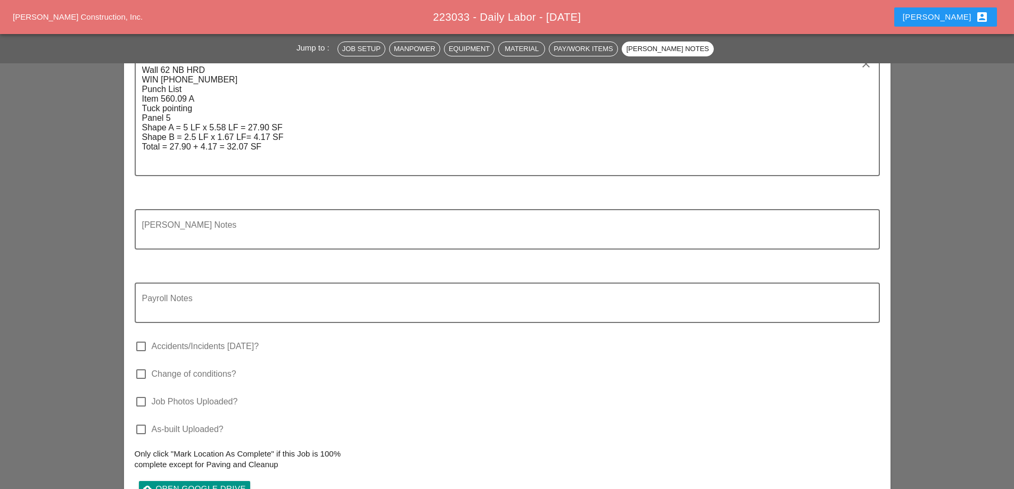
scroll to position [1452, 0]
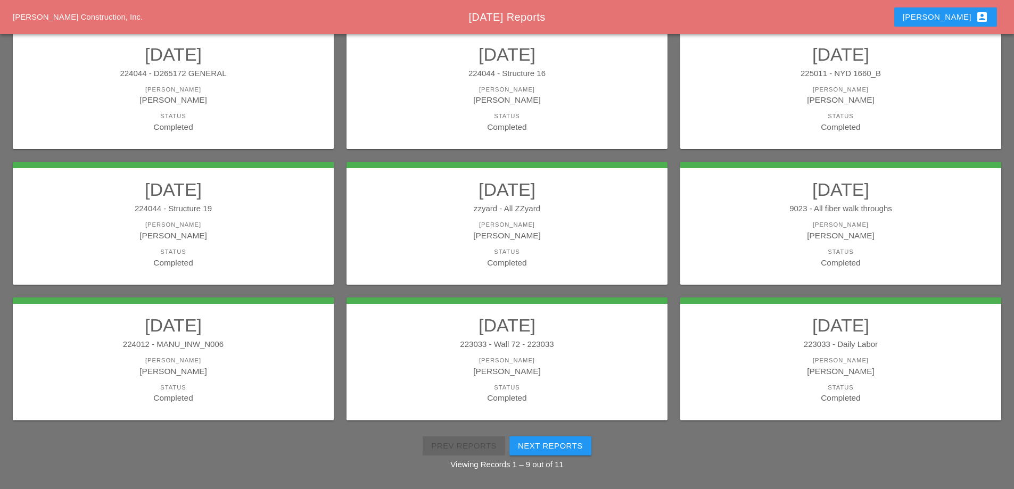
scroll to position [191, 0]
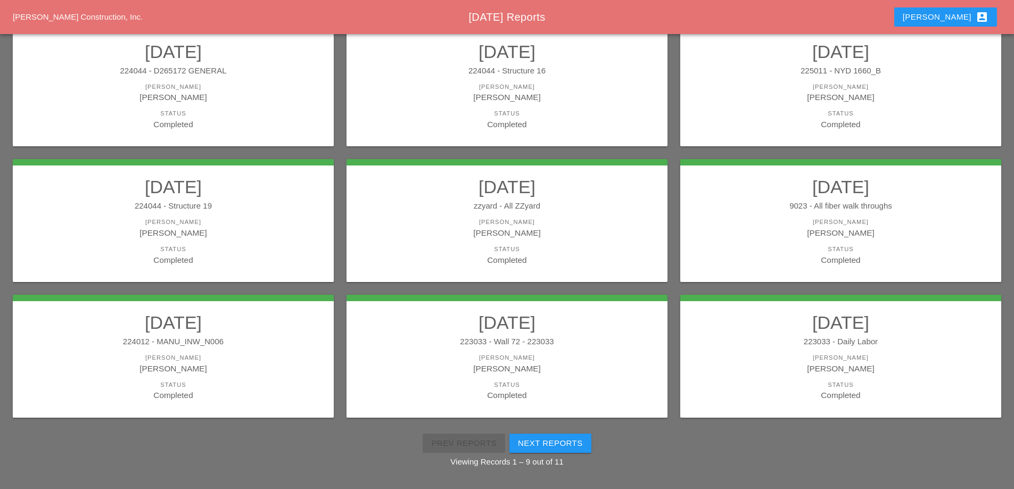
click at [555, 439] on div "Next Reports" at bounding box center [550, 444] width 65 height 12
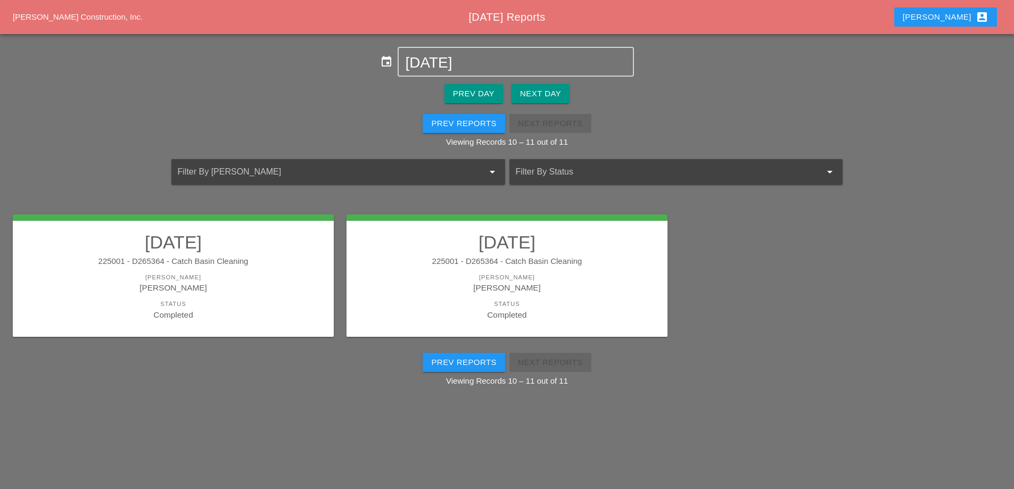
click at [234, 258] on div "225001 - D265364 - Catch Basin Cleaning" at bounding box center [173, 262] width 300 height 12
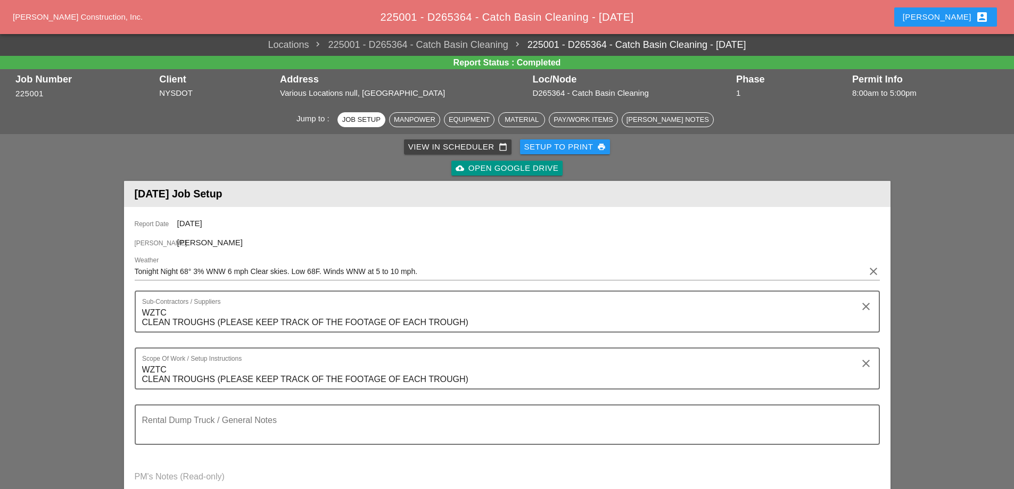
click at [574, 151] on div "Setup to Print print" at bounding box center [565, 147] width 82 height 12
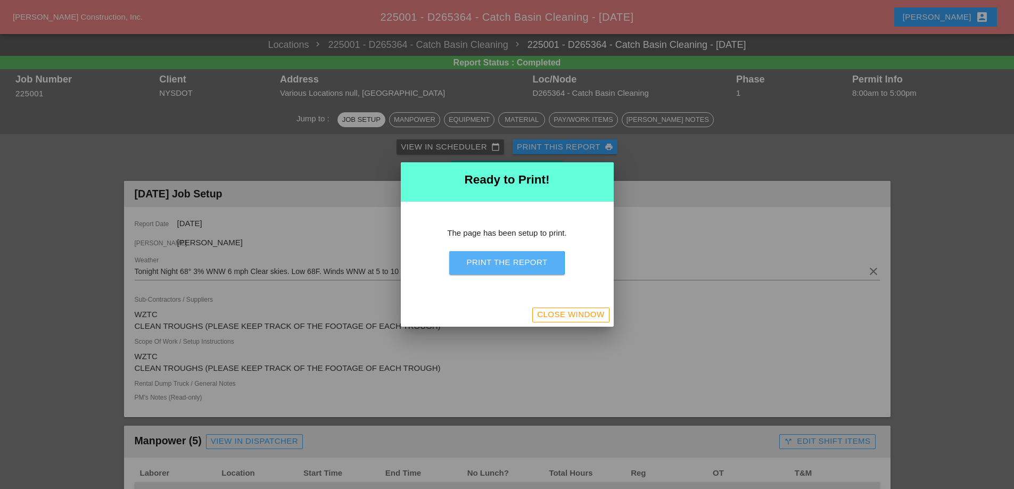
click at [552, 258] on button "Print the Report" at bounding box center [506, 262] width 115 height 23
drag, startPoint x: 570, startPoint y: 319, endPoint x: 190, endPoint y: 131, distance: 424.5
click at [570, 318] on div "Close Window" at bounding box center [570, 315] width 67 height 12
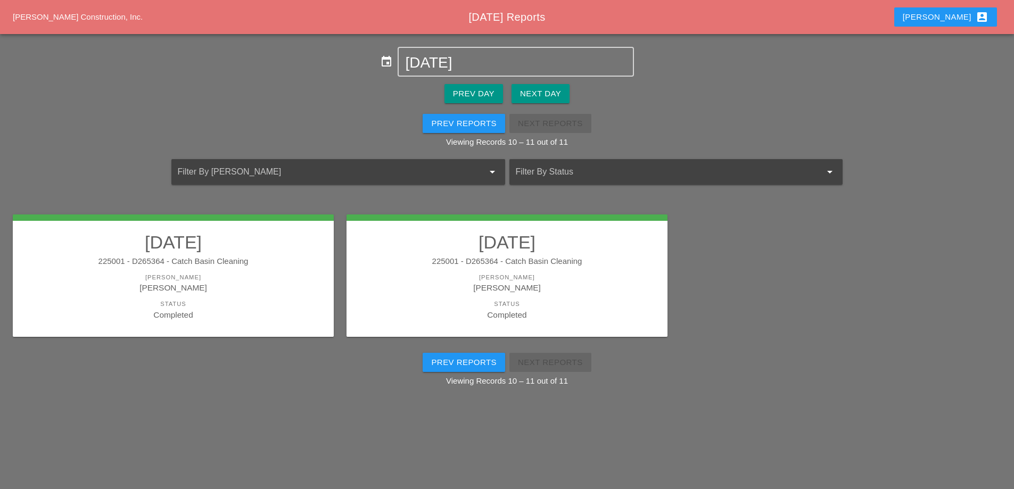
click at [511, 257] on div "225001 - D265364 - Catch Basin Cleaning" at bounding box center [507, 262] width 300 height 12
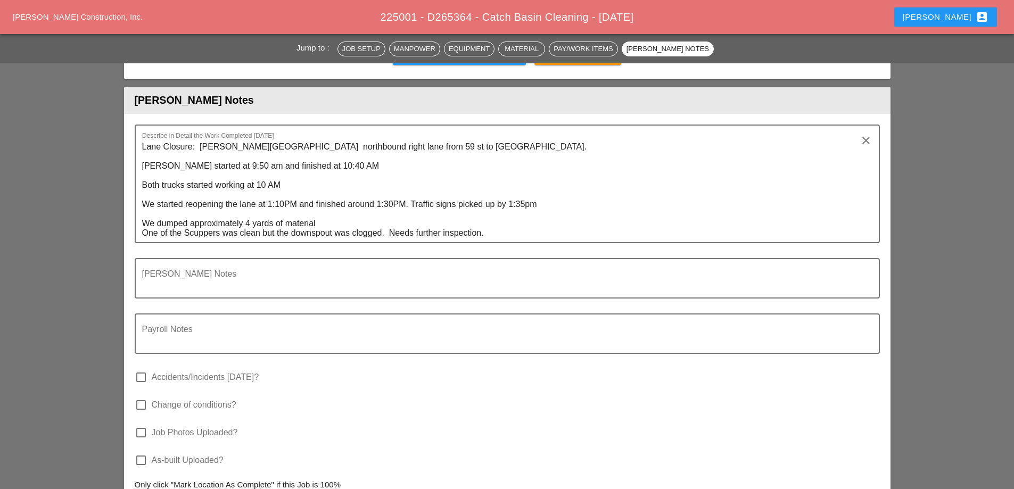
scroll to position [1331, 0]
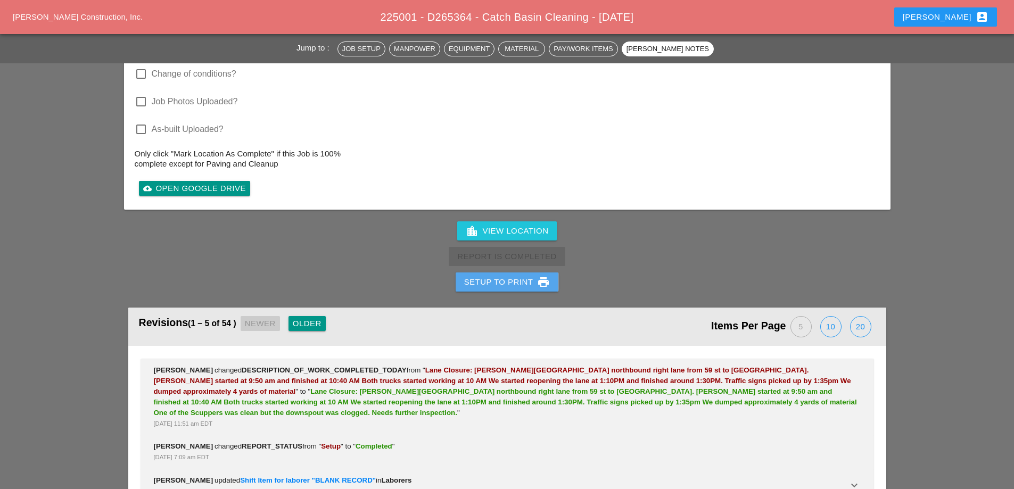
click at [507, 284] on div "Setup to Print print" at bounding box center [507, 282] width 86 height 13
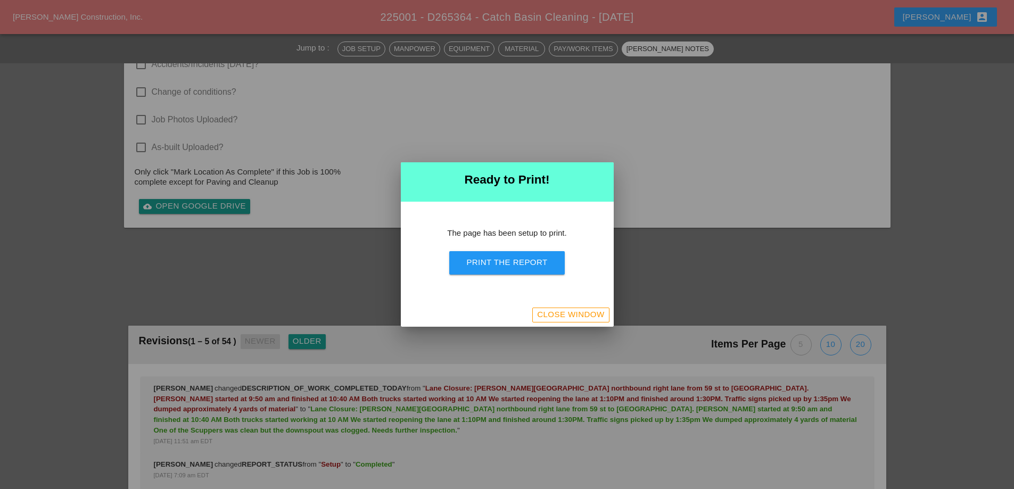
scroll to position [1438, 0]
click at [512, 271] on button "Print the Report" at bounding box center [506, 262] width 115 height 23
click at [581, 313] on div "Close Window" at bounding box center [570, 315] width 67 height 12
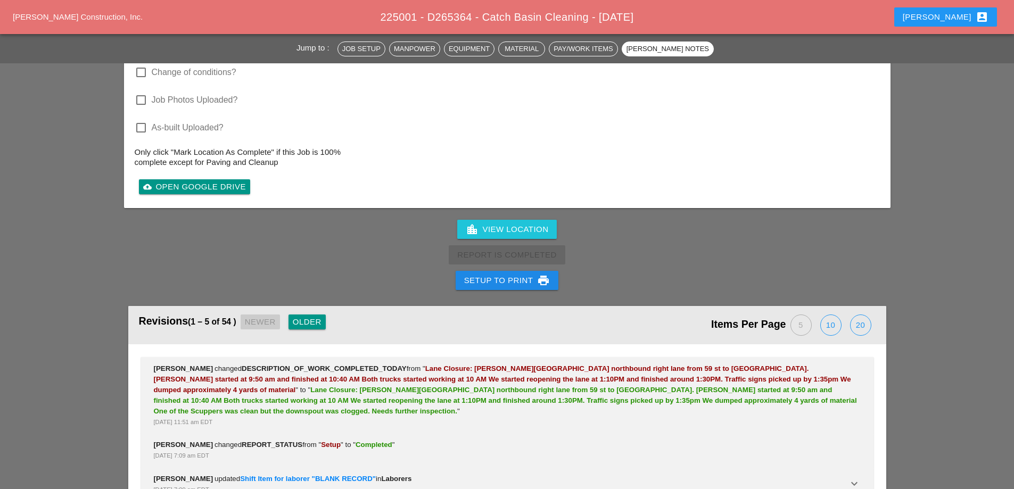
scroll to position [1473, 0]
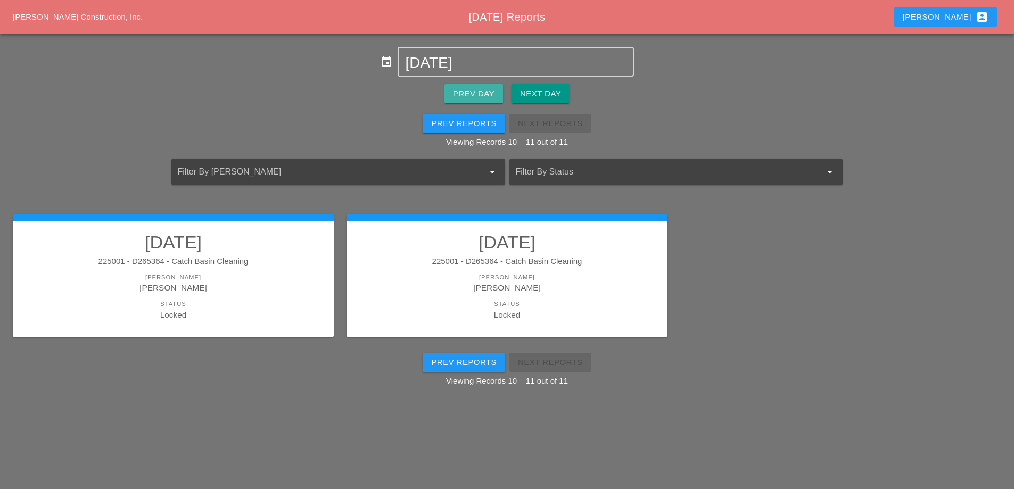
click at [484, 91] on div "Prev Day" at bounding box center [474, 94] width 42 height 12
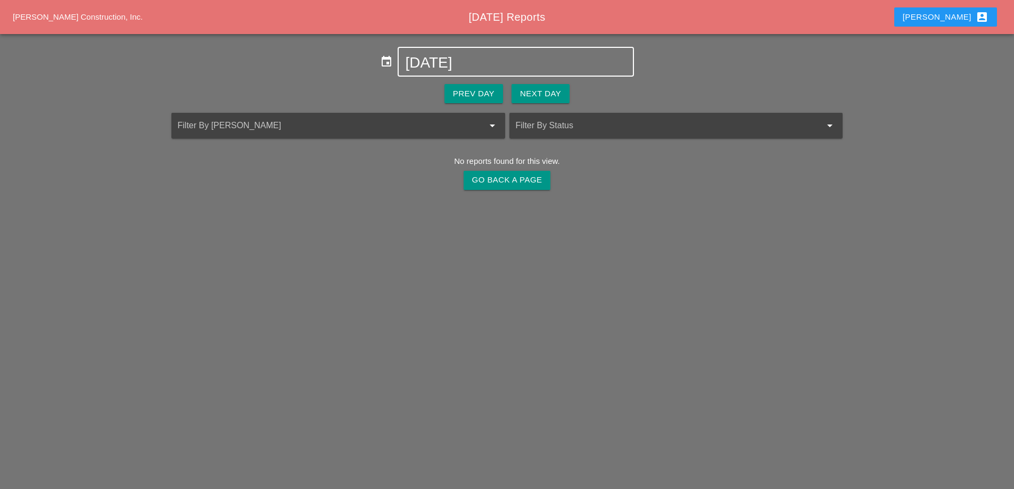
click at [465, 57] on input "09-17-2025" at bounding box center [515, 62] width 221 height 17
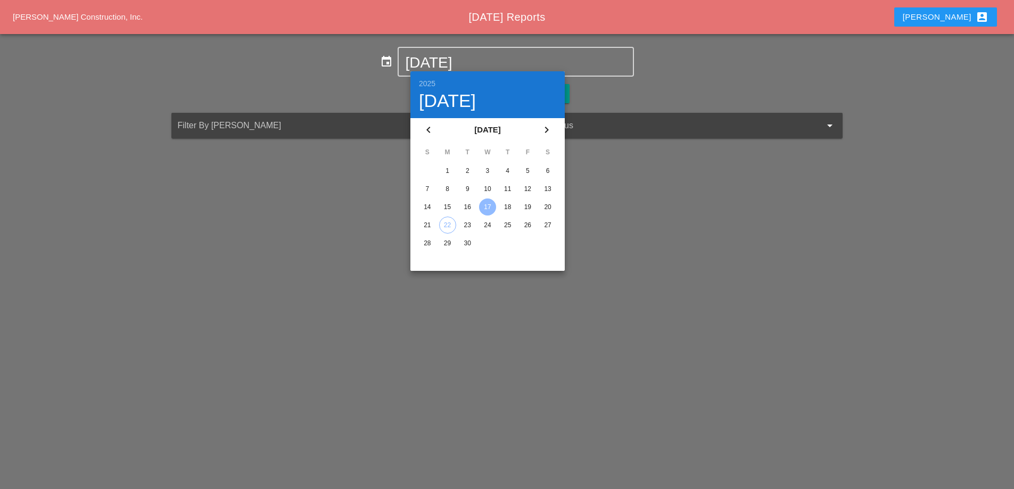
click at [528, 205] on div "19" at bounding box center [527, 207] width 17 height 17
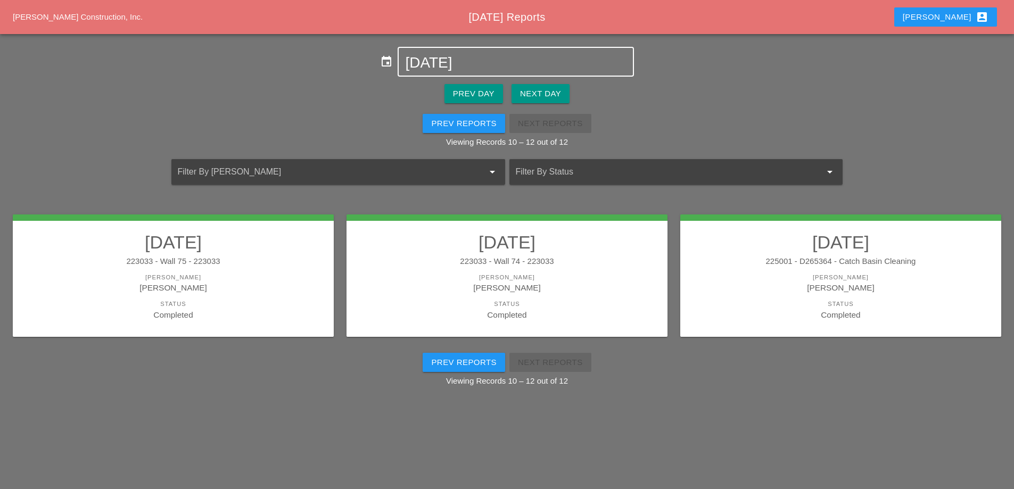
click at [480, 55] on input "09-19-2025" at bounding box center [515, 62] width 221 height 17
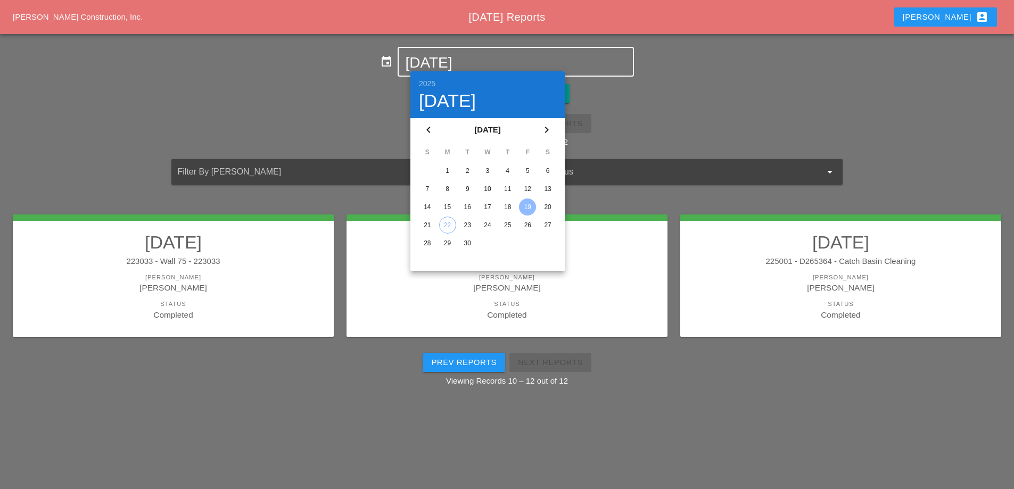
click at [512, 206] on div "18" at bounding box center [507, 207] width 17 height 17
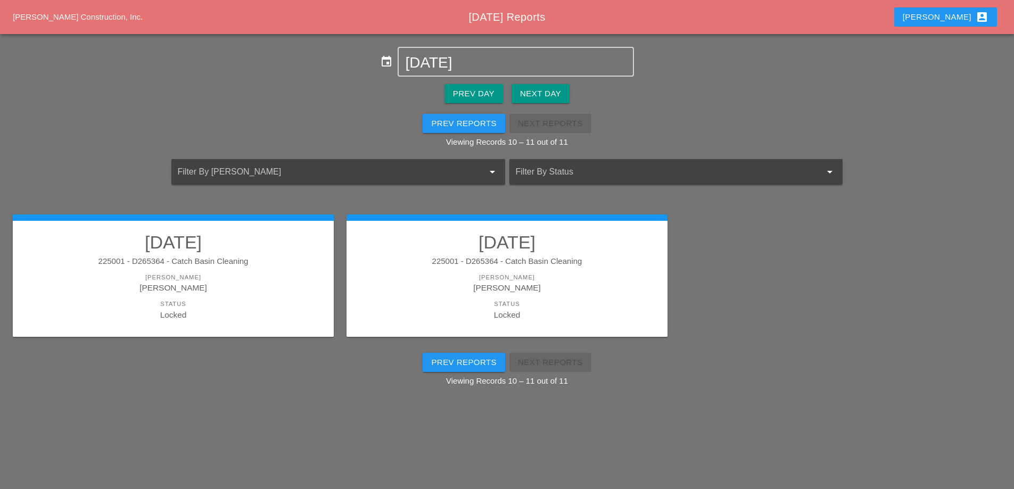
click at [486, 123] on div "Prev Reports" at bounding box center [463, 124] width 65 height 12
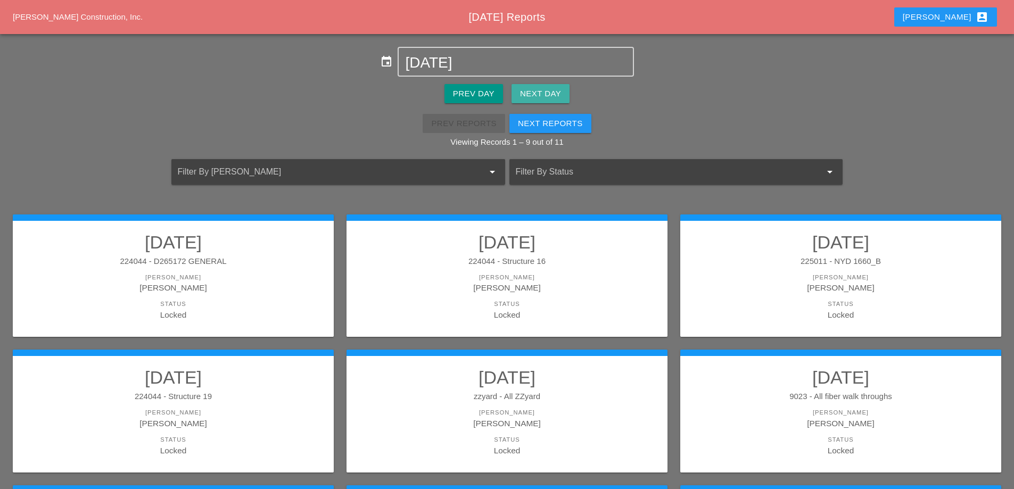
click at [537, 90] on div "Next Day" at bounding box center [540, 94] width 41 height 12
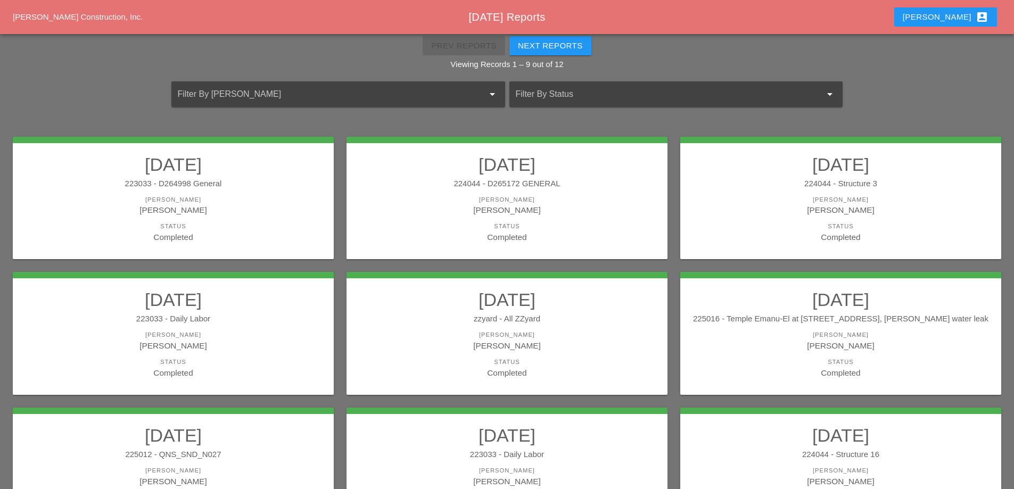
scroll to position [106, 0]
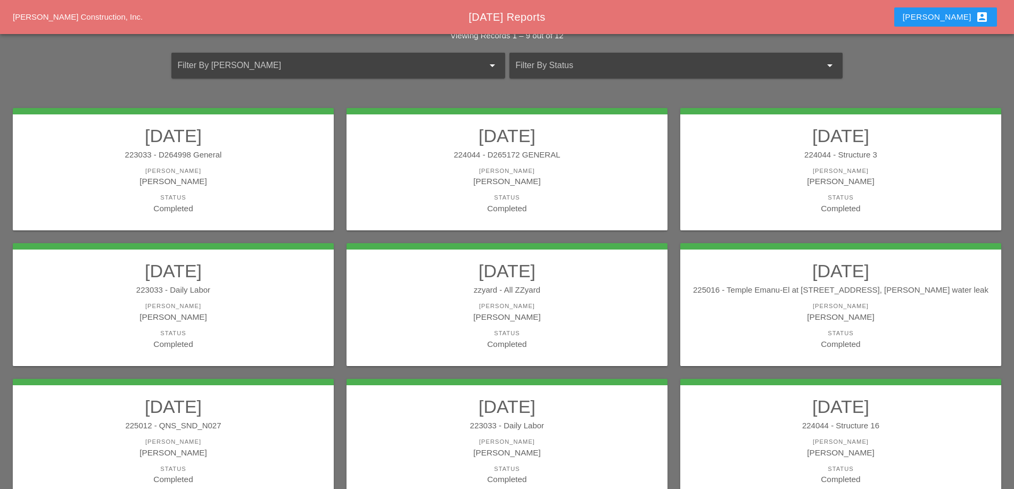
click at [829, 170] on div "[PERSON_NAME]" at bounding box center [841, 171] width 300 height 9
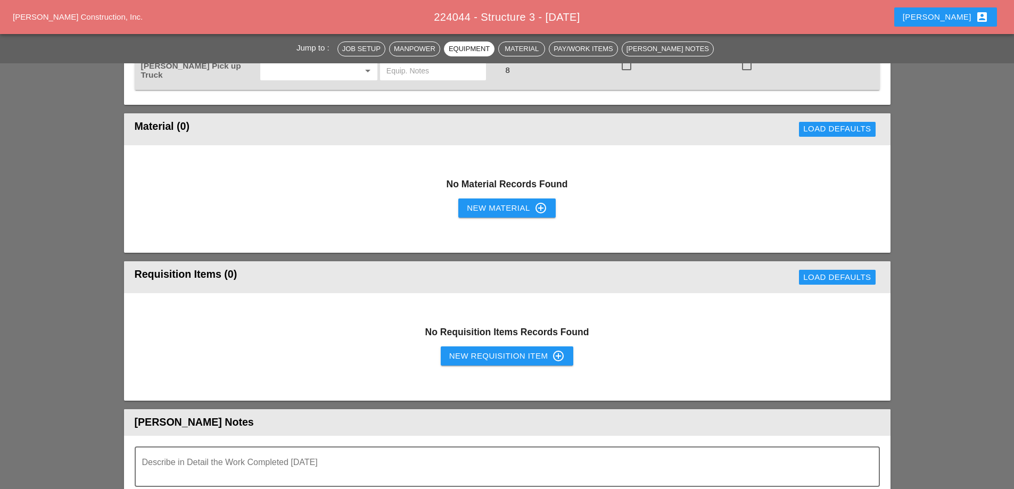
scroll to position [639, 0]
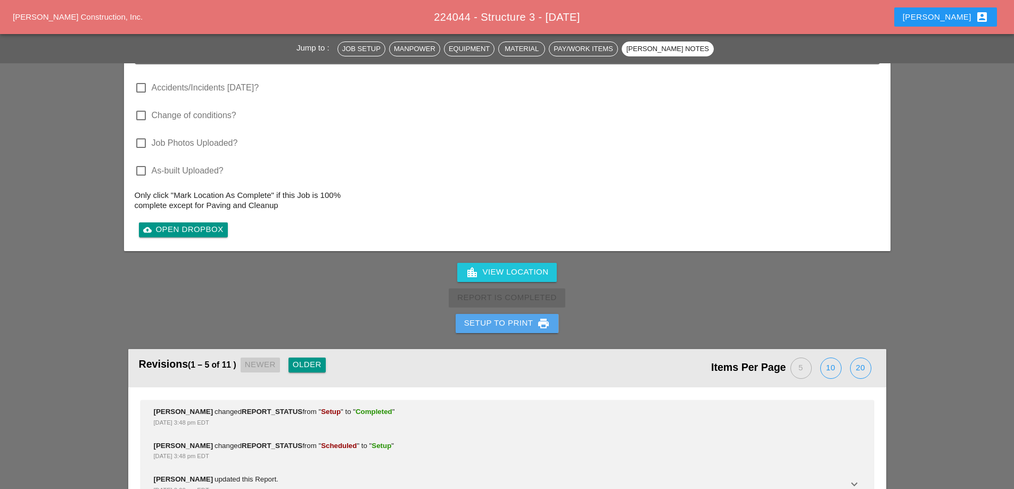
click at [515, 322] on div "Setup to Print print" at bounding box center [507, 323] width 86 height 13
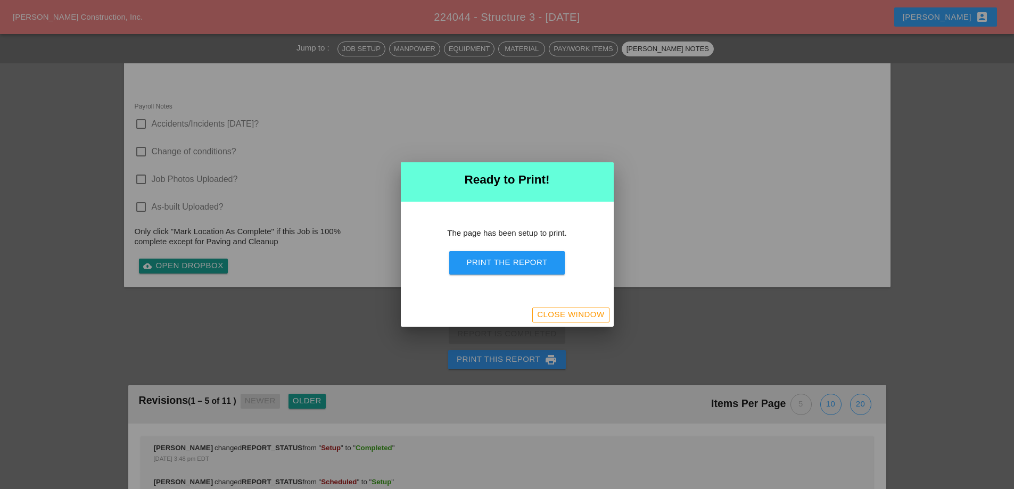
scroll to position [917, 0]
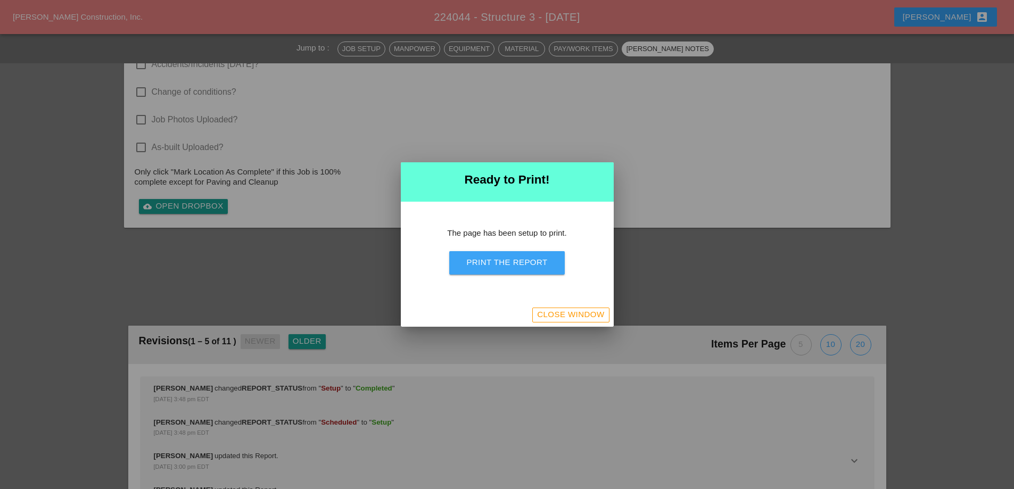
click at [521, 271] on button "Print the Report" at bounding box center [506, 262] width 115 height 23
click at [561, 314] on div "Close Window" at bounding box center [570, 315] width 67 height 12
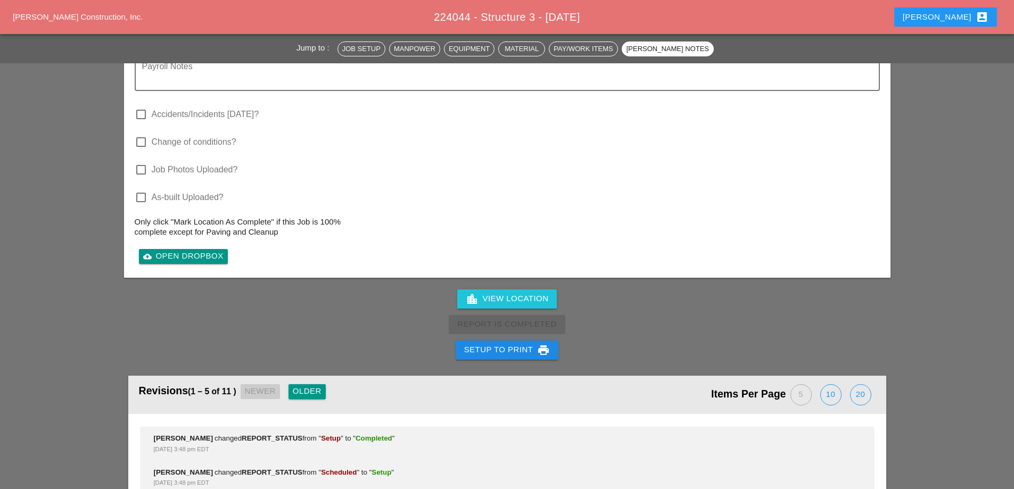
scroll to position [1055, 0]
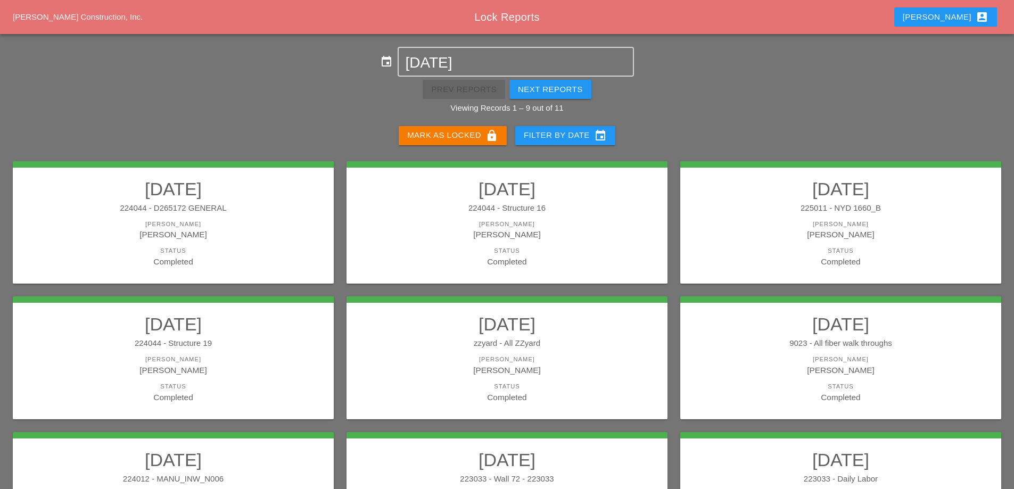
click at [480, 134] on div "[PERSON_NAME] as Locked lock" at bounding box center [452, 135] width 91 height 13
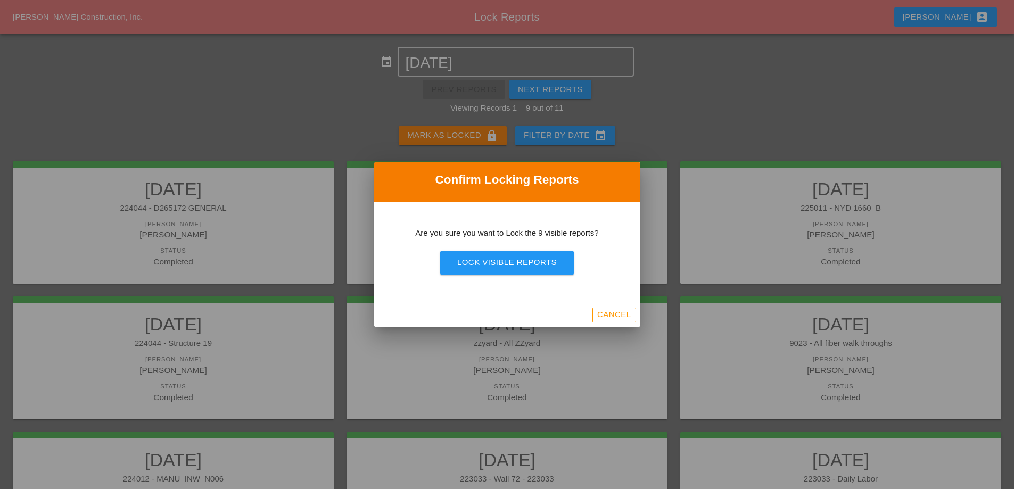
click at [485, 264] on div "Lock Visible Reports" at bounding box center [507, 263] width 100 height 12
click at [485, 264] on div "Are you sure?" at bounding box center [507, 263] width 68 height 12
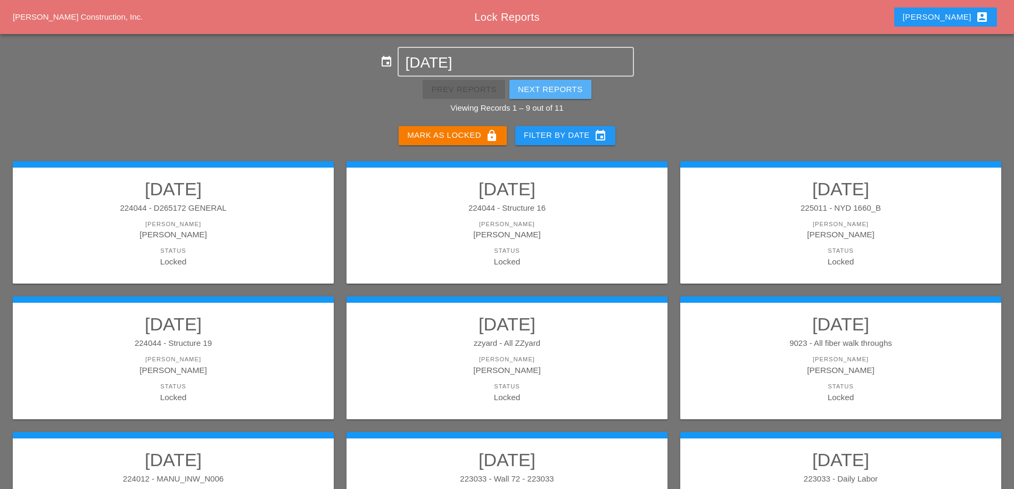
click at [560, 93] on div "Next Reports" at bounding box center [550, 90] width 65 height 12
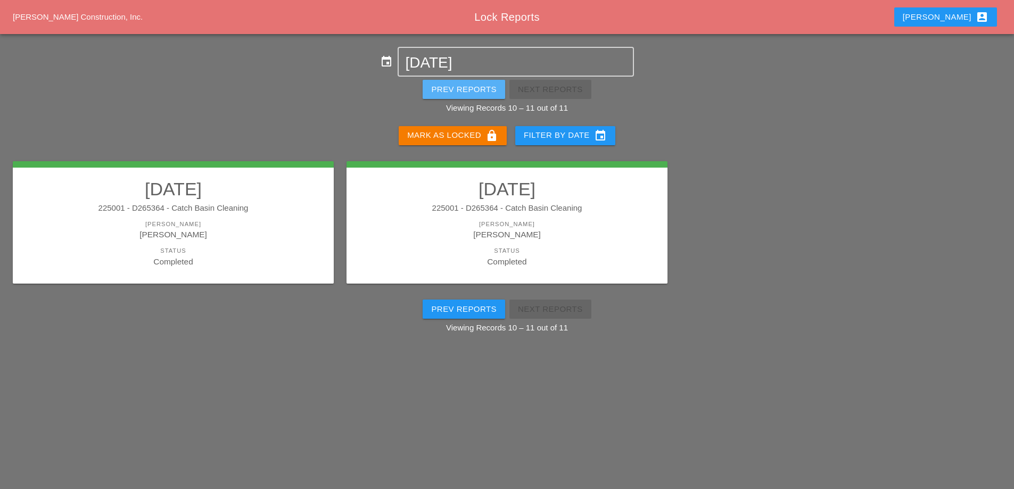
click at [473, 96] on button "Prev Reports" at bounding box center [464, 89] width 83 height 19
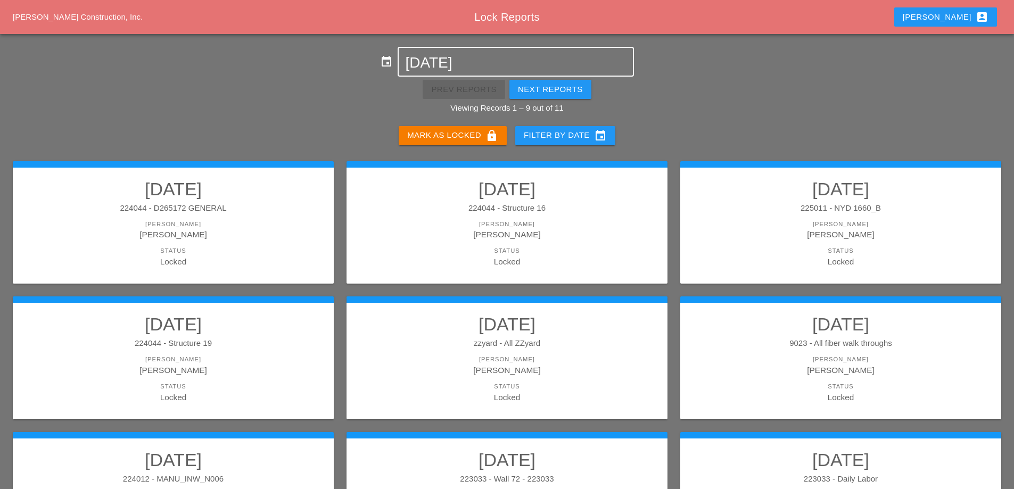
click at [478, 60] on input "09-18-2025" at bounding box center [515, 62] width 221 height 17
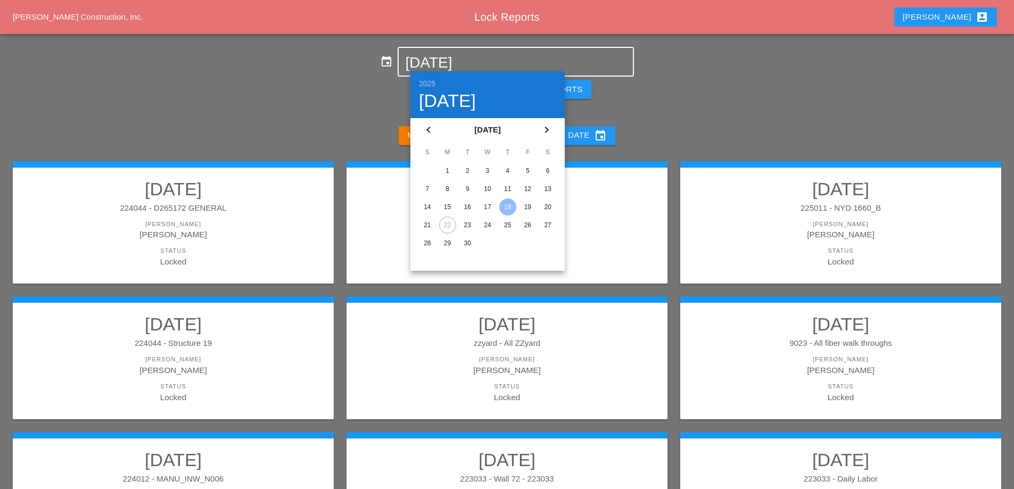
click at [478, 60] on input "09-18-2025" at bounding box center [515, 62] width 221 height 17
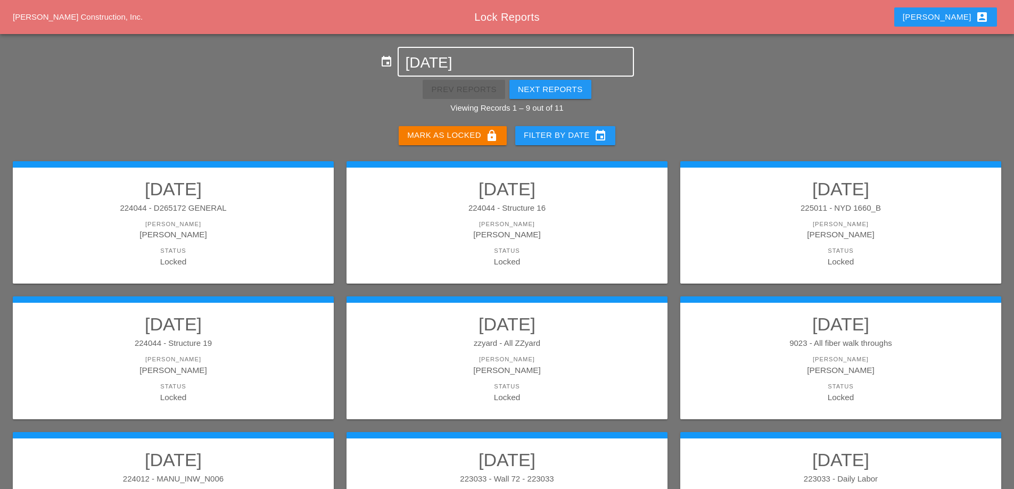
click at [541, 91] on div "Next Reports" at bounding box center [550, 90] width 65 height 12
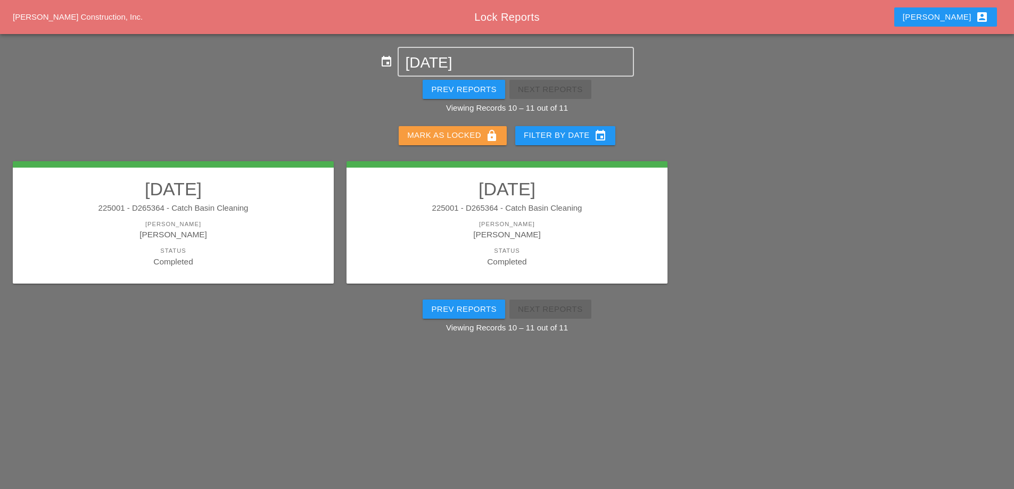
click at [479, 132] on div "Mark as Locked lock" at bounding box center [452, 135] width 91 height 13
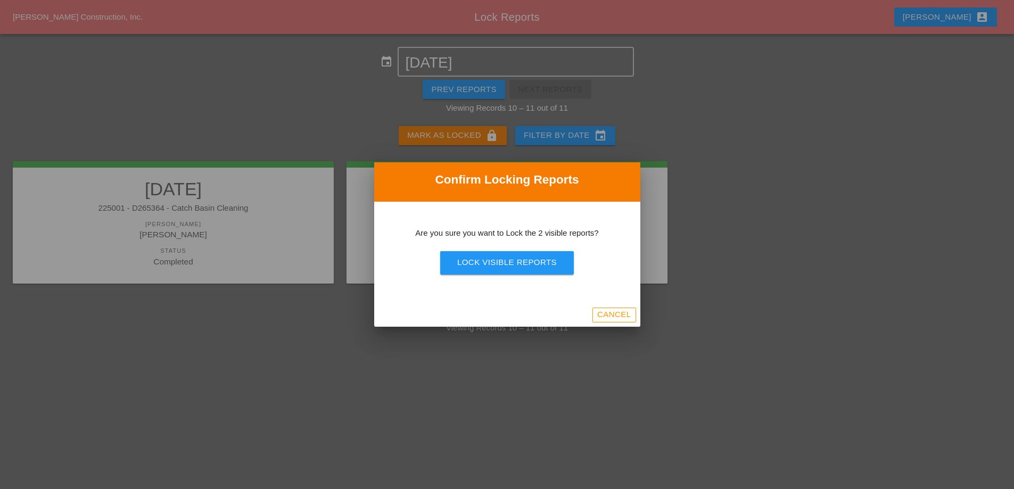
click at [499, 259] on div "Lock Visible Reports" at bounding box center [507, 263] width 100 height 12
click at [478, 266] on div "Lock Visible Reports" at bounding box center [507, 263] width 100 height 12
click at [478, 266] on div "Are you sure?" at bounding box center [507, 263] width 68 height 12
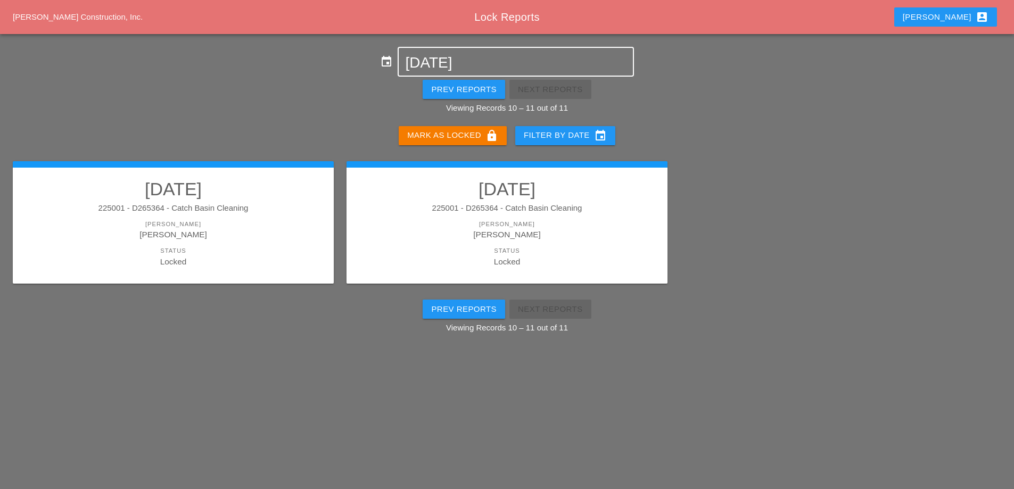
click at [457, 69] on input "09-18-2025" at bounding box center [515, 62] width 221 height 17
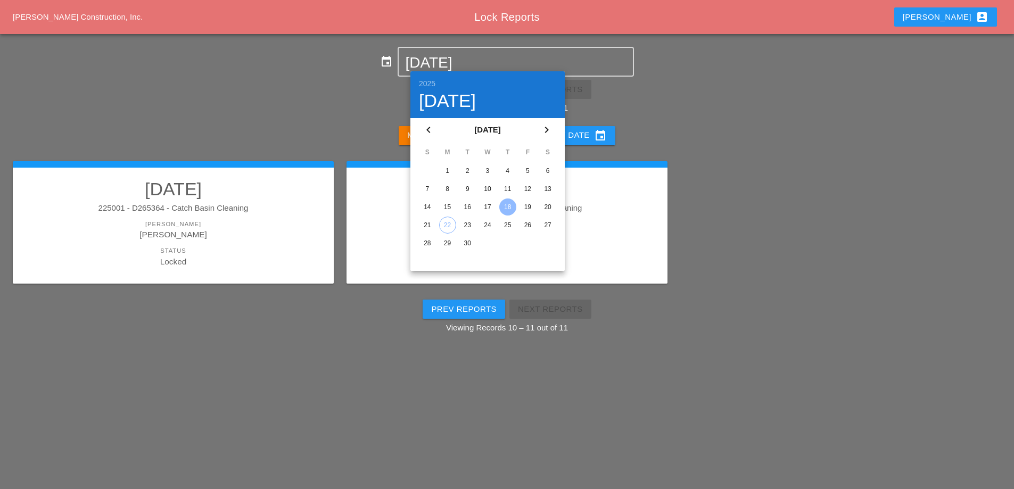
click at [527, 208] on div "19" at bounding box center [527, 207] width 17 height 17
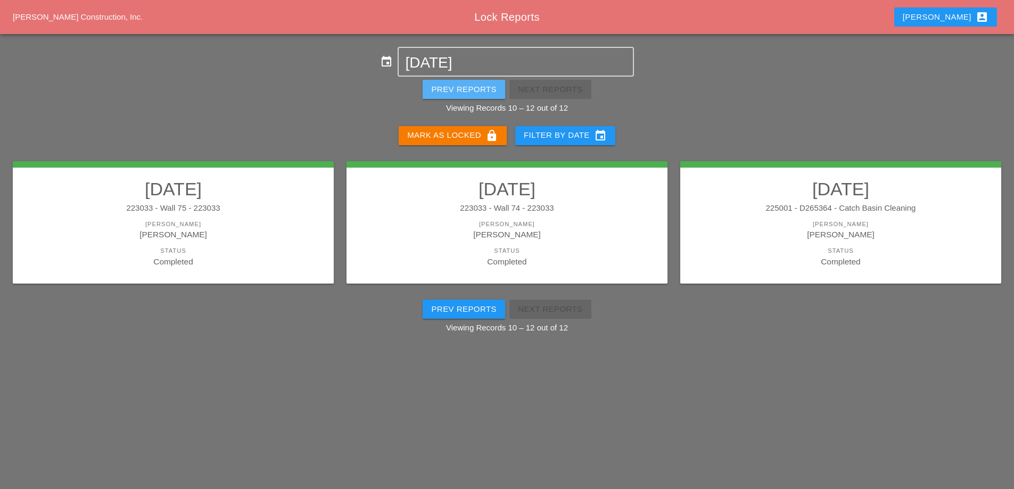
click at [465, 86] on div "Prev Reports" at bounding box center [463, 90] width 65 height 12
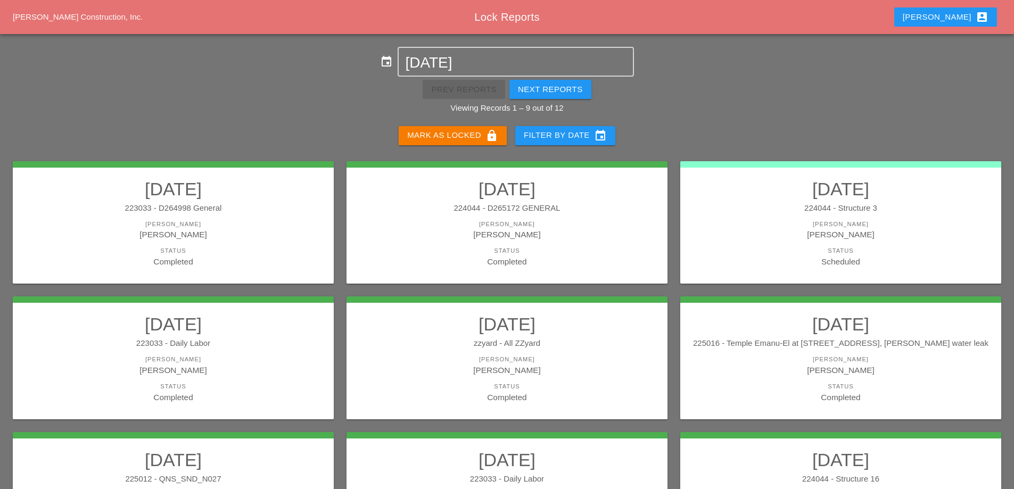
click at [251, 243] on link "09/19/2025 223033 - D264998 General Foreman Luca Gambardella Status Completed" at bounding box center [173, 222] width 300 height 89
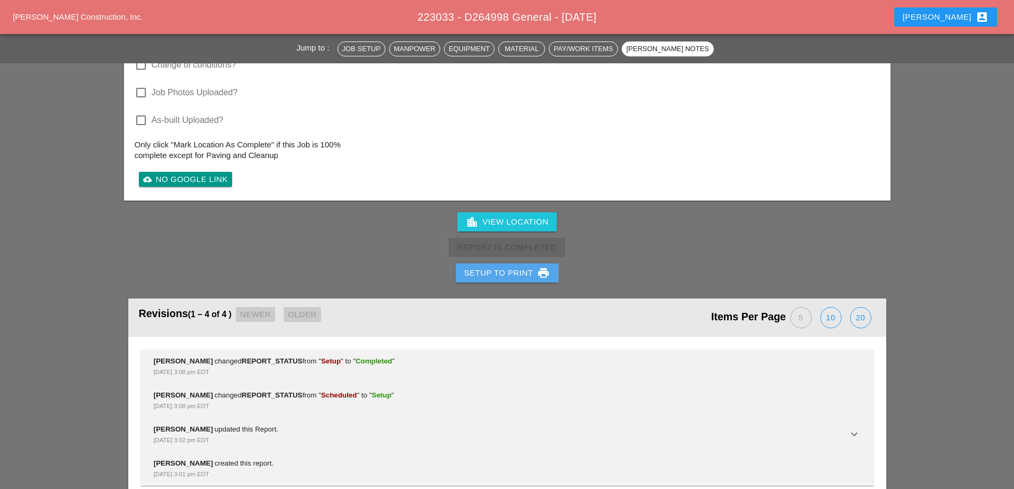
click at [481, 279] on div "Setup to Print print" at bounding box center [507, 273] width 86 height 13
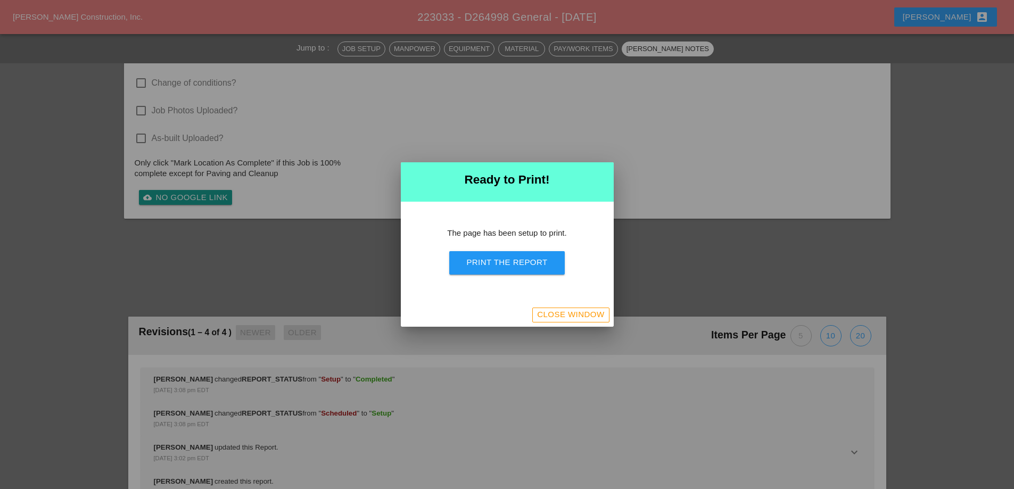
scroll to position [929, 0]
click at [504, 242] on div "The page has been setup to print. Print the Report" at bounding box center [507, 253] width 213 height 102
drag, startPoint x: 505, startPoint y: 258, endPoint x: 583, endPoint y: 183, distance: 107.7
click at [505, 258] on div "Print the Report" at bounding box center [506, 263] width 81 height 12
click at [547, 314] on div "Close Window" at bounding box center [570, 315] width 67 height 12
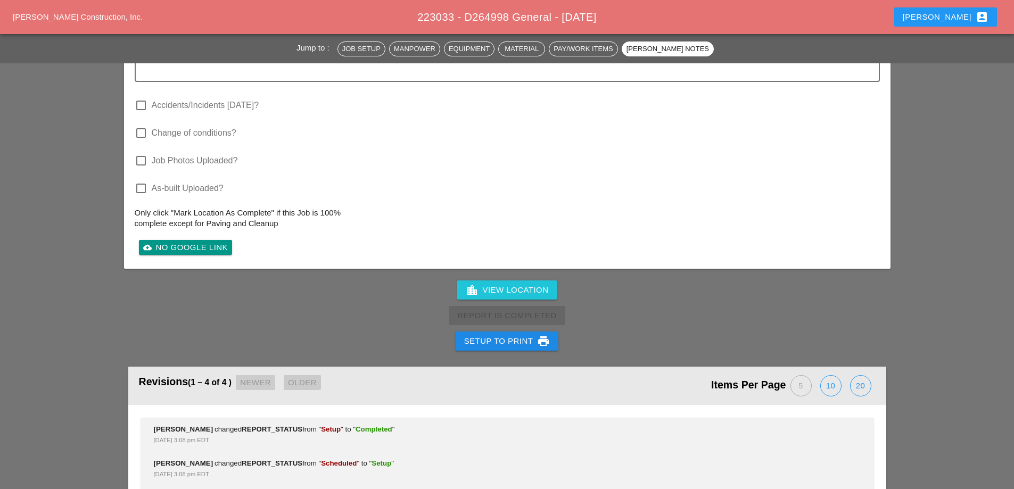
scroll to position [1068, 0]
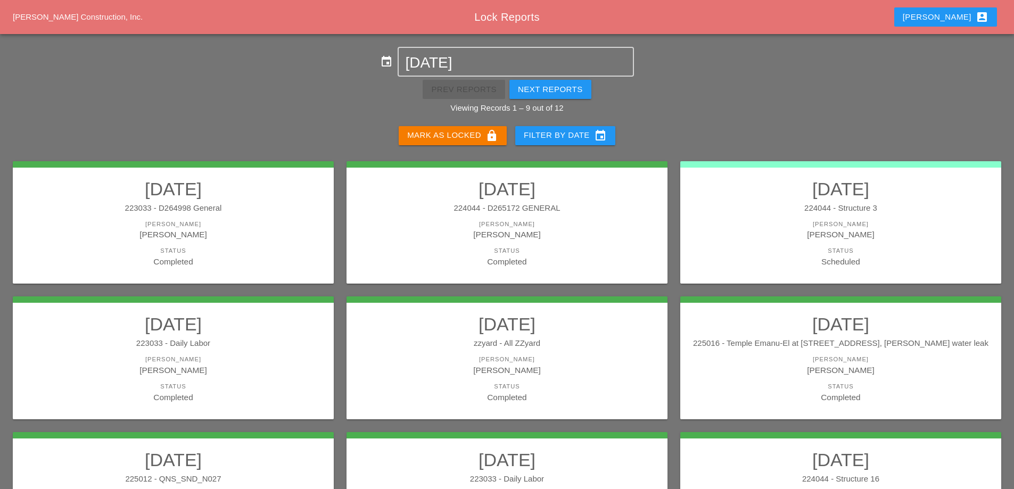
click at [470, 228] on div "[PERSON_NAME]" at bounding box center [507, 234] width 300 height 12
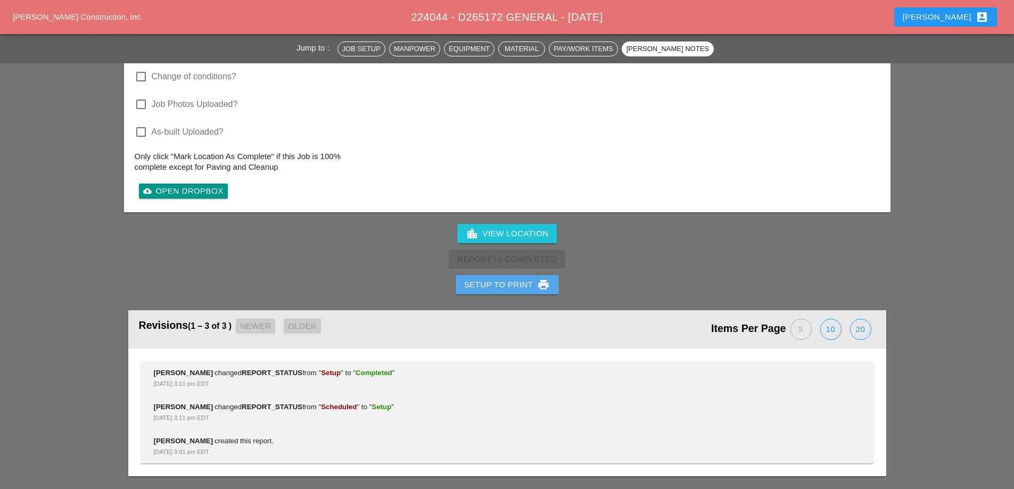
click at [497, 283] on div "Setup to Print print" at bounding box center [507, 284] width 86 height 13
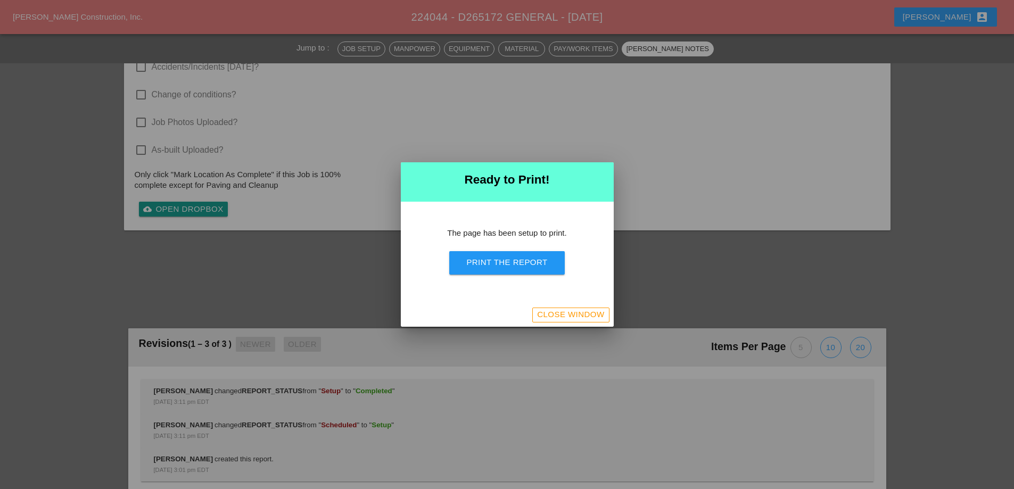
scroll to position [918, 0]
click at [515, 259] on div "Print the Report" at bounding box center [506, 263] width 81 height 12
click at [541, 310] on div "Close Window" at bounding box center [570, 315] width 67 height 12
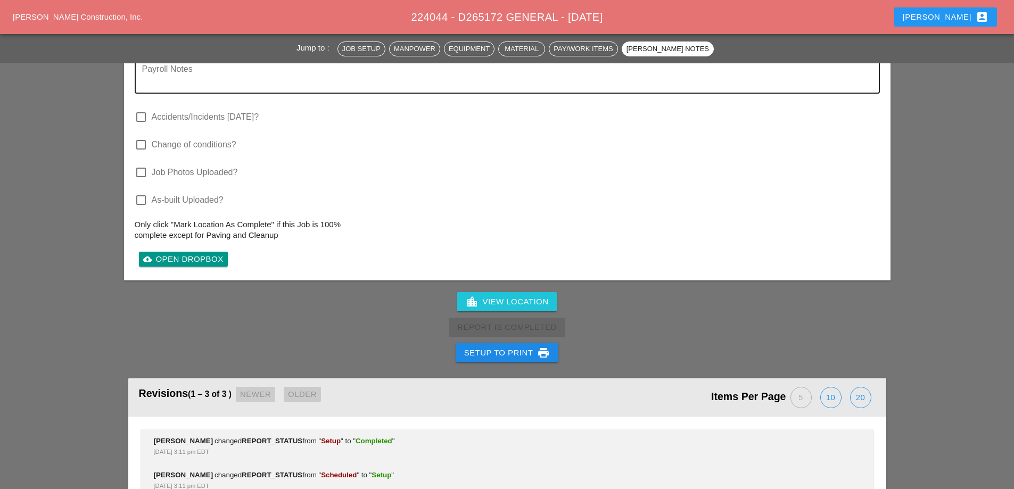
scroll to position [1074, 0]
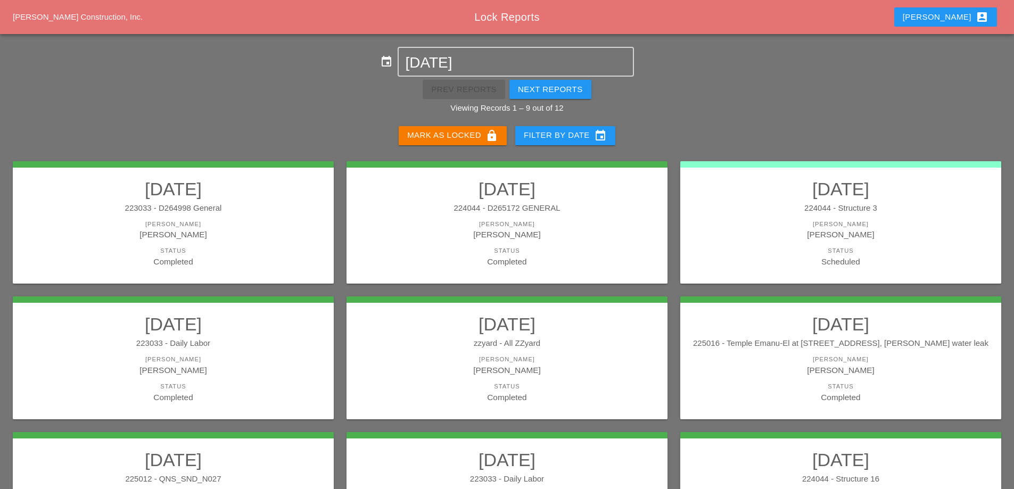
click at [861, 219] on link "09/19/2025 224044 - Structure 3 Foreman Stephen Paletta Status Scheduled" at bounding box center [841, 222] width 300 height 89
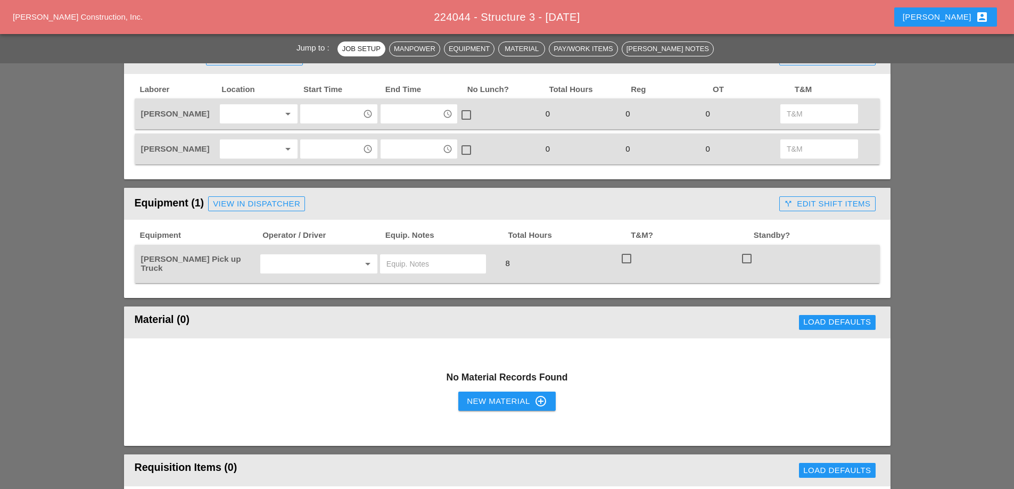
scroll to position [479, 0]
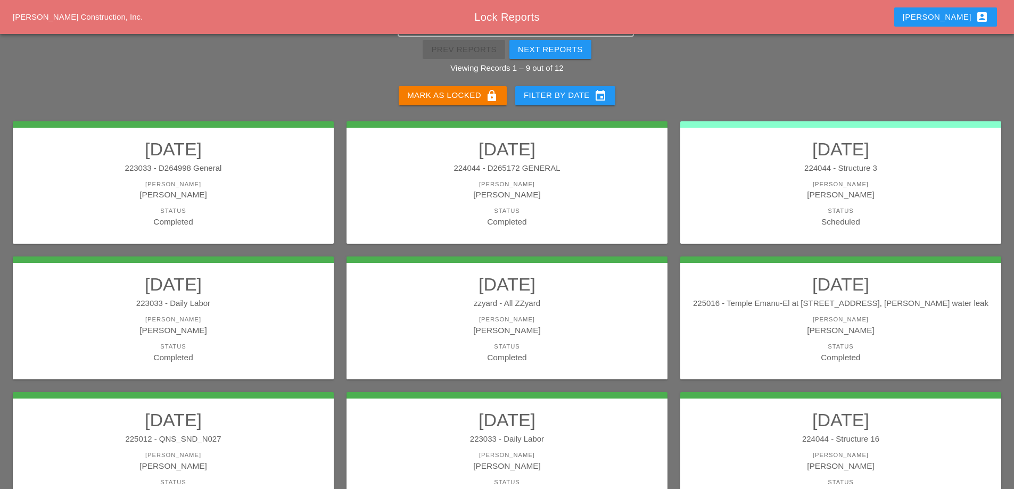
scroll to position [31, 0]
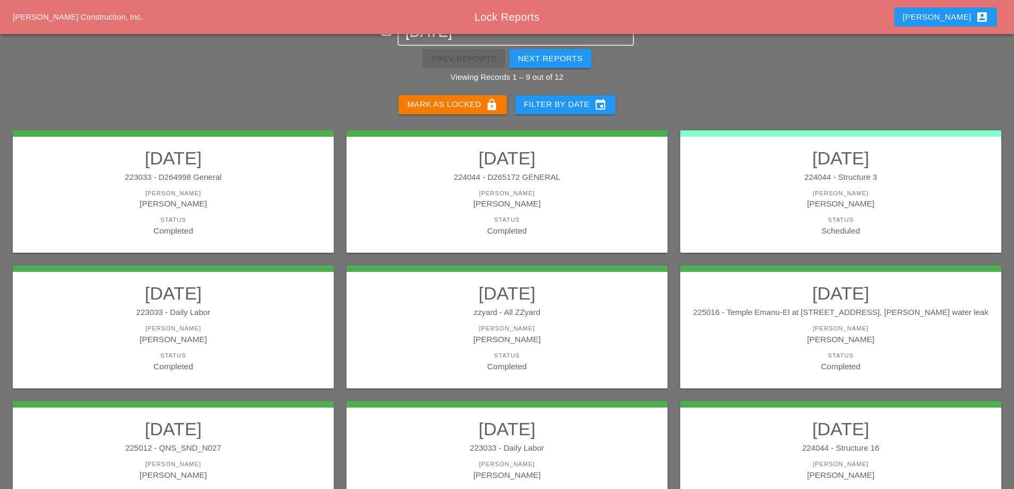
click at [805, 186] on link "09/19/2025 224044 - Structure 3 Foreman Stephen Paletta Status Scheduled" at bounding box center [841, 191] width 300 height 89
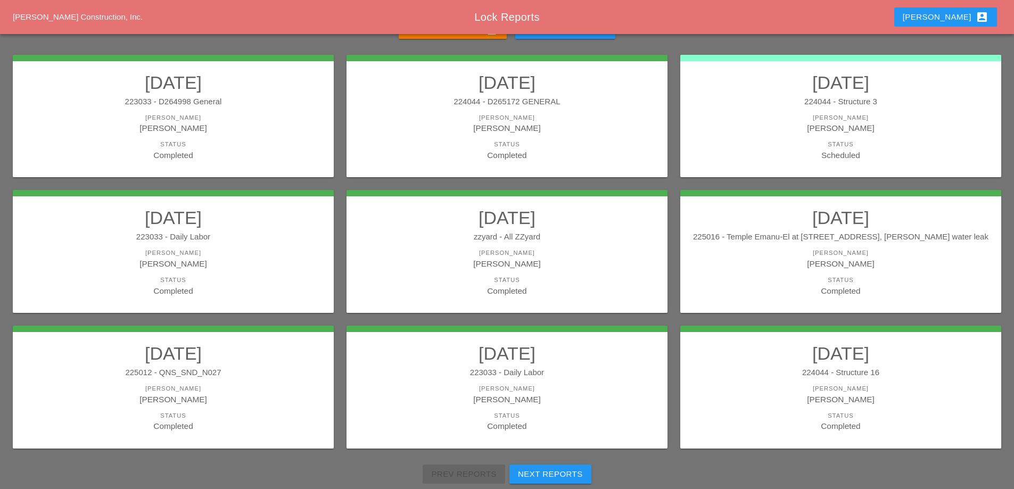
scroll to position [137, 0]
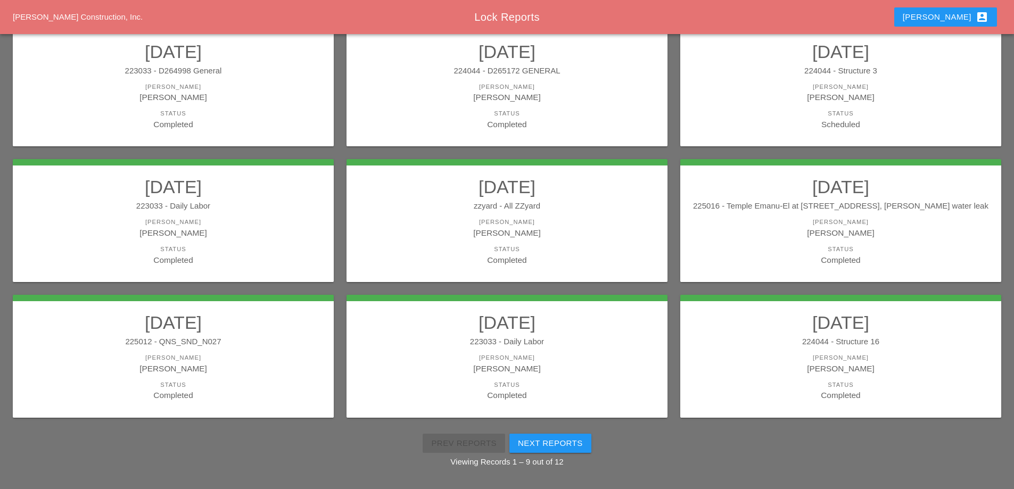
click at [934, 73] on div "224044 - Structure 3" at bounding box center [841, 71] width 300 height 12
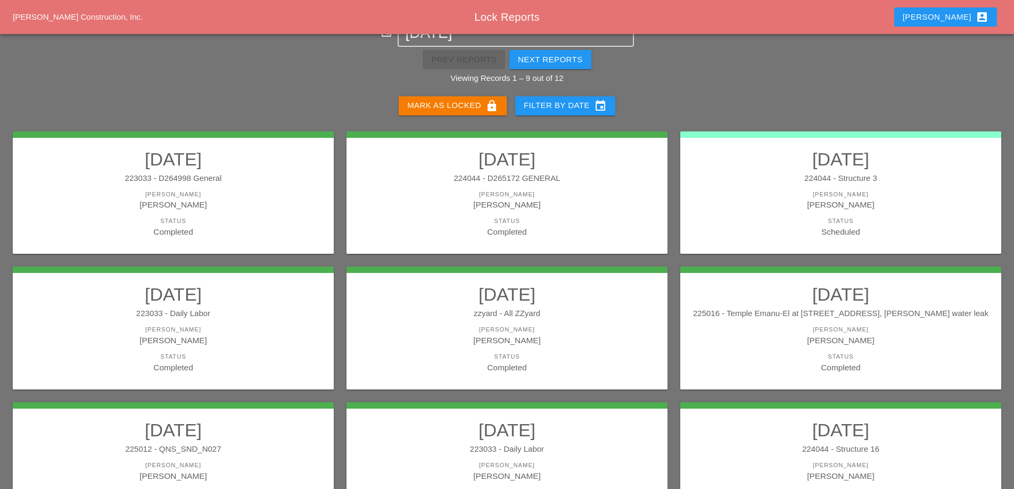
scroll to position [53, 0]
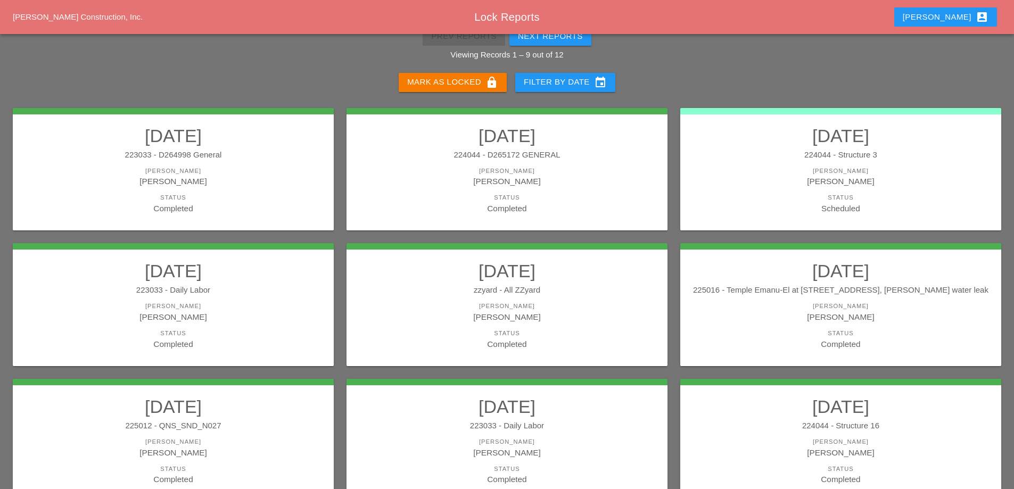
click at [911, 163] on link "09/19/2025 224044 - Structure 3 Foreman Stephen Paletta Status Scheduled" at bounding box center [841, 169] width 300 height 89
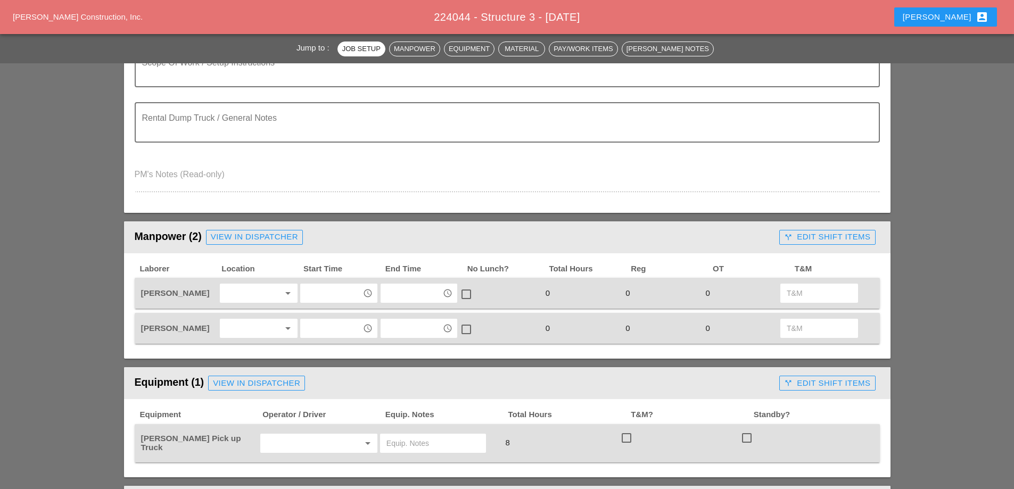
scroll to position [266, 0]
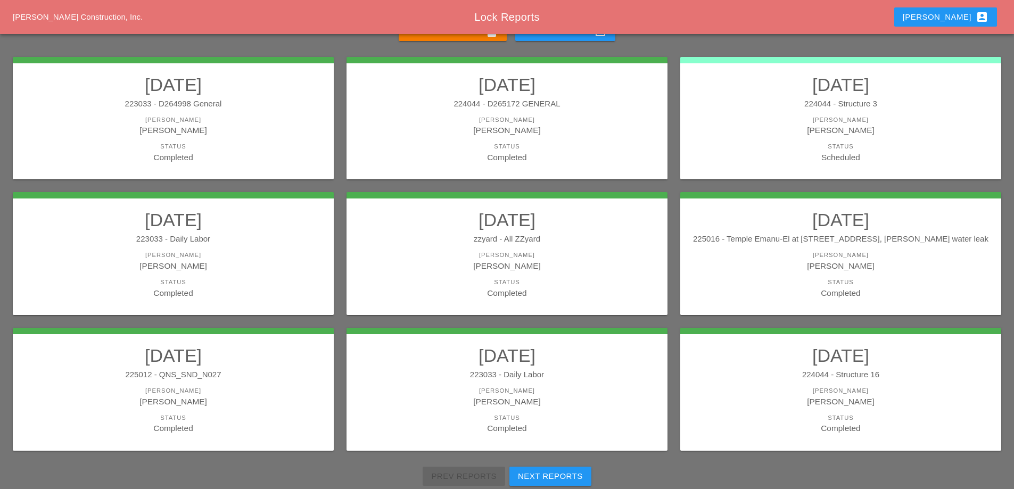
scroll to position [106, 0]
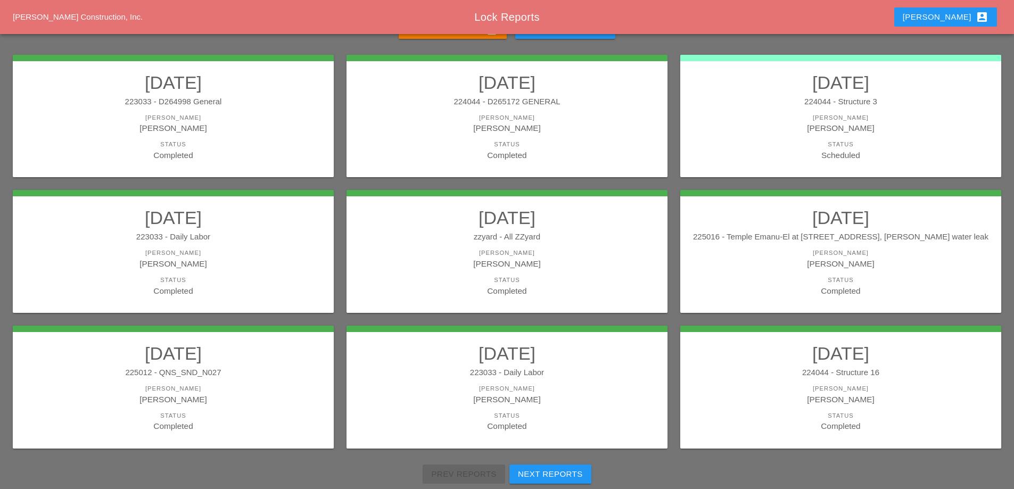
click at [229, 252] on div "[PERSON_NAME]" at bounding box center [173, 253] width 300 height 9
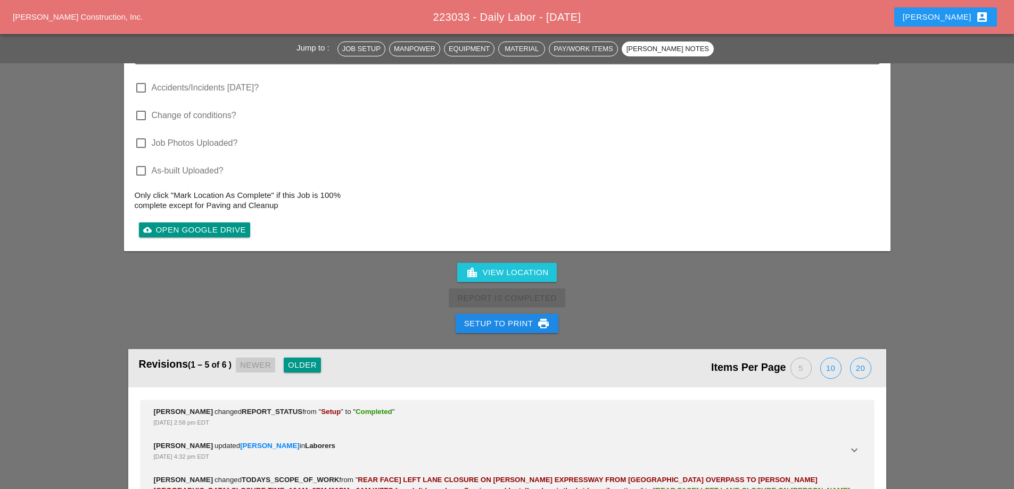
scroll to position [1703, 0]
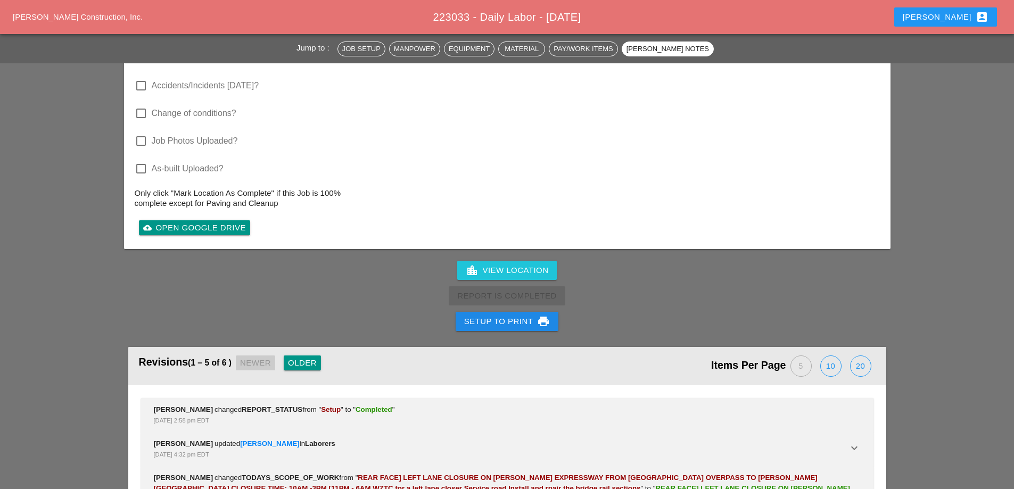
click at [505, 315] on div "Setup to Print print" at bounding box center [507, 321] width 86 height 13
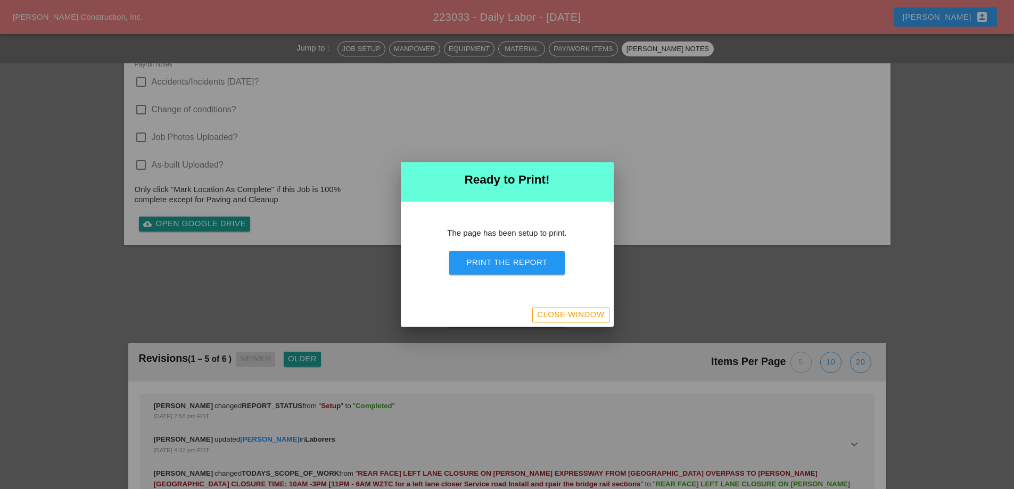
scroll to position [1509, 0]
drag, startPoint x: 513, startPoint y: 264, endPoint x: 610, endPoint y: 182, distance: 126.9
click at [513, 265] on div "Print the Report" at bounding box center [506, 263] width 81 height 12
click at [599, 312] on div "Close Window" at bounding box center [570, 315] width 67 height 12
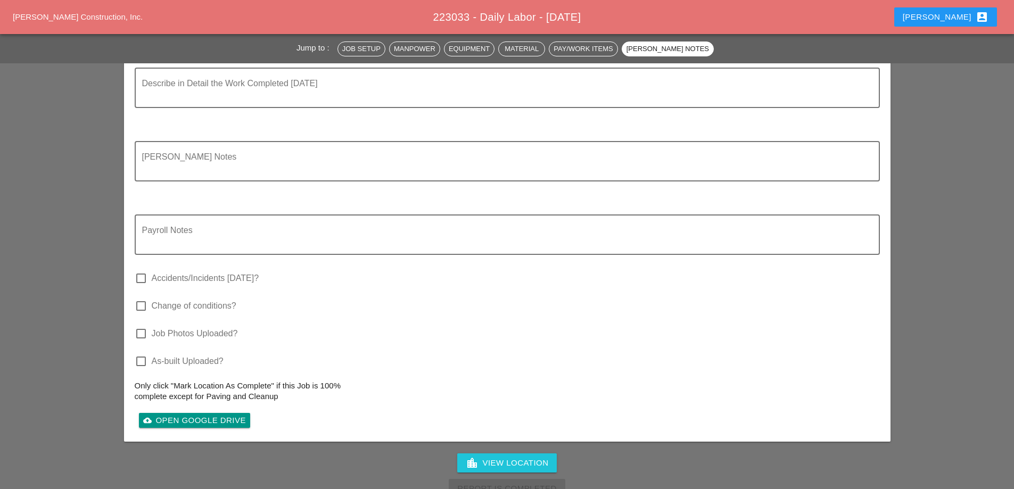
scroll to position [1565, 0]
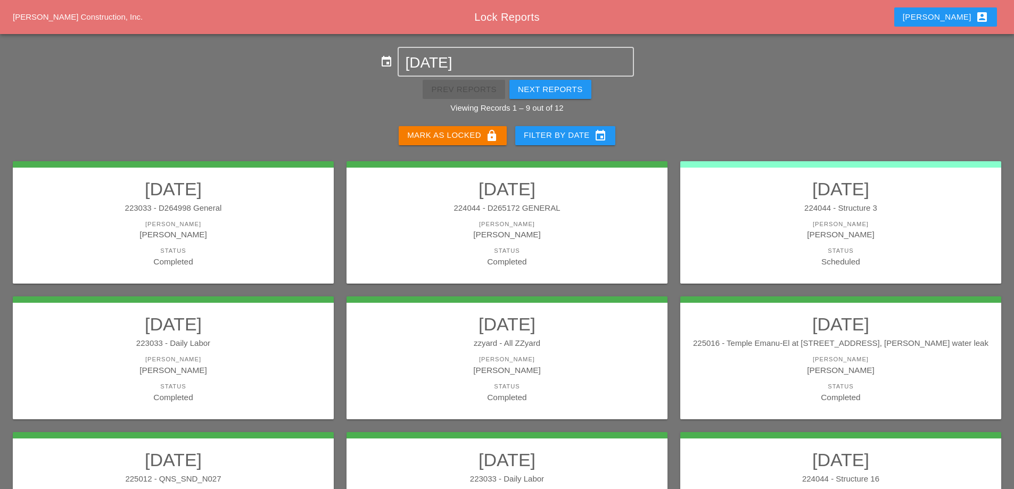
click at [566, 343] on div "zzyard - All ZZyard" at bounding box center [507, 343] width 300 height 12
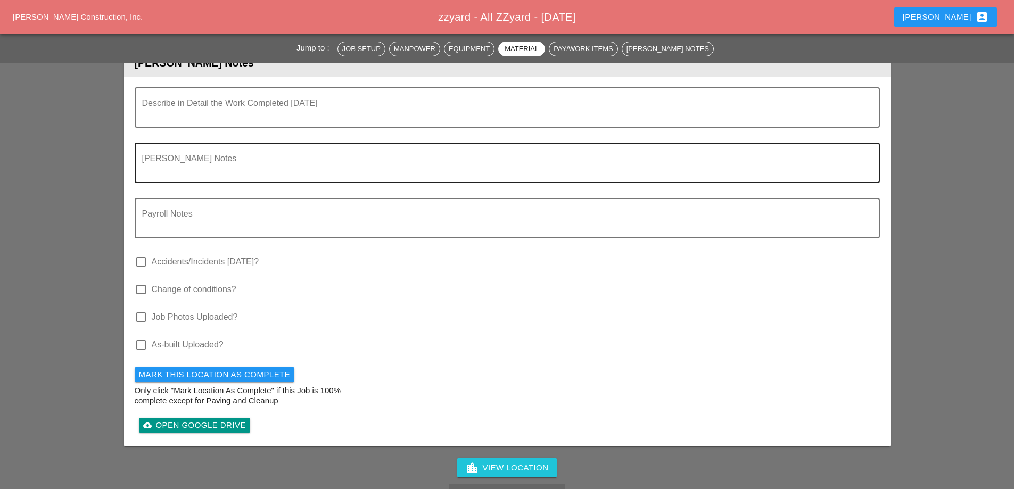
scroll to position [1278, 0]
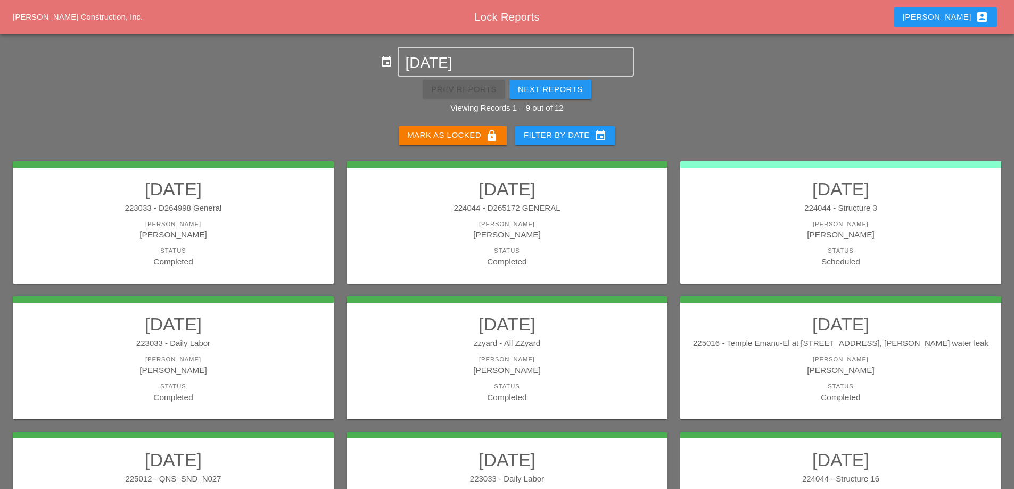
click at [619, 351] on link "09/19/2025 zzyard - All ZZyard Foreman Enrico Mareschi Status Completed" at bounding box center [507, 358] width 300 height 89
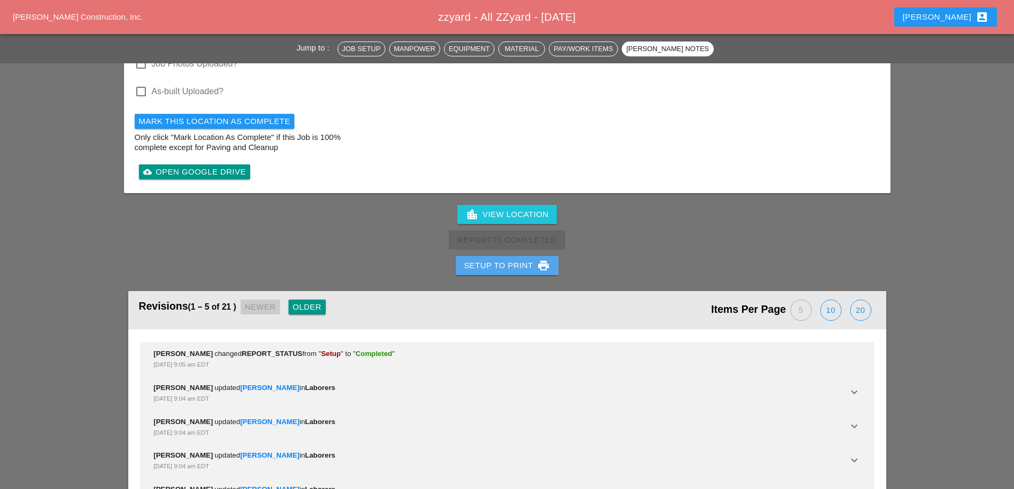
click at [524, 259] on div "Setup to Print print" at bounding box center [507, 265] width 86 height 13
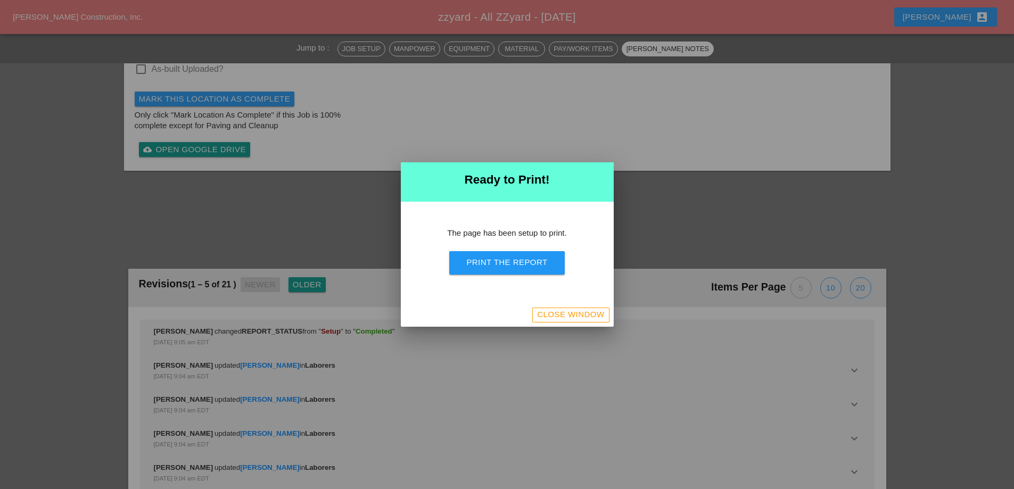
scroll to position [1234, 0]
drag, startPoint x: 537, startPoint y: 260, endPoint x: 574, endPoint y: 187, distance: 81.4
click at [537, 261] on div "Print the Report" at bounding box center [506, 263] width 81 height 12
drag, startPoint x: 556, startPoint y: 312, endPoint x: 528, endPoint y: 278, distance: 44.6
click at [555, 312] on div "Close Window" at bounding box center [570, 315] width 67 height 12
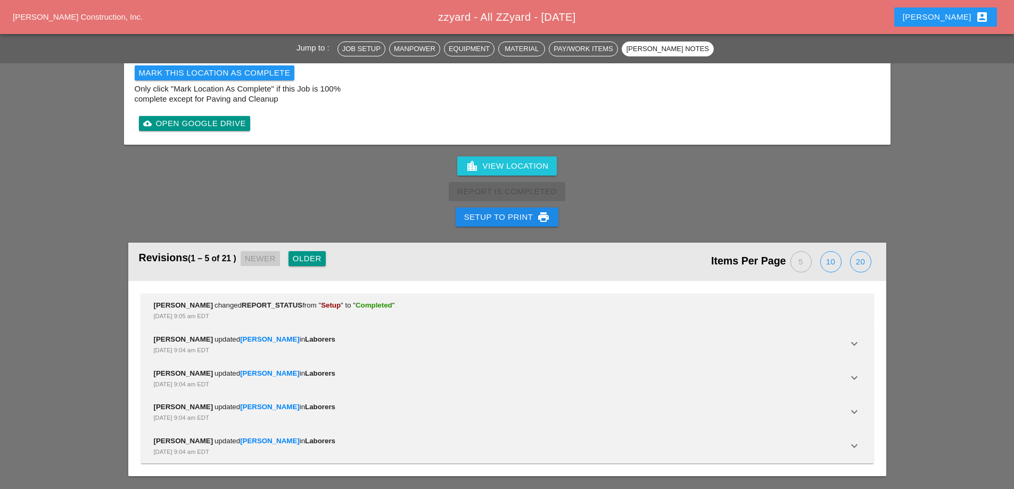
scroll to position [1491, 0]
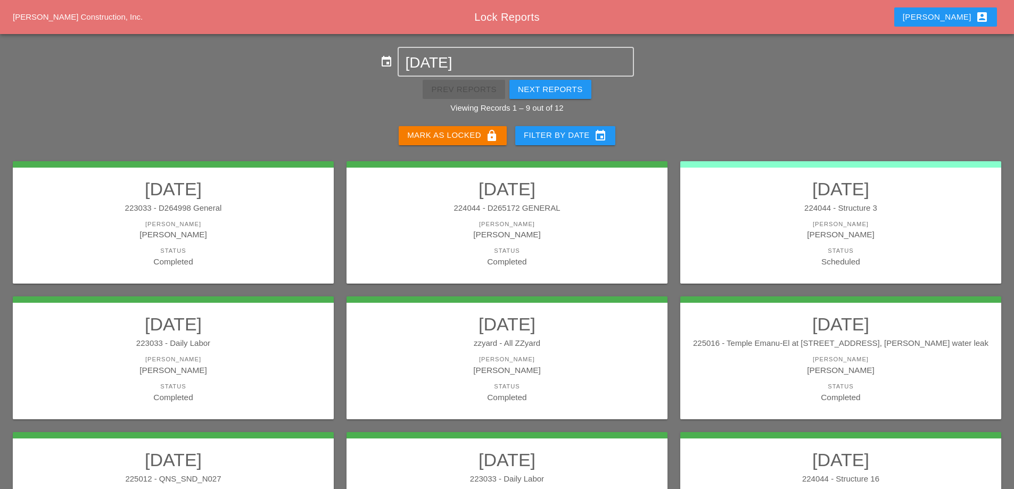
click at [858, 345] on div "225016 - Temple Emanu-El at 1 E 65th Str, NYC, POE water leak" at bounding box center [841, 343] width 300 height 12
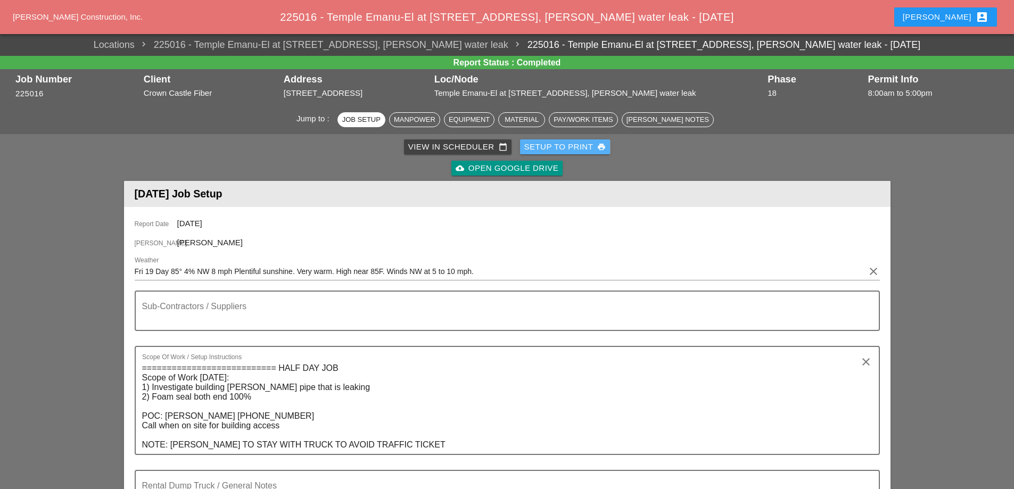
click at [567, 148] on div "Setup to Print print" at bounding box center [565, 147] width 82 height 12
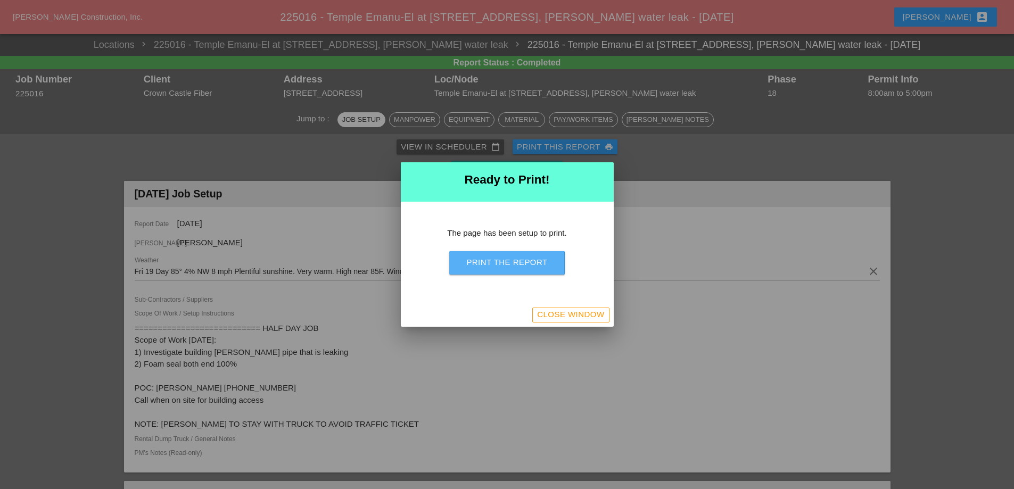
click at [545, 258] on div "Print the Report" at bounding box center [506, 263] width 81 height 12
click at [561, 318] on div "Close Window" at bounding box center [570, 315] width 67 height 12
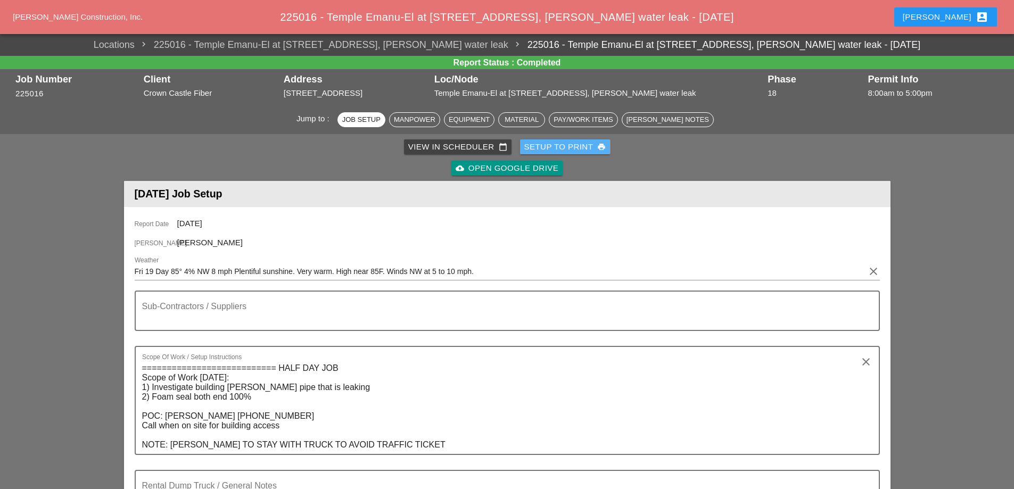
click at [549, 148] on div "Setup to Print print" at bounding box center [565, 147] width 82 height 12
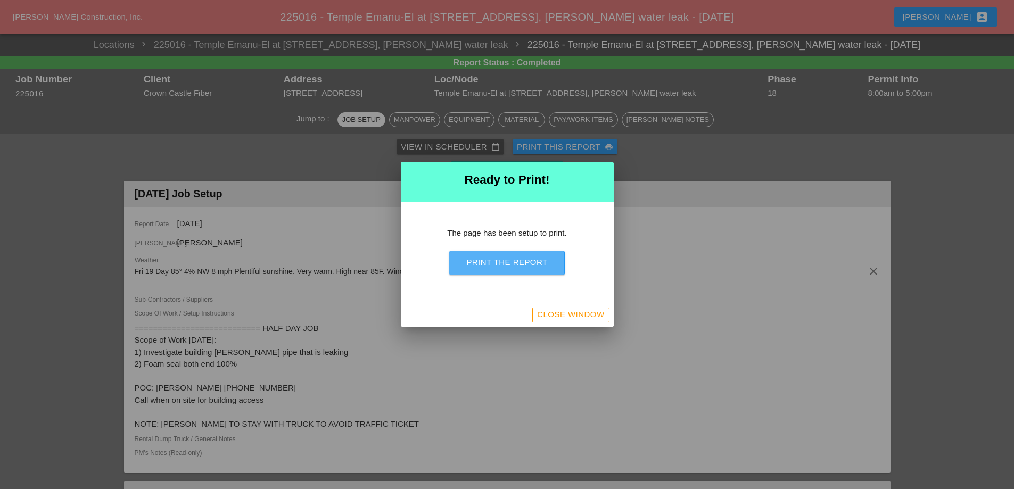
click at [531, 259] on div "Print the Report" at bounding box center [506, 263] width 81 height 12
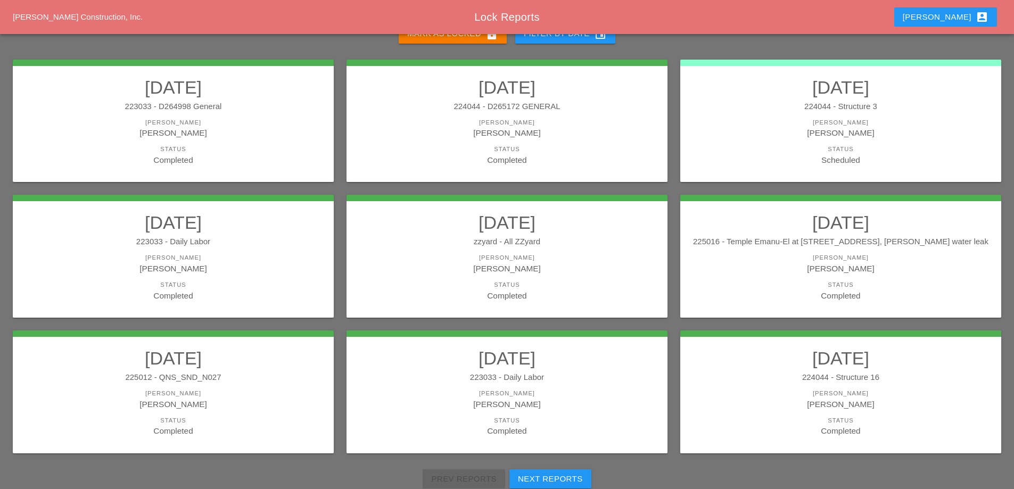
scroll to position [137, 0]
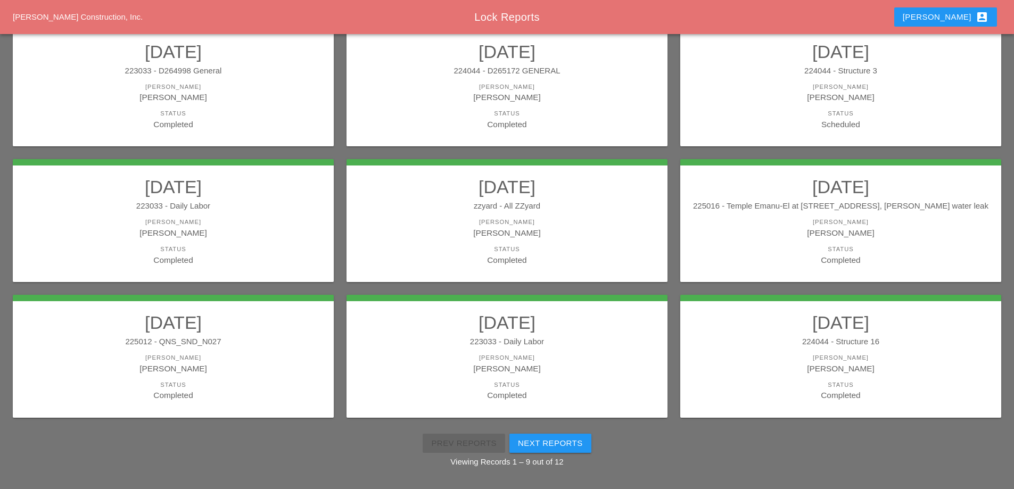
click at [221, 348] on link "09/19/2025 225012 - QNS_SND_N027 Foreman Gillie Etnel Status Completed" at bounding box center [173, 356] width 300 height 89
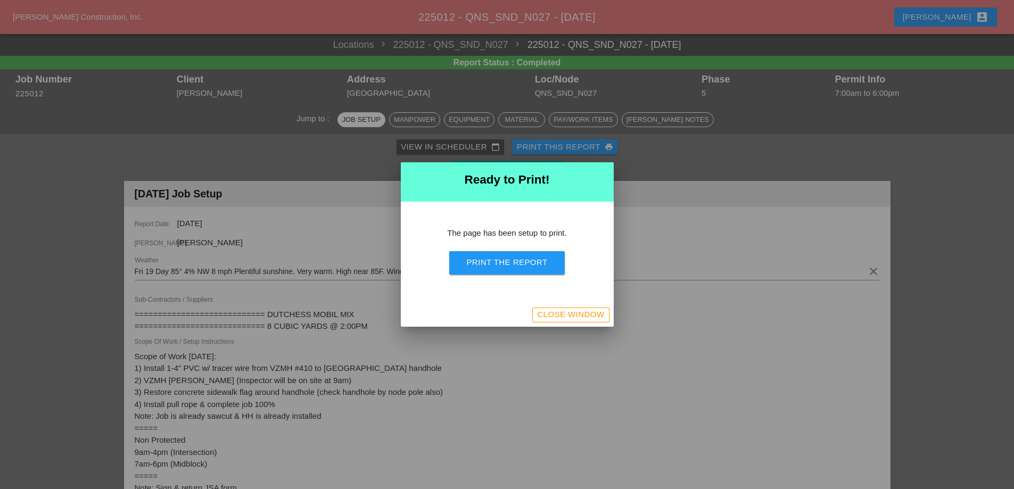
click at [564, 311] on div "Close Window" at bounding box center [570, 315] width 67 height 12
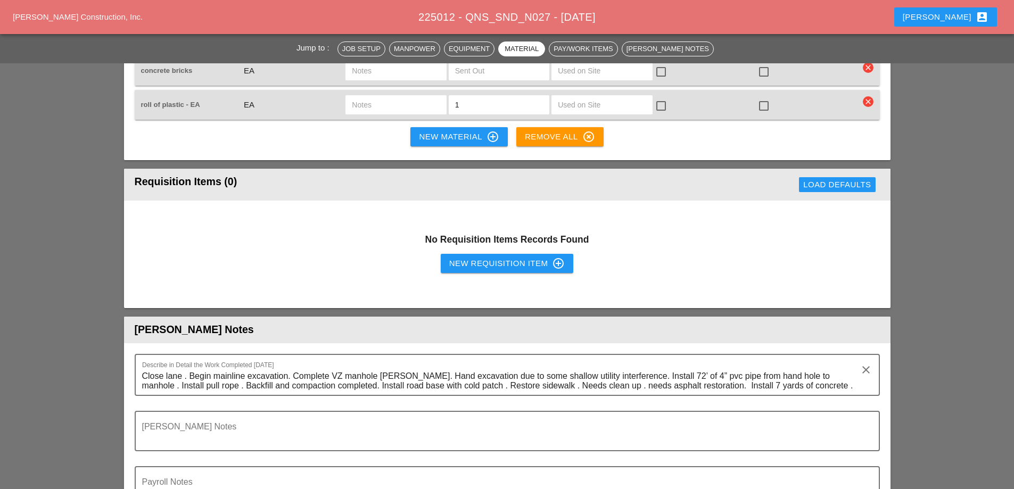
scroll to position [2821, 0]
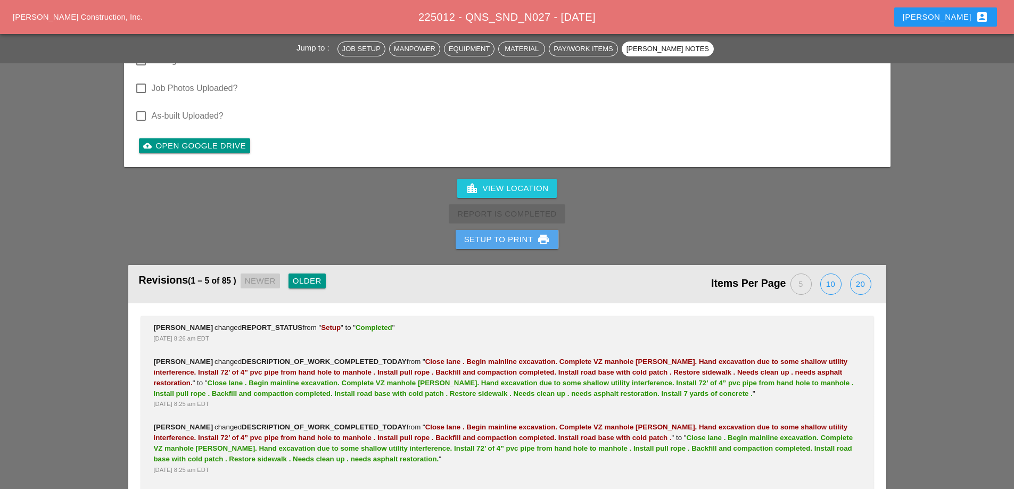
click at [522, 242] on div "Setup to Print print" at bounding box center [507, 239] width 86 height 13
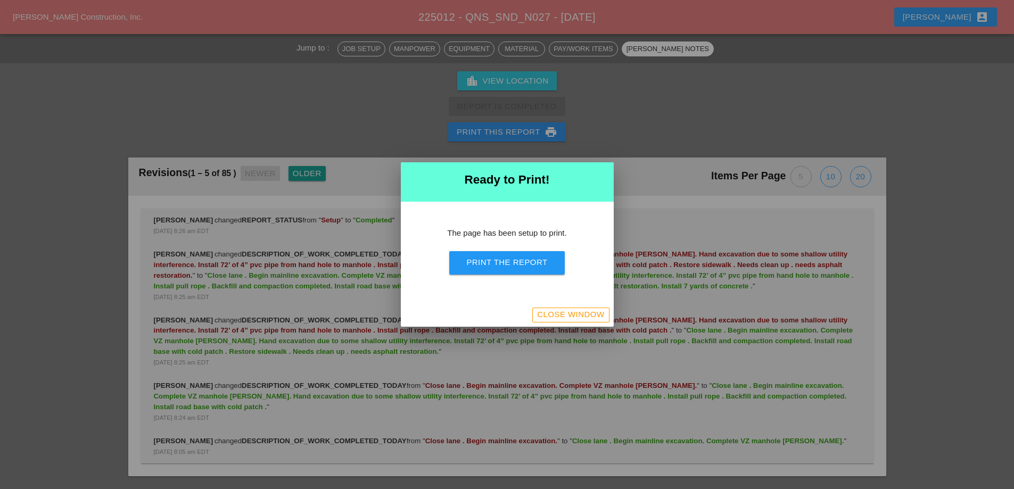
scroll to position [3477, 0]
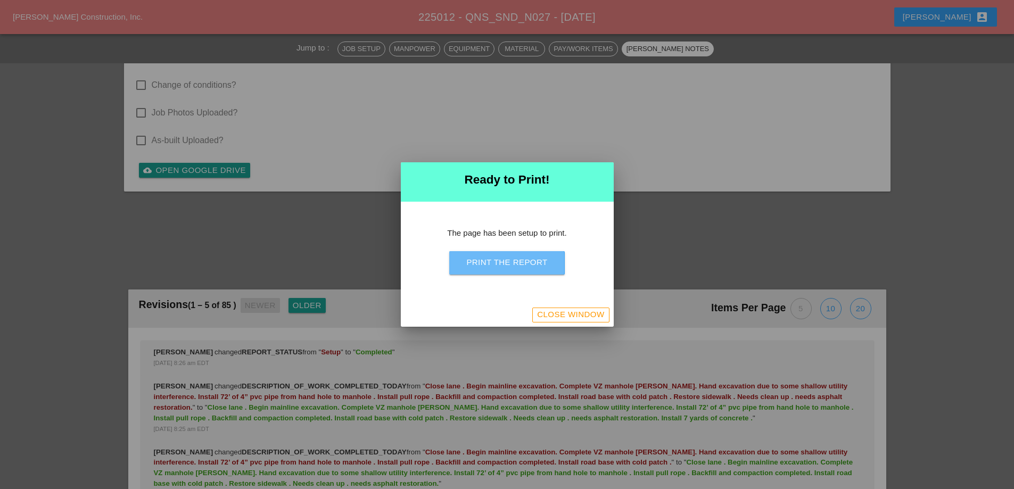
drag, startPoint x: 524, startPoint y: 268, endPoint x: 595, endPoint y: 187, distance: 107.5
click at [524, 268] on button "Print the Report" at bounding box center [506, 262] width 115 height 23
click at [581, 309] on div "Close Window" at bounding box center [570, 315] width 67 height 12
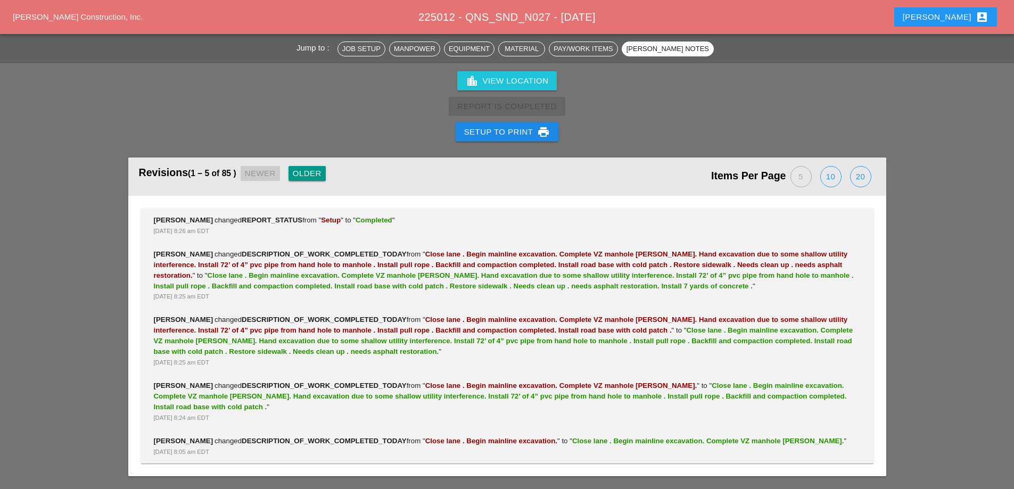
scroll to position [3040, 0]
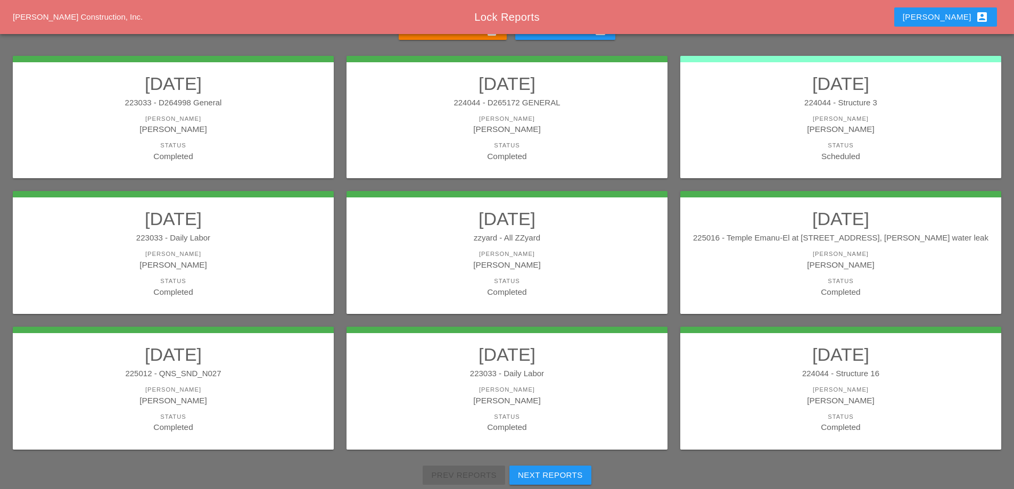
scroll to position [106, 0]
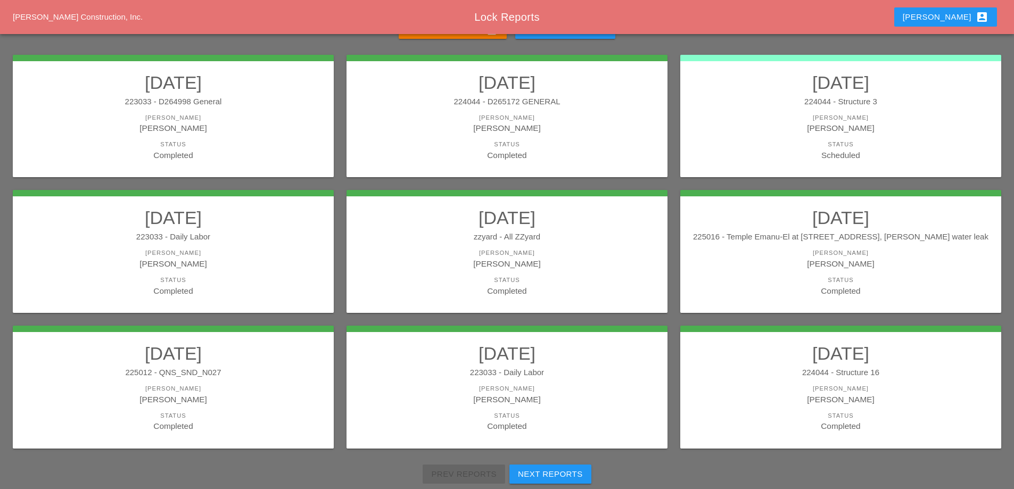
click at [550, 404] on div "[PERSON_NAME]" at bounding box center [507, 399] width 300 height 12
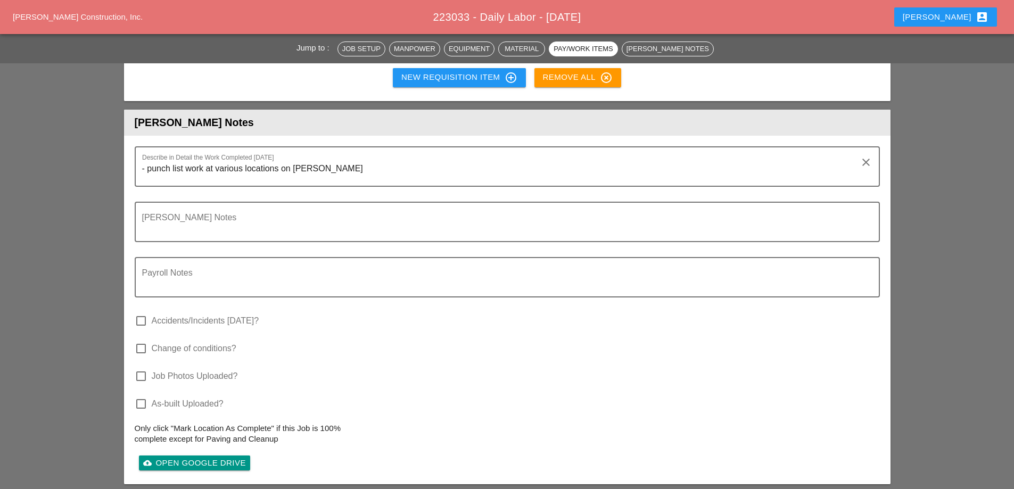
scroll to position [1437, 0]
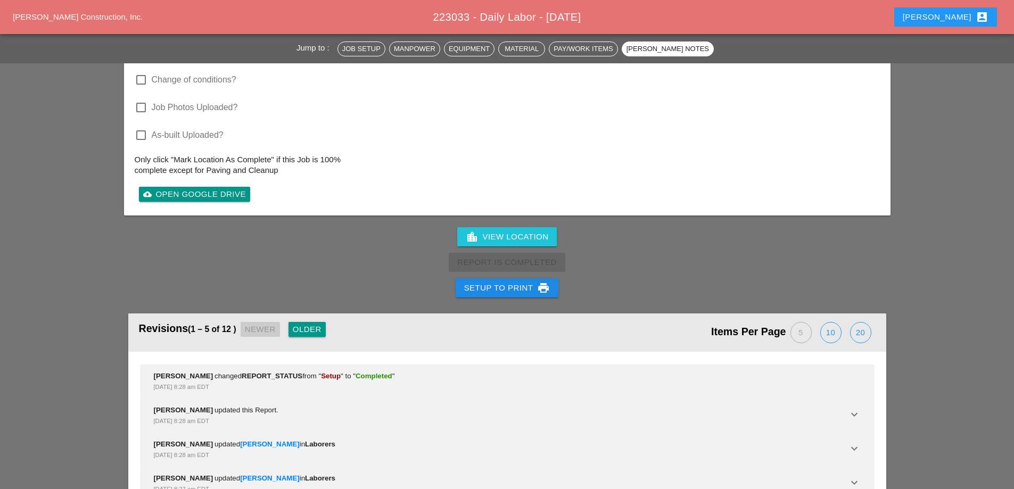
click at [508, 282] on div "Setup to Print print" at bounding box center [507, 288] width 86 height 13
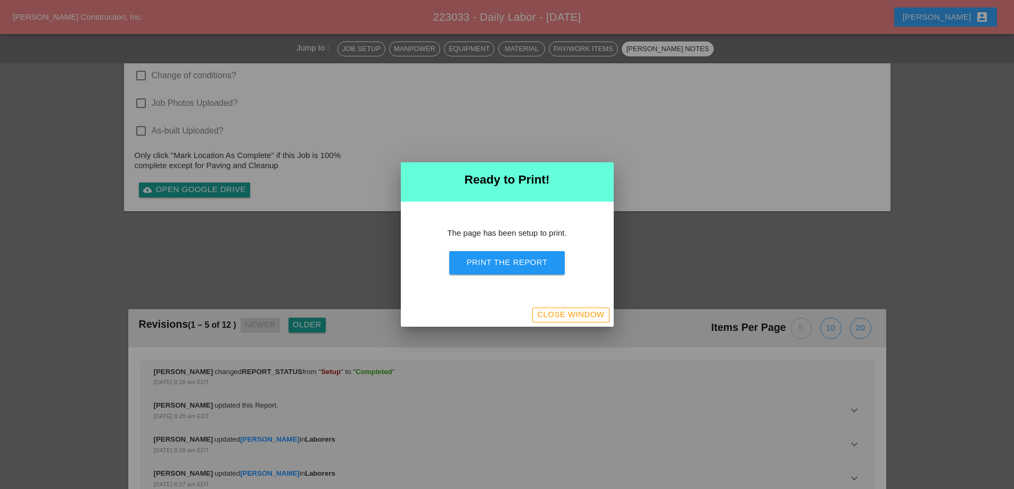
scroll to position [1423, 0]
drag, startPoint x: 508, startPoint y: 257, endPoint x: 565, endPoint y: 203, distance: 78.3
click at [508, 258] on div "Print the Report" at bounding box center [506, 263] width 81 height 12
click at [580, 315] on div "Close Window" at bounding box center [570, 315] width 67 height 12
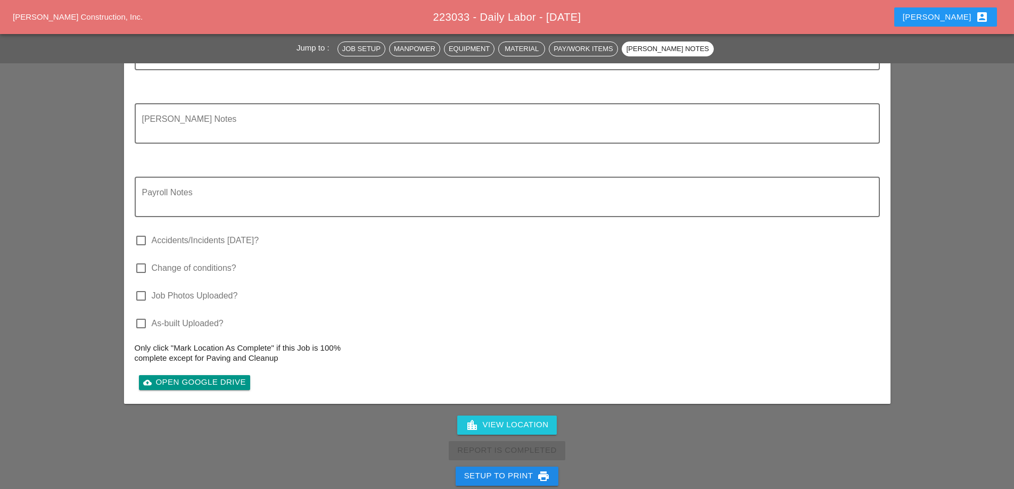
scroll to position [1551, 0]
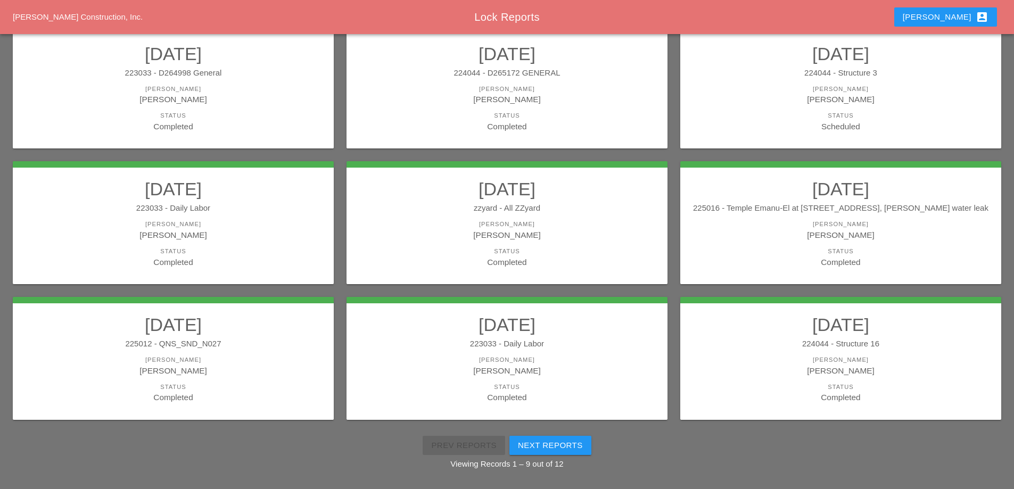
scroll to position [137, 0]
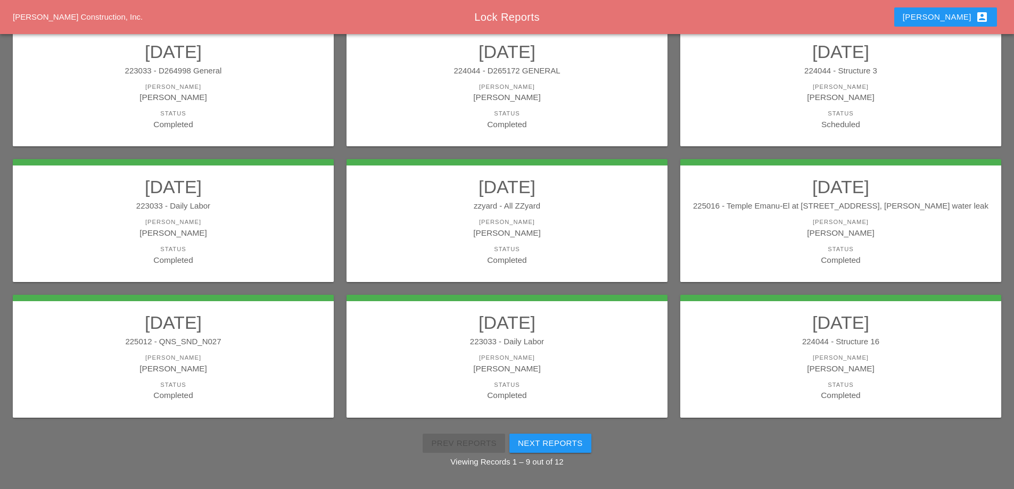
click at [839, 345] on div "224044 - Structure 16" at bounding box center [841, 342] width 300 height 12
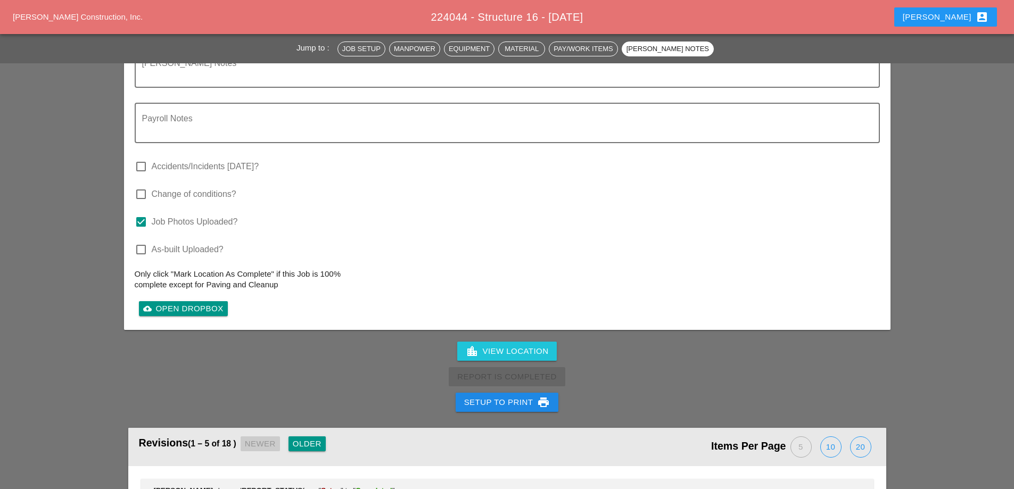
scroll to position [1863, 0]
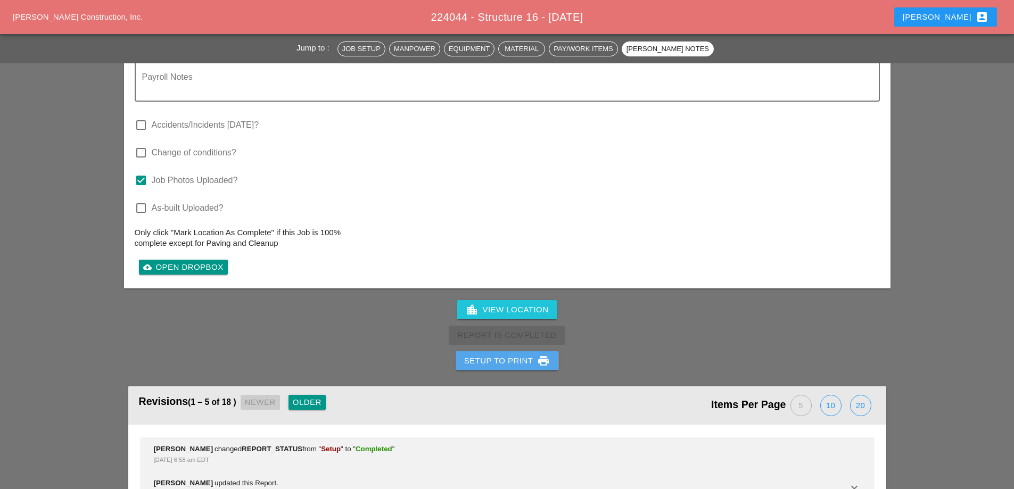
click at [511, 355] on div "Setup to Print print" at bounding box center [507, 361] width 86 height 13
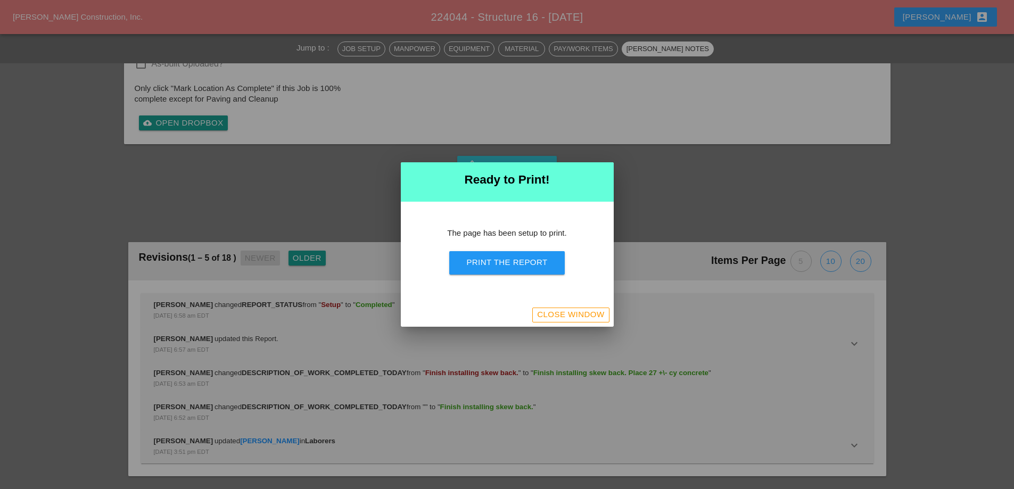
scroll to position [1641, 0]
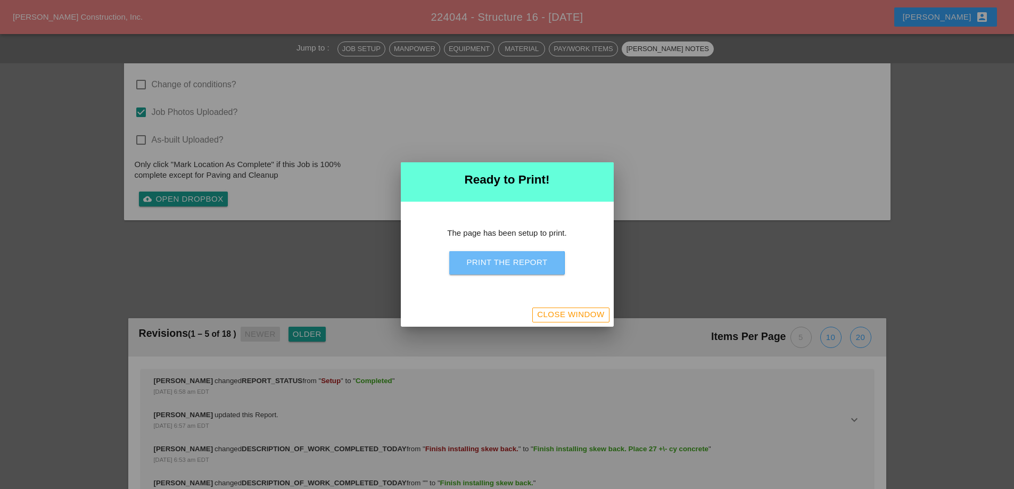
drag, startPoint x: 509, startPoint y: 265, endPoint x: 574, endPoint y: 187, distance: 100.9
click at [509, 265] on div "Print the Report" at bounding box center [506, 263] width 81 height 12
click at [559, 315] on div "Close Window" at bounding box center [570, 315] width 67 height 12
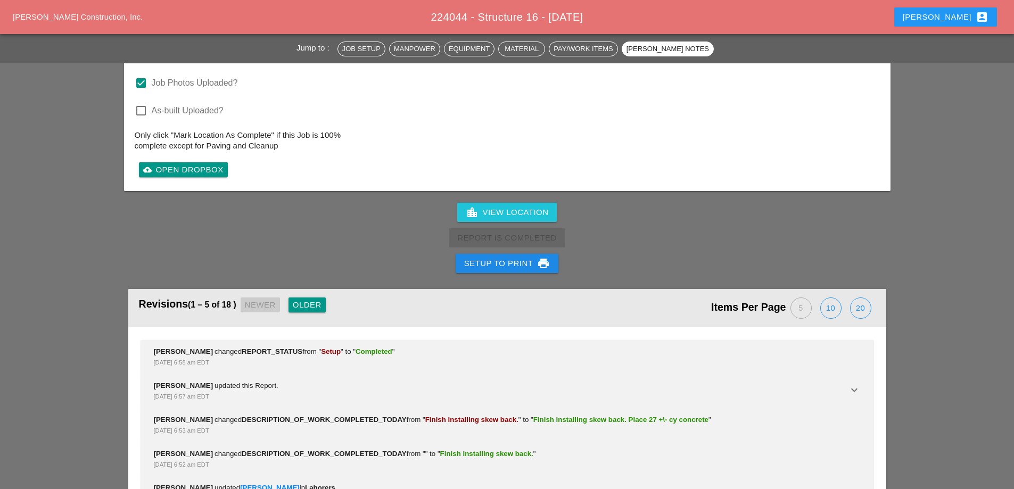
scroll to position [1752, 0]
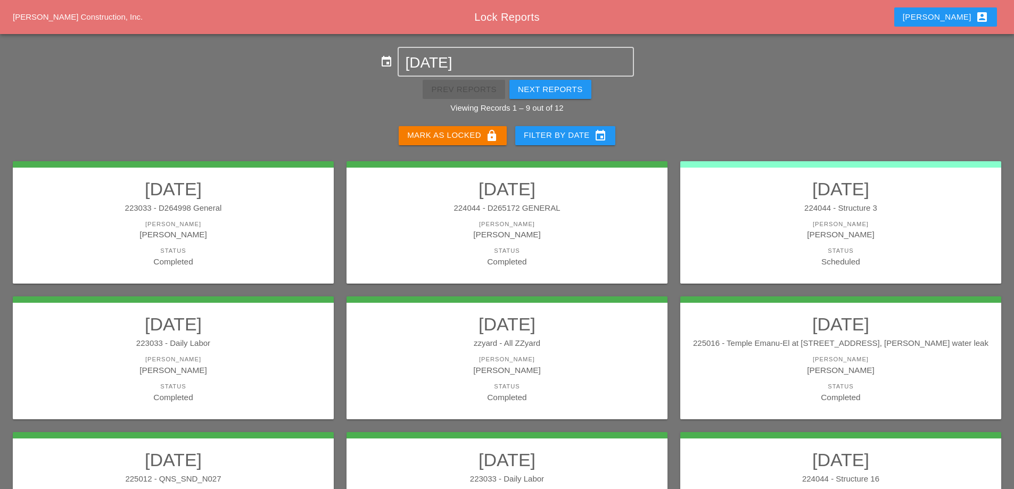
click at [576, 92] on div "Next Reports" at bounding box center [550, 90] width 65 height 12
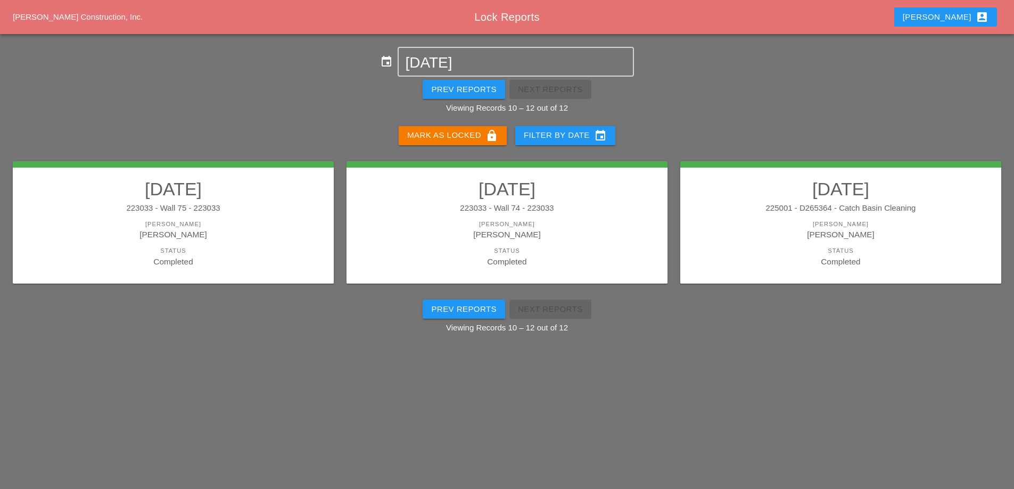
click at [283, 211] on div "223033 - Wall 75 - 223033" at bounding box center [173, 208] width 300 height 12
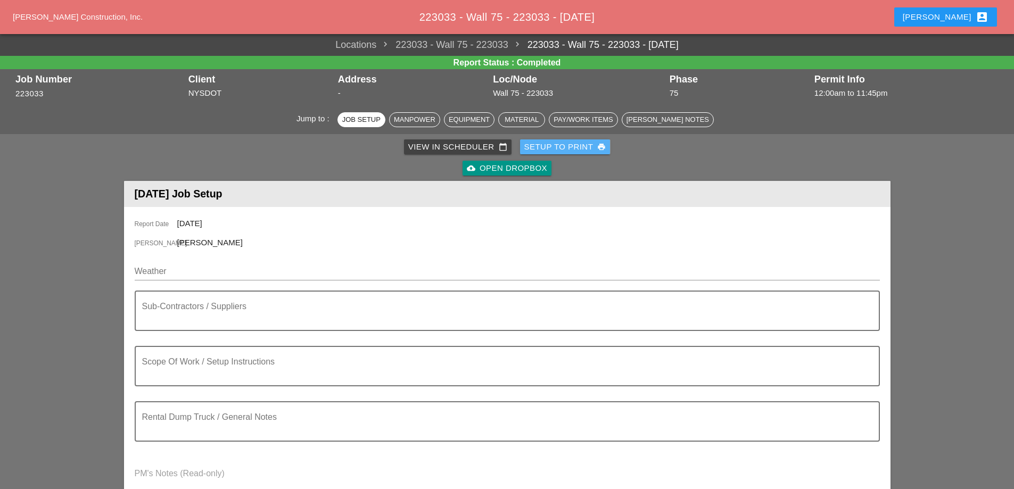
click at [535, 147] on div "Setup to Print print" at bounding box center [565, 147] width 82 height 12
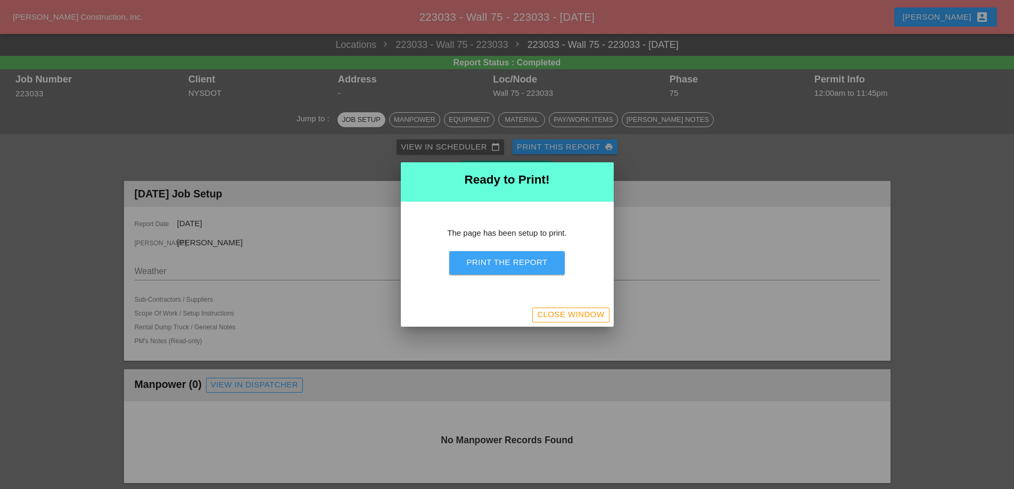
drag, startPoint x: 531, startPoint y: 268, endPoint x: 600, endPoint y: 185, distance: 108.0
click at [531, 267] on div "Print the Report" at bounding box center [506, 263] width 81 height 12
click at [587, 311] on div "Close Window" at bounding box center [570, 315] width 67 height 12
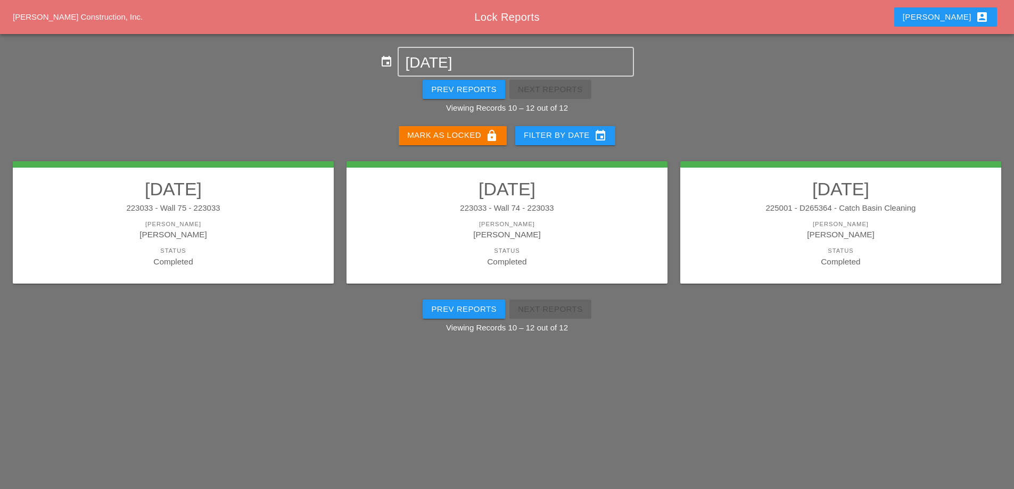
click at [562, 240] on div "[PERSON_NAME]" at bounding box center [507, 234] width 300 height 12
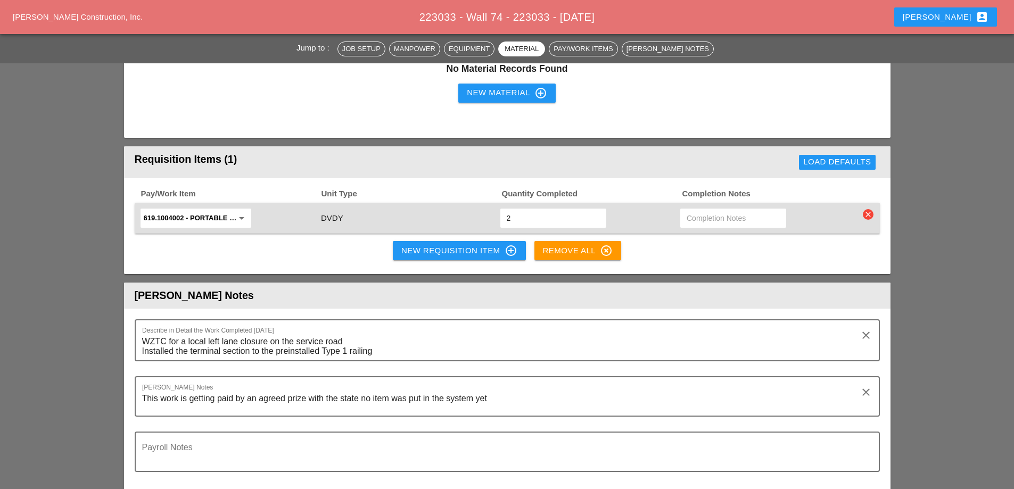
scroll to position [692, 0]
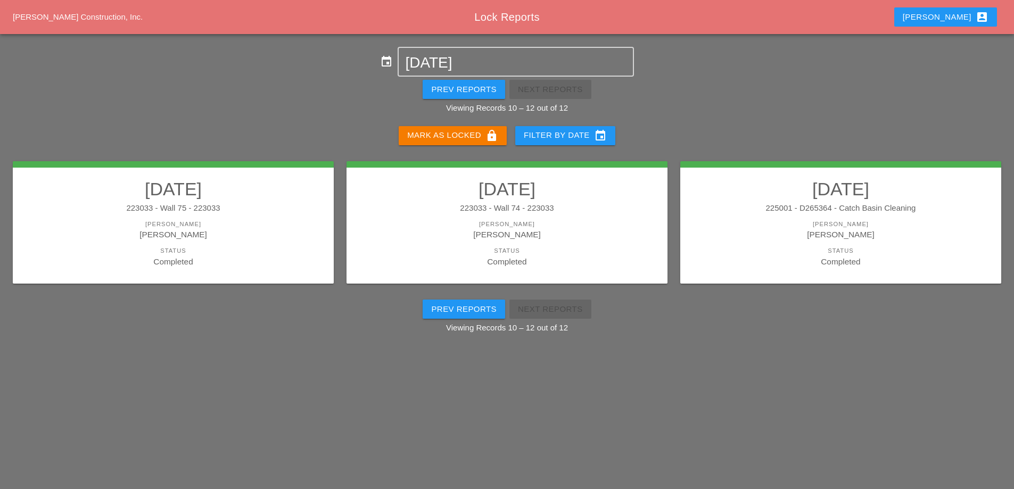
click at [598, 203] on div "223033 - Wall 74 - 223033" at bounding box center [507, 208] width 300 height 12
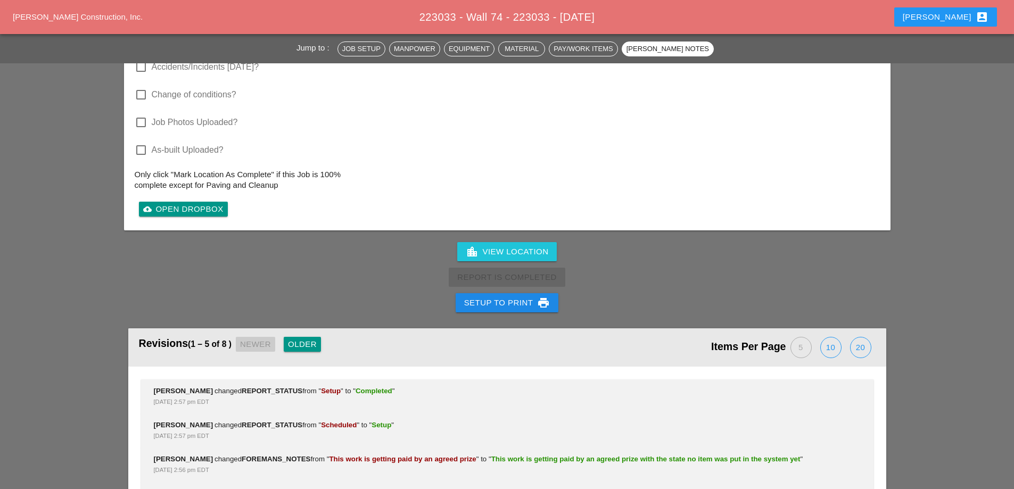
scroll to position [1224, 0]
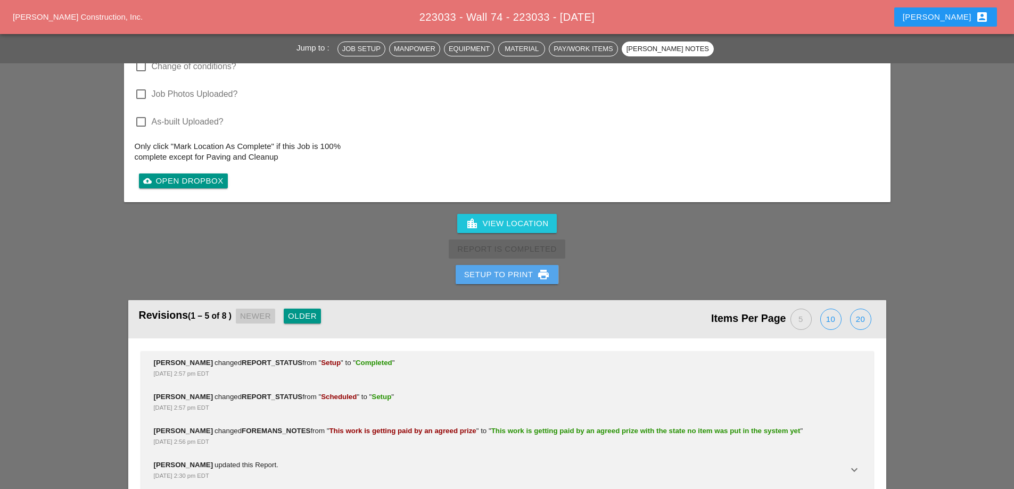
click at [488, 276] on div "Setup to Print print" at bounding box center [507, 274] width 86 height 13
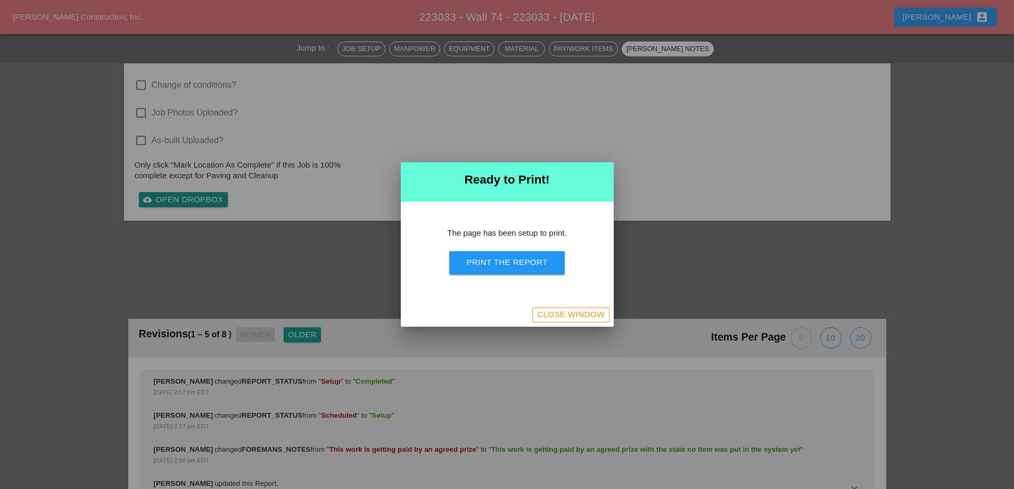
scroll to position [970, 0]
drag, startPoint x: 493, startPoint y: 268, endPoint x: 606, endPoint y: 182, distance: 141.6
click at [493, 269] on button "Print the Report" at bounding box center [506, 262] width 115 height 23
click at [570, 312] on div "Close Window" at bounding box center [570, 315] width 67 height 12
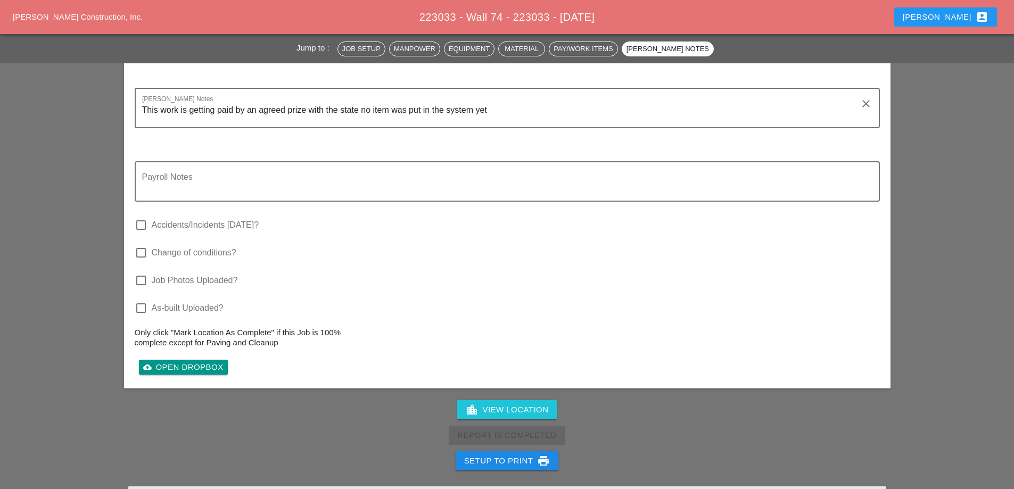
scroll to position [1086, 0]
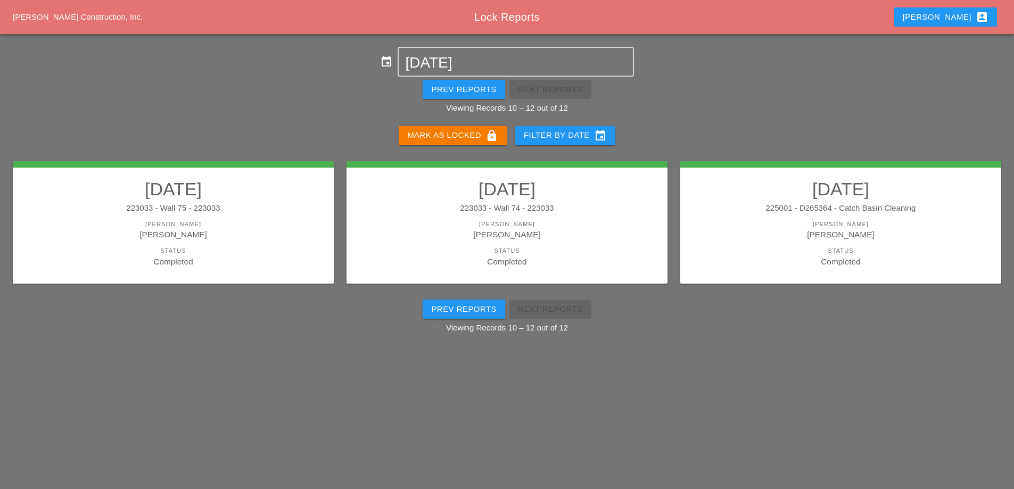
click at [791, 211] on div "225001 - D265364 - Catch Basin Cleaning" at bounding box center [841, 208] width 300 height 12
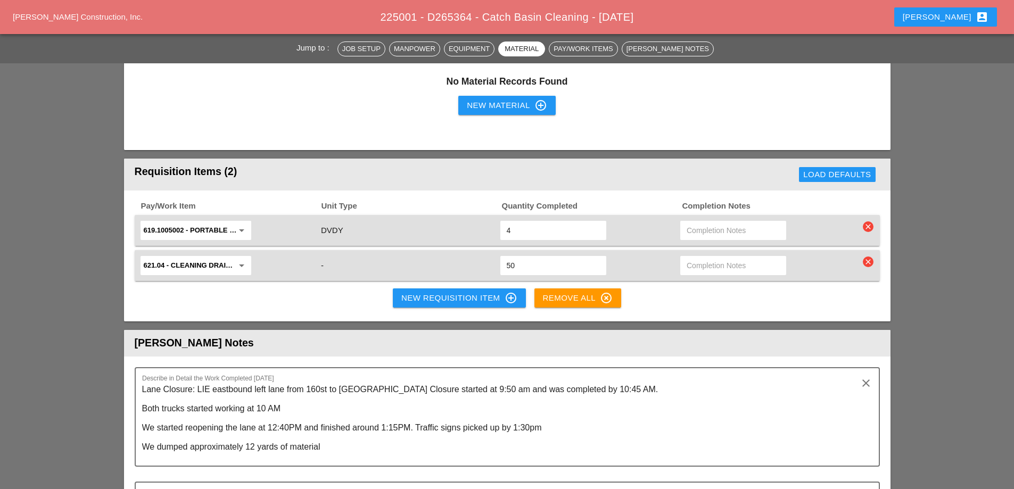
scroll to position [1171, 0]
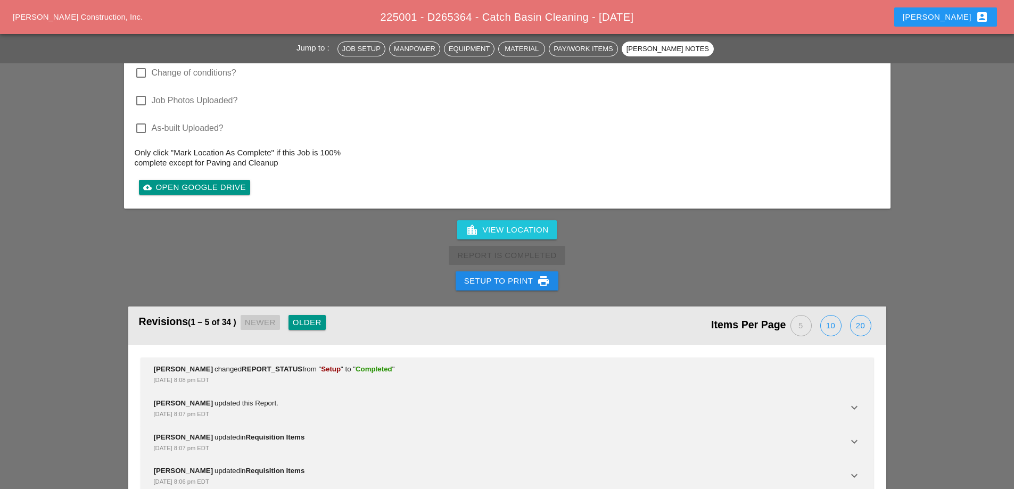
click at [518, 282] on div "Setup to Print print" at bounding box center [507, 281] width 86 height 13
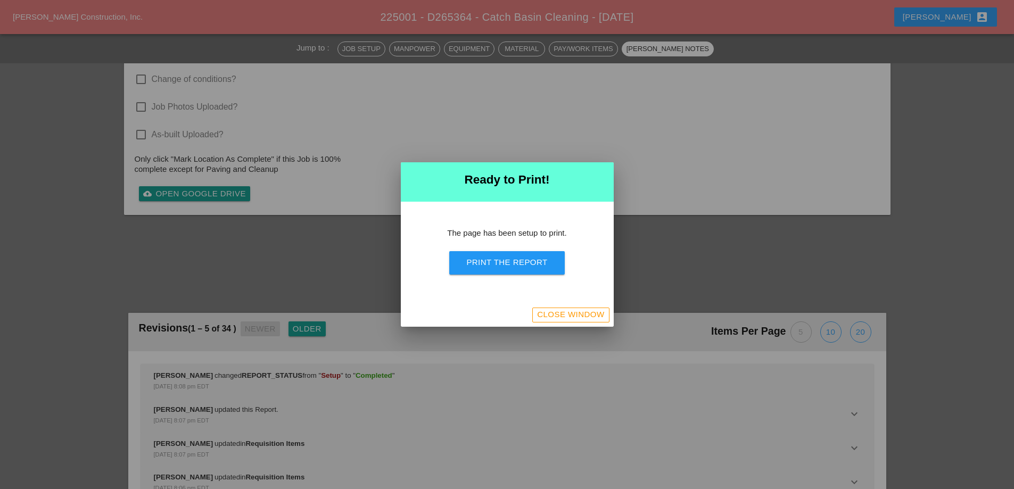
scroll to position [1387, 0]
drag, startPoint x: 515, startPoint y: 268, endPoint x: 429, endPoint y: 146, distance: 149.8
click at [515, 269] on button "Print the Report" at bounding box center [506, 262] width 115 height 23
drag, startPoint x: 584, startPoint y: 318, endPoint x: 237, endPoint y: 44, distance: 442.0
click at [583, 317] on div "Close Window" at bounding box center [570, 315] width 67 height 12
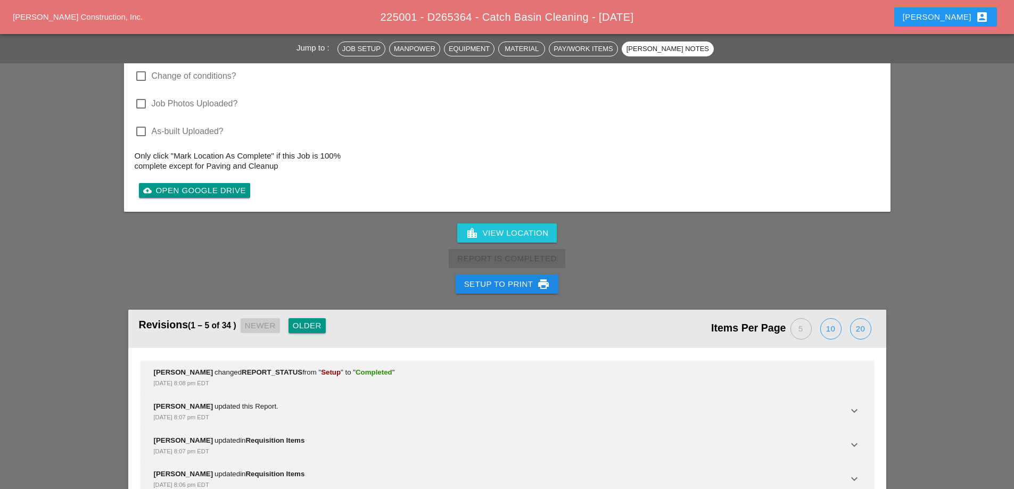
scroll to position [1439, 0]
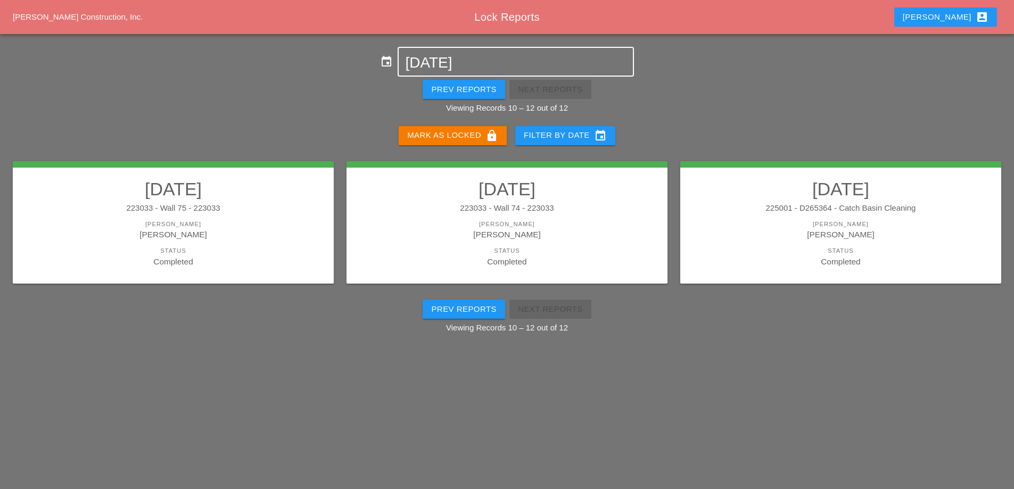
click at [427, 63] on input "09-19-2025" at bounding box center [515, 62] width 221 height 17
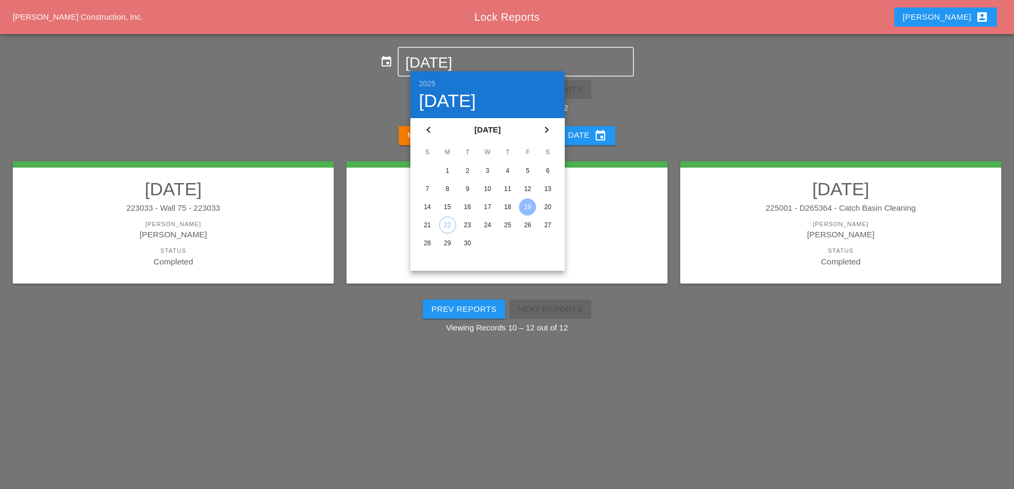
click at [548, 209] on div "20" at bounding box center [547, 207] width 17 height 17
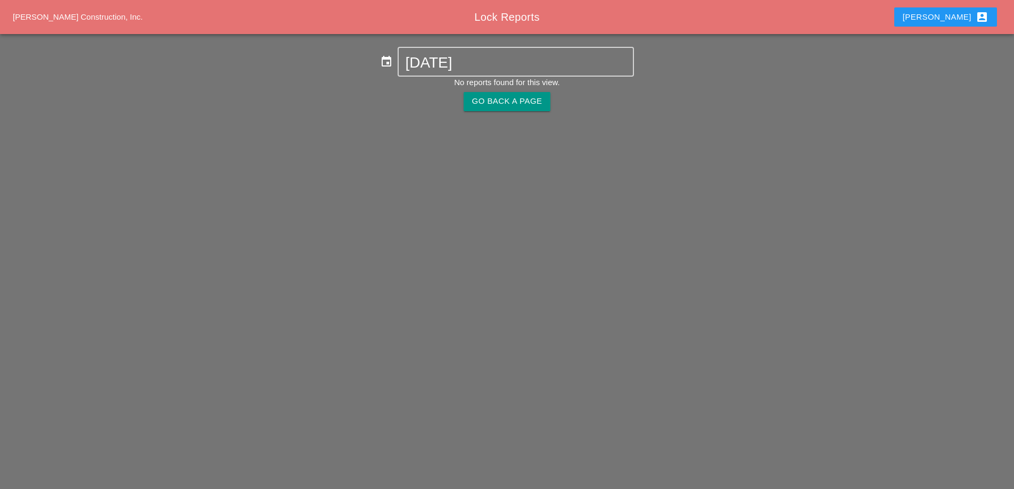
click at [481, 113] on p "No reports found for this view. Go Back A Page" at bounding box center [507, 96] width 1014 height 38
click at [475, 98] on div "Go Back A Page" at bounding box center [507, 101] width 70 height 12
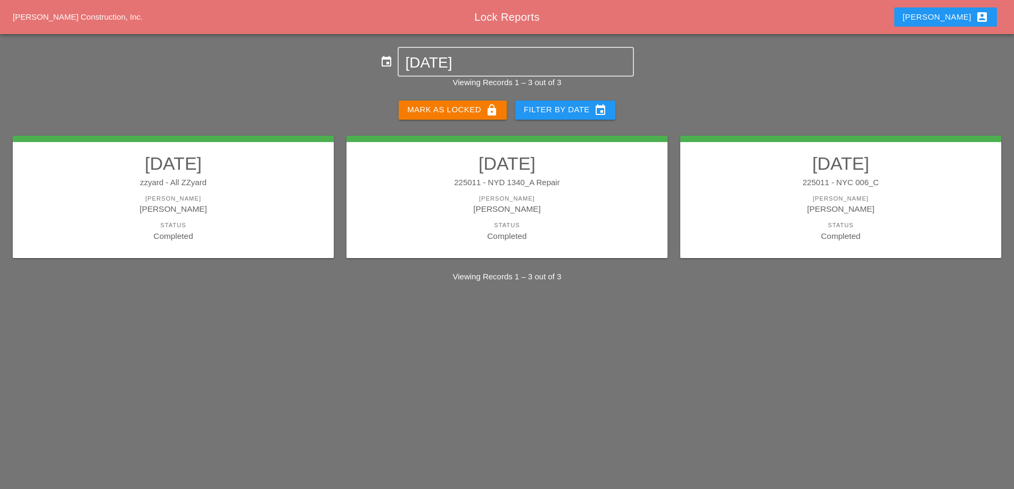
click at [264, 185] on div "zzyard - All ZZyard" at bounding box center [173, 183] width 300 height 12
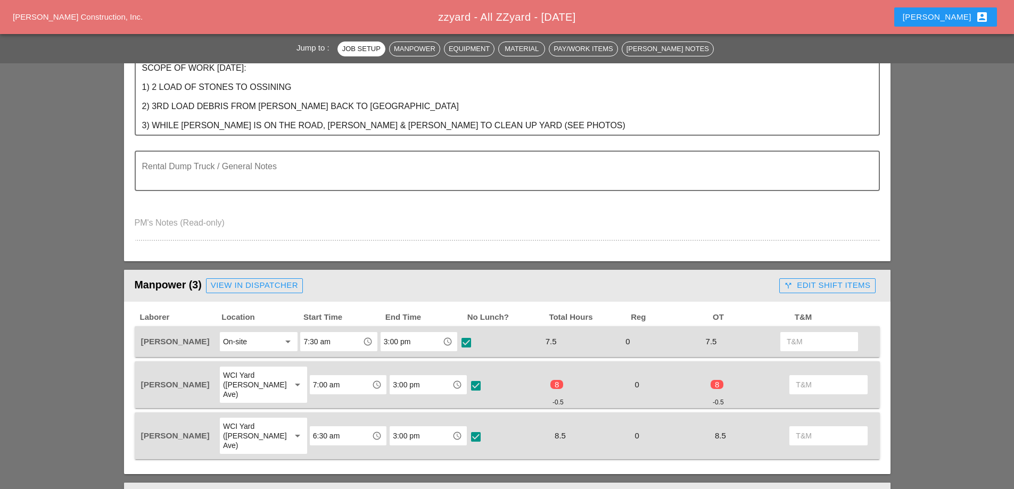
scroll to position [373, 0]
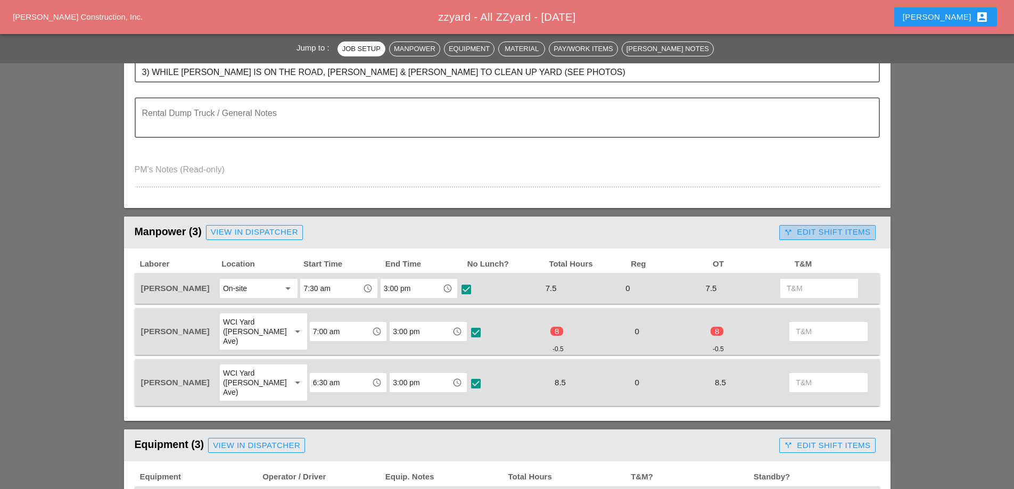
click at [829, 235] on div "call_split Edit Shift Items" at bounding box center [827, 232] width 86 height 12
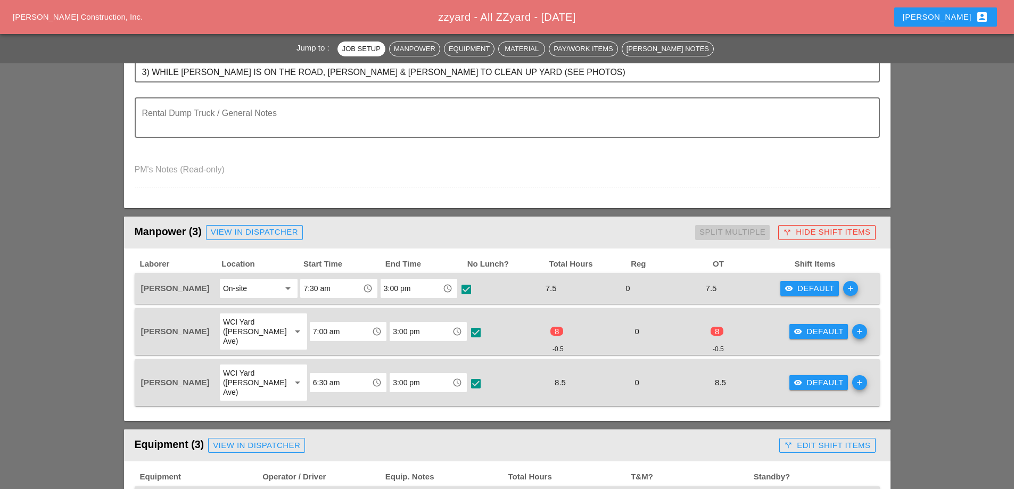
click at [805, 318] on div "visibility Default add" at bounding box center [828, 331] width 80 height 38
click at [802, 326] on div "visibility Default" at bounding box center [819, 332] width 50 height 12
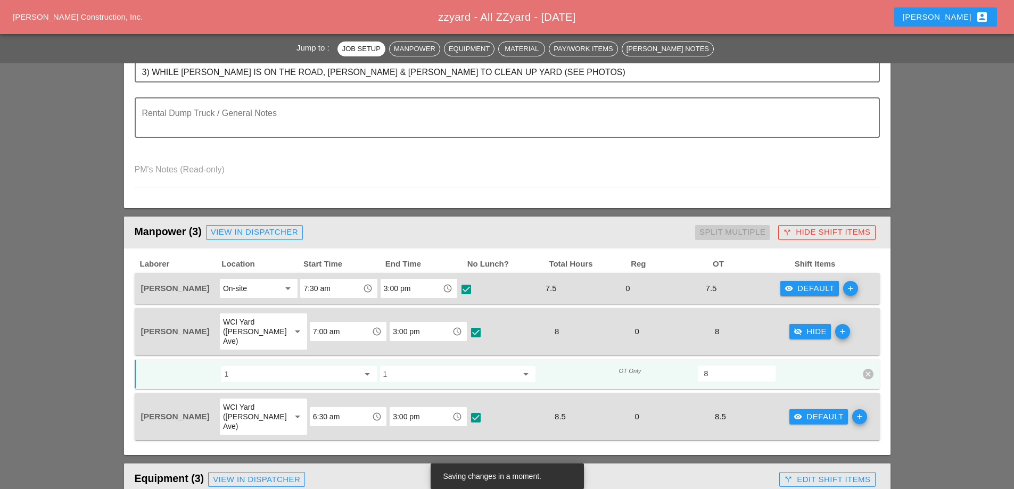
type input "8"
click at [764, 365] on input "8" at bounding box center [736, 373] width 65 height 17
click at [807, 326] on div "visibility_off Hide" at bounding box center [810, 332] width 33 height 12
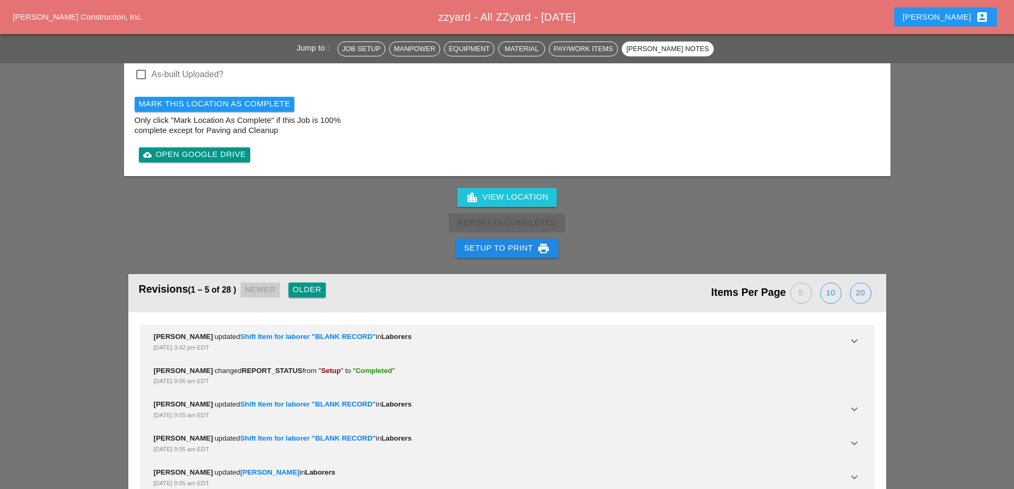
scroll to position [1535, 0]
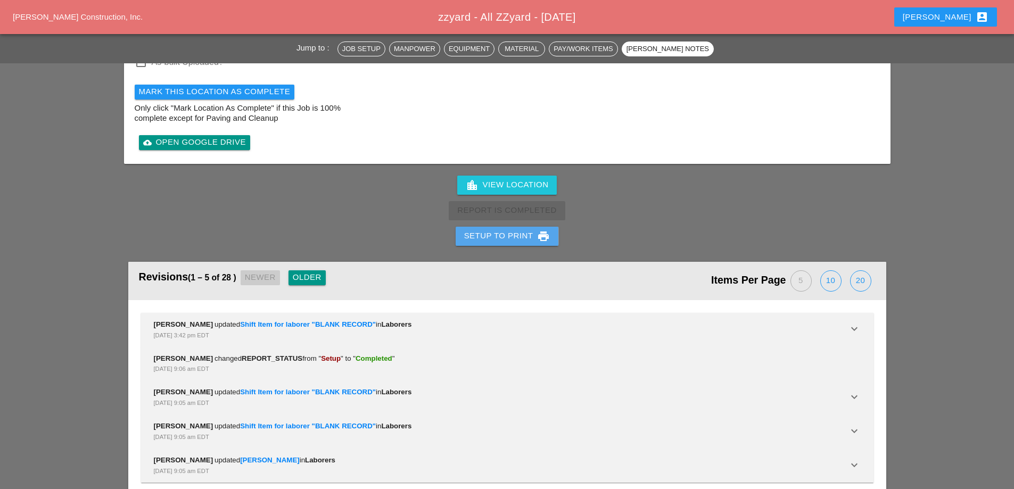
click at [528, 230] on div "Setup to Print print" at bounding box center [507, 236] width 86 height 13
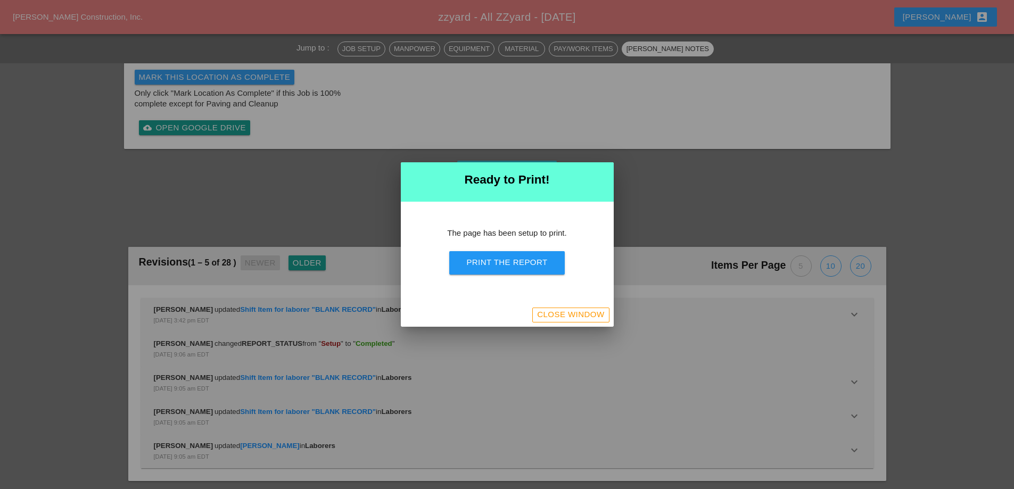
scroll to position [1278, 0]
drag, startPoint x: 520, startPoint y: 264, endPoint x: 604, endPoint y: 186, distance: 114.2
click at [520, 265] on div "Print the Report" at bounding box center [506, 263] width 81 height 12
click at [569, 309] on div "Close Window" at bounding box center [570, 315] width 67 height 12
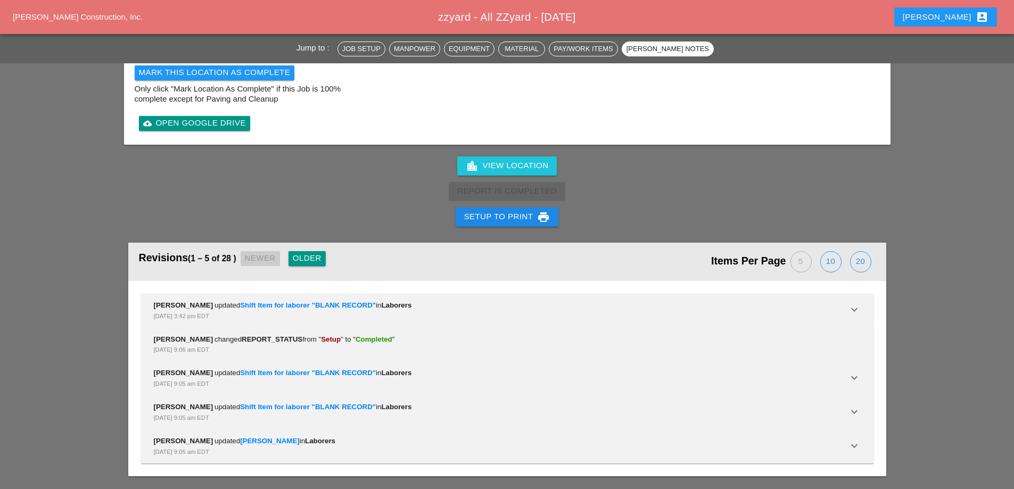
scroll to position [1535, 0]
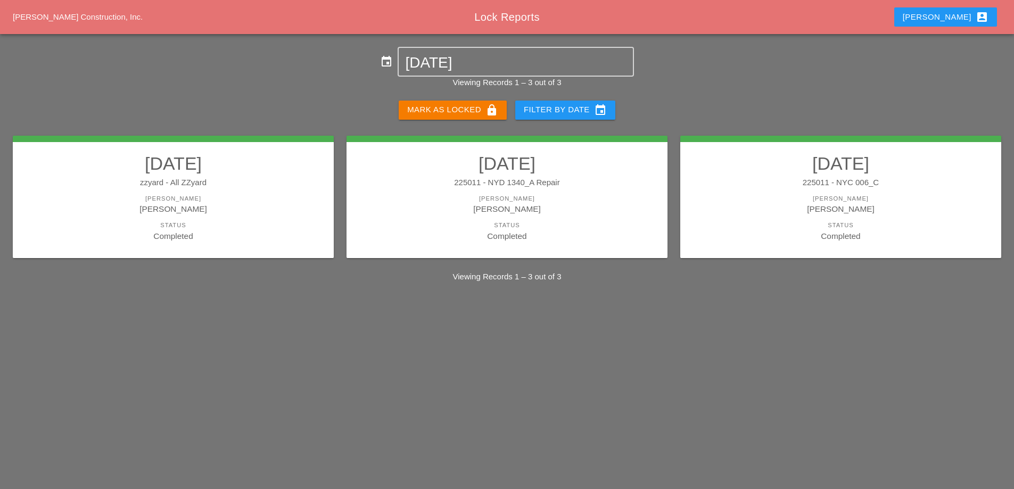
click at [567, 193] on link "09/20/2025 225011 - NYD 1340_A Repair Foreman Iwan Belfor Status Completed" at bounding box center [507, 197] width 300 height 89
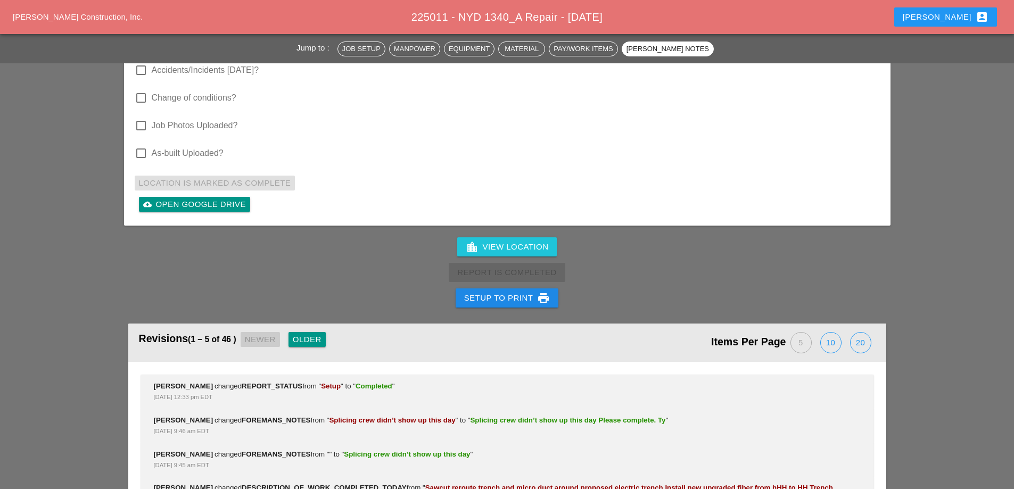
scroll to position [3034, 0]
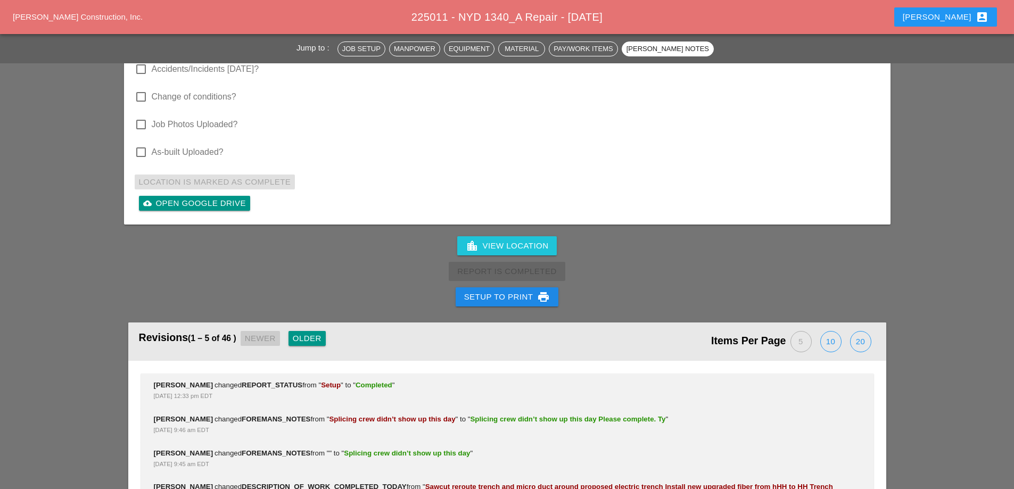
click at [514, 287] on button "Setup to Print print" at bounding box center [507, 296] width 103 height 19
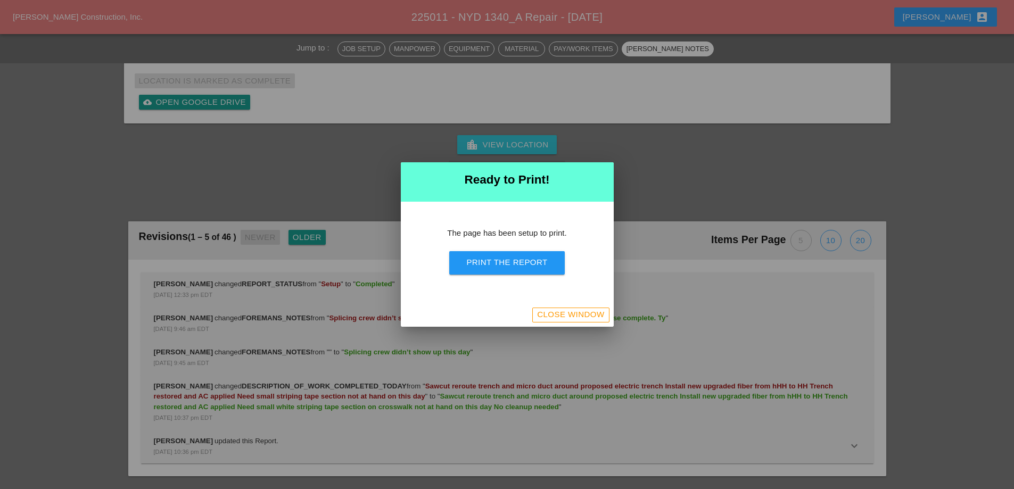
scroll to position [3295, 0]
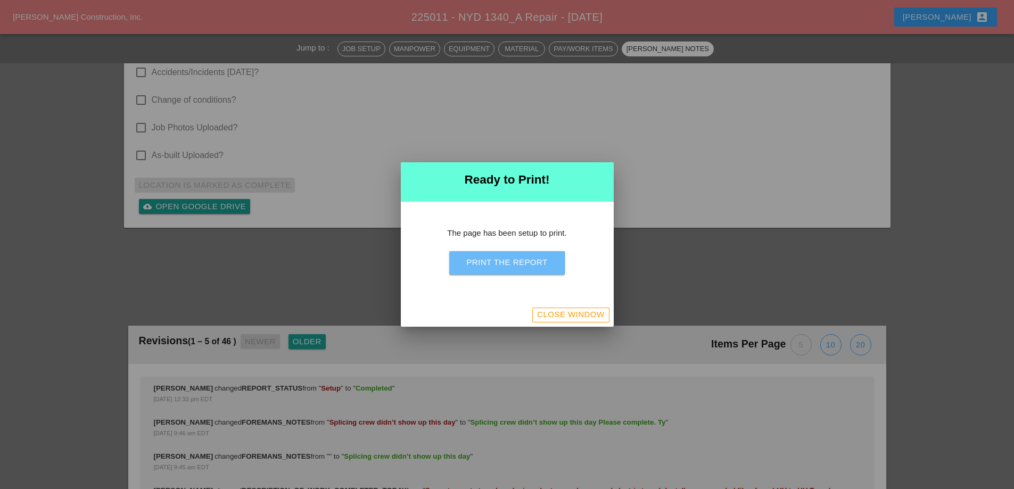
drag, startPoint x: 513, startPoint y: 269, endPoint x: 591, endPoint y: 192, distance: 109.5
click at [513, 269] on button "Print the Report" at bounding box center [506, 262] width 115 height 23
click at [561, 311] on div "Close Window" at bounding box center [570, 315] width 67 height 12
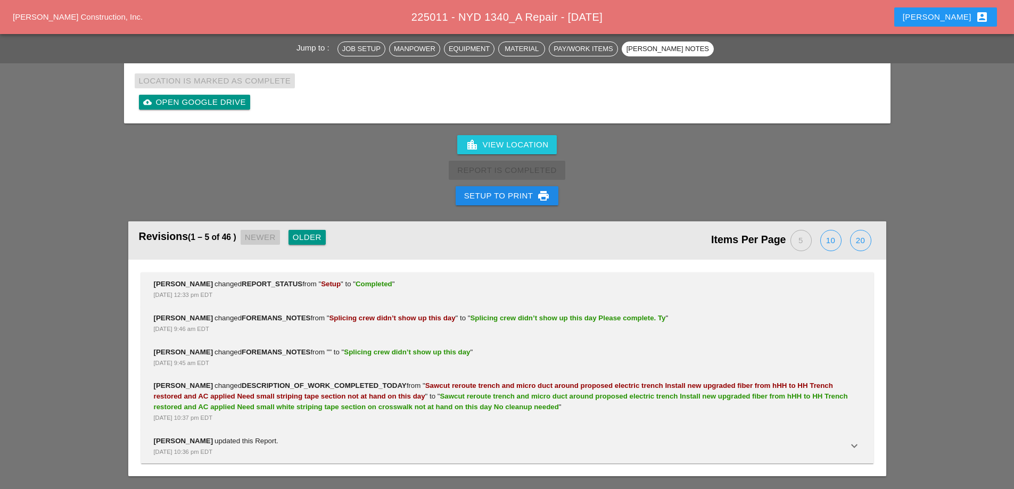
scroll to position [2912, 0]
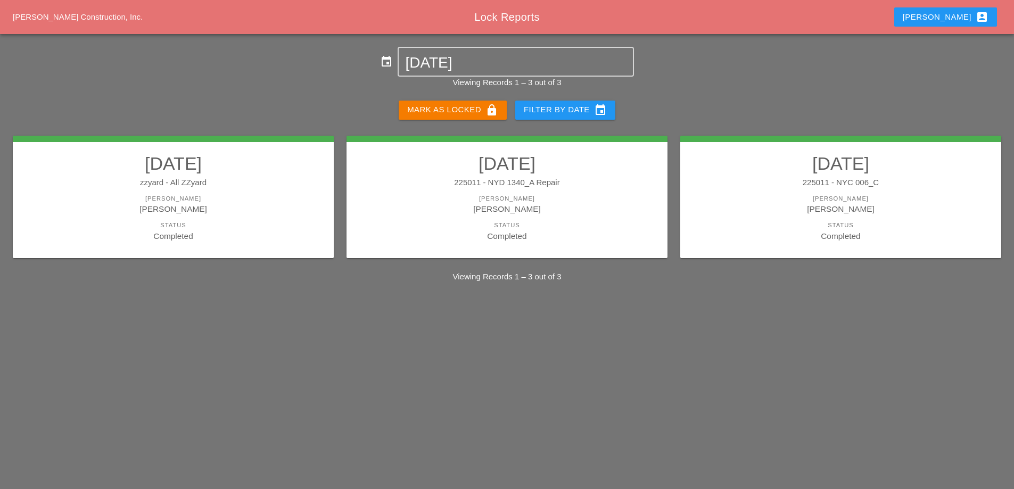
click at [829, 201] on div "[PERSON_NAME]" at bounding box center [841, 198] width 300 height 9
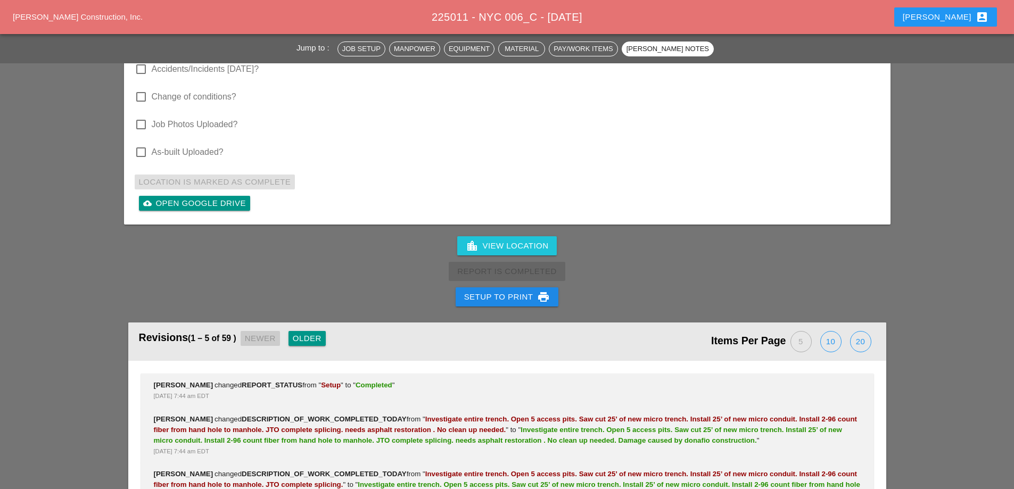
scroll to position [2981, 0]
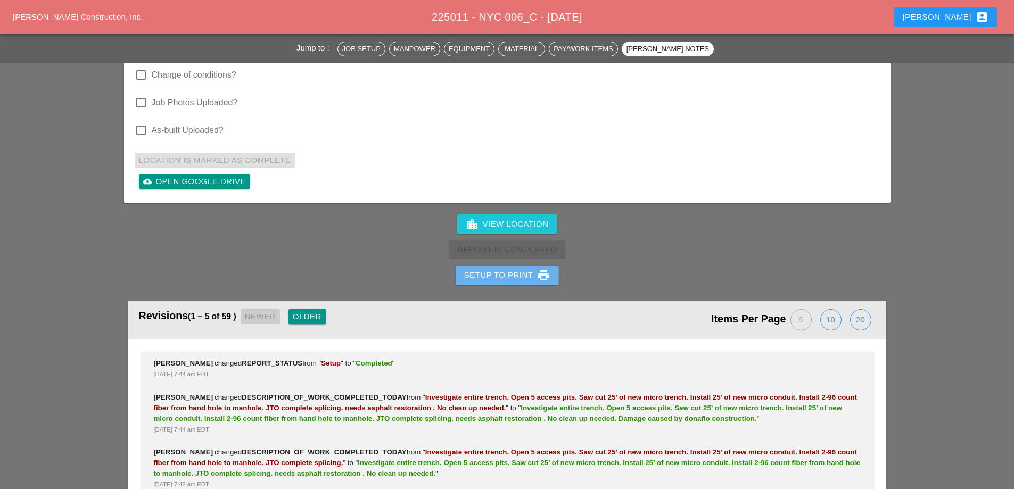
click at [526, 269] on div "Setup to Print print" at bounding box center [507, 275] width 86 height 13
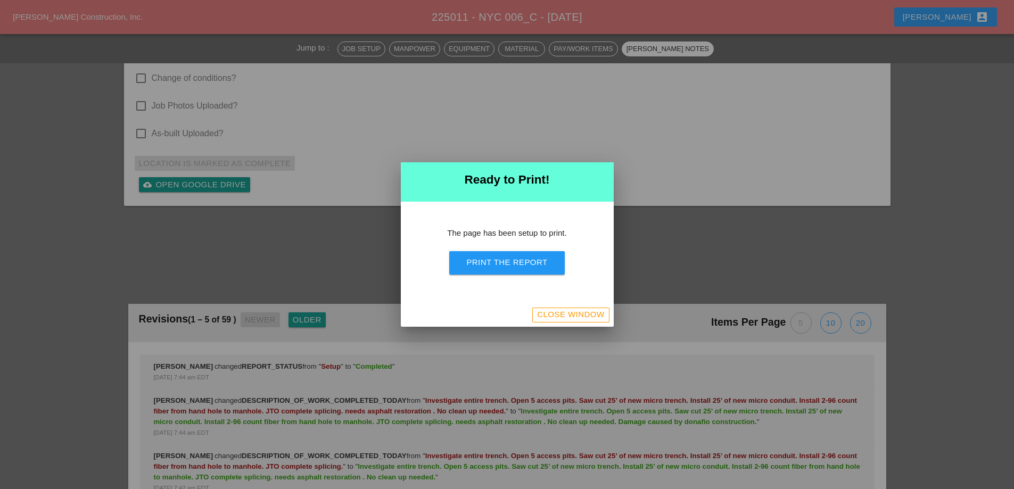
scroll to position [3196, 0]
click at [526, 260] on div "Print the Report" at bounding box center [506, 263] width 81 height 12
click at [551, 325] on div "Close Window" at bounding box center [507, 314] width 213 height 23
click at [548, 312] on div "Close Window" at bounding box center [570, 315] width 67 height 12
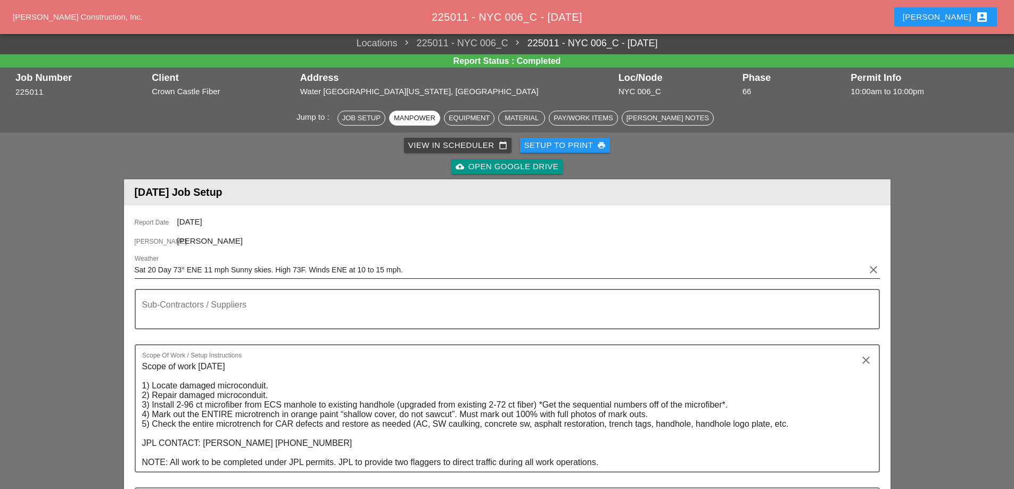
scroll to position [0, 0]
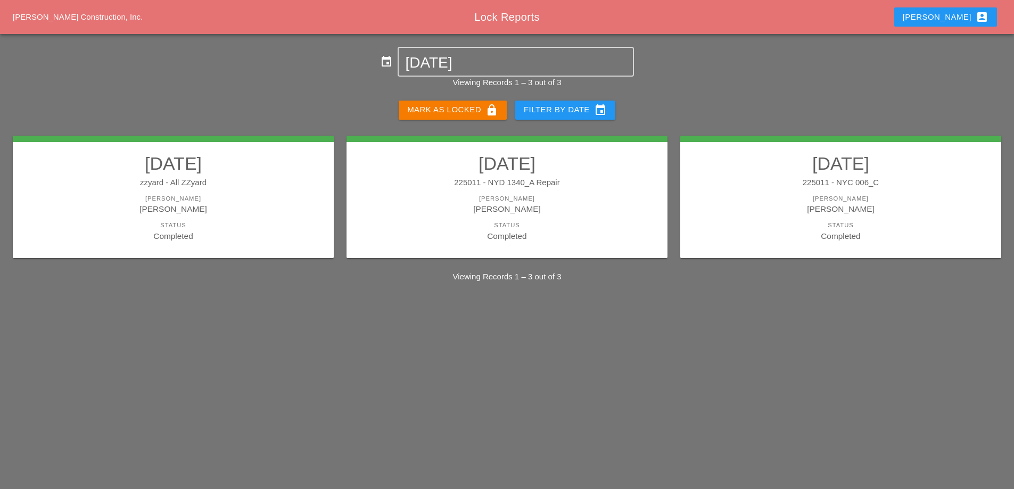
click at [466, 111] on div "Mark as Locked lock" at bounding box center [452, 110] width 91 height 13
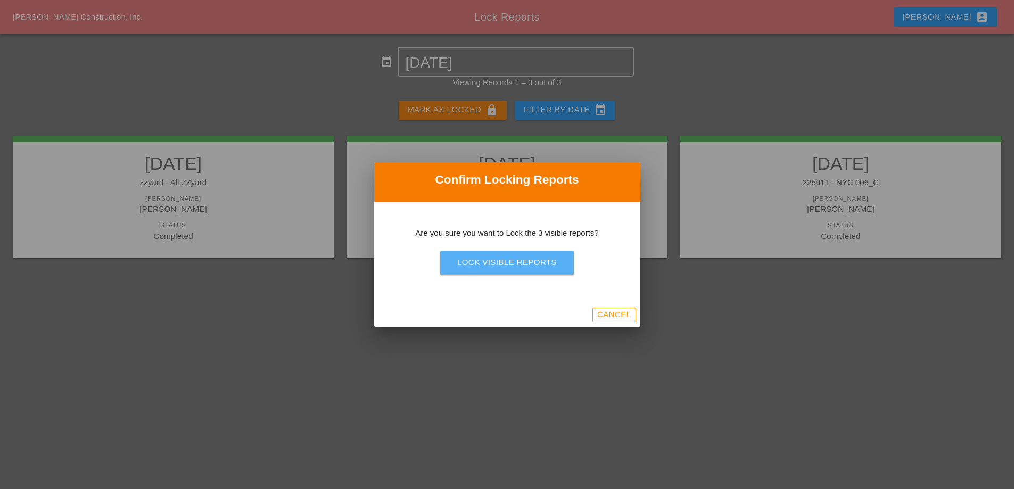
click at [501, 262] on div "Lock Visible Reports" at bounding box center [507, 263] width 100 height 12
click at [503, 263] on div "Are you sure?" at bounding box center [507, 263] width 68 height 12
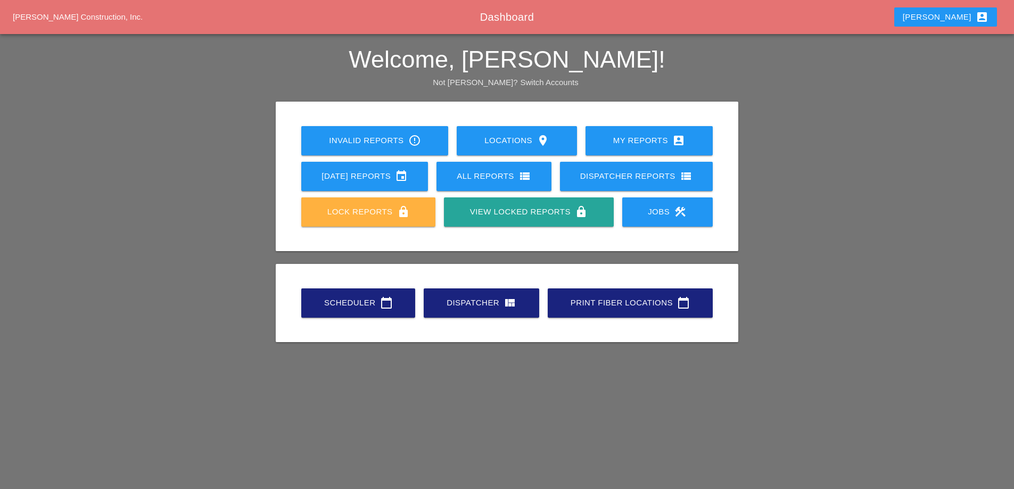
click at [356, 215] on div "Lock Reports lock" at bounding box center [368, 211] width 100 height 13
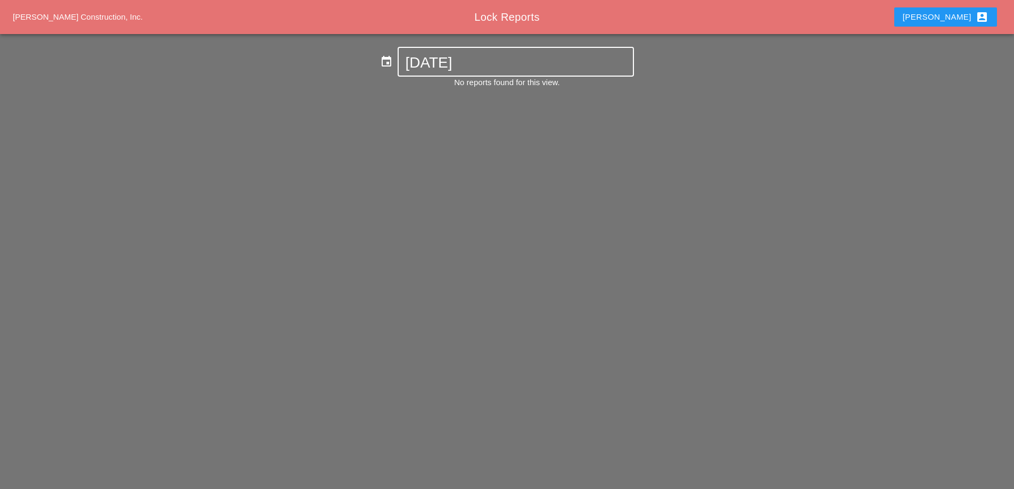
click at [488, 63] on input "[DATE]" at bounding box center [515, 62] width 221 height 17
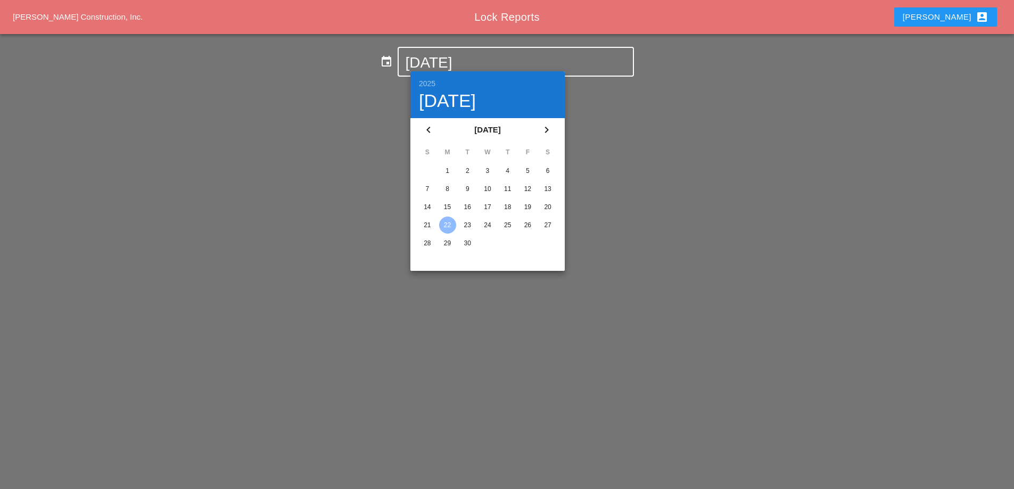
click at [528, 207] on div "19" at bounding box center [527, 207] width 17 height 17
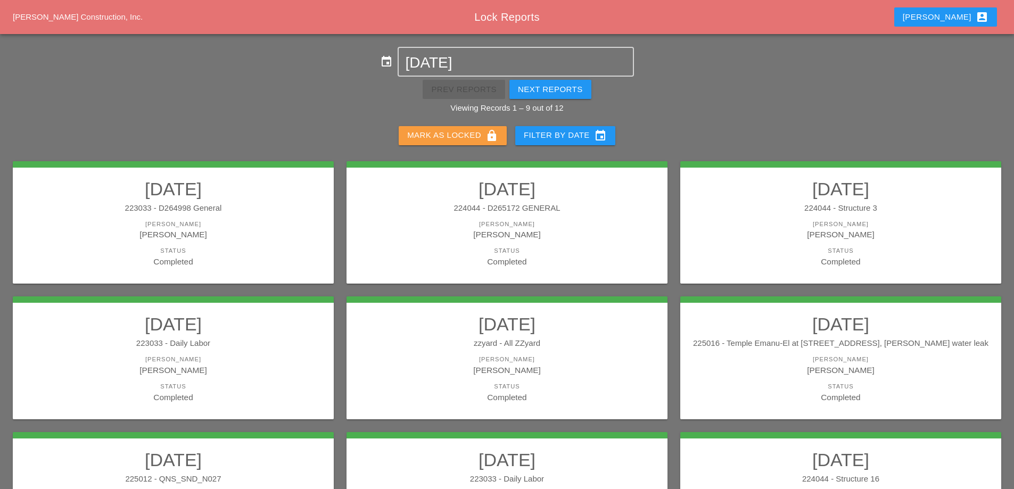
click at [453, 135] on div "[PERSON_NAME] as Locked lock" at bounding box center [452, 135] width 91 height 13
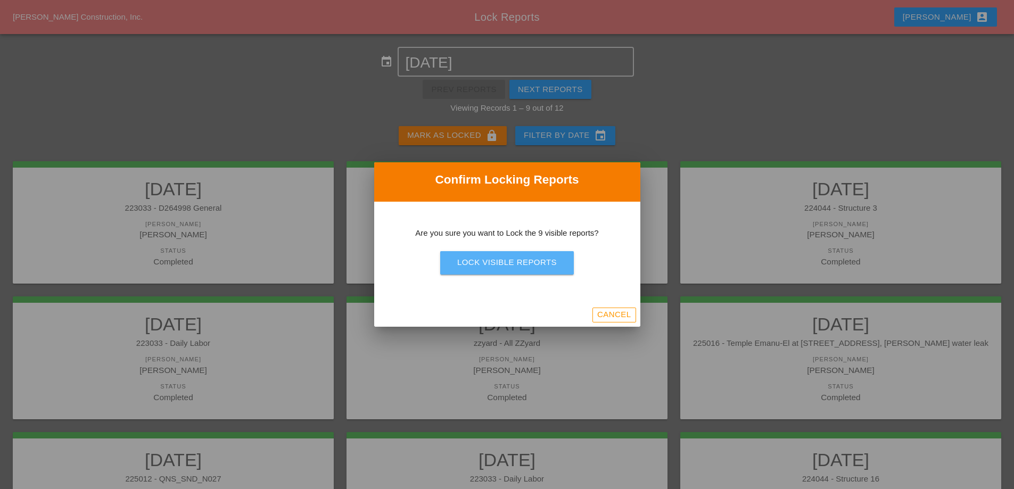
click at [483, 268] on div "Lock Visible Reports" at bounding box center [507, 263] width 100 height 12
click at [483, 268] on div "Are you sure?" at bounding box center [507, 263] width 68 height 12
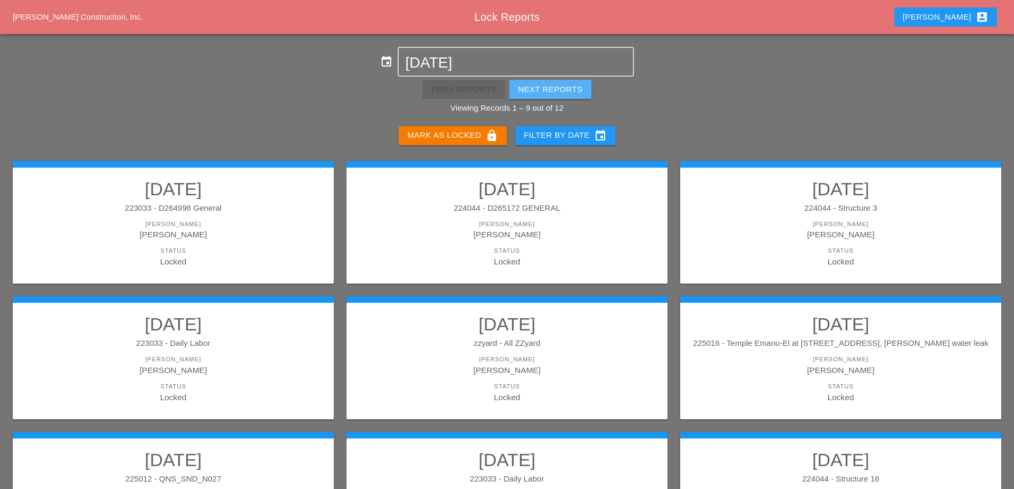
click at [530, 86] on div "Next Reports" at bounding box center [550, 90] width 65 height 12
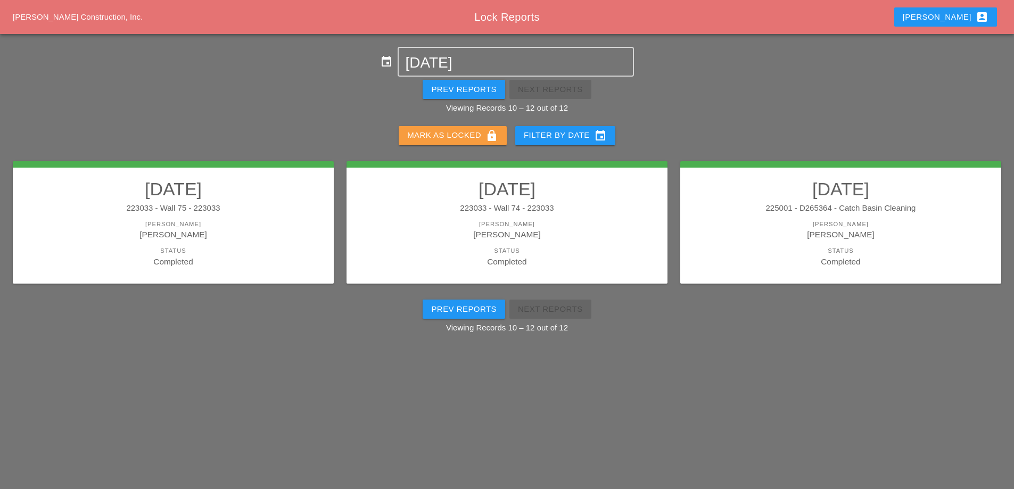
click at [455, 134] on div "[PERSON_NAME] as Locked lock" at bounding box center [452, 135] width 91 height 13
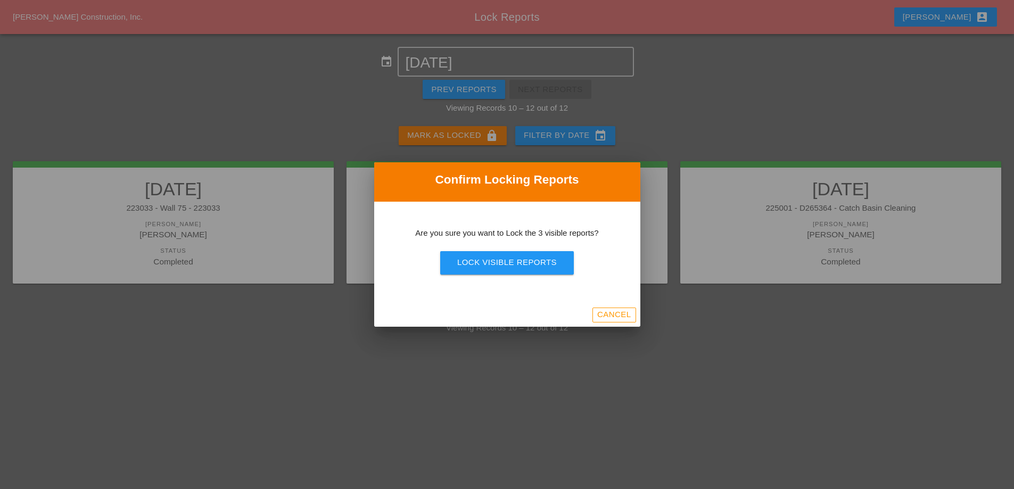
click at [515, 268] on div "Lock Visible Reports" at bounding box center [507, 263] width 100 height 12
click at [515, 268] on div "Are you sure?" at bounding box center [507, 263] width 68 height 12
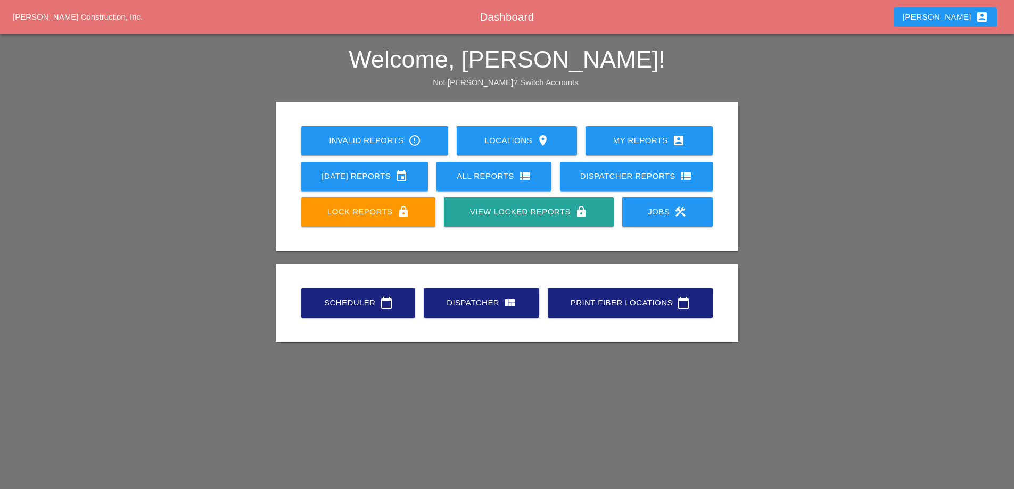
click at [347, 179] on div "[DATE] Reports event" at bounding box center [364, 176] width 93 height 13
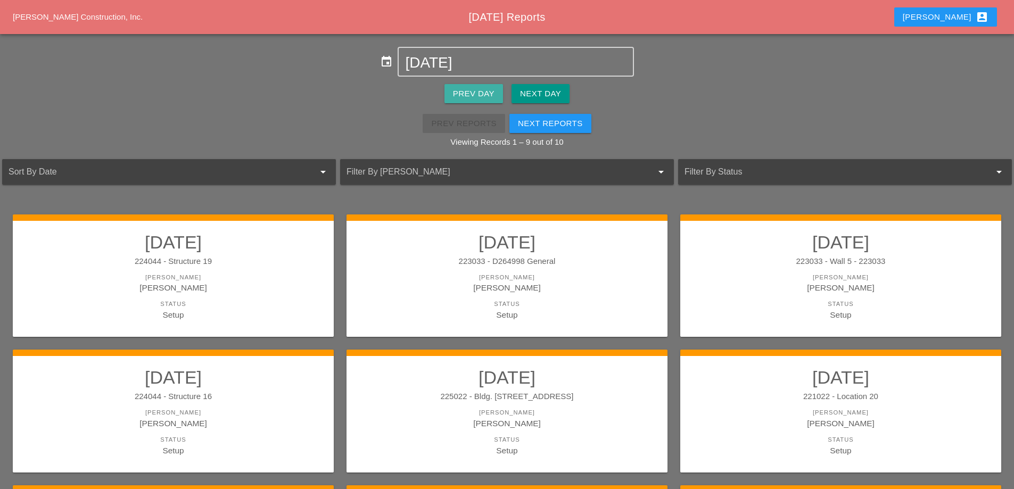
click at [487, 92] on div "Prev Day" at bounding box center [474, 94] width 42 height 12
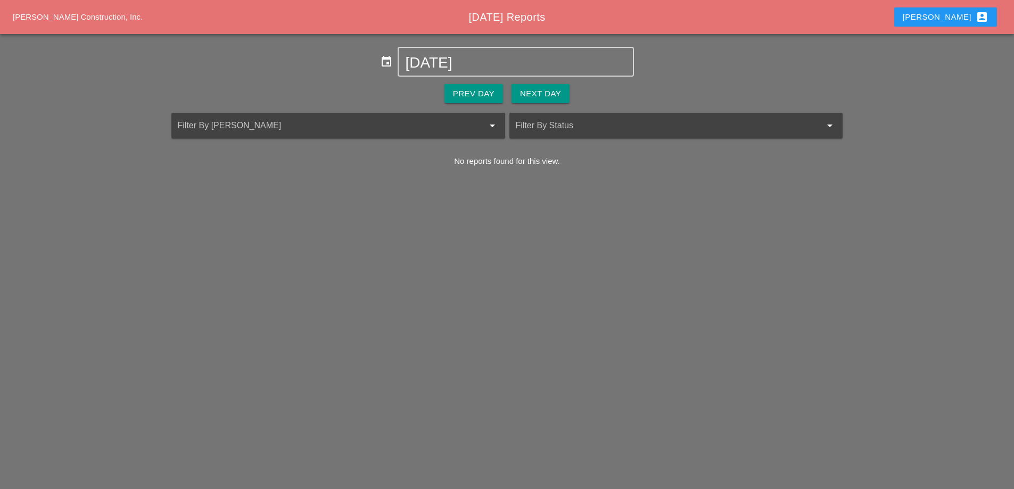
click at [486, 93] on div "Prev Day" at bounding box center [474, 94] width 42 height 12
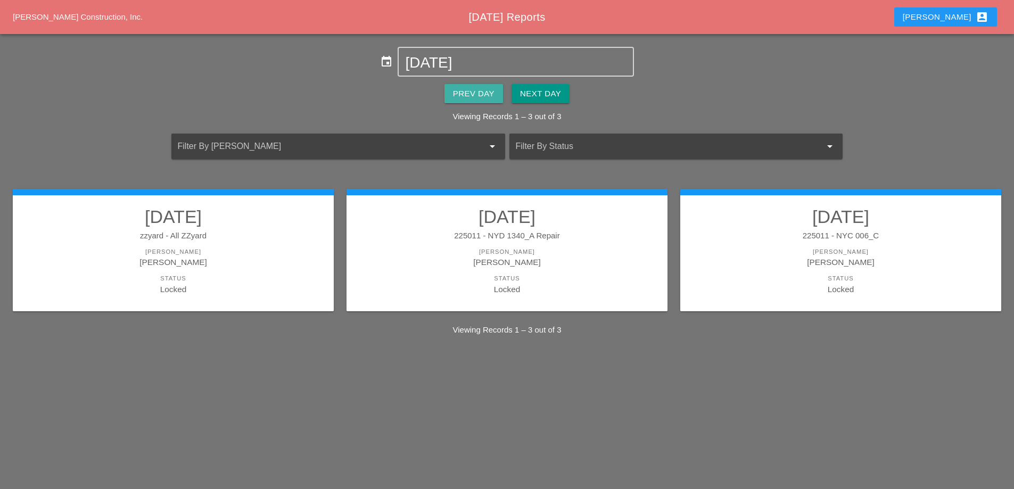
click at [486, 93] on div "Prev Day" at bounding box center [474, 94] width 42 height 12
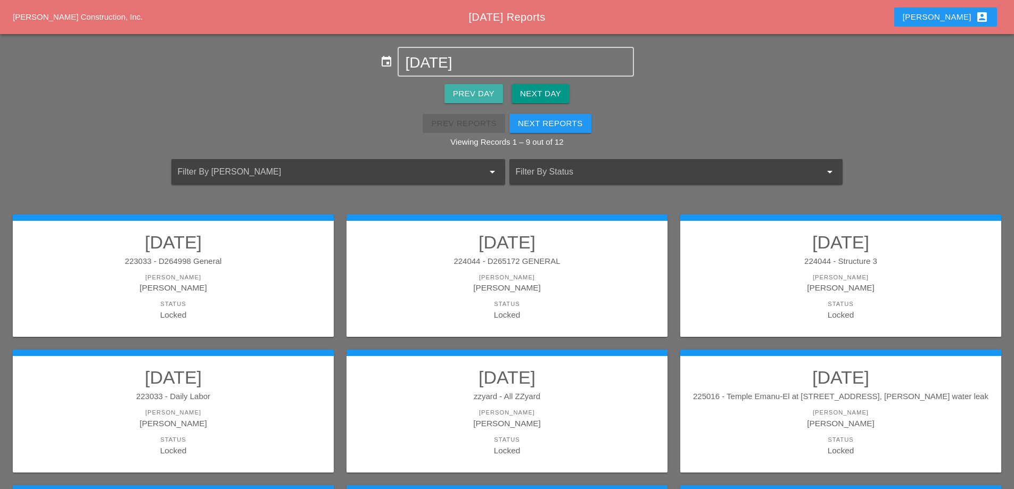
click at [486, 93] on div "Prev Day" at bounding box center [474, 94] width 42 height 12
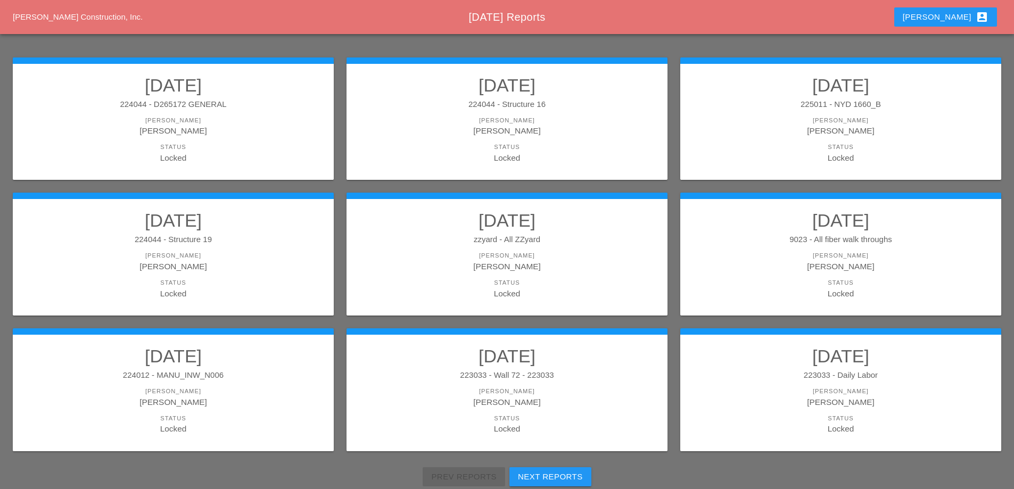
scroll to position [160, 0]
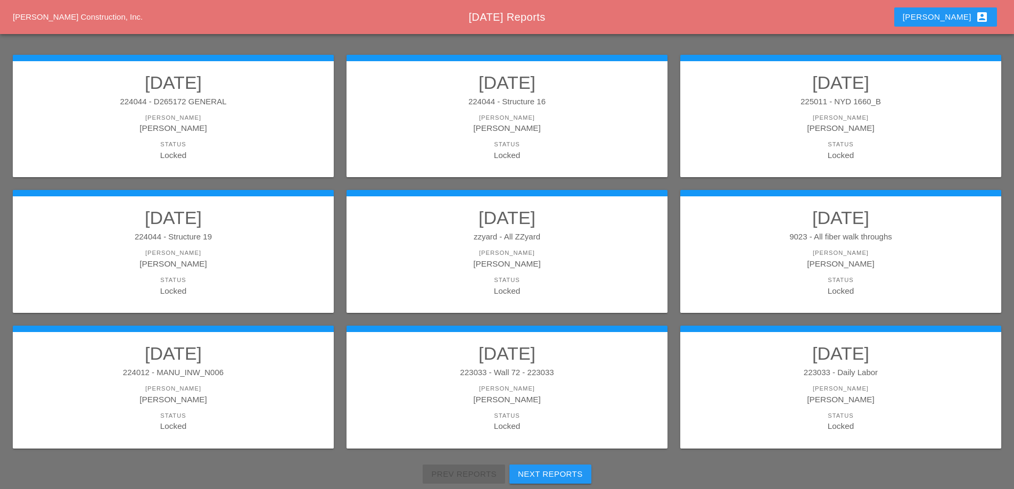
click at [789, 237] on div "9023 - All fiber walk throughs" at bounding box center [841, 237] width 300 height 12
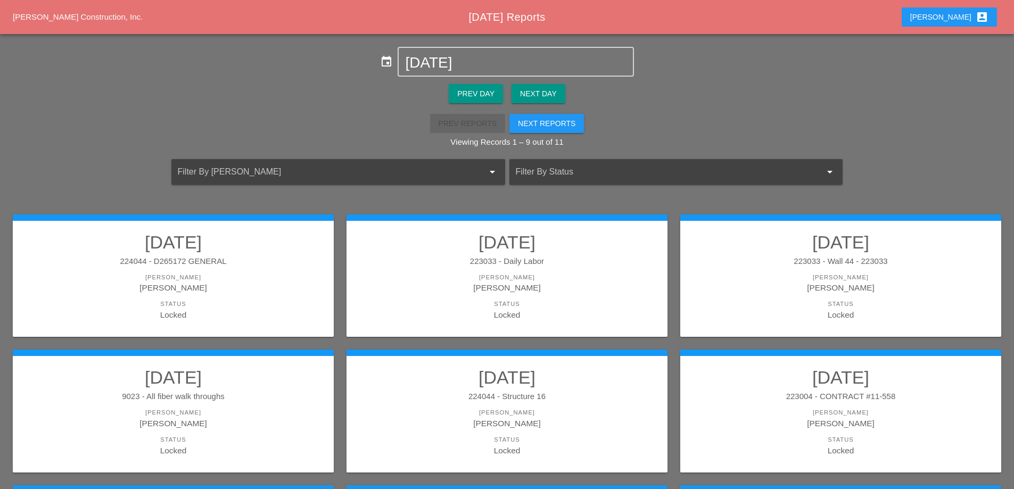
click at [829, 284] on div "[PERSON_NAME]" at bounding box center [841, 288] width 300 height 12
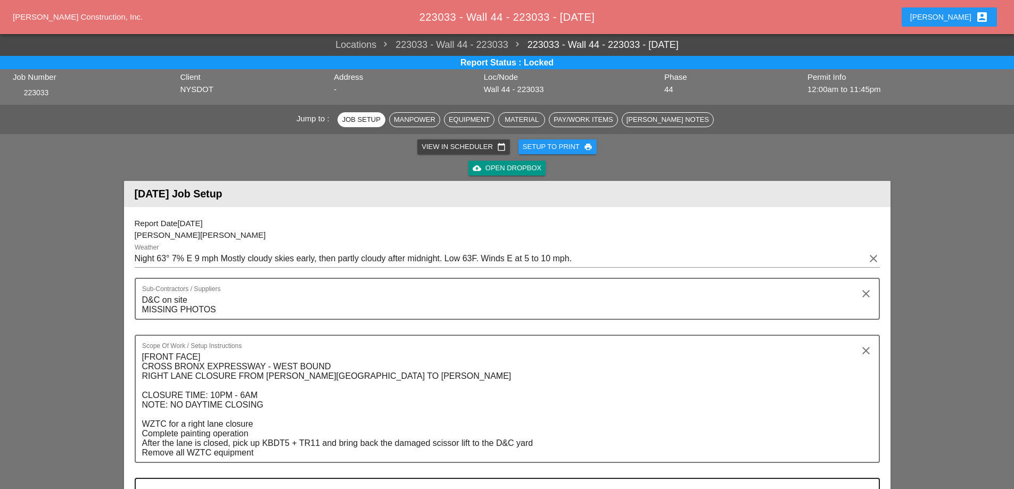
type input "44 - Phase 44"
type input "559.04 - Protective Sealing of Concrete with Coating Type Protective Sealer"
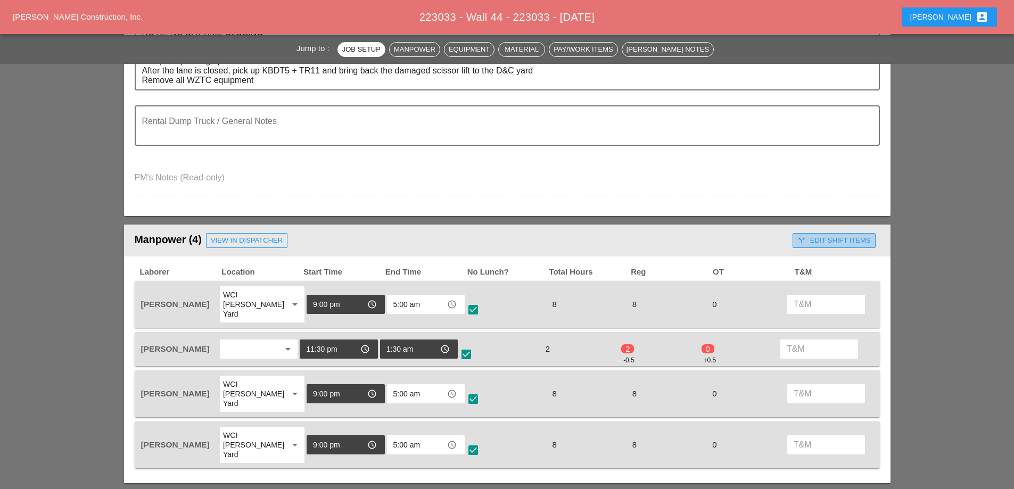
drag, startPoint x: 832, startPoint y: 251, endPoint x: 831, endPoint y: 267, distance: 16.0
click at [832, 246] on div "call_split Edit Shift Items" at bounding box center [833, 240] width 73 height 11
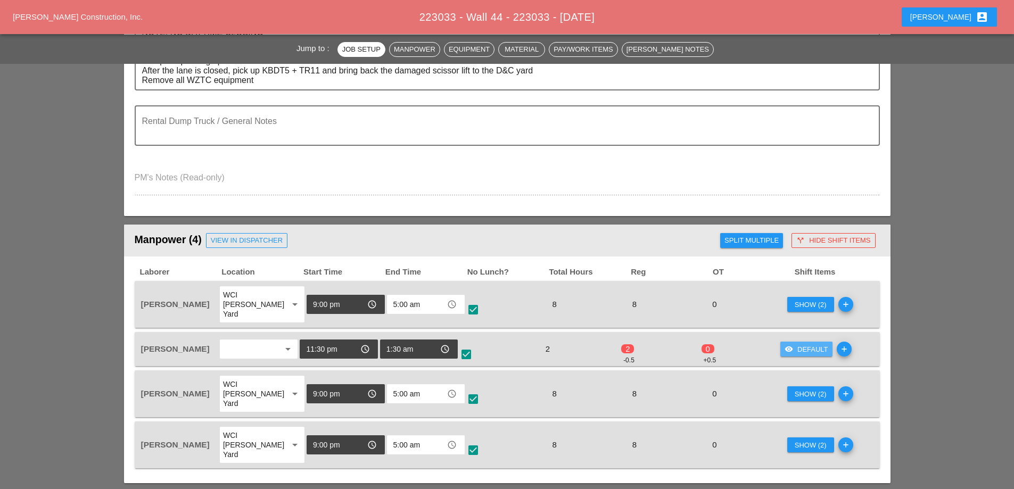
click at [817, 348] on div "visibility Default" at bounding box center [807, 349] width 44 height 11
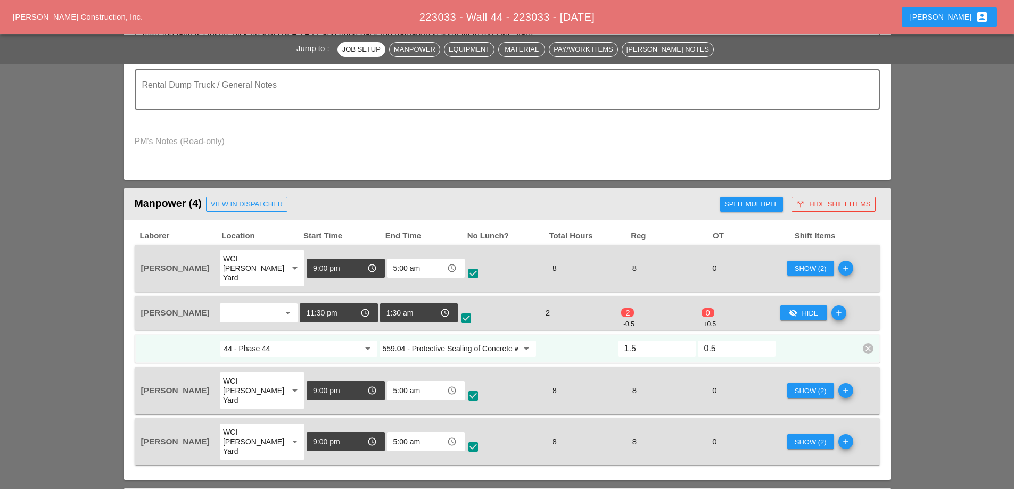
scroll to position [426, 0]
